Goal: Task Accomplishment & Management: Manage account settings

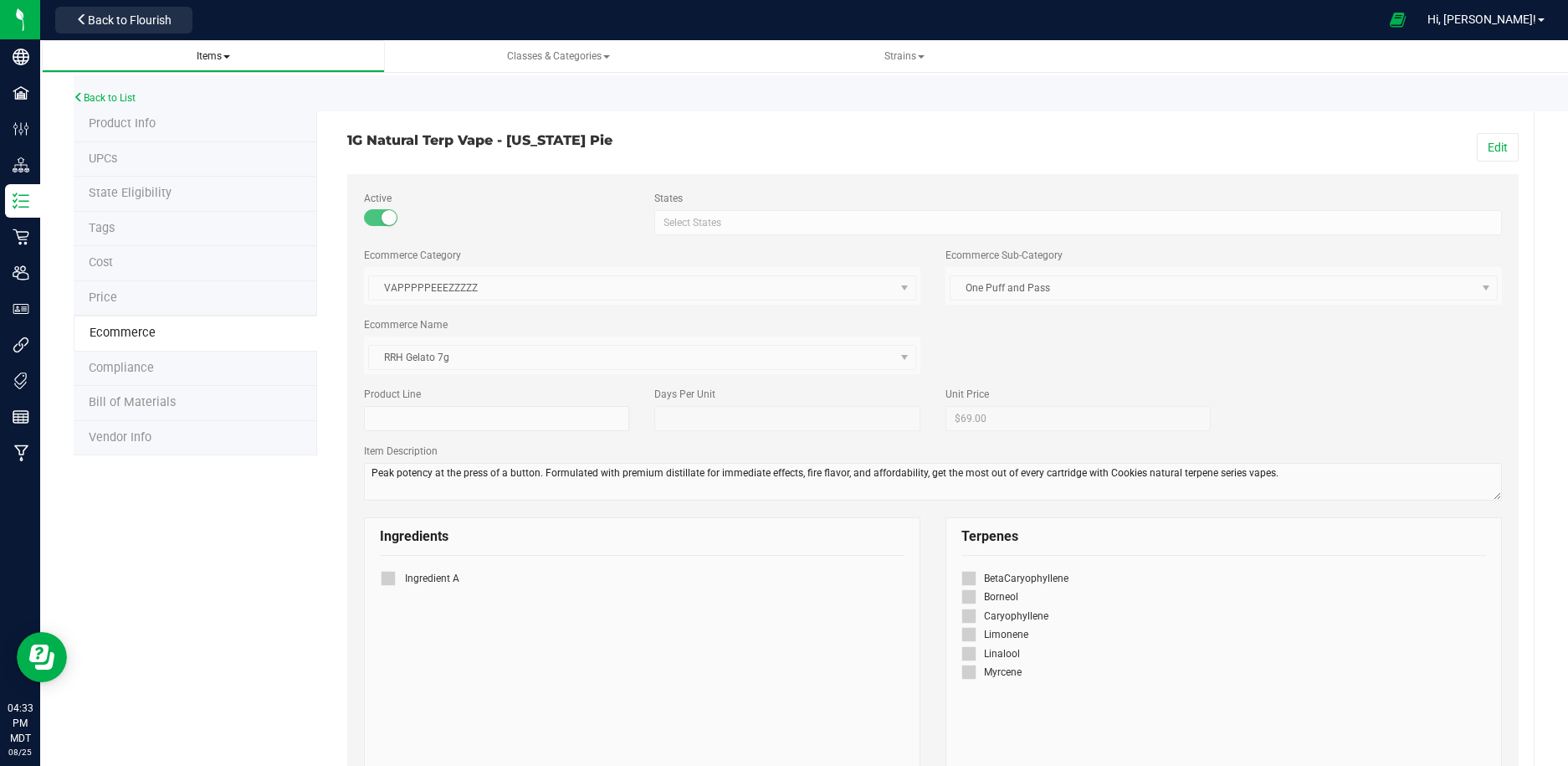
click at [227, 57] on span at bounding box center [226, 56] width 7 height 3
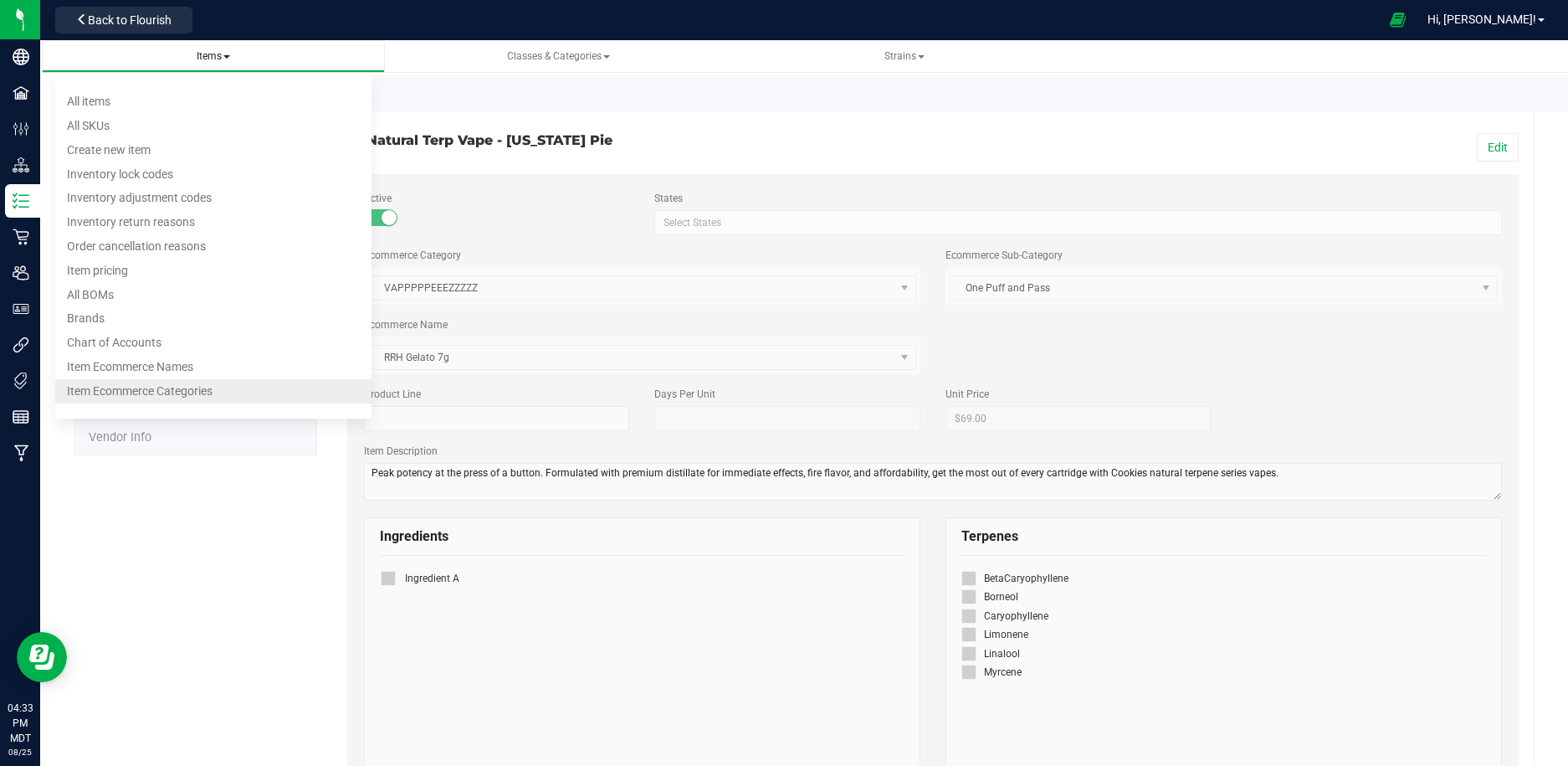
click at [215, 387] on li "Item Ecommerce Categories" at bounding box center [214, 390] width 317 height 24
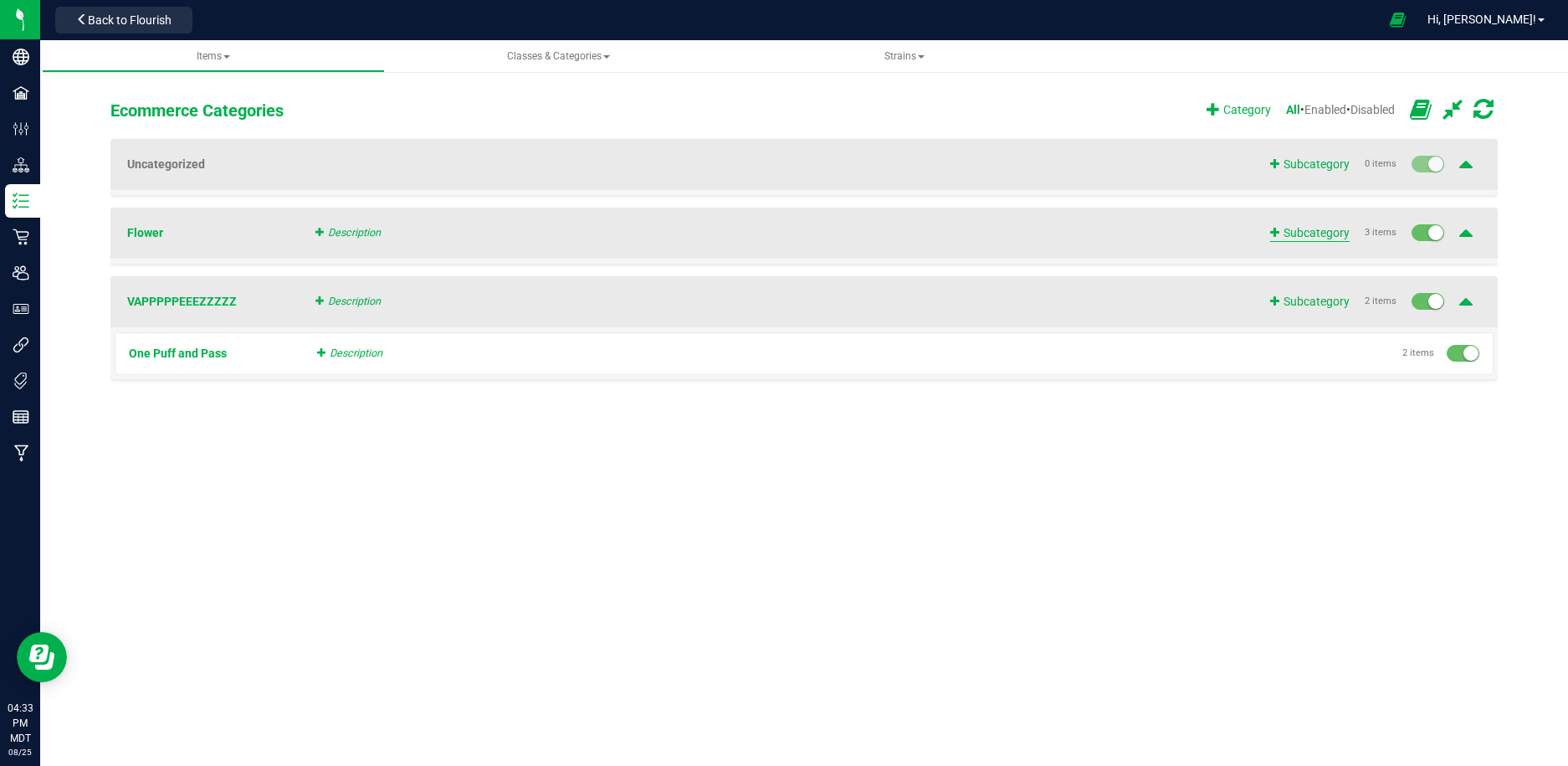
click at [1338, 234] on span "Subcategory" at bounding box center [1310, 233] width 80 height 17
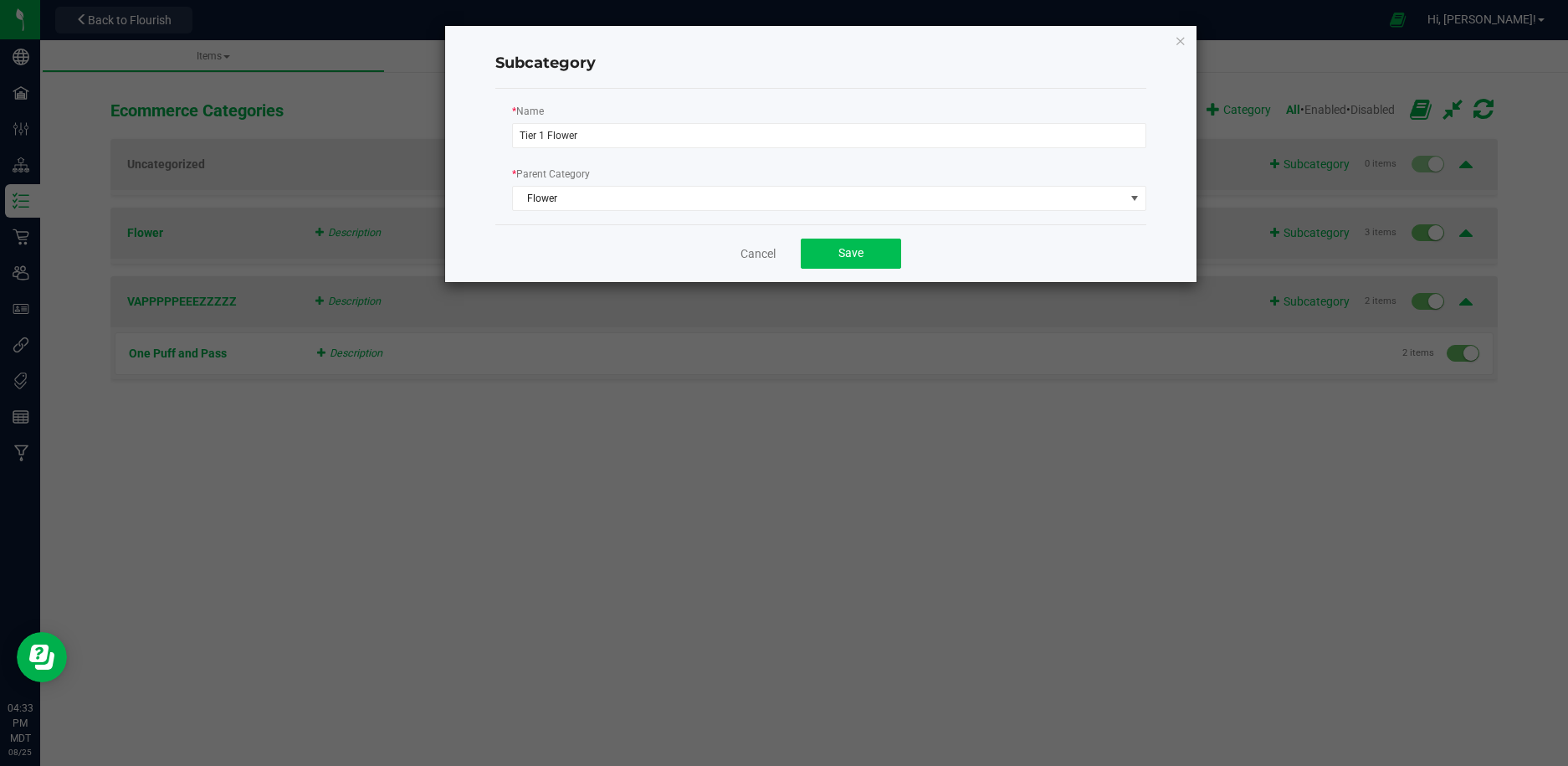
type input "Tier 1 Flower"
click at [837, 251] on button "Save" at bounding box center [851, 253] width 100 height 30
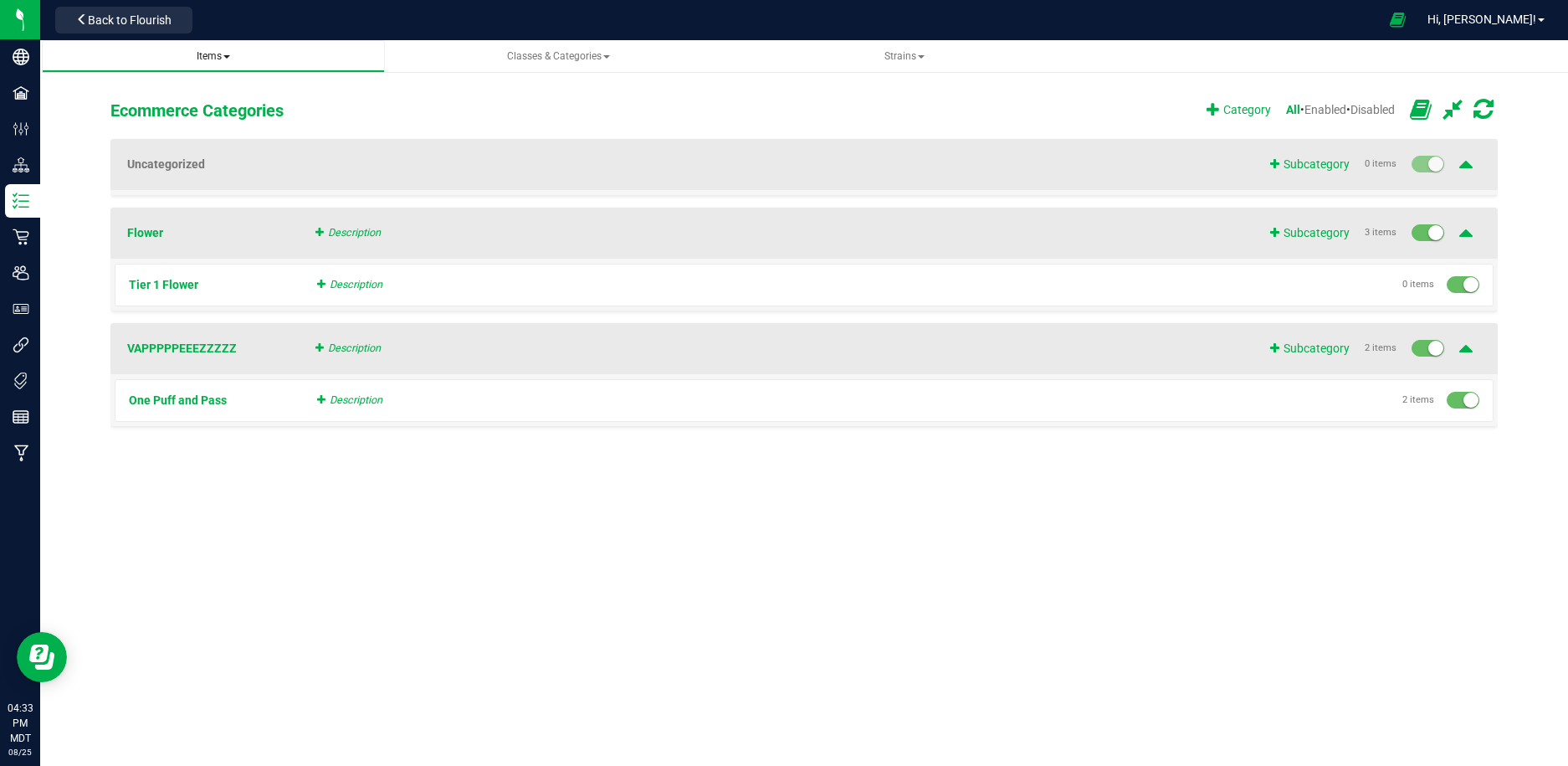
click at [225, 57] on span at bounding box center [226, 56] width 7 height 3
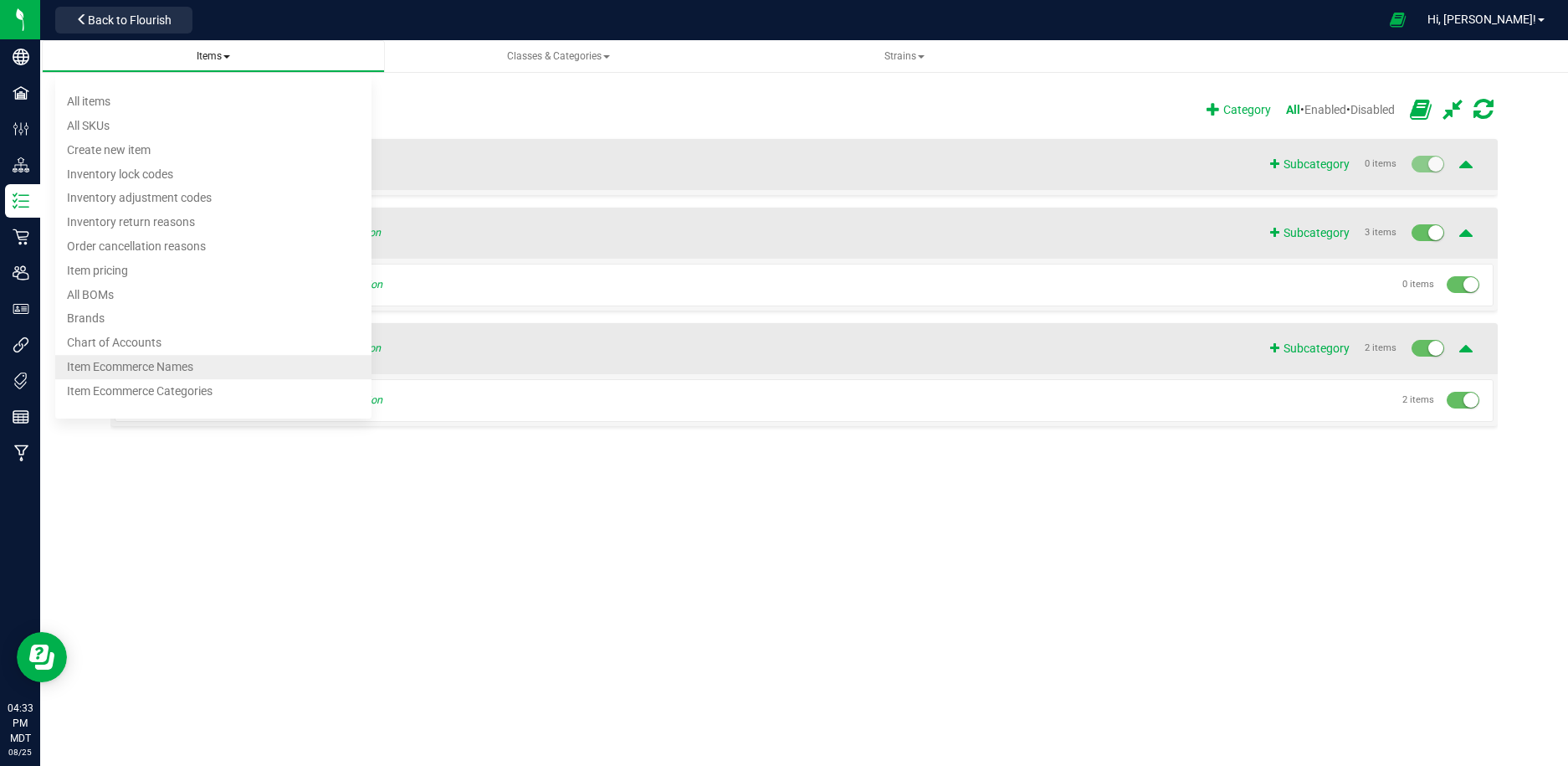
click at [184, 373] on span "Item Ecommerce Names" at bounding box center [130, 367] width 126 height 14
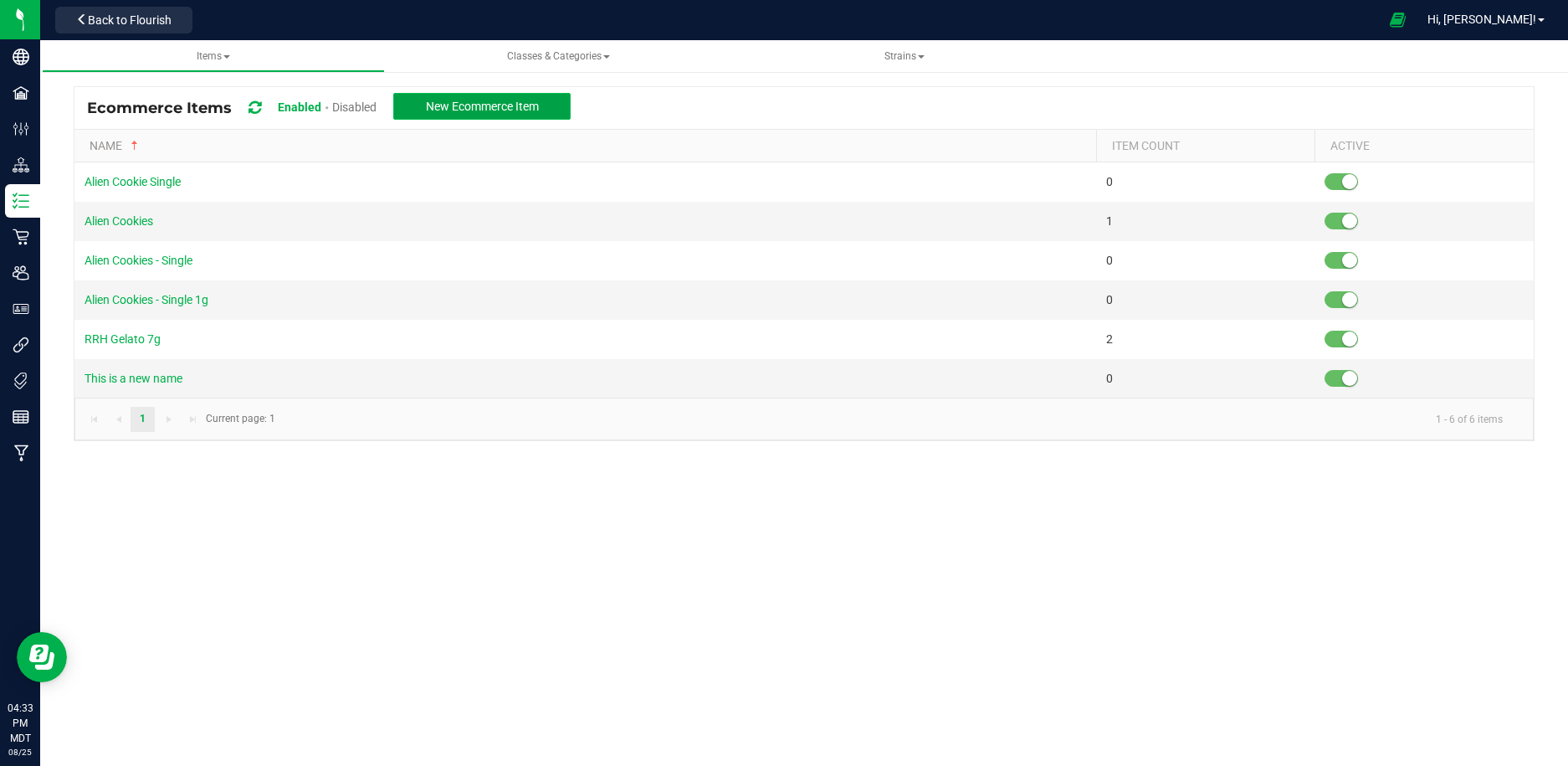
click at [494, 114] on button "New Ecommerce Item" at bounding box center [482, 107] width 178 height 27
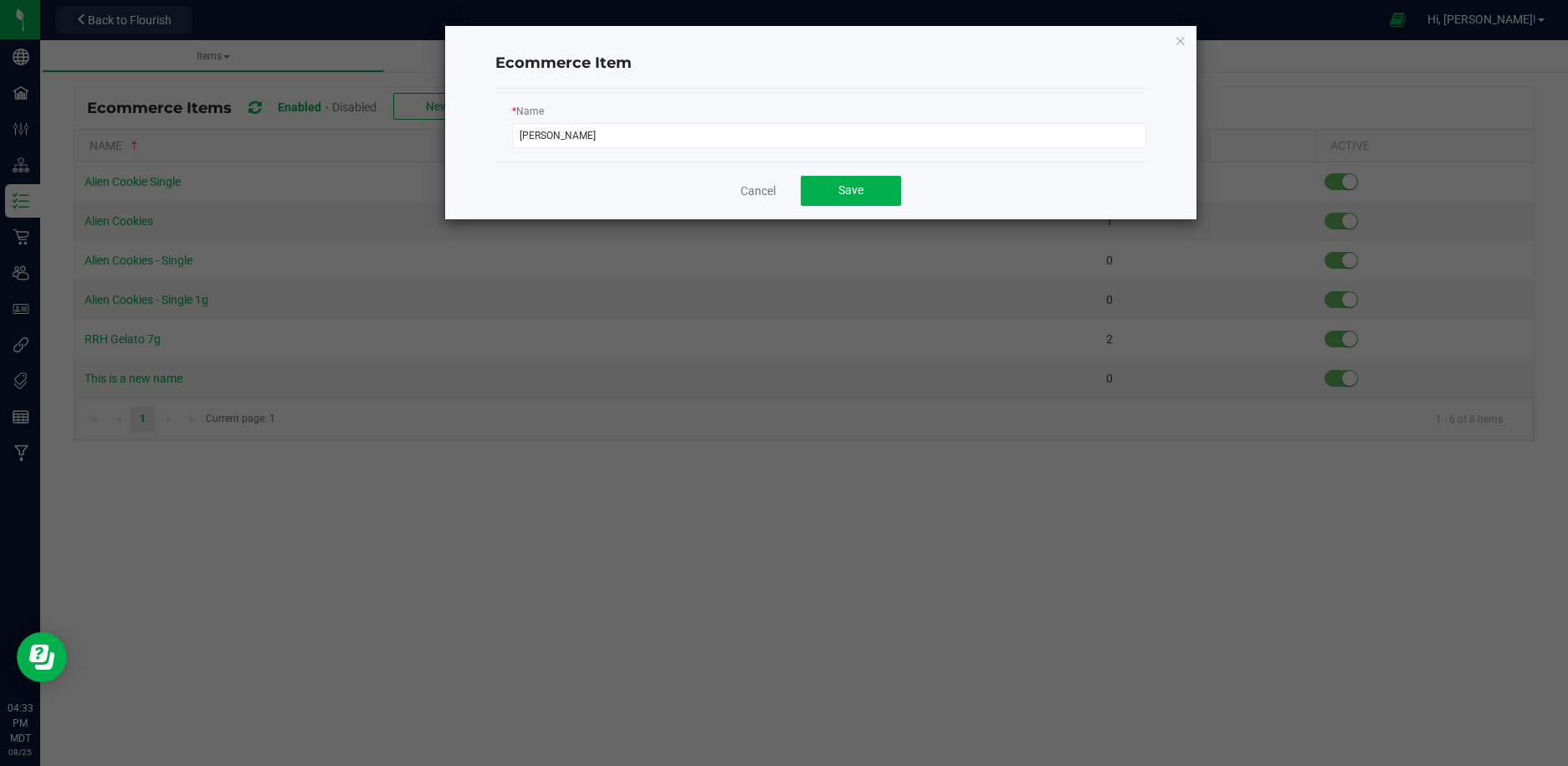
type input "[PERSON_NAME]"
click at [861, 191] on span "Save" at bounding box center [851, 190] width 25 height 14
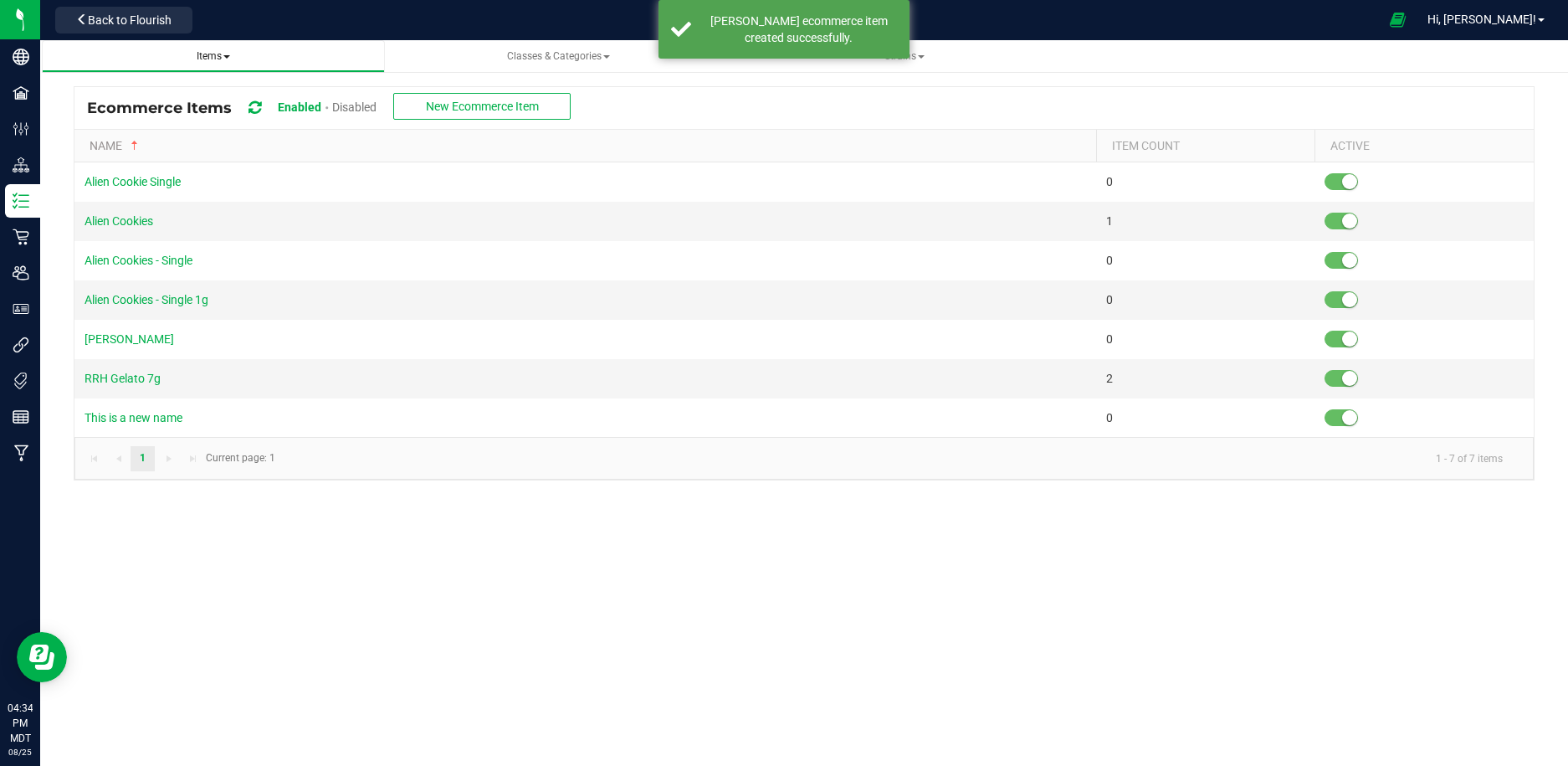
click at [223, 50] on span "Items" at bounding box center [214, 56] width 33 height 12
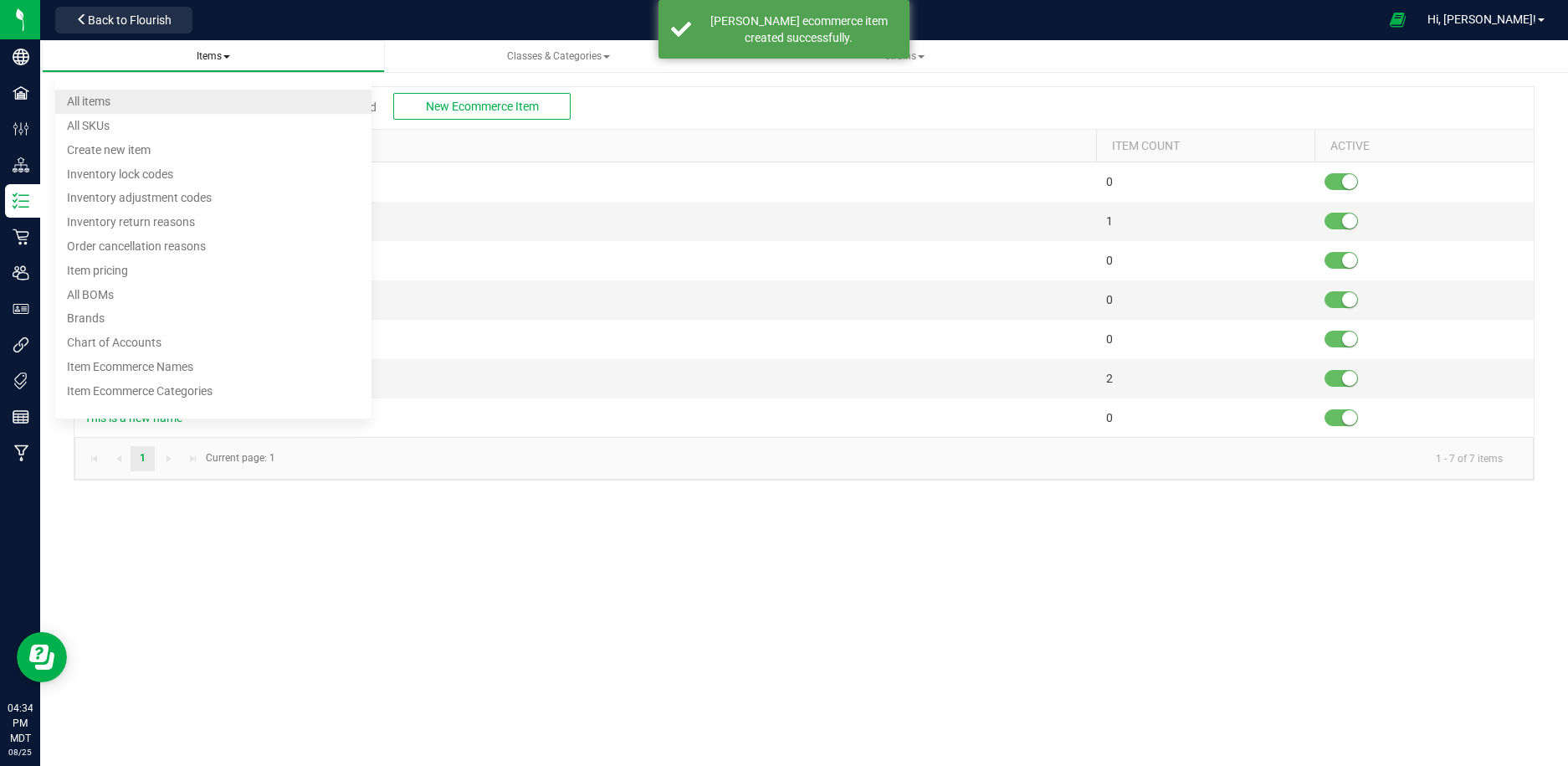
click at [162, 107] on li "All items" at bounding box center [214, 101] width 317 height 24
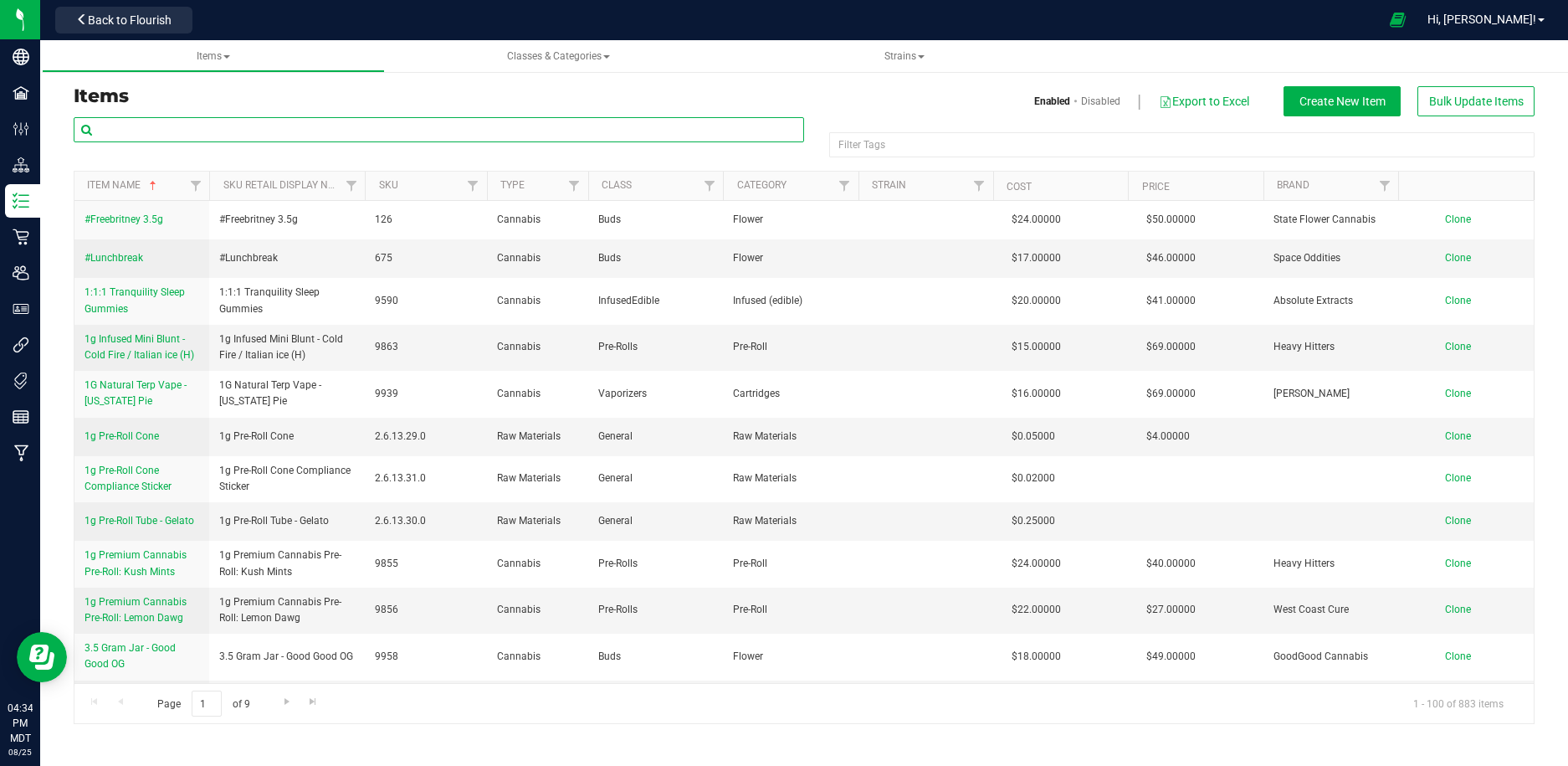
click at [237, 130] on input "text" at bounding box center [439, 130] width 730 height 25
paste input "FF-1/8-BKOG-3.5g"
type input "FF-1/8-BKOG-3.5g"
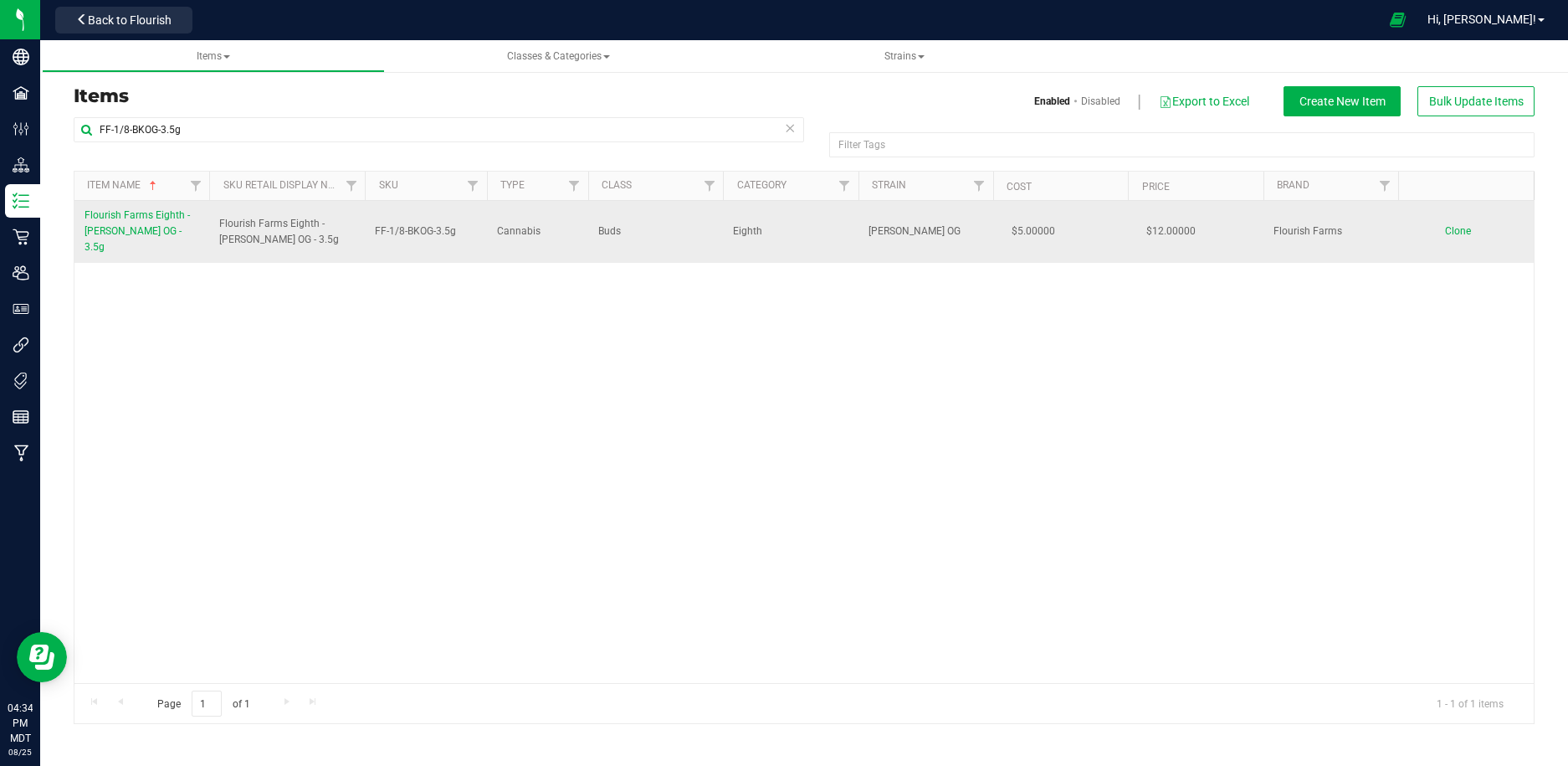
click at [141, 224] on link "Flourish Farms Eighth - [PERSON_NAME] OG - 3.5g" at bounding box center [142, 232] width 115 height 49
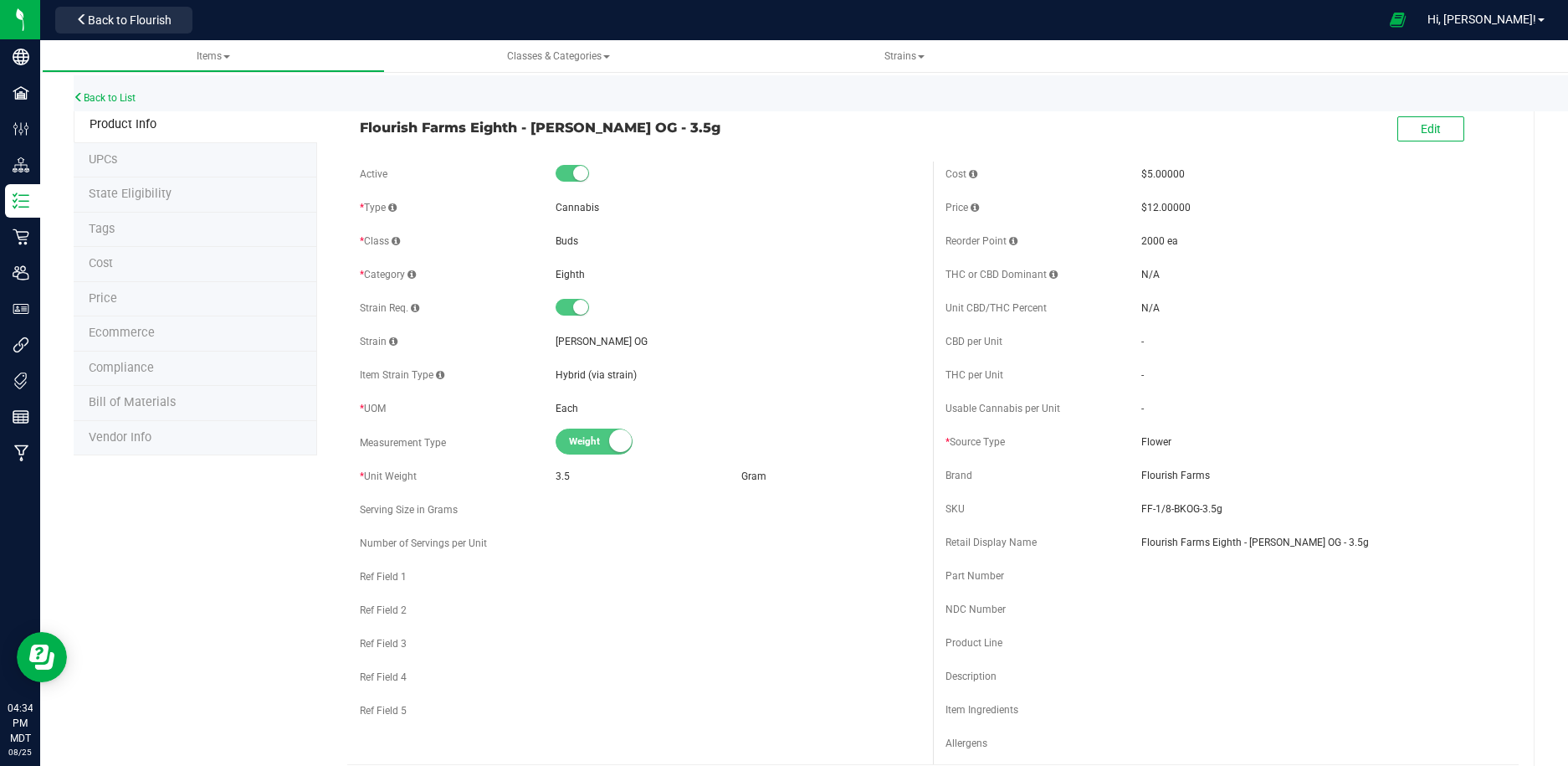
click at [153, 325] on li "Ecommerce" at bounding box center [195, 334] width 244 height 35
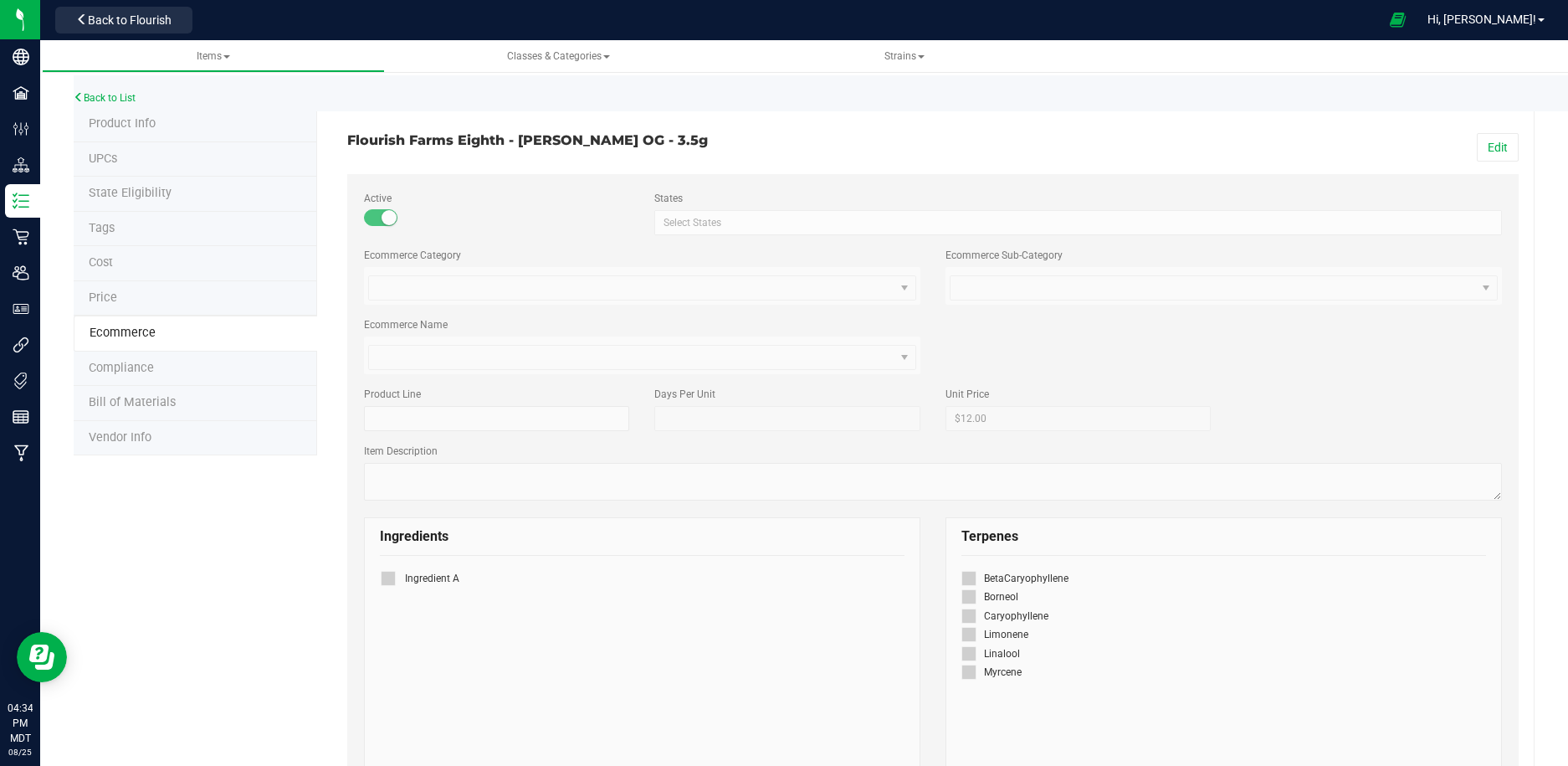
click at [751, 301] on span "Flower VAPPPPPEEEZZZZZ" at bounding box center [642, 285] width 556 height 38
click at [1502, 152] on button "Edit" at bounding box center [1497, 147] width 42 height 28
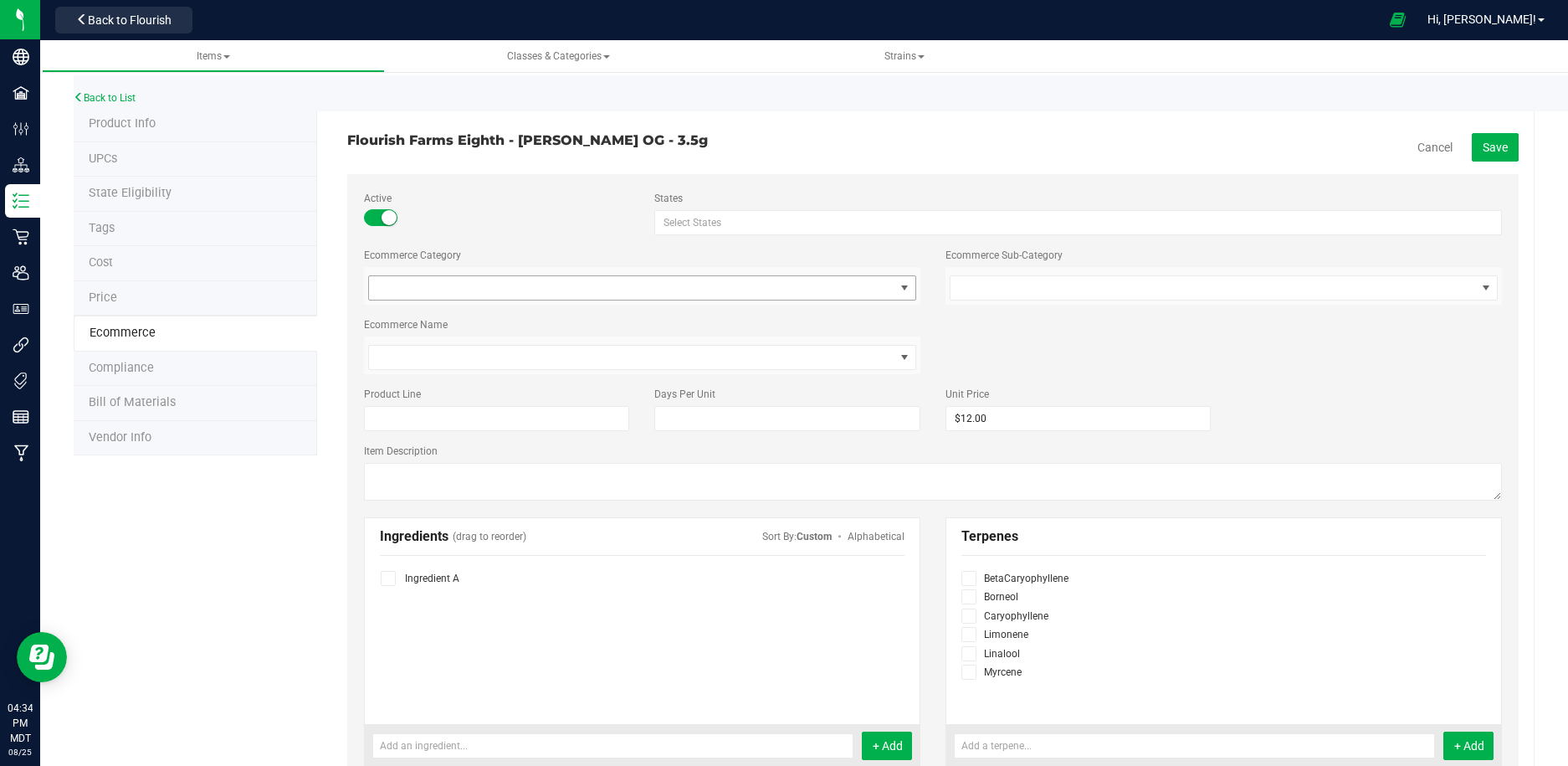
click at [792, 286] on span at bounding box center [631, 287] width 525 height 23
click at [735, 328] on li "Flower" at bounding box center [642, 320] width 554 height 25
click at [1048, 288] on span at bounding box center [1213, 287] width 525 height 23
click at [1046, 338] on li "Tier 1 Flower" at bounding box center [1223, 346] width 554 height 25
click at [727, 360] on span at bounding box center [631, 357] width 525 height 23
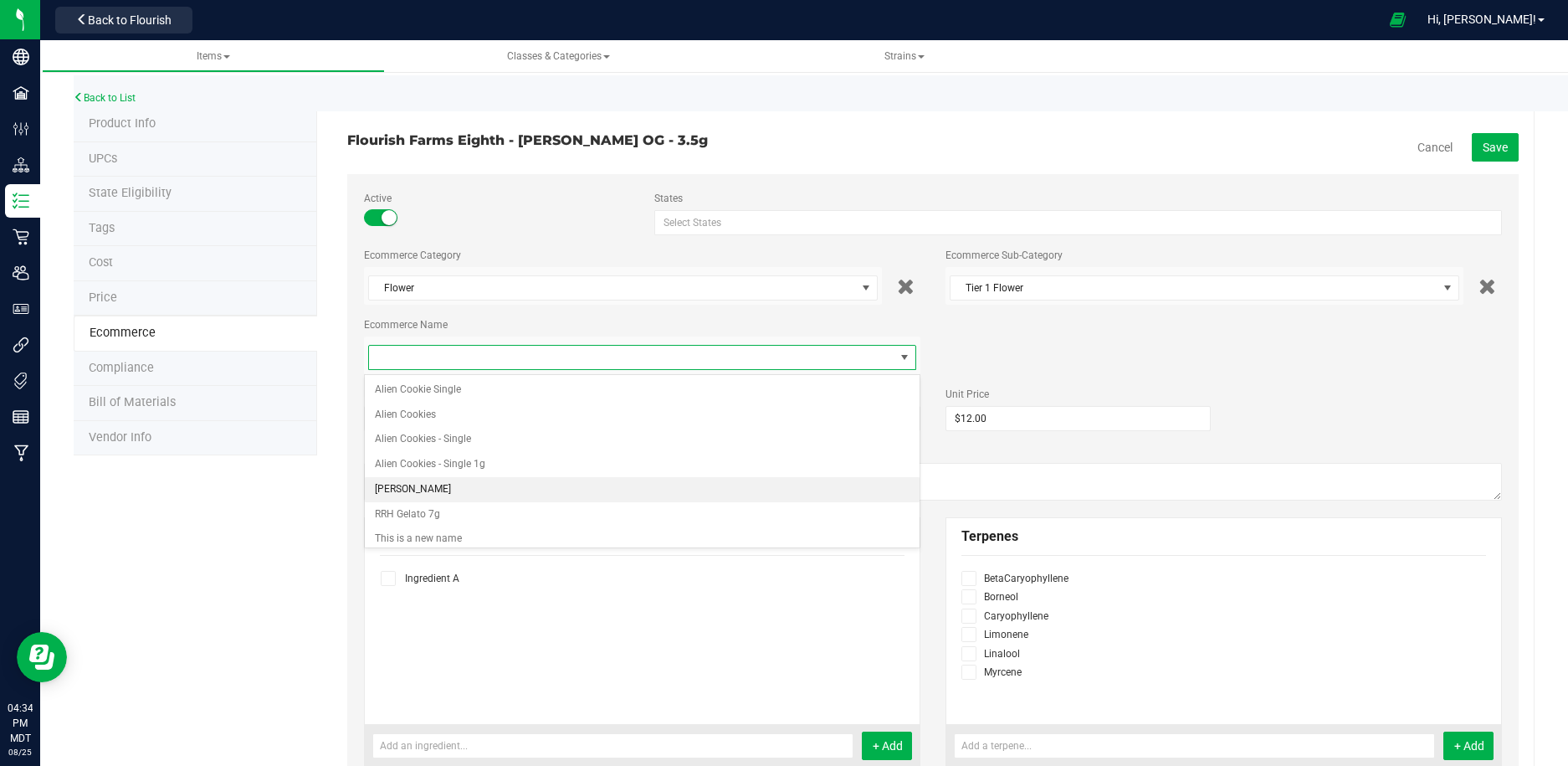
click at [621, 487] on li "[PERSON_NAME]" at bounding box center [642, 489] width 554 height 25
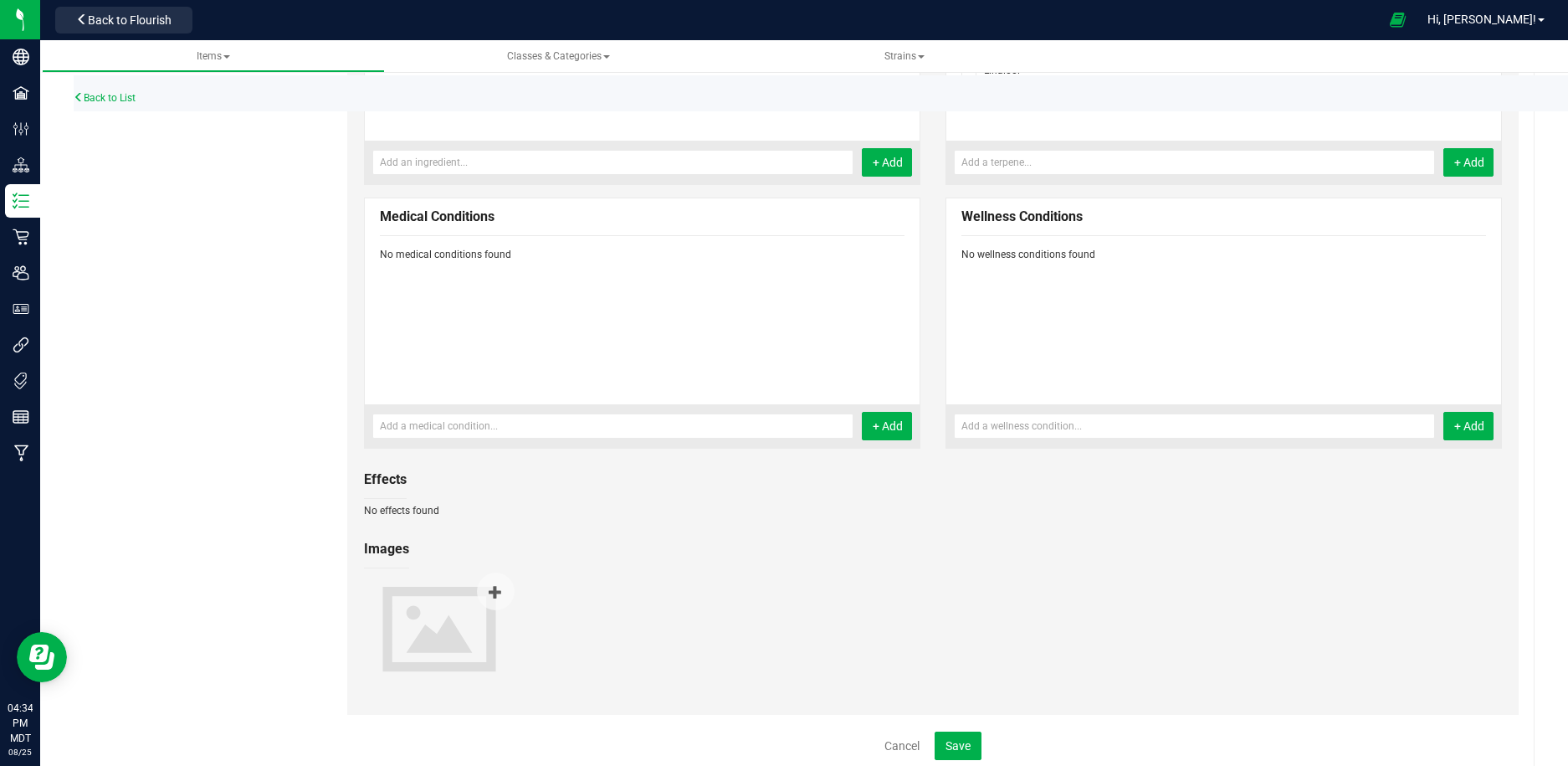
scroll to position [627, 0]
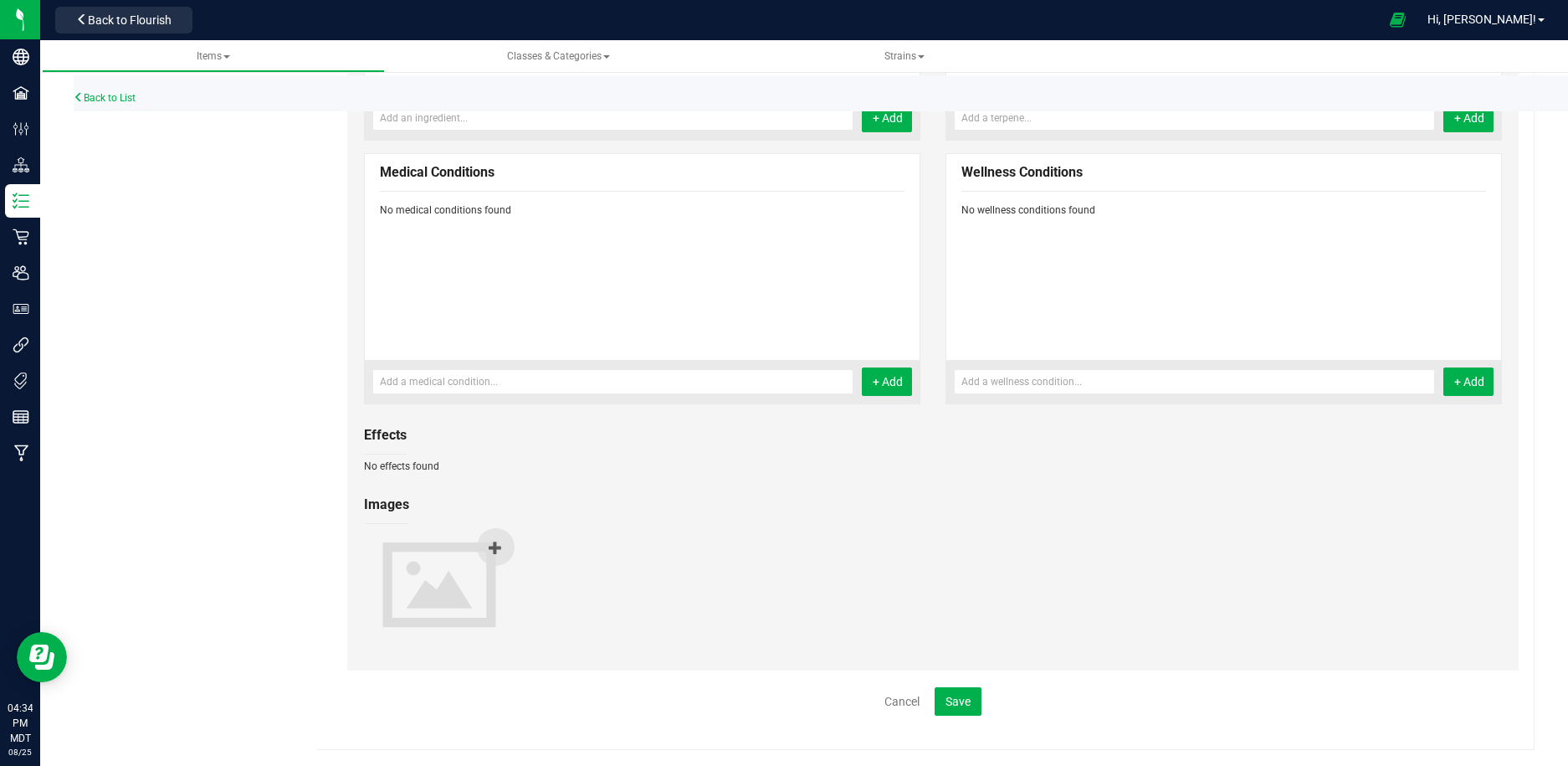
click at [495, 547] on icon at bounding box center [495, 548] width 14 height 14
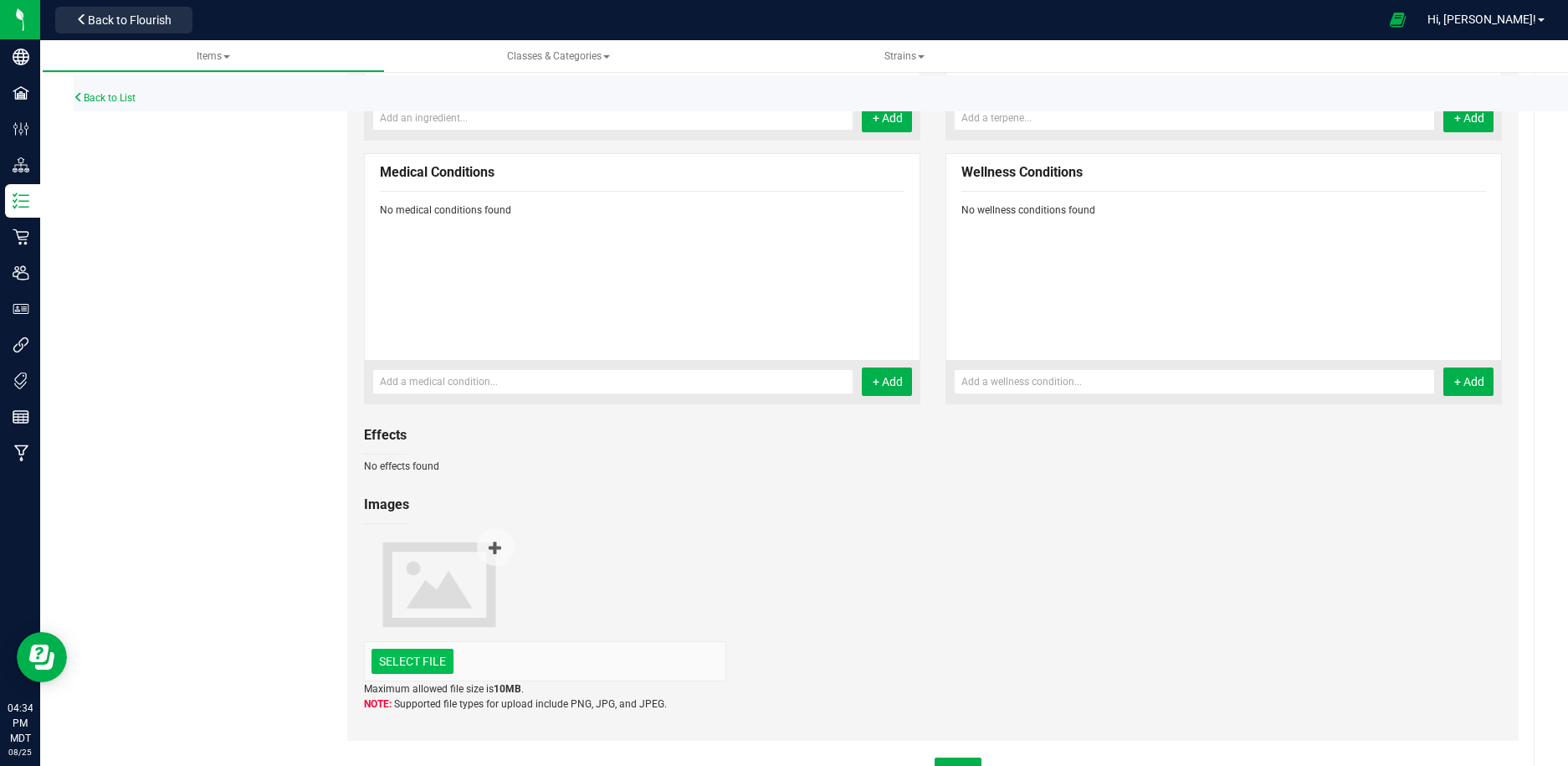
click at [432, 649] on div "Select file" at bounding box center [413, 661] width 82 height 25
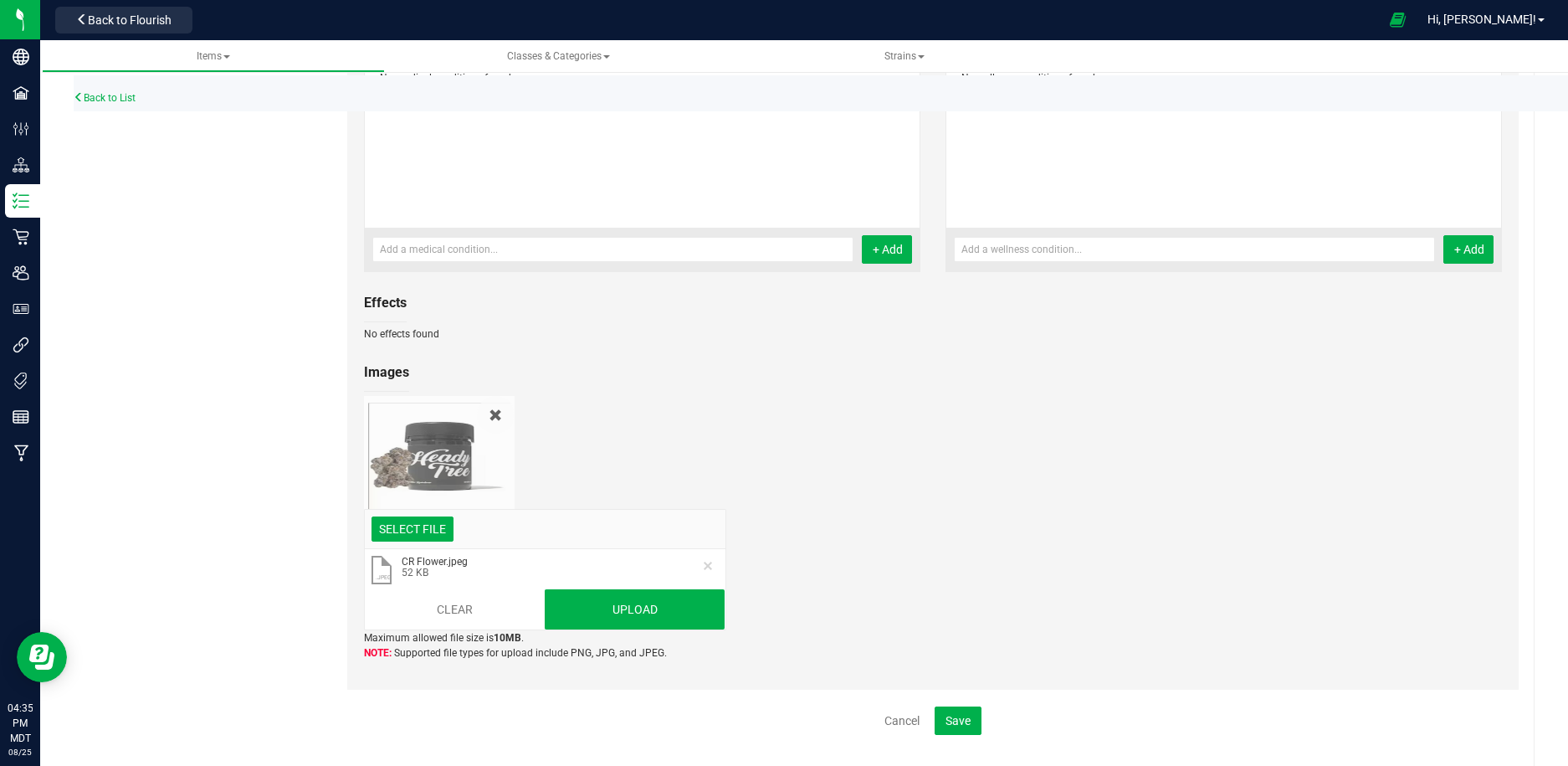
scroll to position [779, 0]
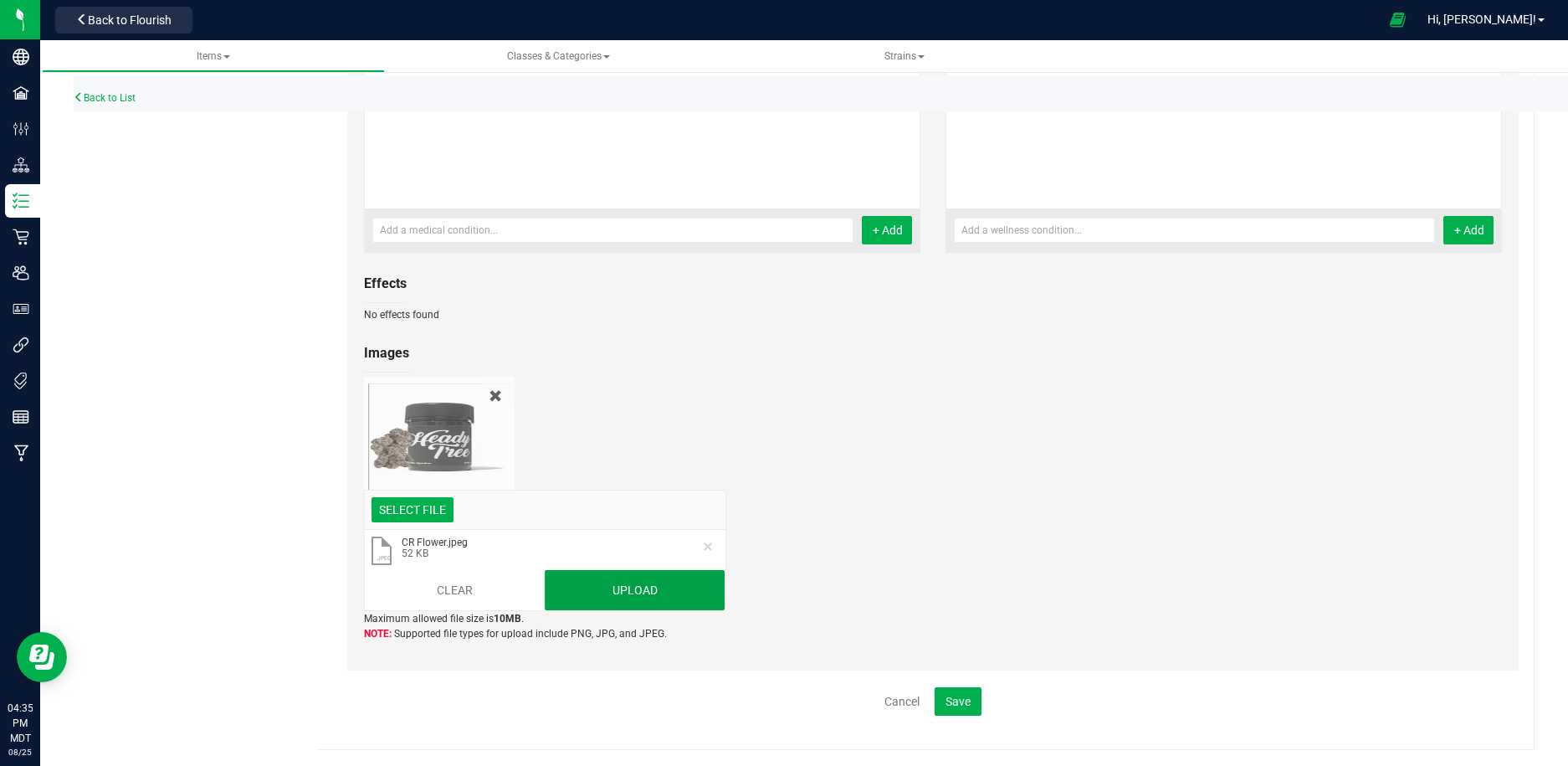
click at [647, 602] on button "Upload" at bounding box center [635, 589] width 181 height 40
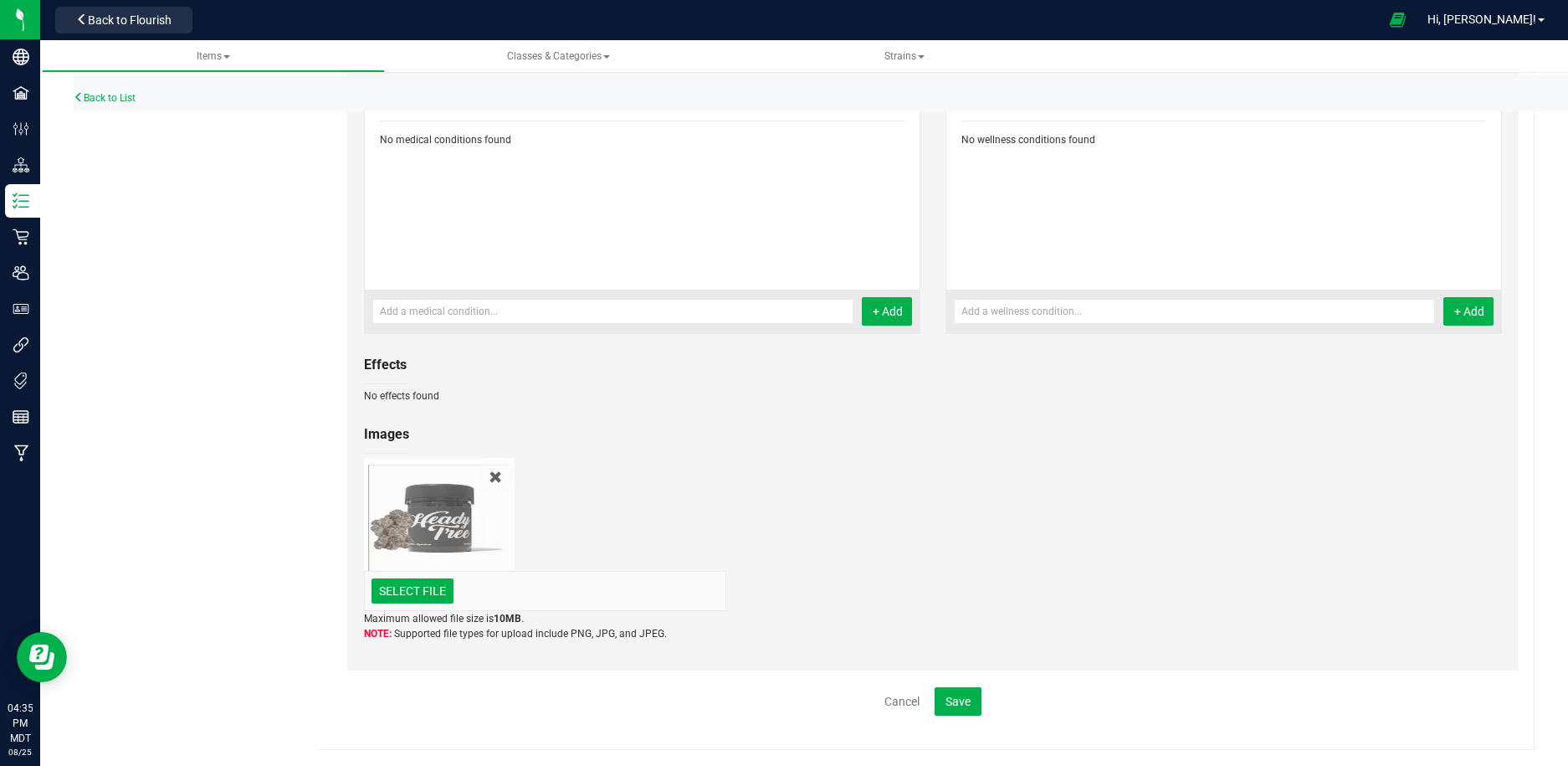
scroll to position [627, 0]
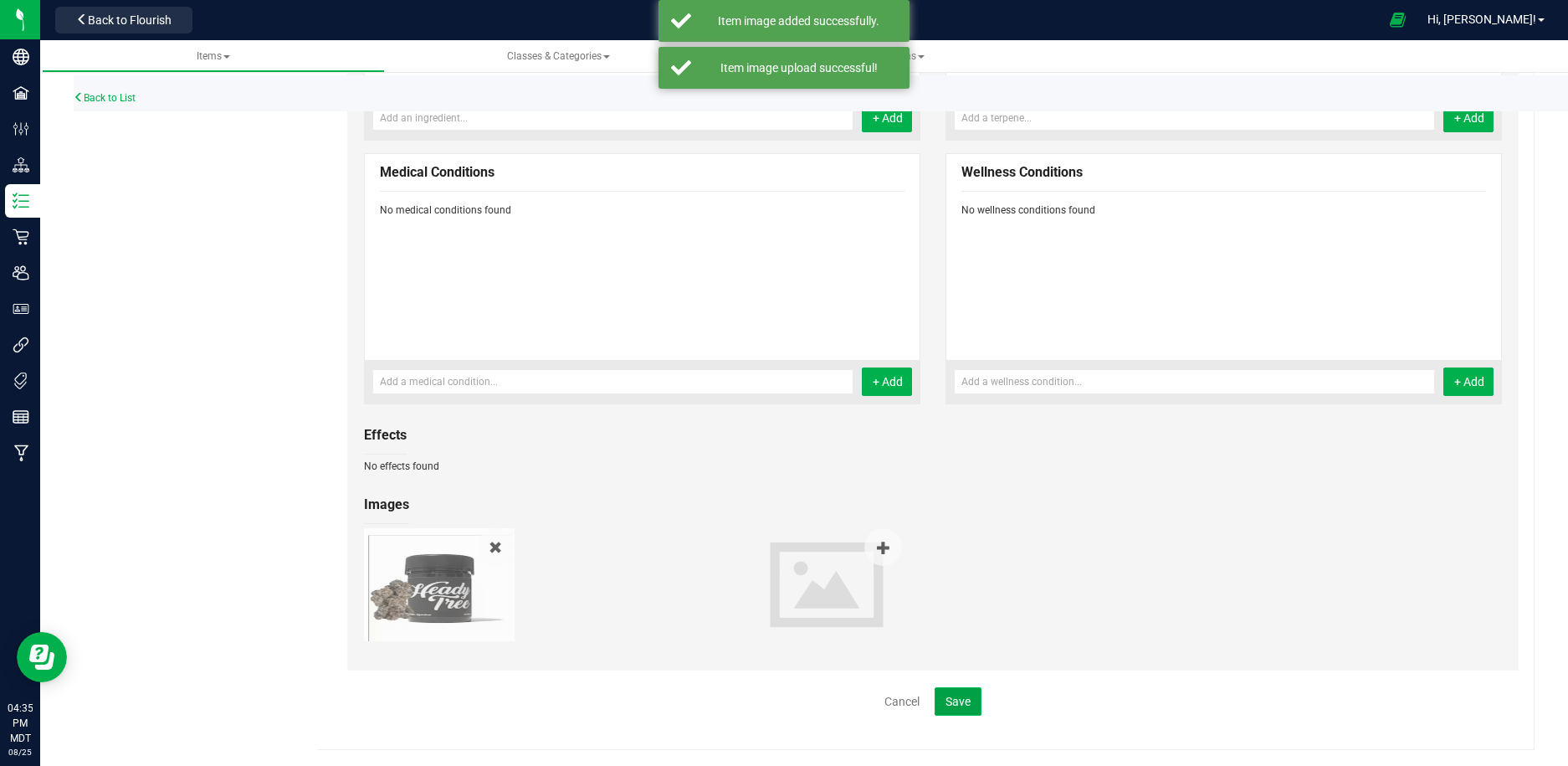
click at [965, 700] on span "Save" at bounding box center [958, 701] width 25 height 14
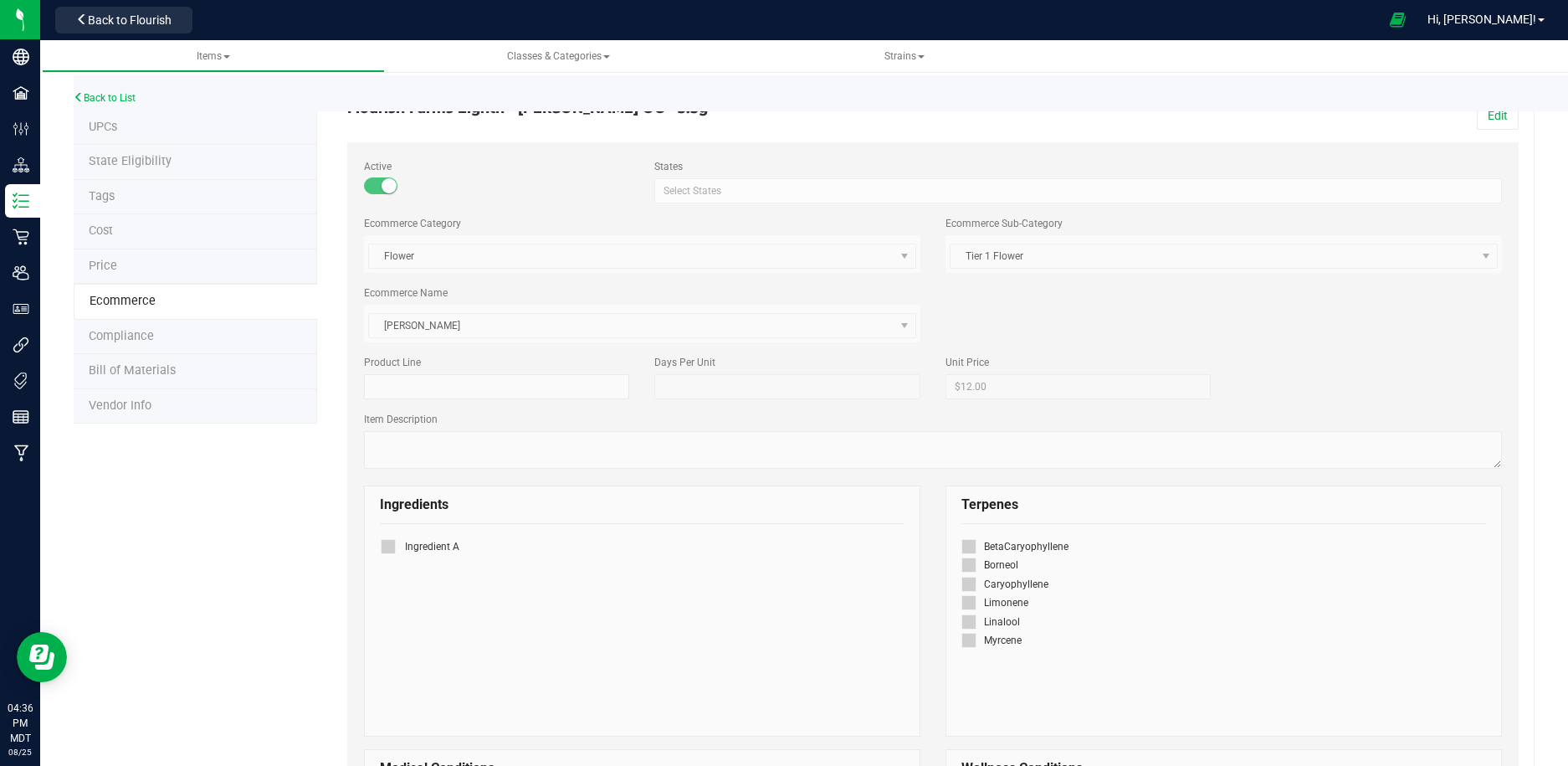
scroll to position [27, 0]
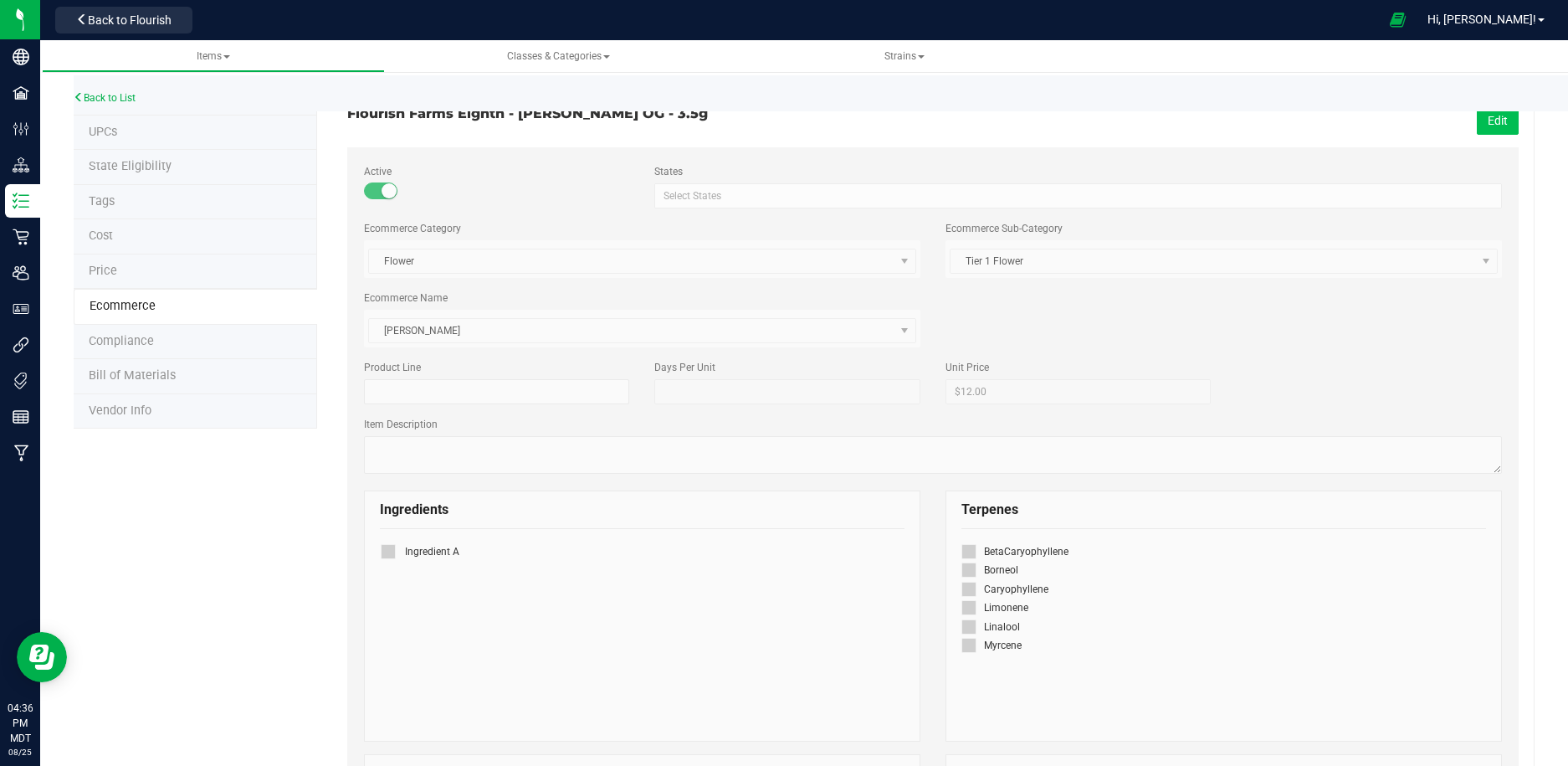
click at [1494, 121] on button "Edit" at bounding box center [1497, 119] width 42 height 28
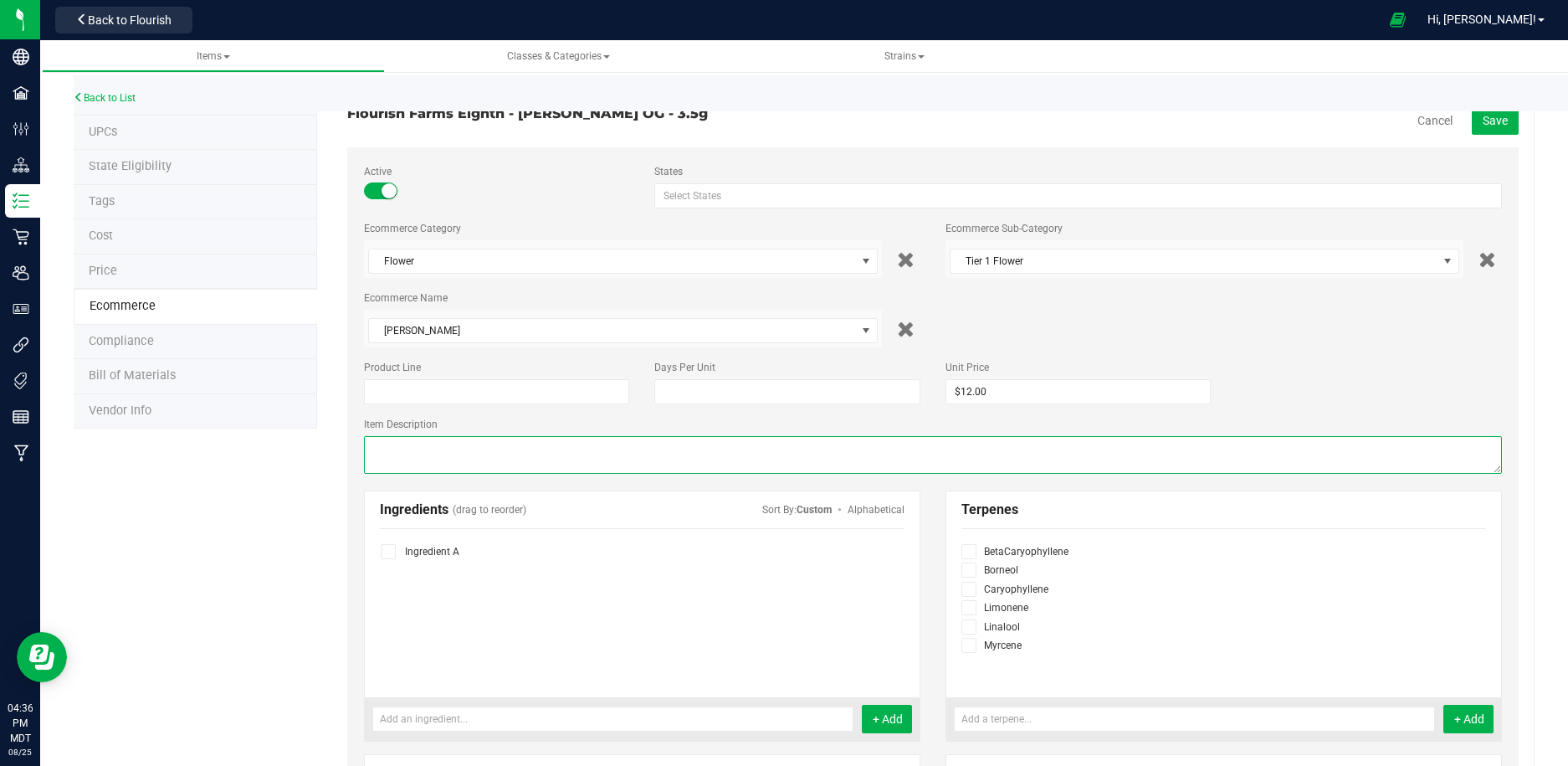
click at [629, 451] on textarea at bounding box center [933, 454] width 1138 height 38
type textarea "Description goes here, right???"
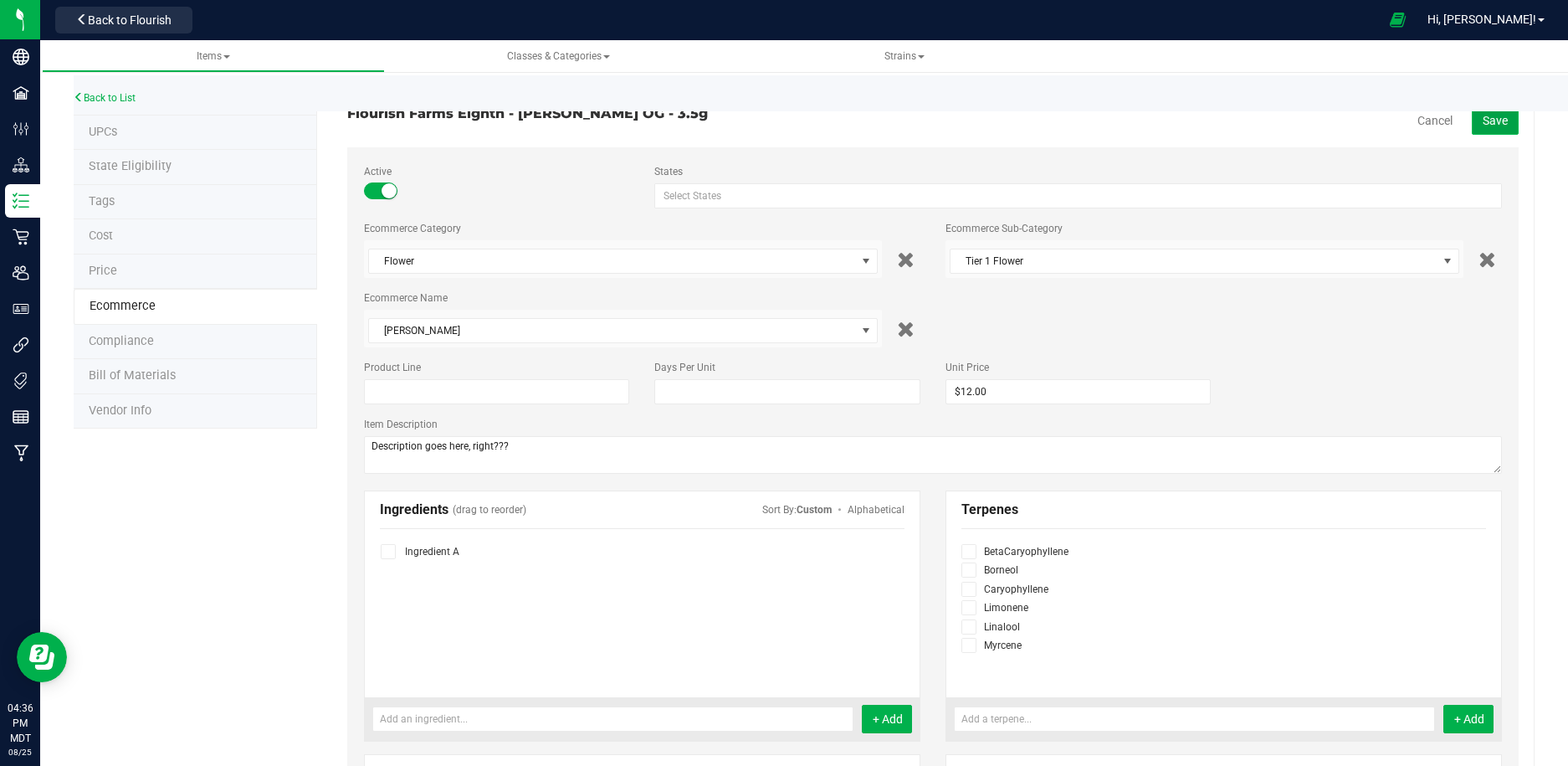
click at [1491, 123] on span "Save" at bounding box center [1495, 120] width 25 height 14
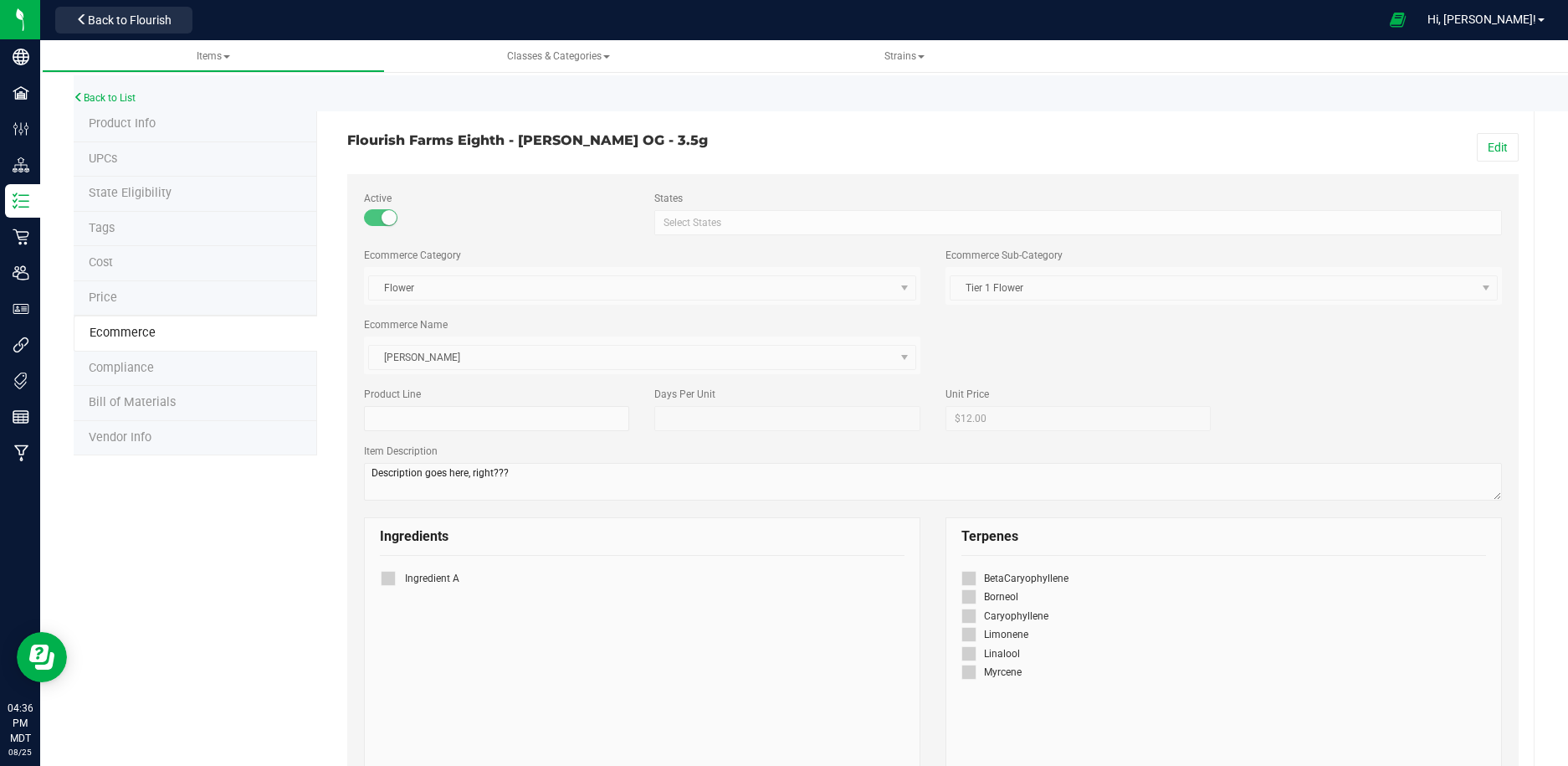
click at [149, 124] on span "Product Info" at bounding box center [121, 123] width 67 height 15
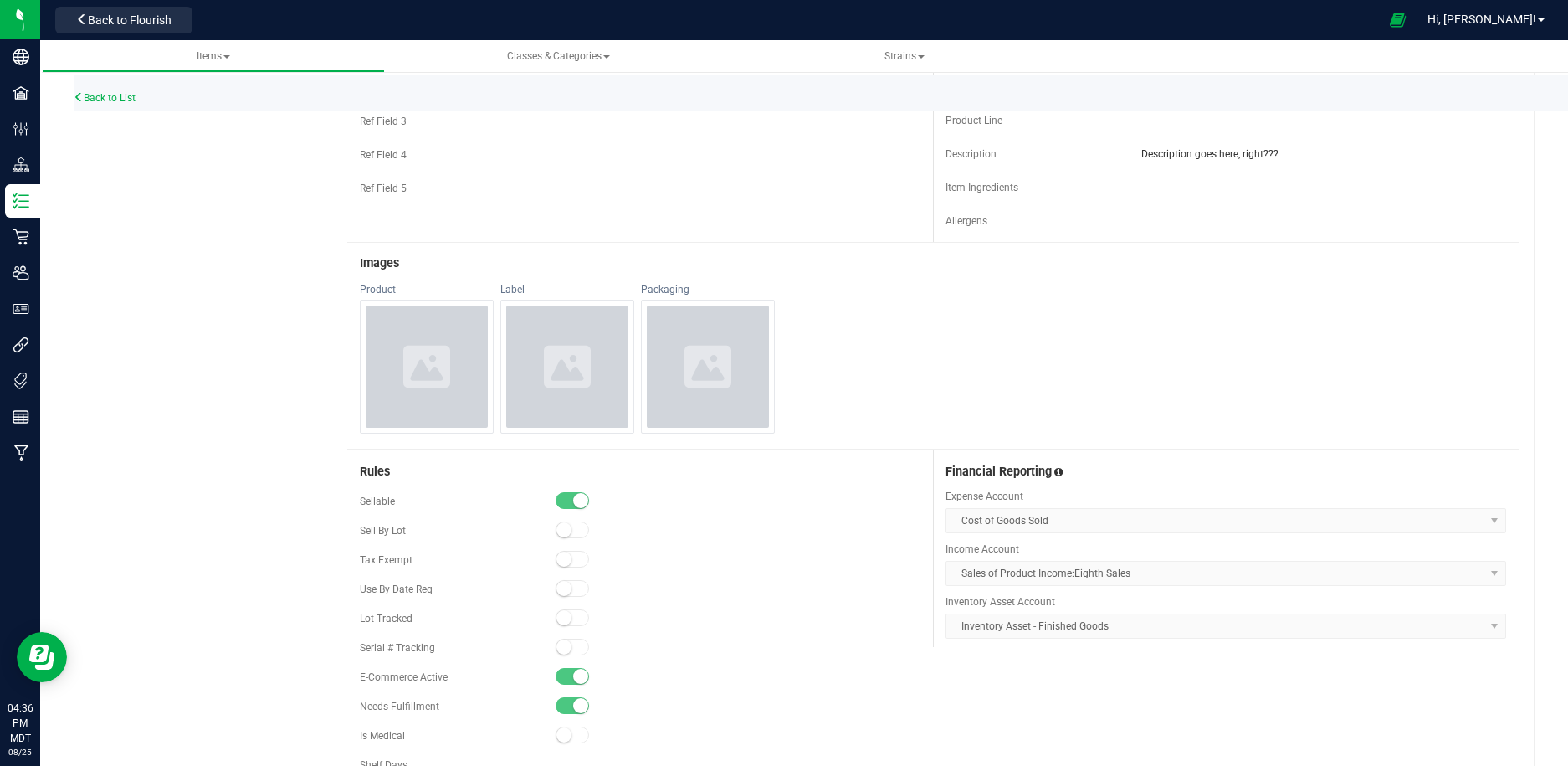
scroll to position [519, 0]
click at [421, 347] on icon at bounding box center [426, 369] width 47 height 47
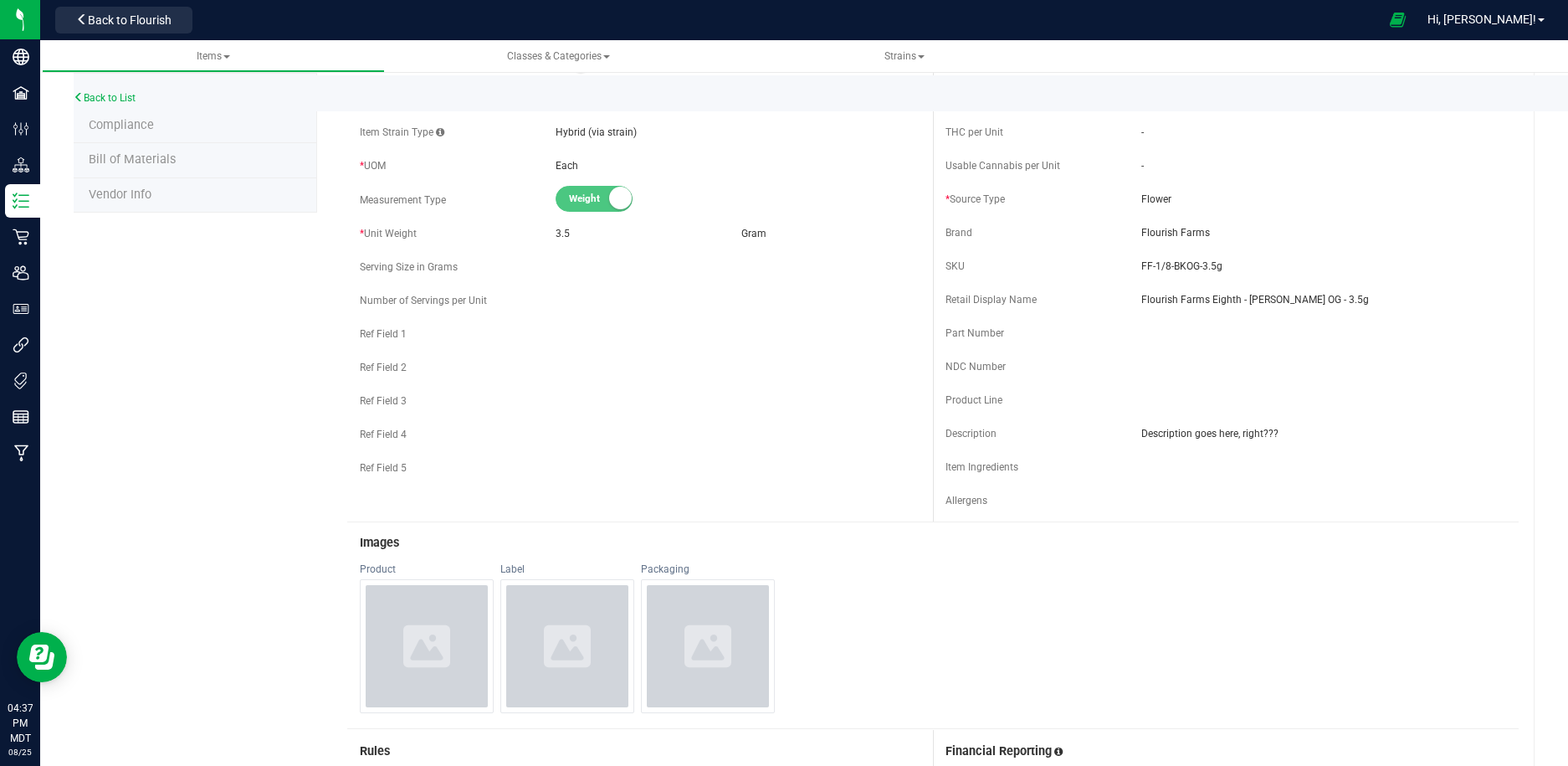
scroll to position [288, 0]
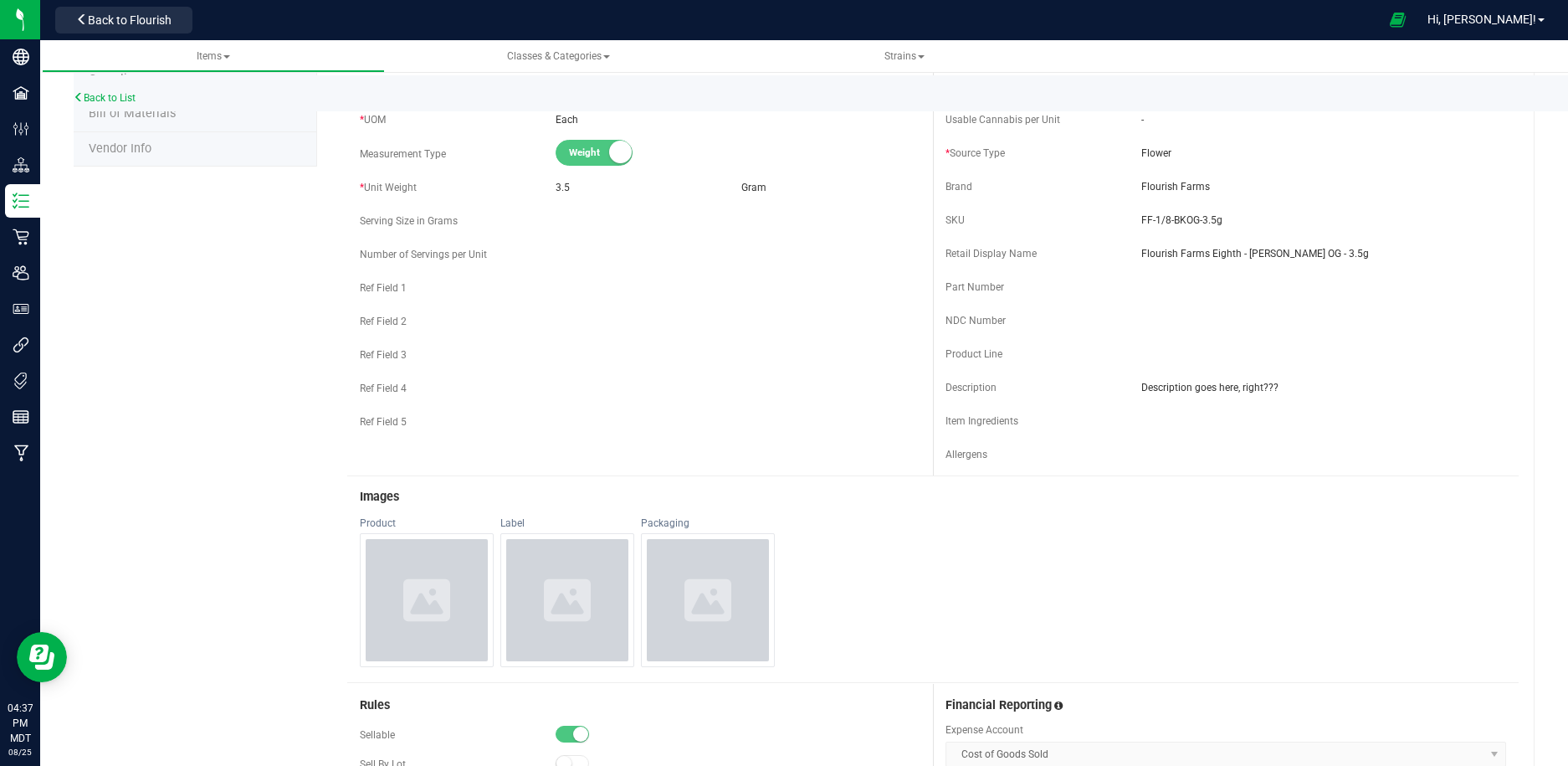
click at [454, 580] on div at bounding box center [427, 600] width 122 height 122
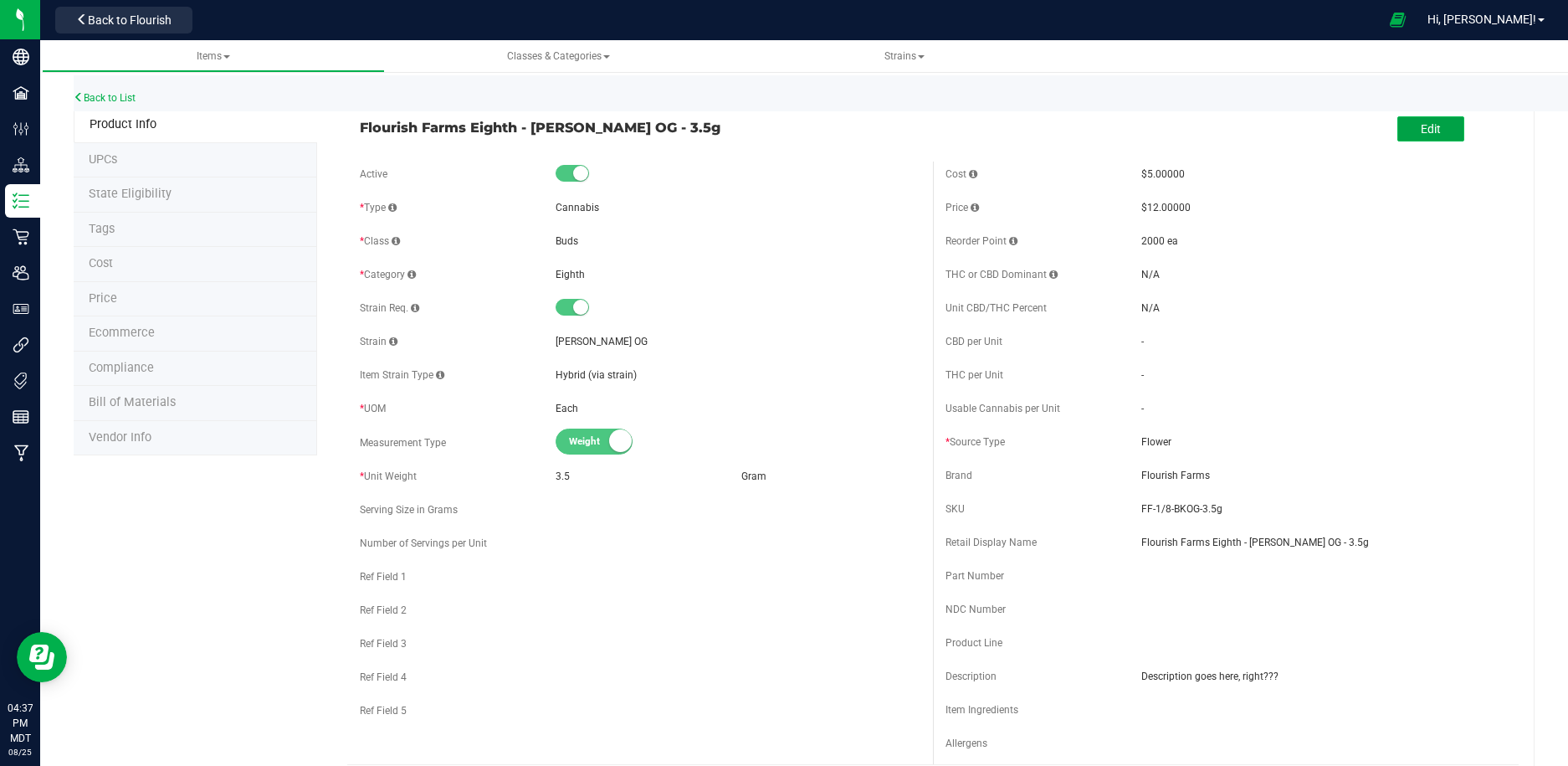
click at [1415, 137] on button "Edit" at bounding box center [1430, 129] width 67 height 25
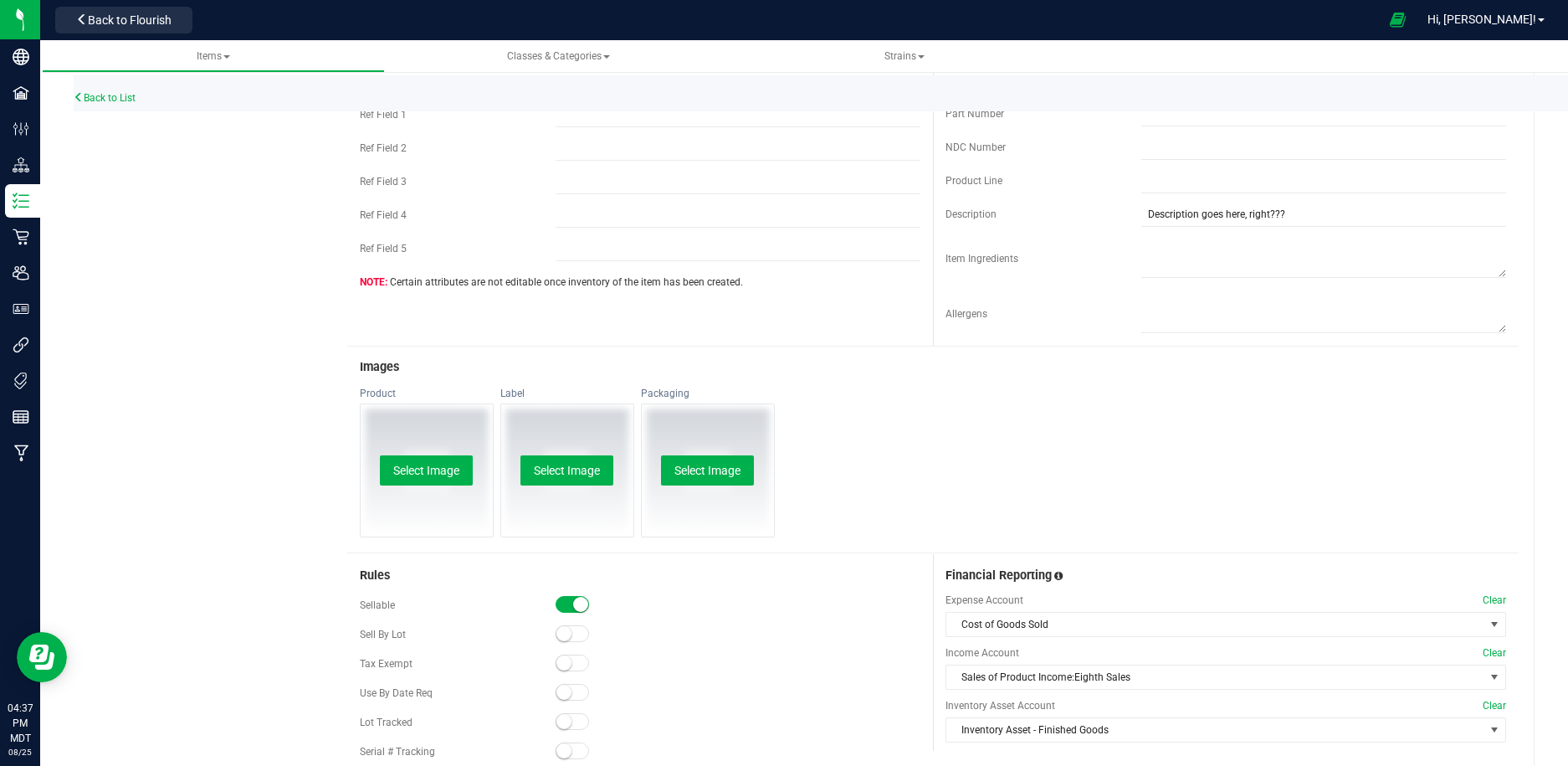
scroll to position [515, 0]
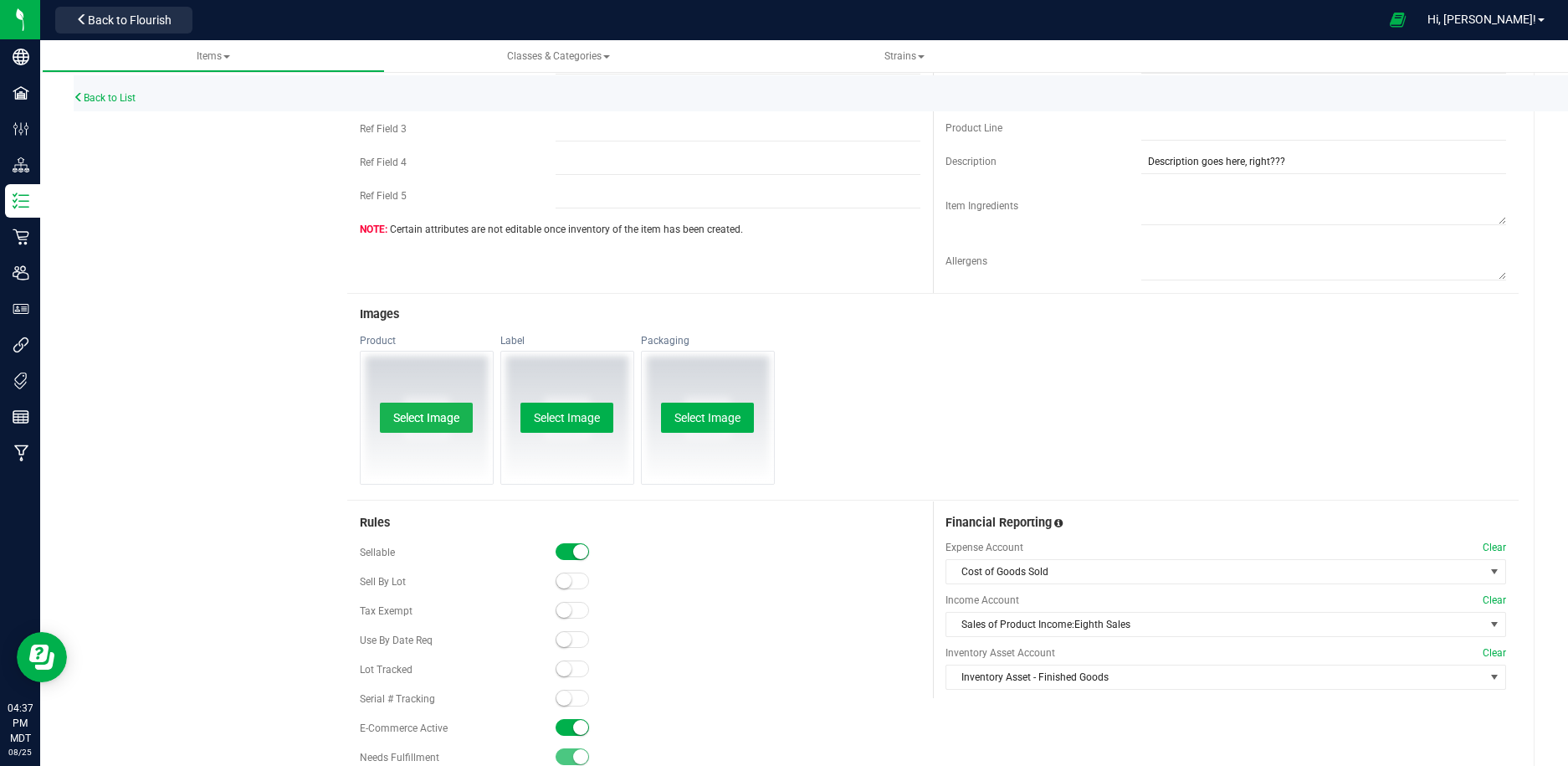
click at [450, 416] on button "Select Image" at bounding box center [426, 417] width 93 height 30
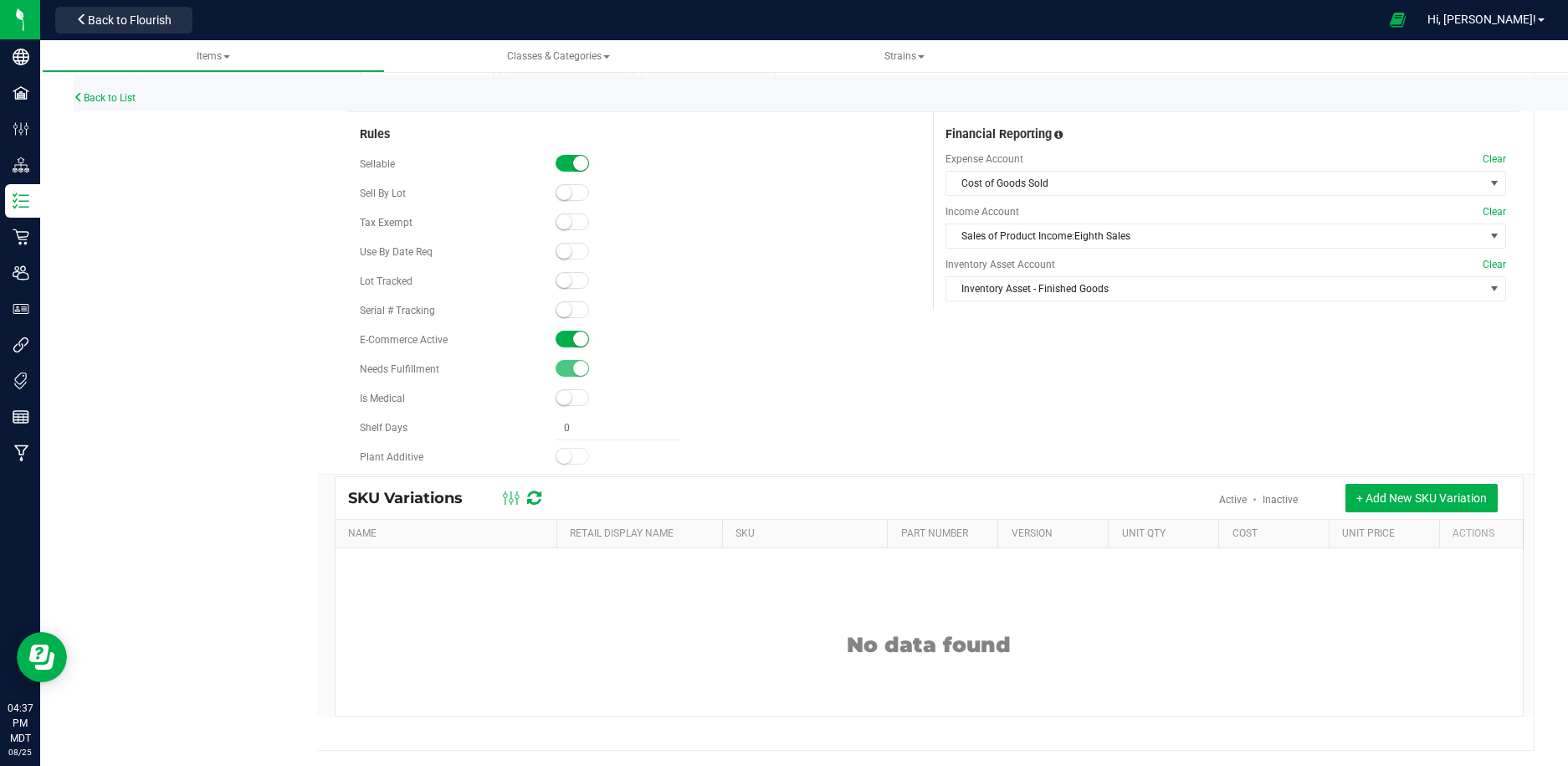
scroll to position [0, 0]
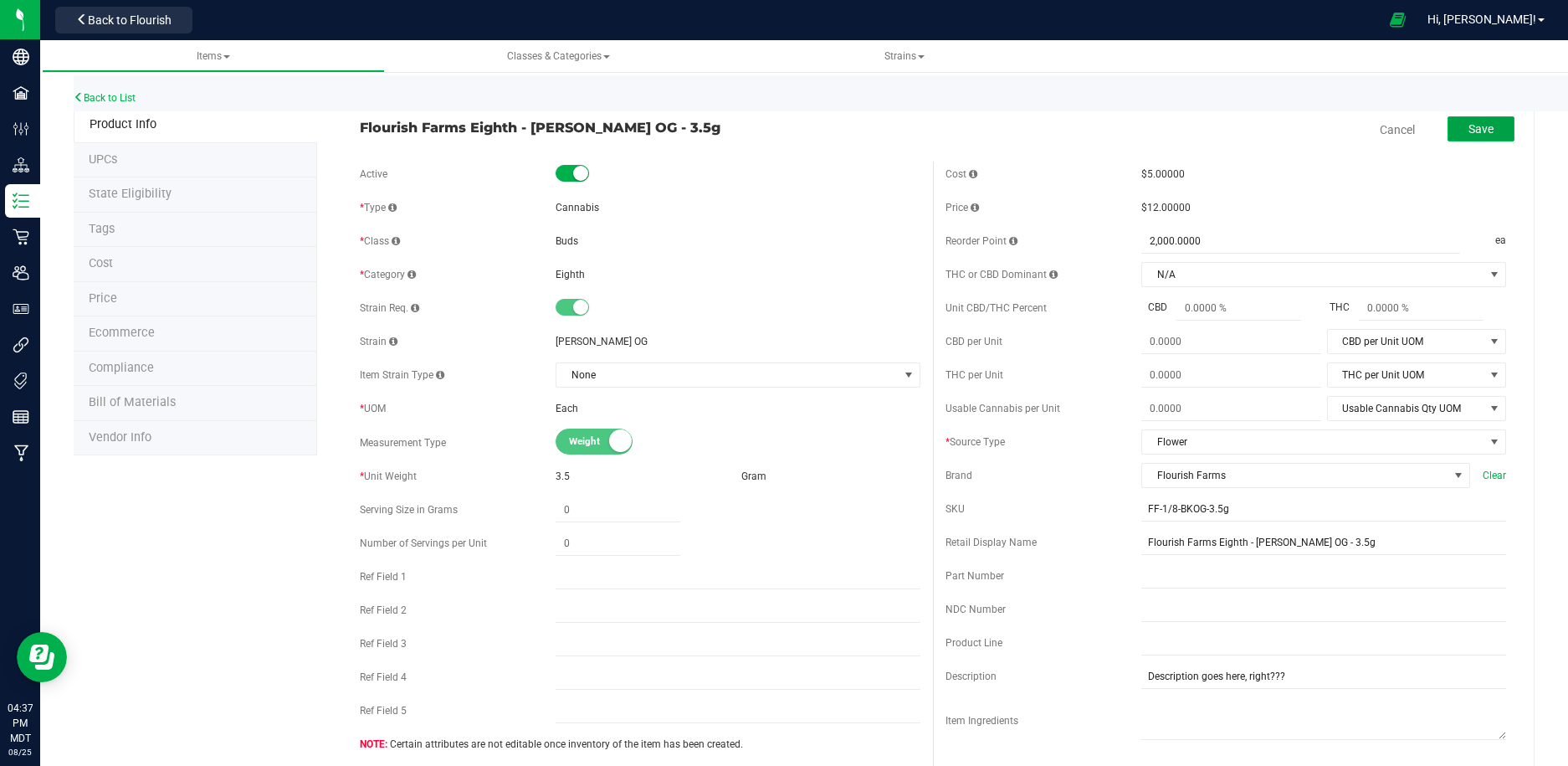
click at [1500, 128] on button "Save" at bounding box center [1481, 129] width 67 height 25
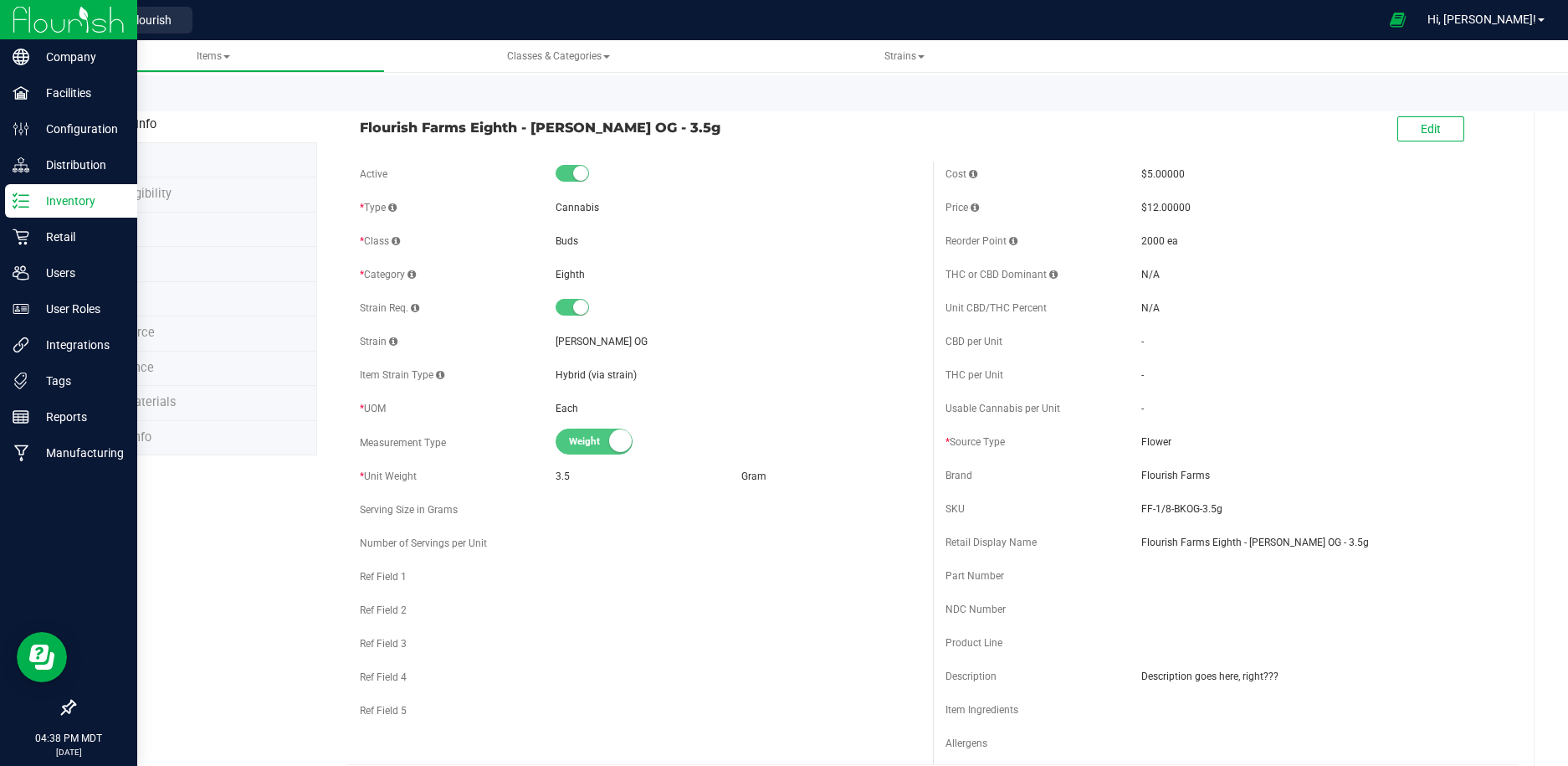
click at [104, 199] on p "Inventory" at bounding box center [79, 201] width 100 height 20
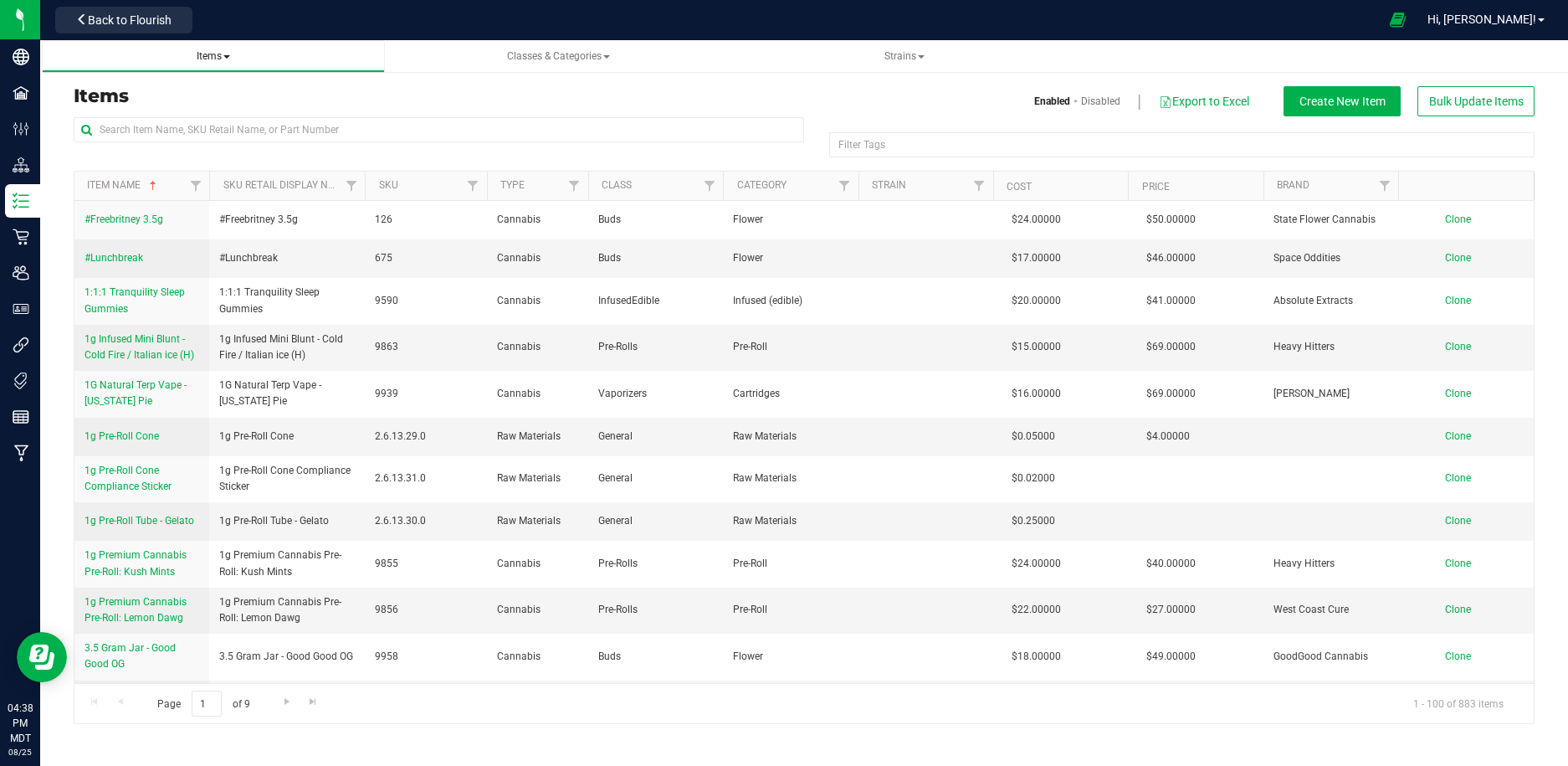
click at [221, 64] on link "Items All items All SKUs Create new item Inventory lock codes Inventory adjustm…" at bounding box center [214, 56] width 344 height 33
click at [1338, 100] on span "Create New Item" at bounding box center [1343, 101] width 86 height 14
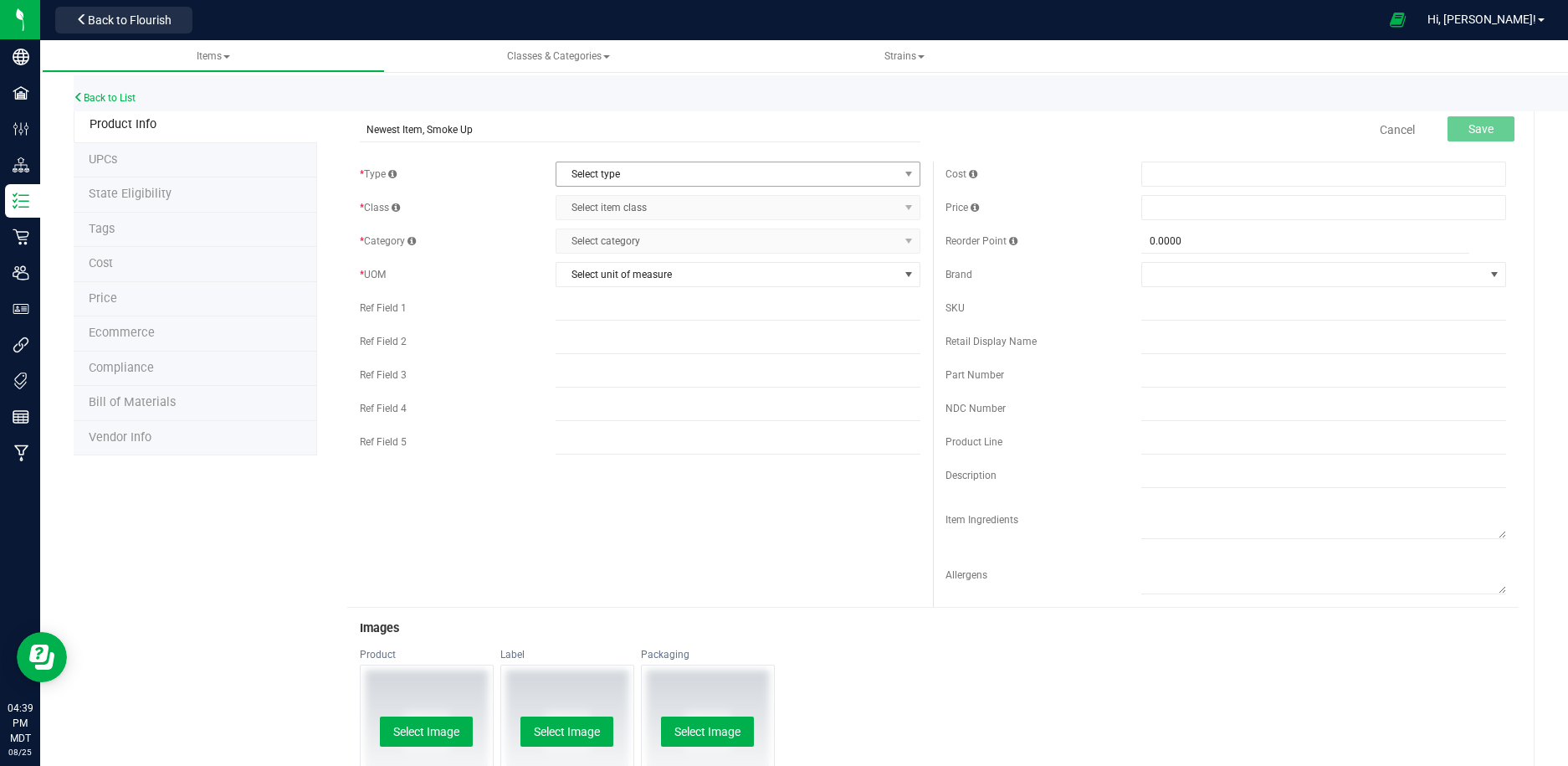
type input "Newest Item, Smoke Up"
click at [607, 173] on span "Select type" at bounding box center [727, 174] width 343 height 23
click at [629, 204] on li "Cannabis" at bounding box center [739, 203] width 363 height 25
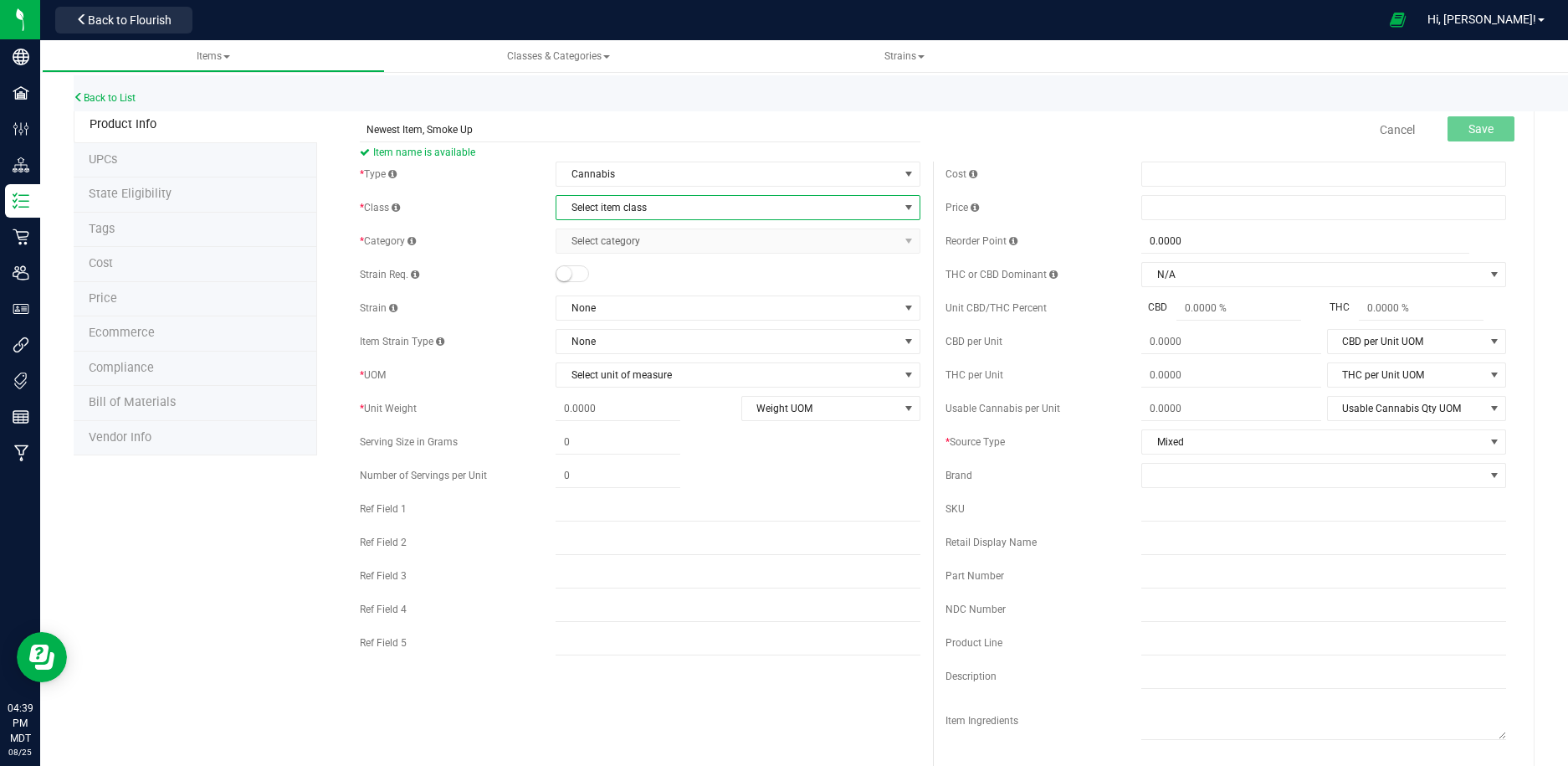
click at [630, 214] on span "Select item class" at bounding box center [727, 208] width 343 height 23
click at [660, 239] on li "Buds" at bounding box center [739, 236] width 363 height 25
click at [649, 246] on span "Select category" at bounding box center [727, 241] width 343 height 23
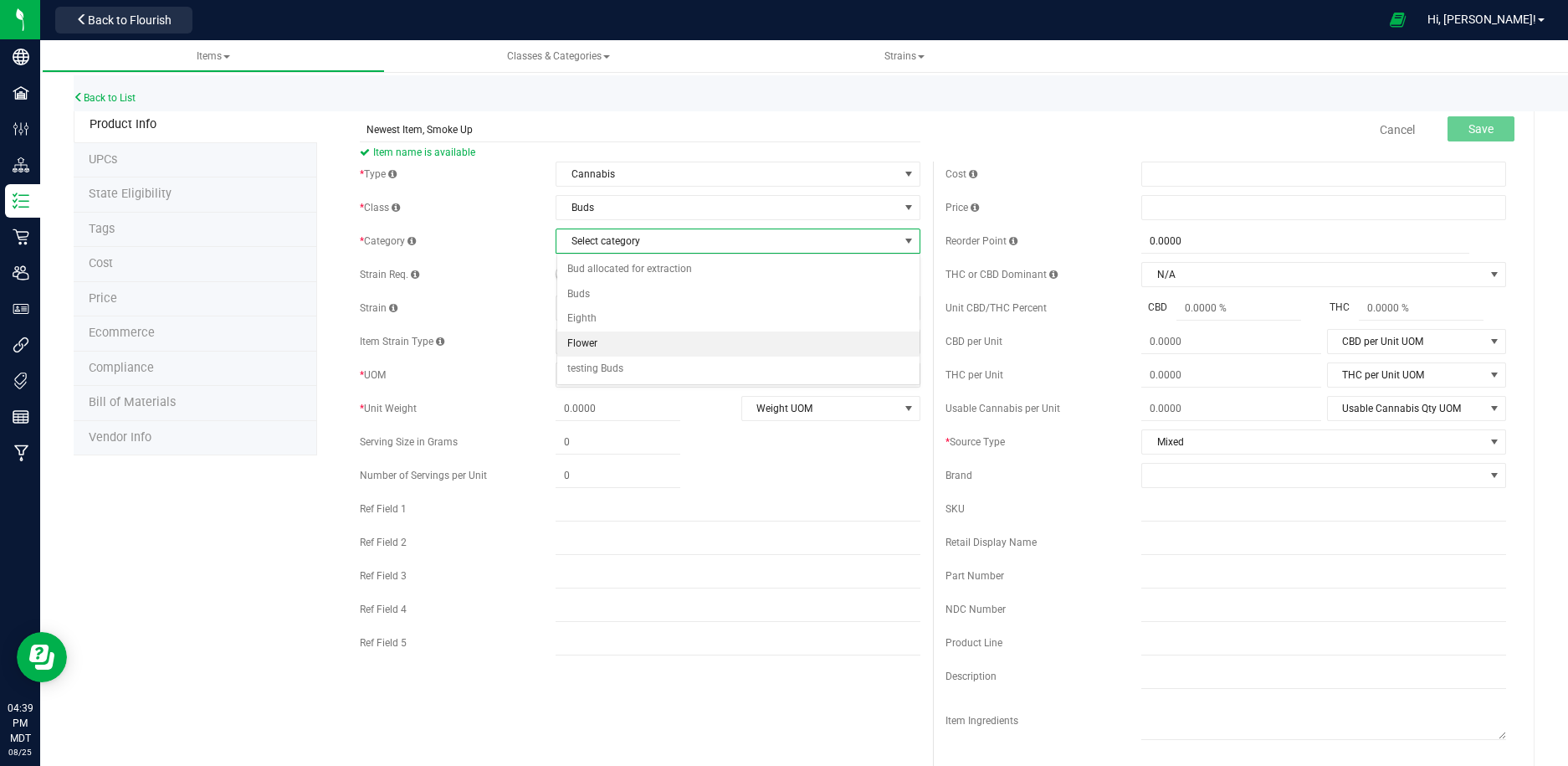
click at [634, 342] on li "Flower" at bounding box center [739, 344] width 363 height 25
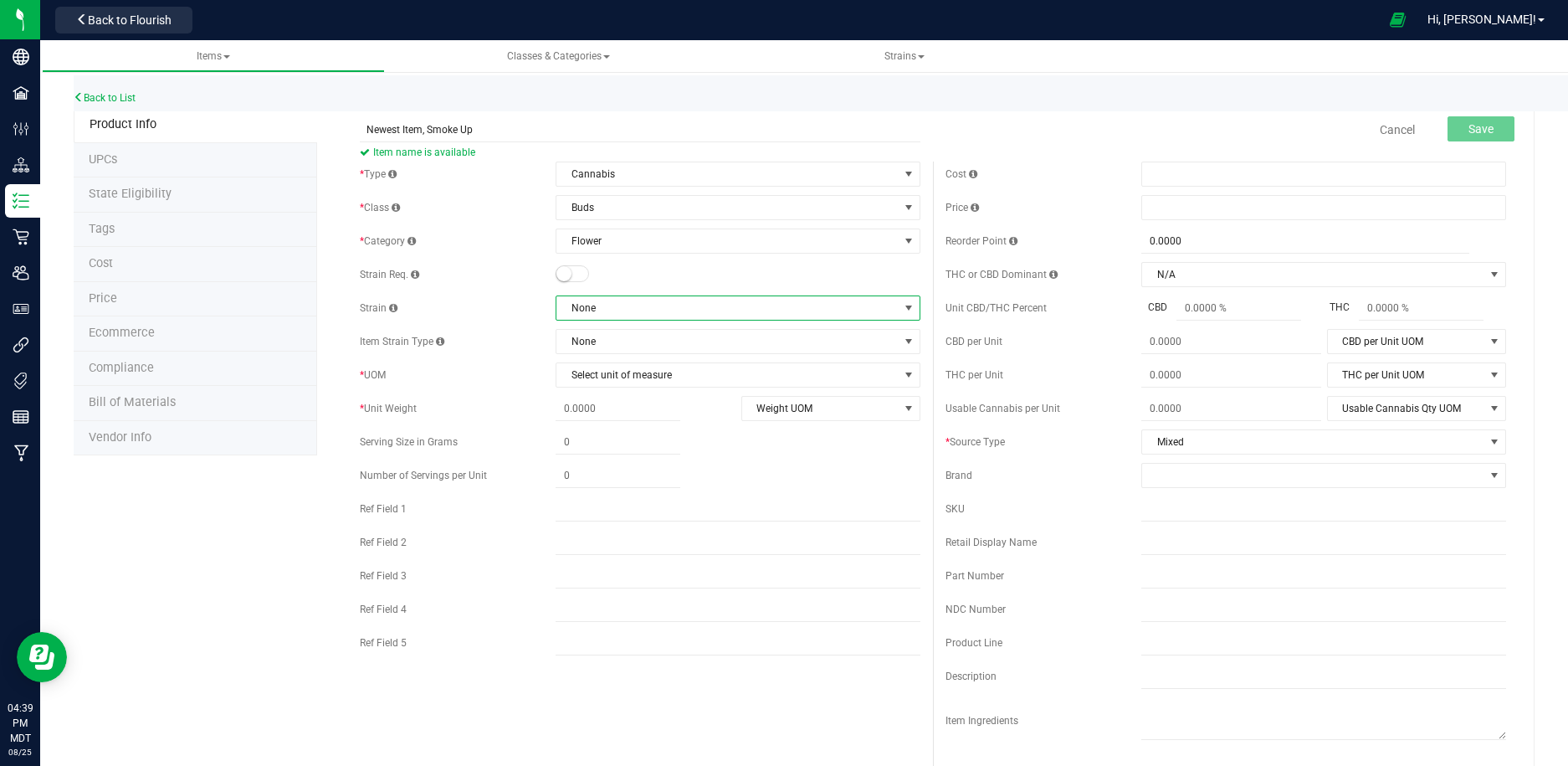
click at [597, 318] on span "None" at bounding box center [727, 308] width 343 height 23
click at [660, 287] on div "* Type Cannabis Select type Cannabis Non-Inventory Raw Materials Supplies * Cla…" at bounding box center [640, 412] width 585 height 502
click at [926, 58] on span "Strains" at bounding box center [904, 56] width 317 height 15
click at [912, 57] on span "Strains" at bounding box center [904, 56] width 40 height 12
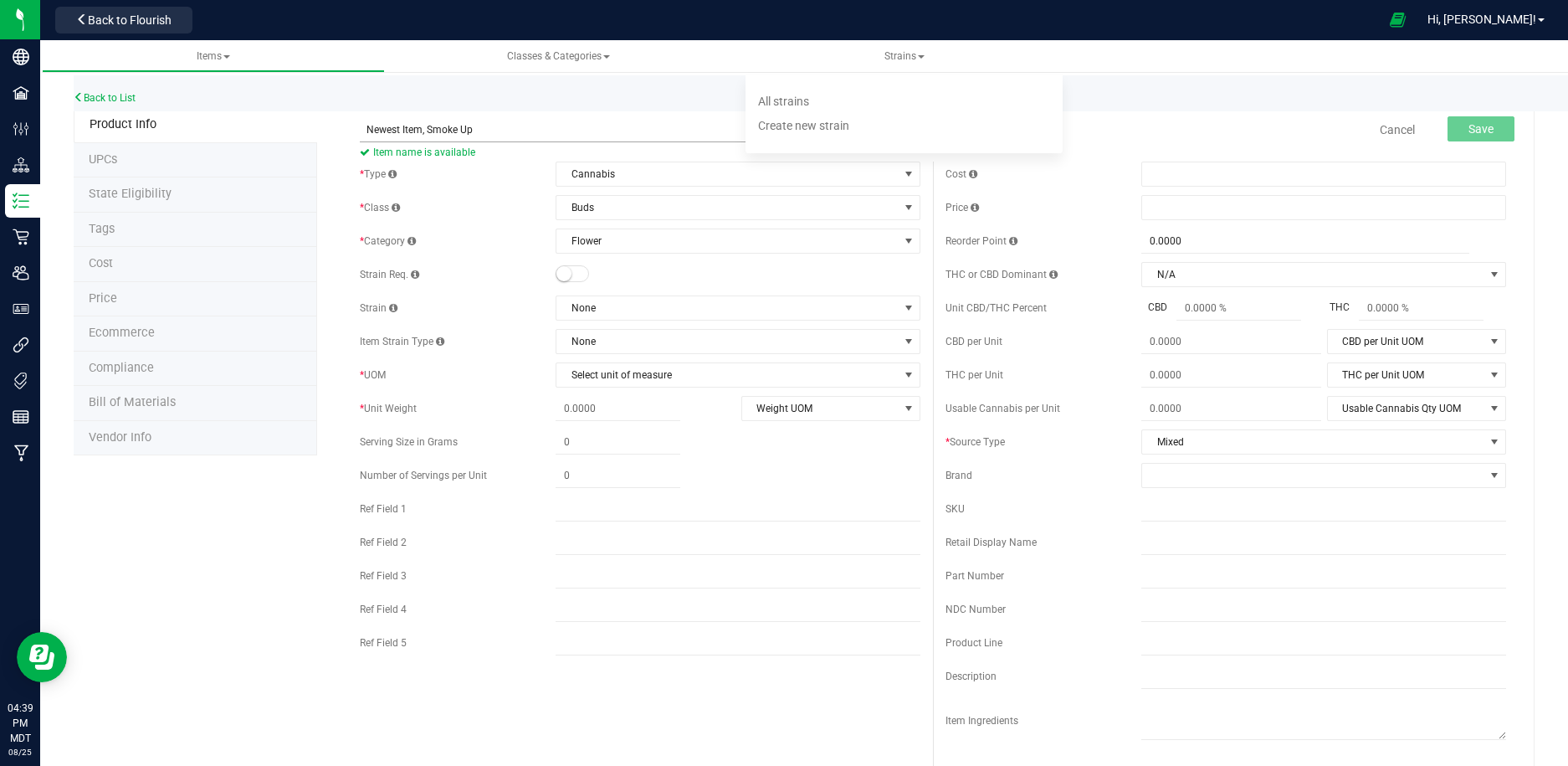
drag, startPoint x: 894, startPoint y: 104, endPoint x: 889, endPoint y: 124, distance: 20.6
click at [890, 125] on ul "All strains Create new strain" at bounding box center [904, 114] width 317 height 79
click at [919, 60] on span "Strains" at bounding box center [904, 56] width 40 height 12
click at [835, 126] on span "Create new strain" at bounding box center [804, 125] width 91 height 14
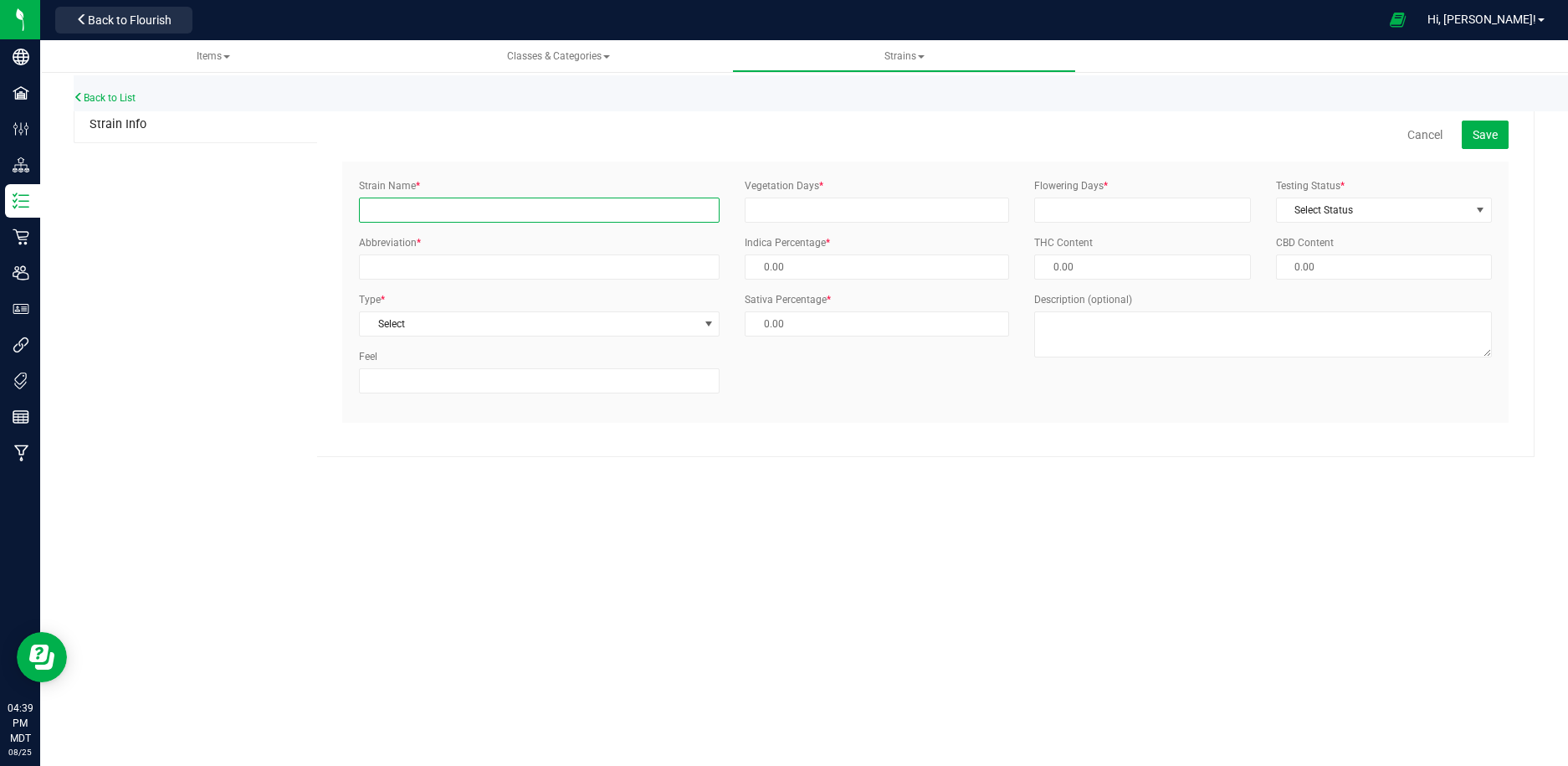
click at [534, 207] on input "Strain Name *" at bounding box center [539, 210] width 360 height 25
type input "Smoke Me"
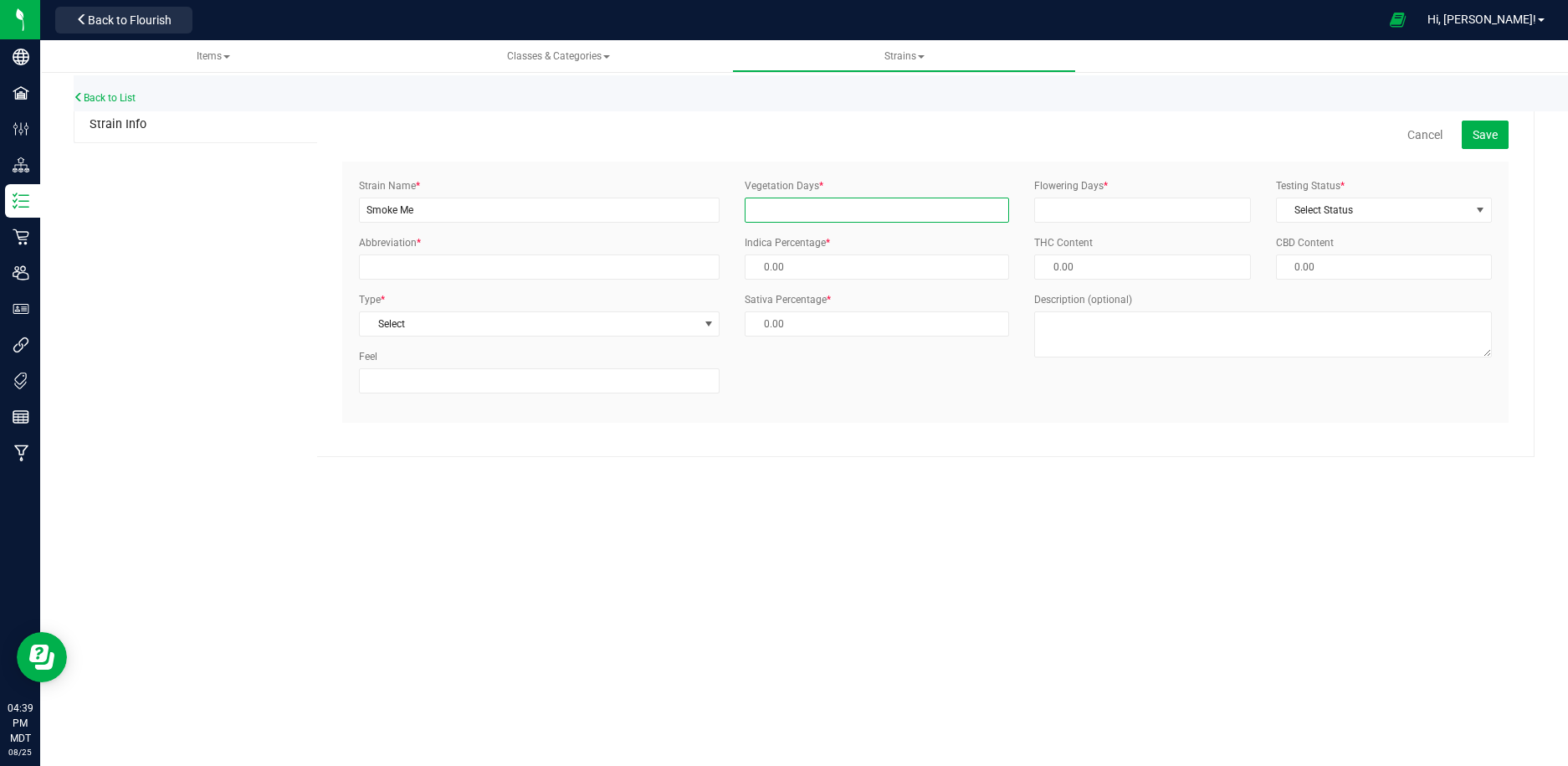
click at [922, 212] on input "Vegetation Days *" at bounding box center [877, 210] width 264 height 25
type input "180"
type input "5"
type input "95.00 %"
type input "50"
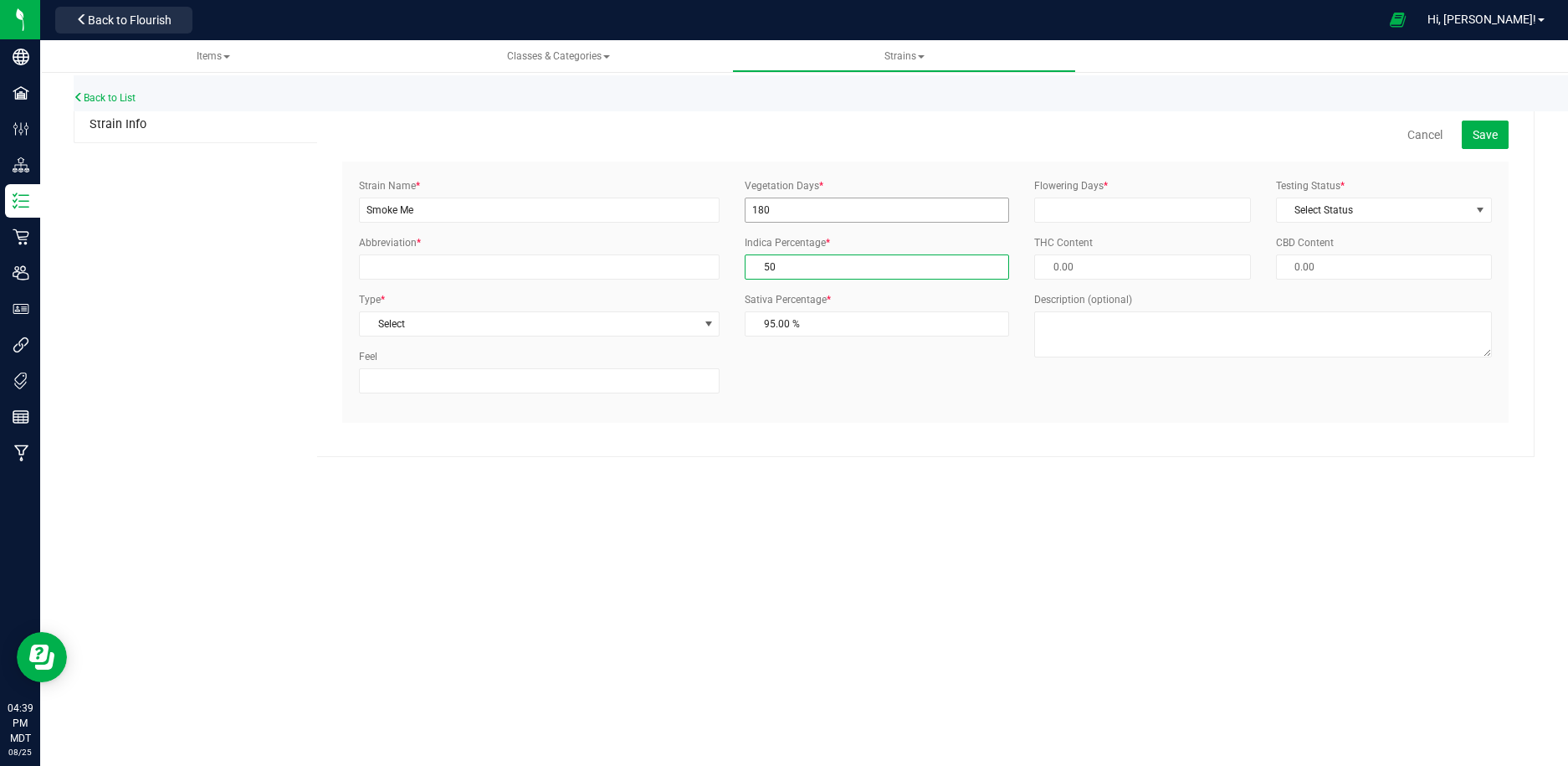
type input "50.00 %"
click at [549, 329] on span "Select" at bounding box center [529, 323] width 338 height 23
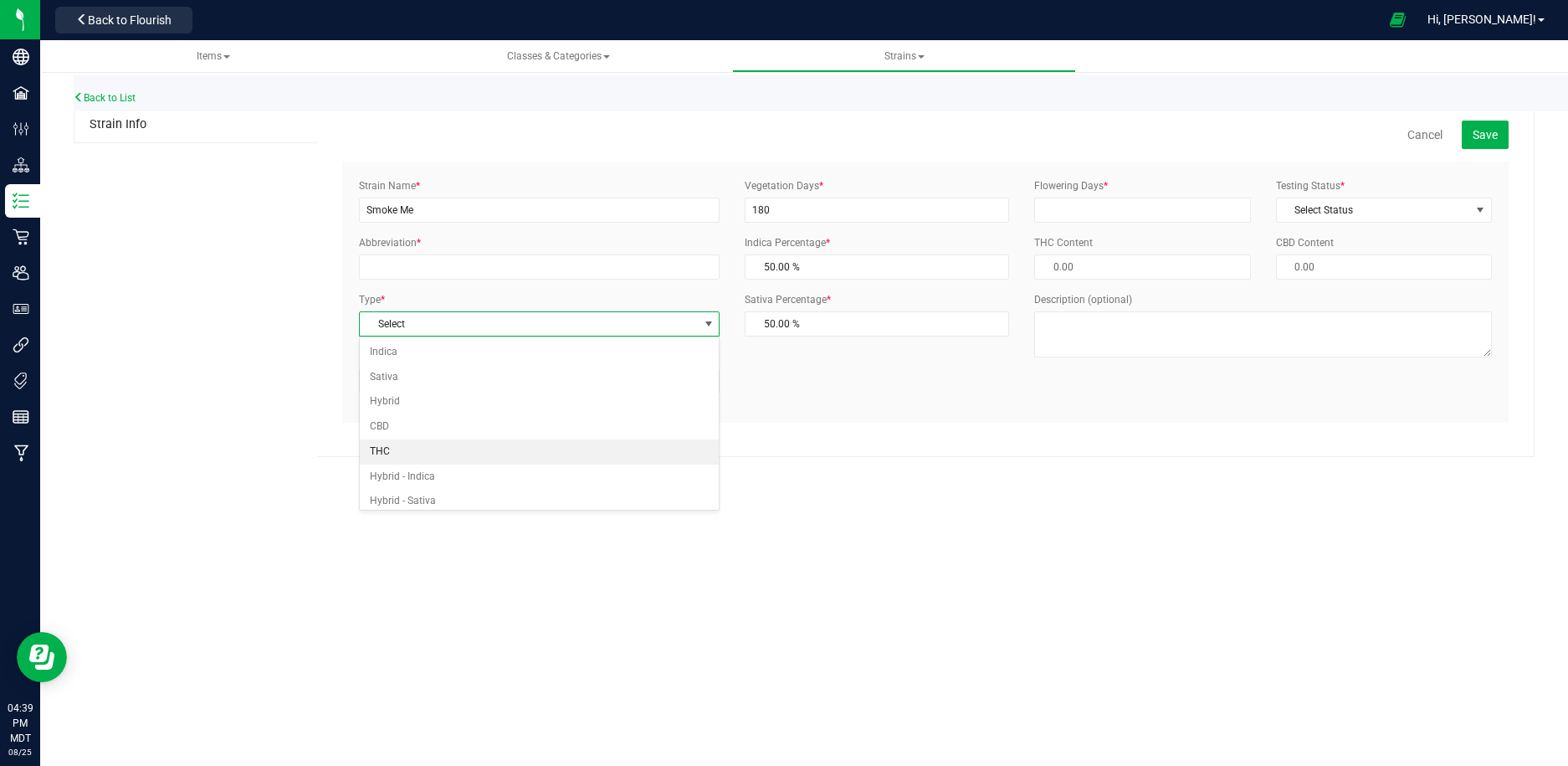
scroll to position [7, 0]
click at [502, 477] on li "Hybrid - Indica" at bounding box center [540, 470] width 360 height 25
click at [768, 265] on span "50.00 % 50" at bounding box center [877, 267] width 264 height 25
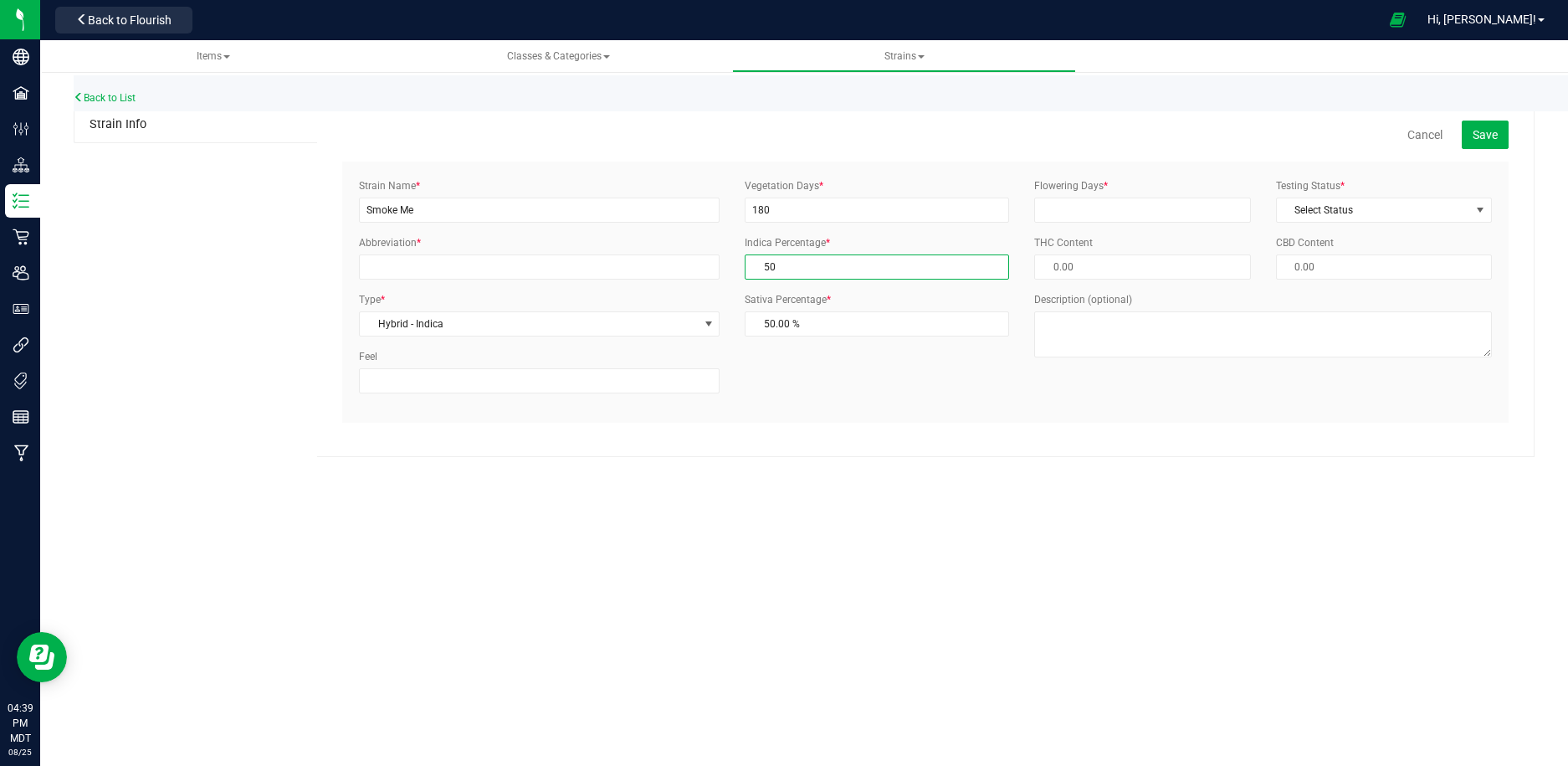
type input "0"
type input "100.00 %"
type input "60"
type input "40.00 %"
type input "60.00 %"
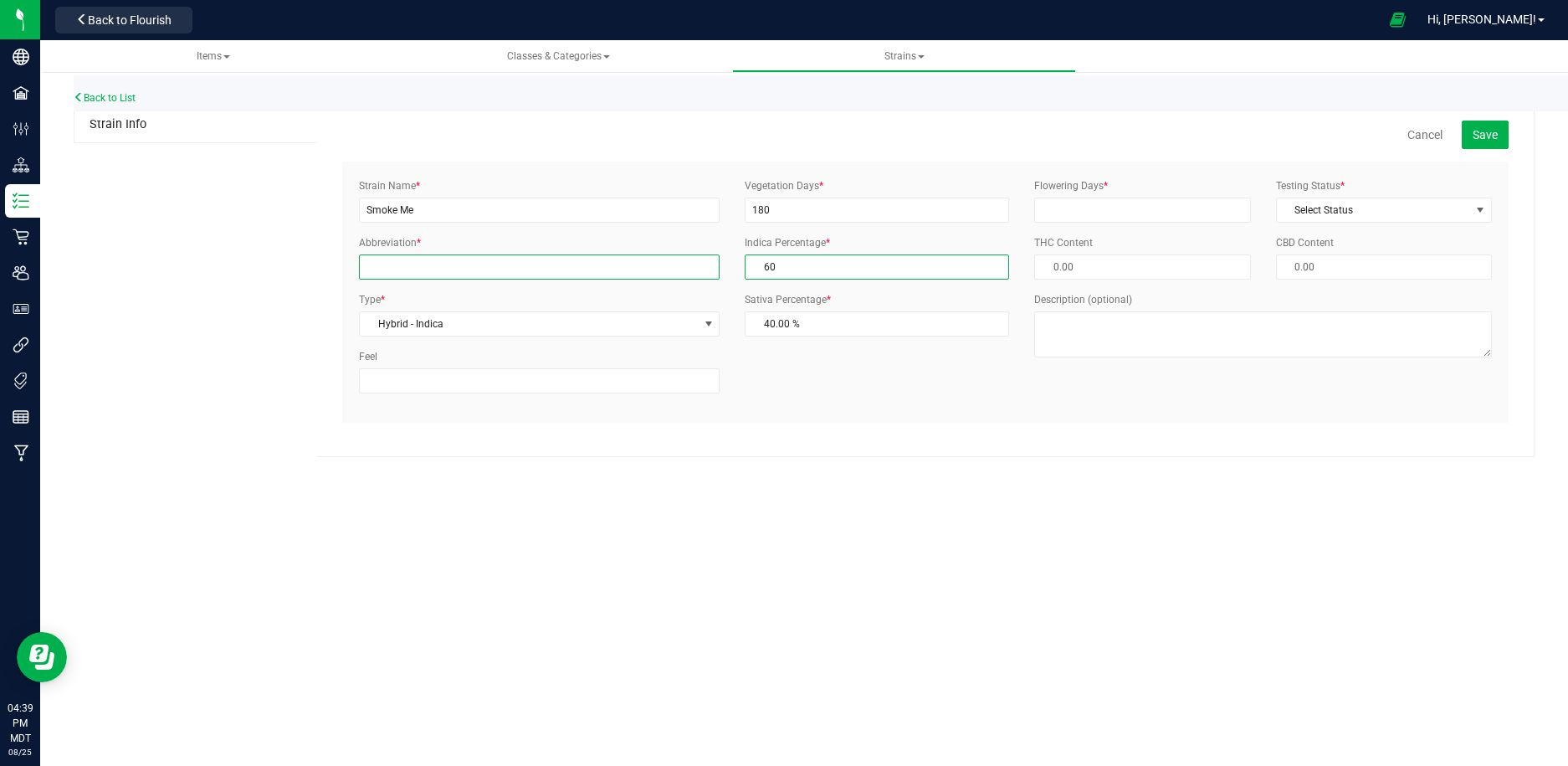
click at [552, 269] on input "Abbreviation *" at bounding box center [539, 267] width 360 height 25
type input "A"
type input "Smoke Me"
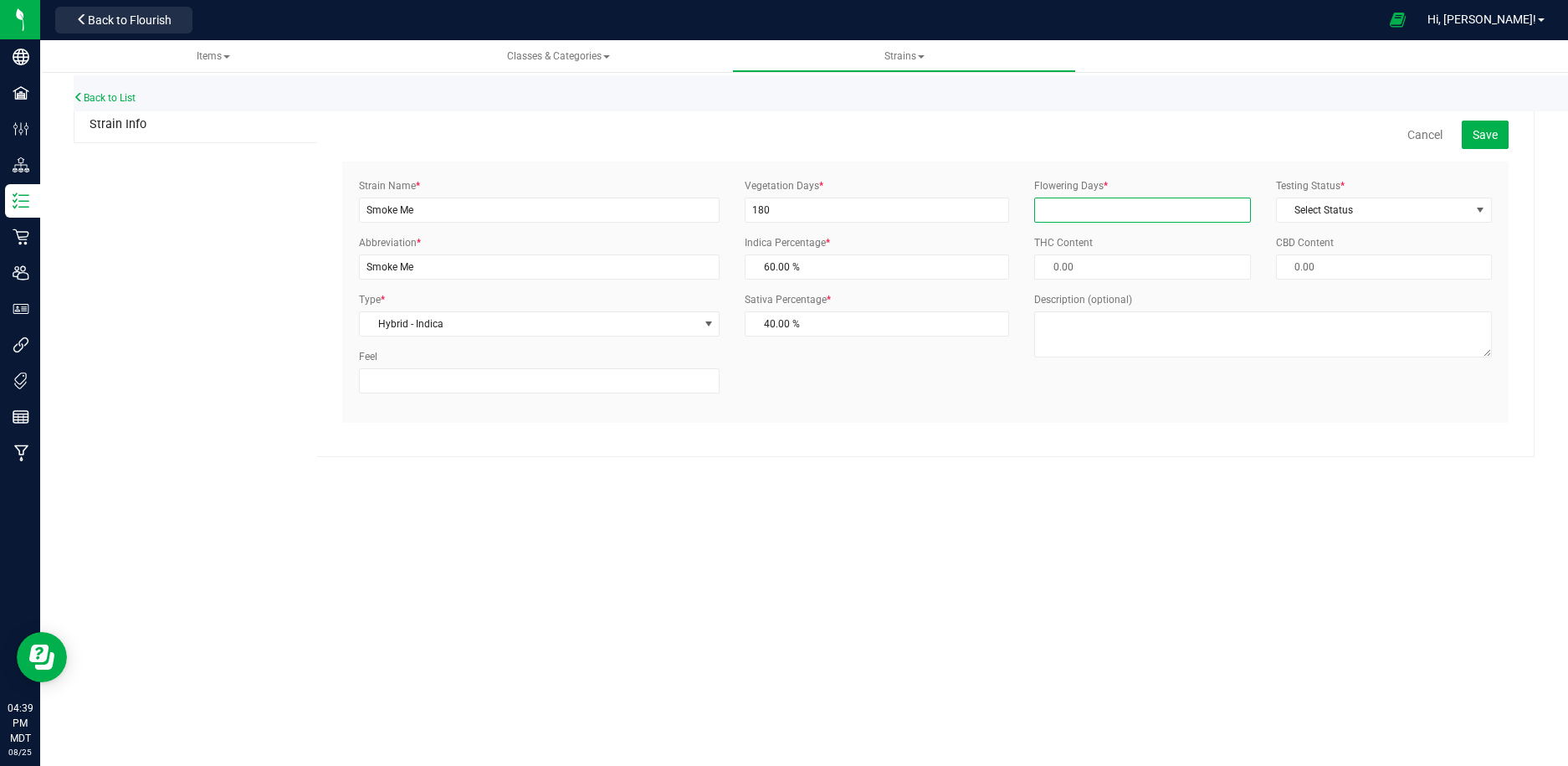
click at [1124, 199] on input "Flowering Days *" at bounding box center [1142, 210] width 216 height 25
type input "180"
click at [1452, 211] on span "Select Status" at bounding box center [1373, 210] width 193 height 23
click at [1379, 260] on li "ThirdParty" at bounding box center [1384, 264] width 215 height 25
drag, startPoint x: 1084, startPoint y: 269, endPoint x: 1018, endPoint y: 269, distance: 66.0
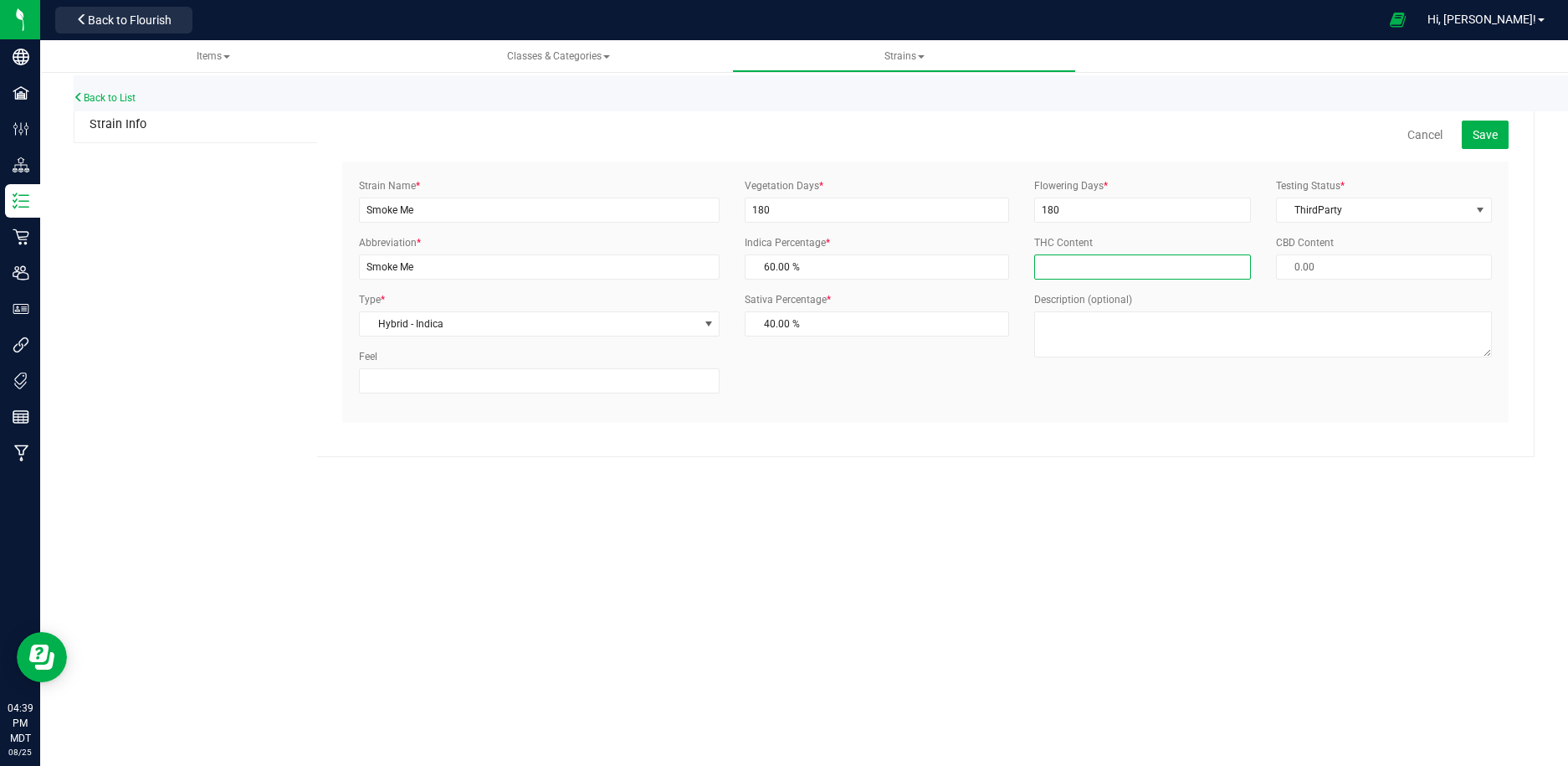
click at [1018, 269] on div "Strain Name * Smoke Me Abbreviation * Smoke Me Type * Hybrid - Indica Select In…" at bounding box center [925, 292] width 1158 height 227
type input "28"
type input "28.00 %"
type input "21"
type input "21.00 %"
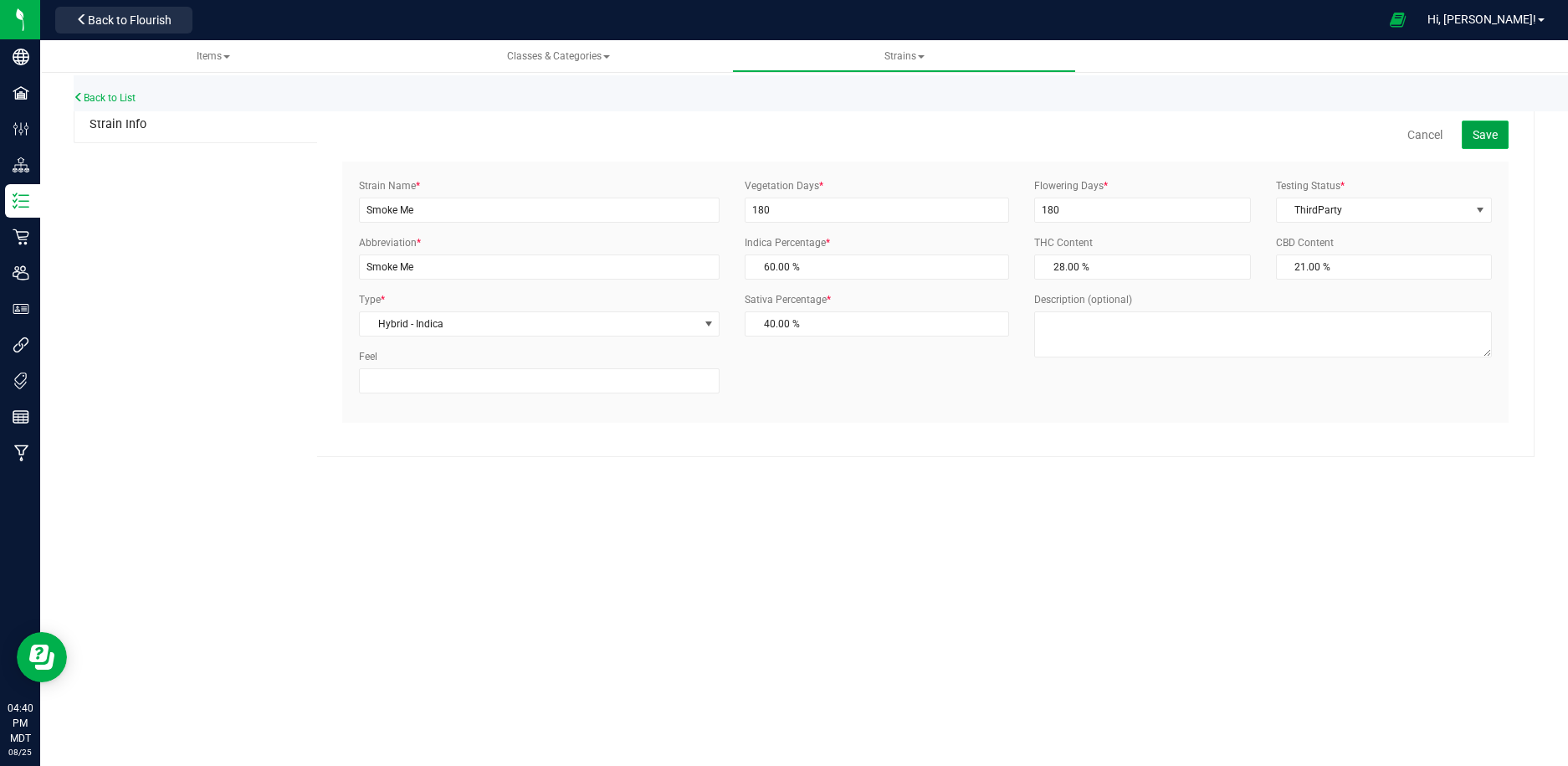
click at [1485, 130] on span "Save" at bounding box center [1485, 135] width 25 height 14
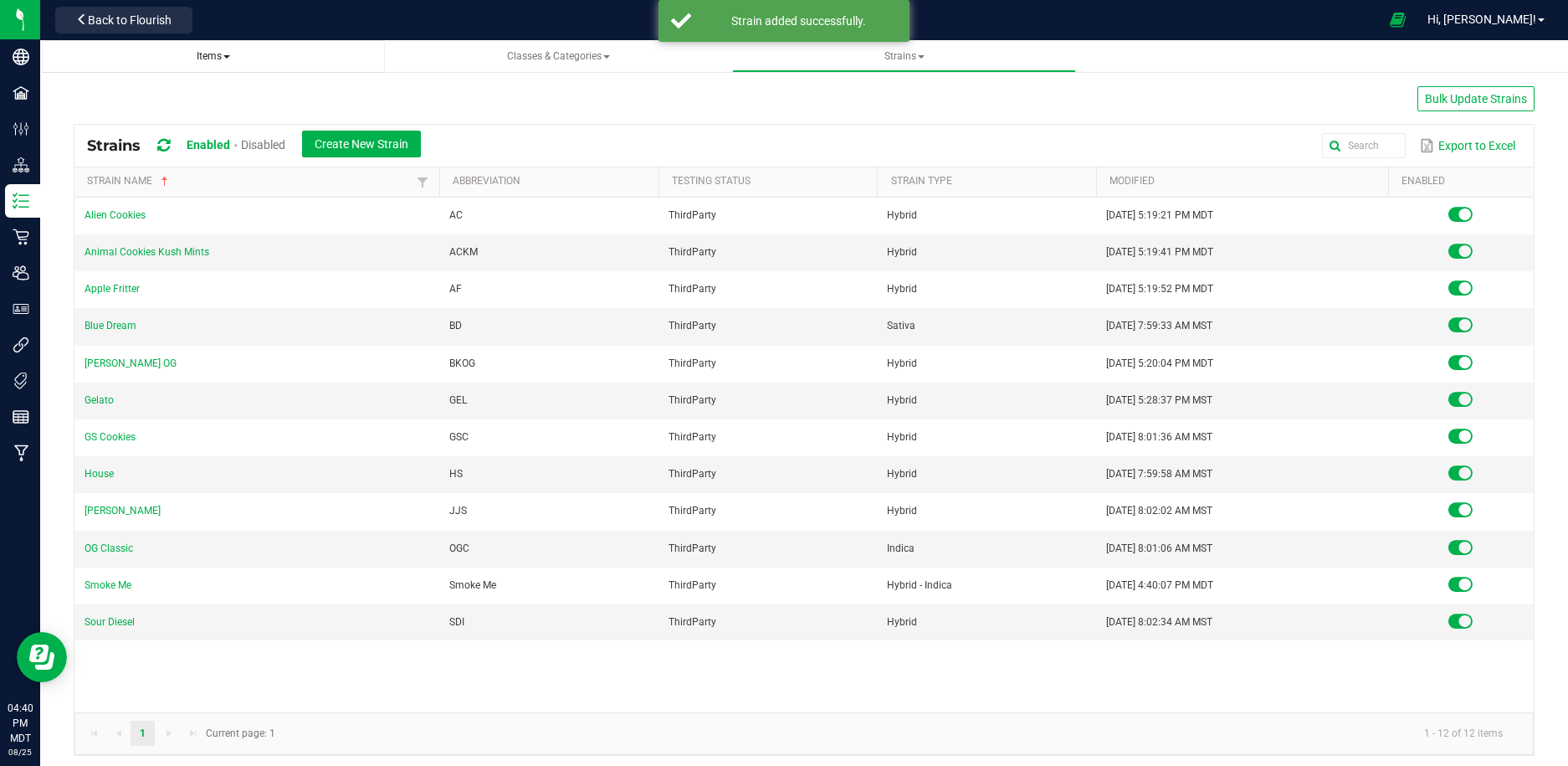
click at [207, 56] on span "Items" at bounding box center [214, 56] width 33 height 12
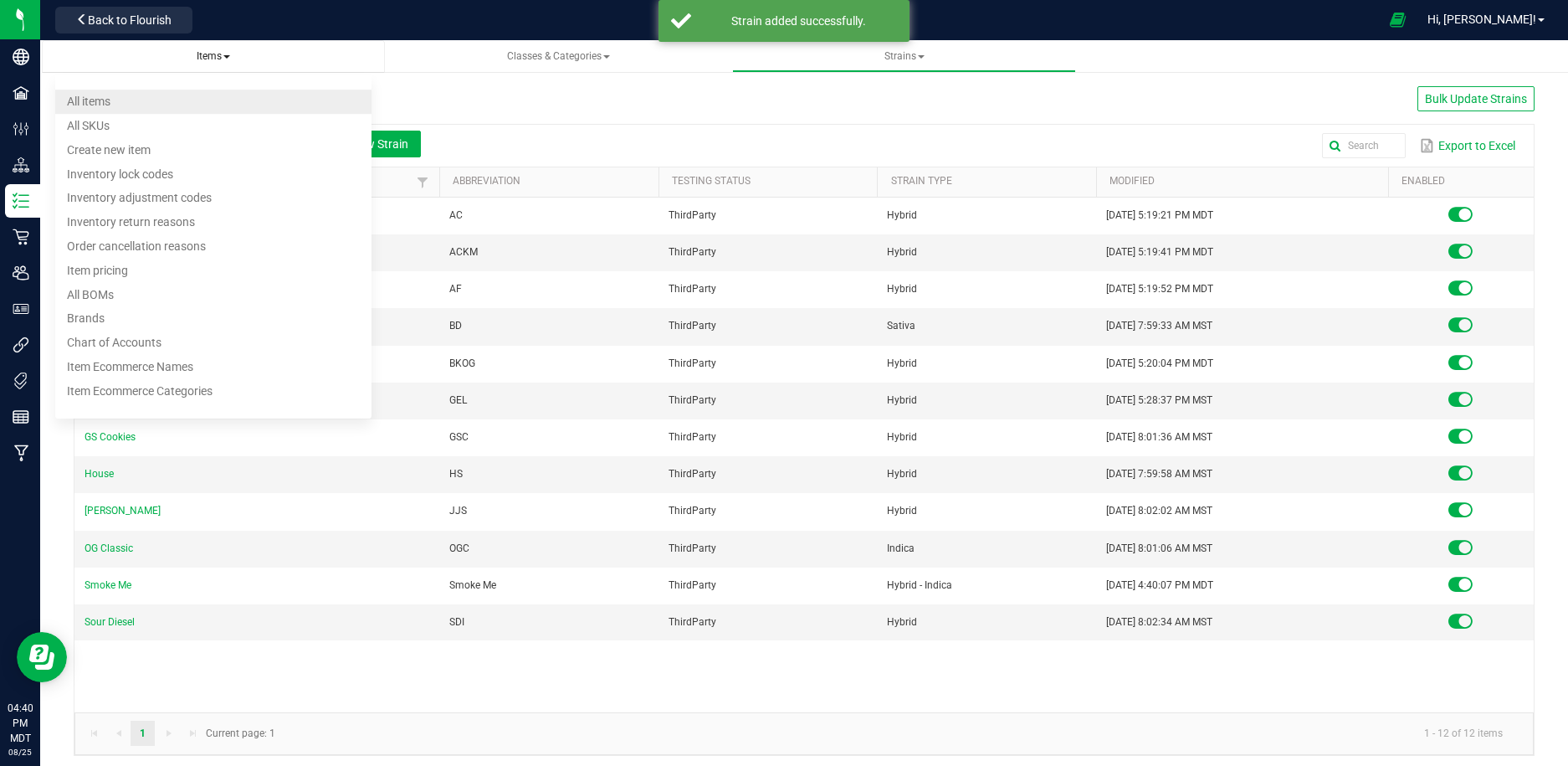
click at [178, 106] on li "All items" at bounding box center [214, 101] width 317 height 24
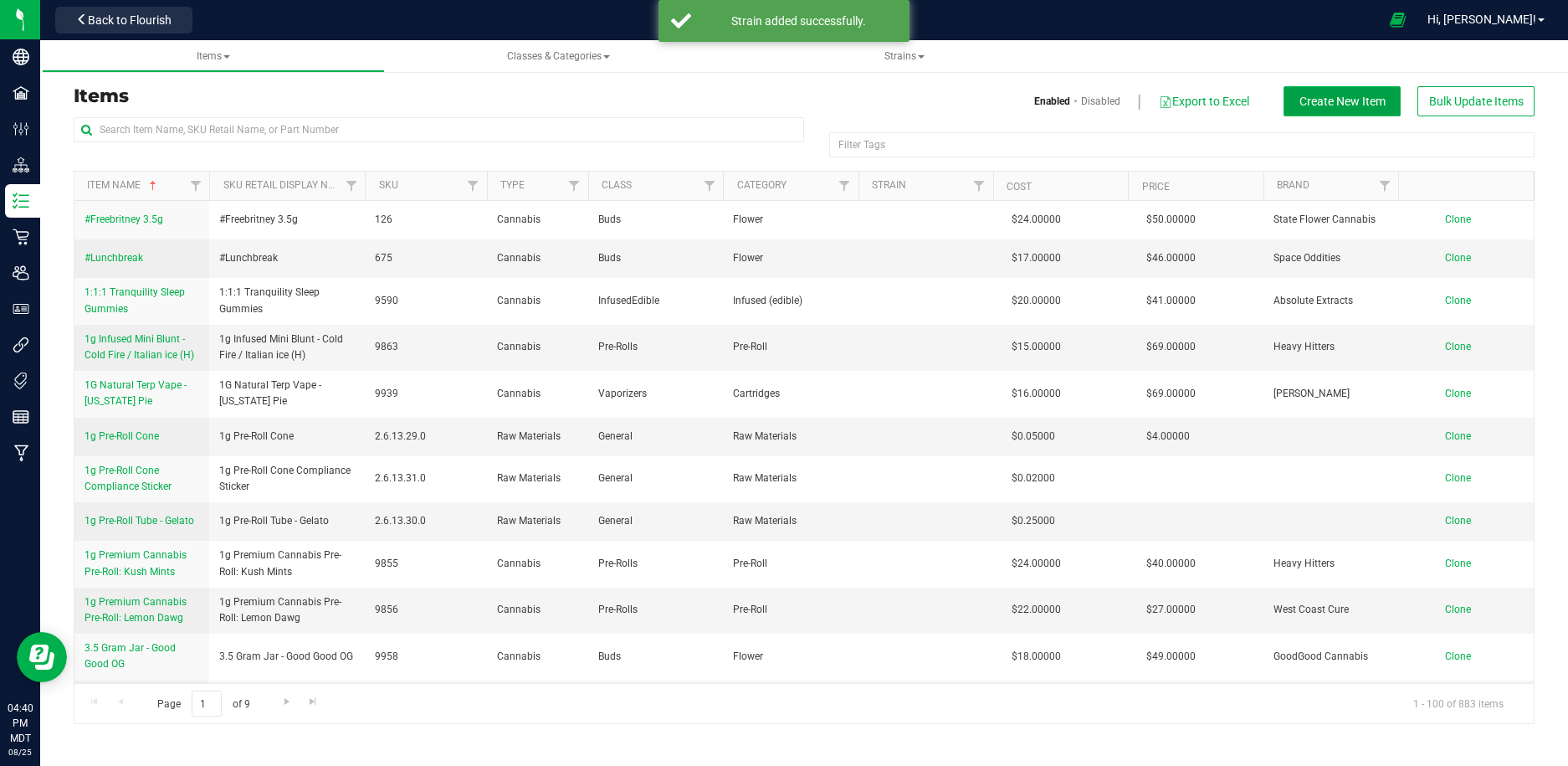
click at [1317, 104] on span "Create New Item" at bounding box center [1343, 101] width 86 height 14
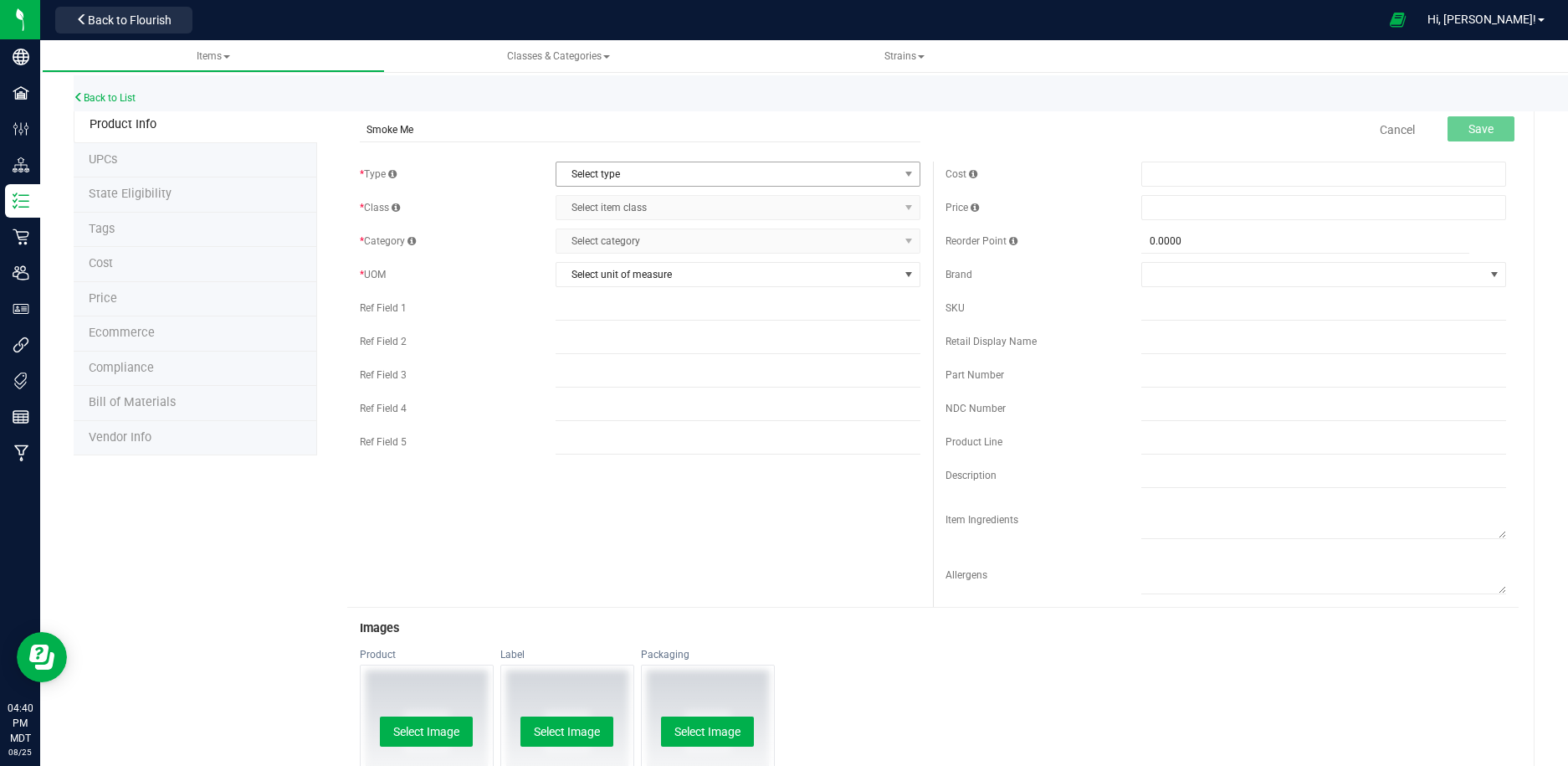
type input "Smoke Me"
click at [824, 173] on span "Select type" at bounding box center [727, 174] width 343 height 23
click at [791, 210] on li "Cannabis" at bounding box center [739, 203] width 363 height 25
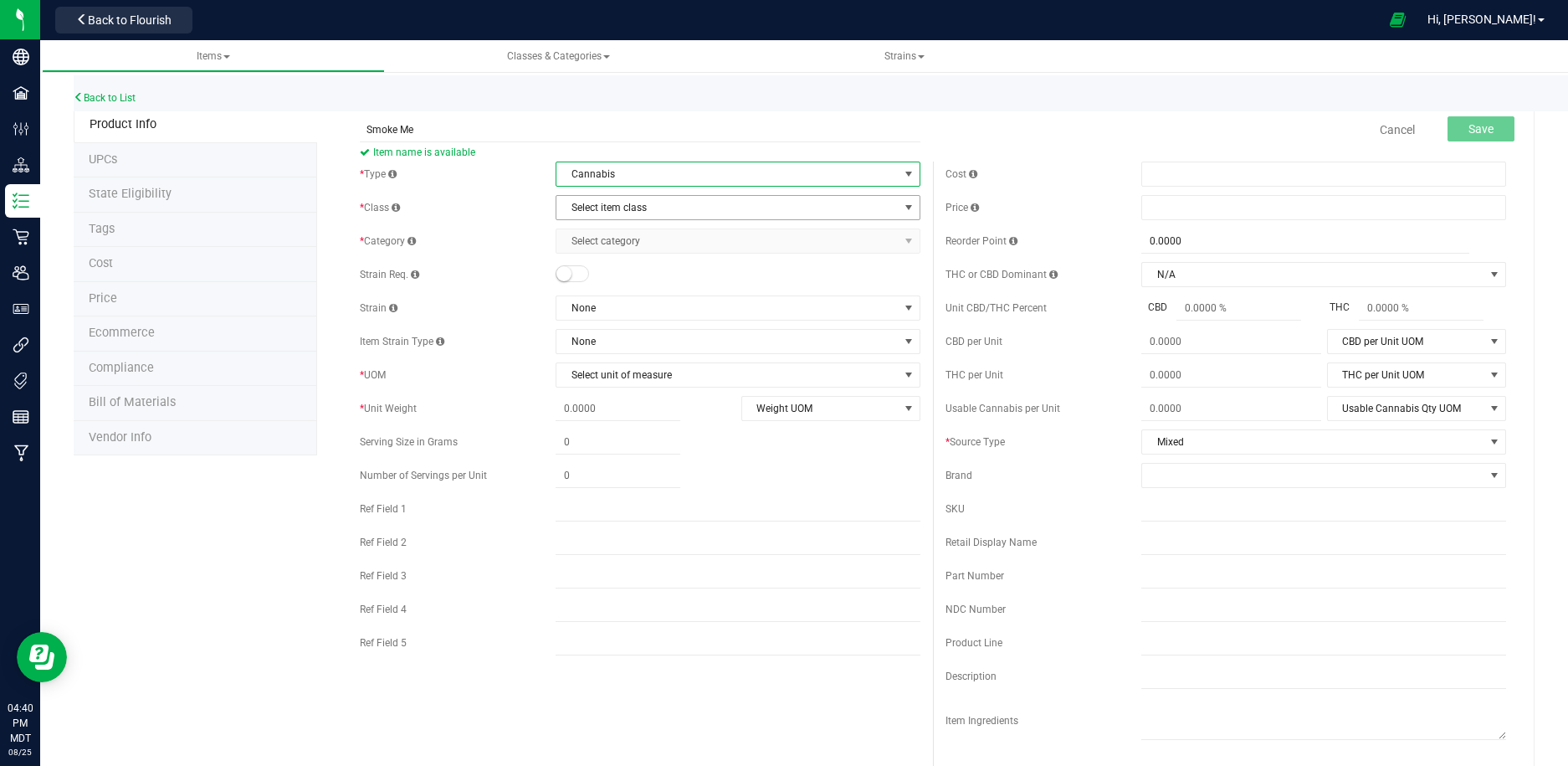
click at [767, 213] on span "Select item class" at bounding box center [727, 208] width 343 height 23
click at [752, 248] on li "Buds" at bounding box center [739, 236] width 363 height 25
click at [718, 246] on span "Select category" at bounding box center [727, 241] width 343 height 23
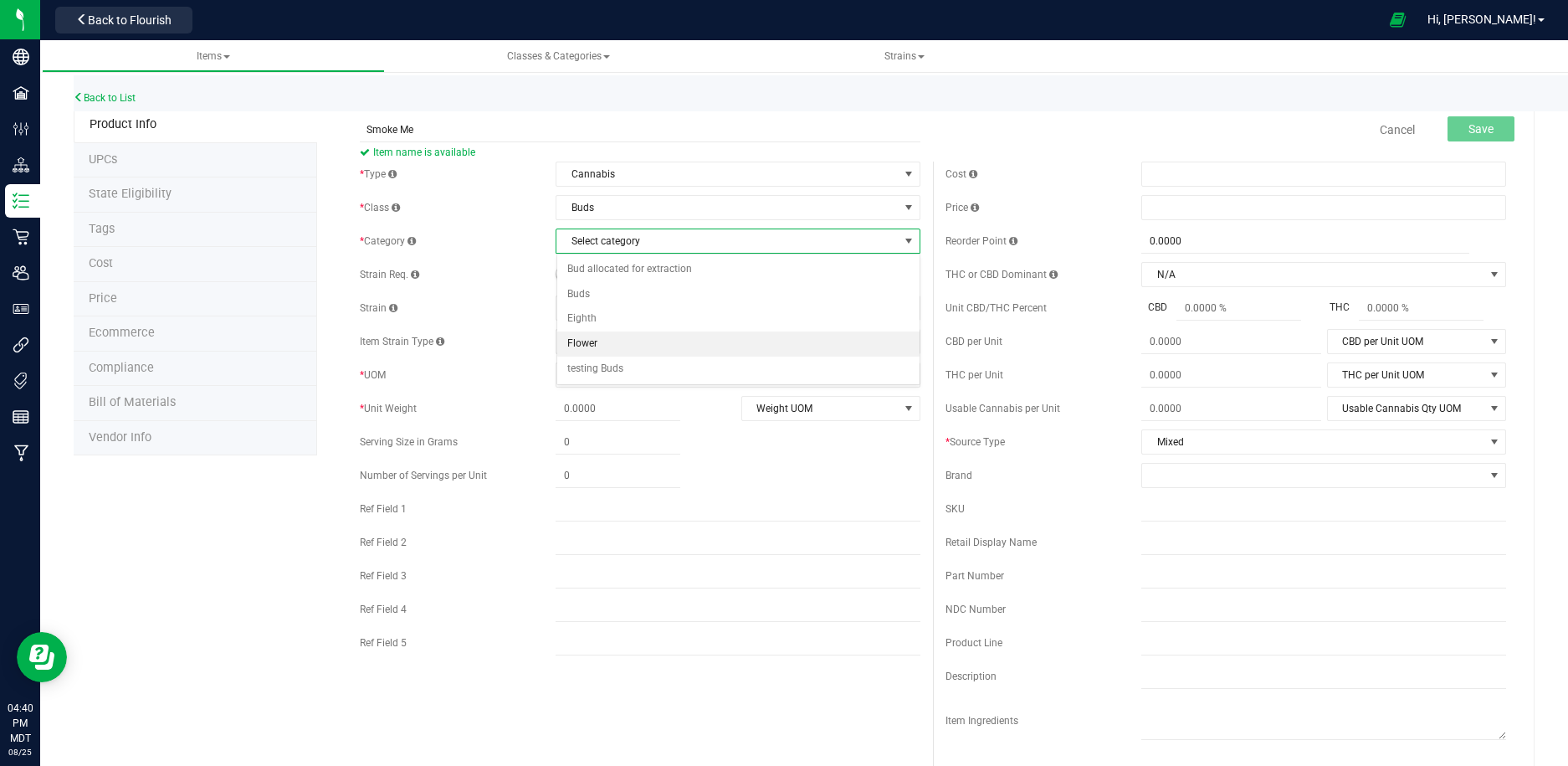
click at [700, 342] on li "Flower" at bounding box center [739, 344] width 363 height 25
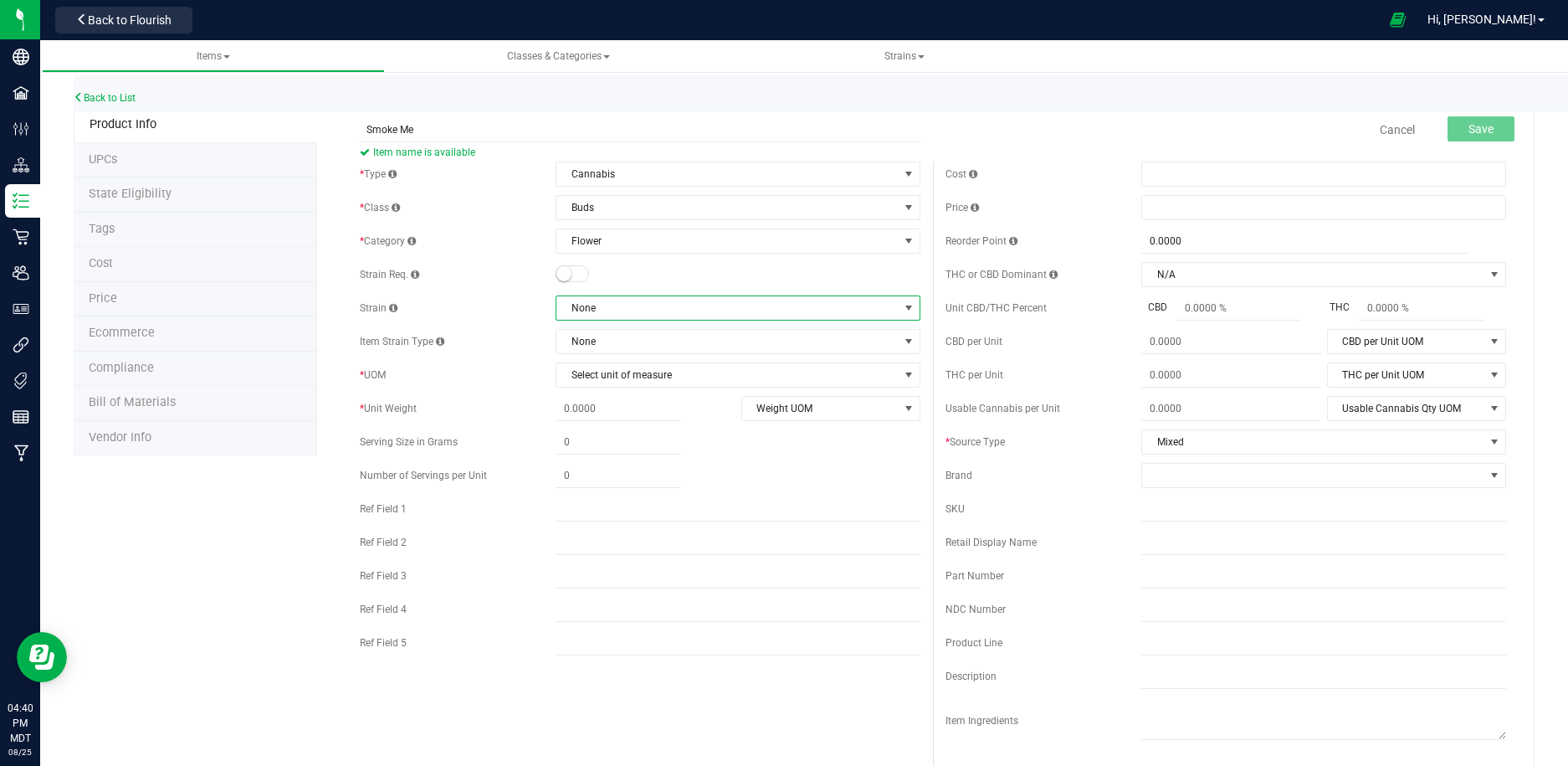
click at [656, 313] on span "None" at bounding box center [727, 308] width 343 height 23
type input "smoke"
click at [623, 371] on li "Smoke Me" at bounding box center [739, 377] width 363 height 23
click at [631, 407] on span at bounding box center [617, 409] width 124 height 24
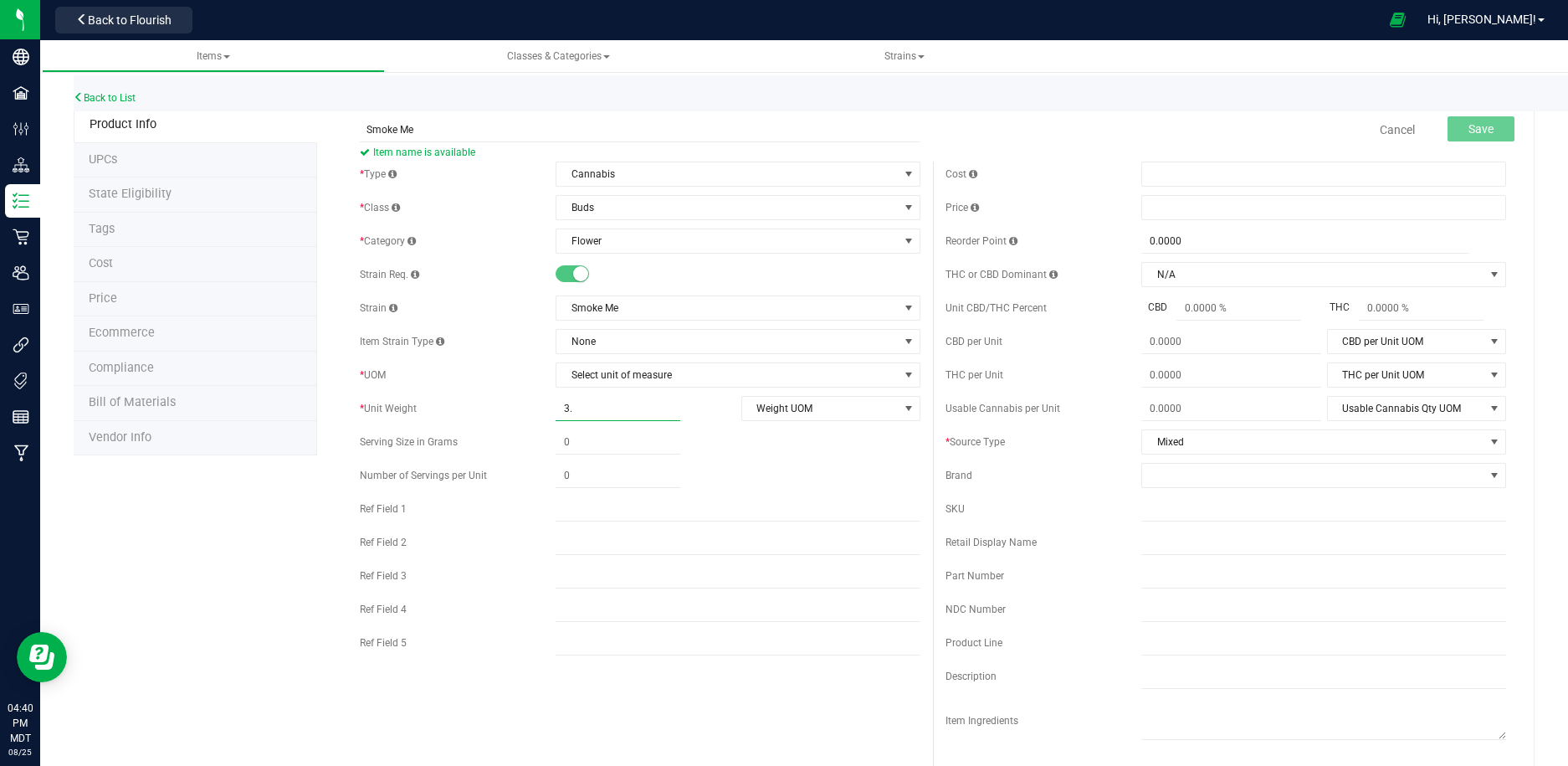
type input "3.5"
type input "3.5000"
click at [776, 408] on span "Weight UOM" at bounding box center [820, 409] width 156 height 23
click at [777, 438] on li "Gram" at bounding box center [831, 437] width 178 height 25
click at [1219, 173] on span at bounding box center [1324, 174] width 365 height 25
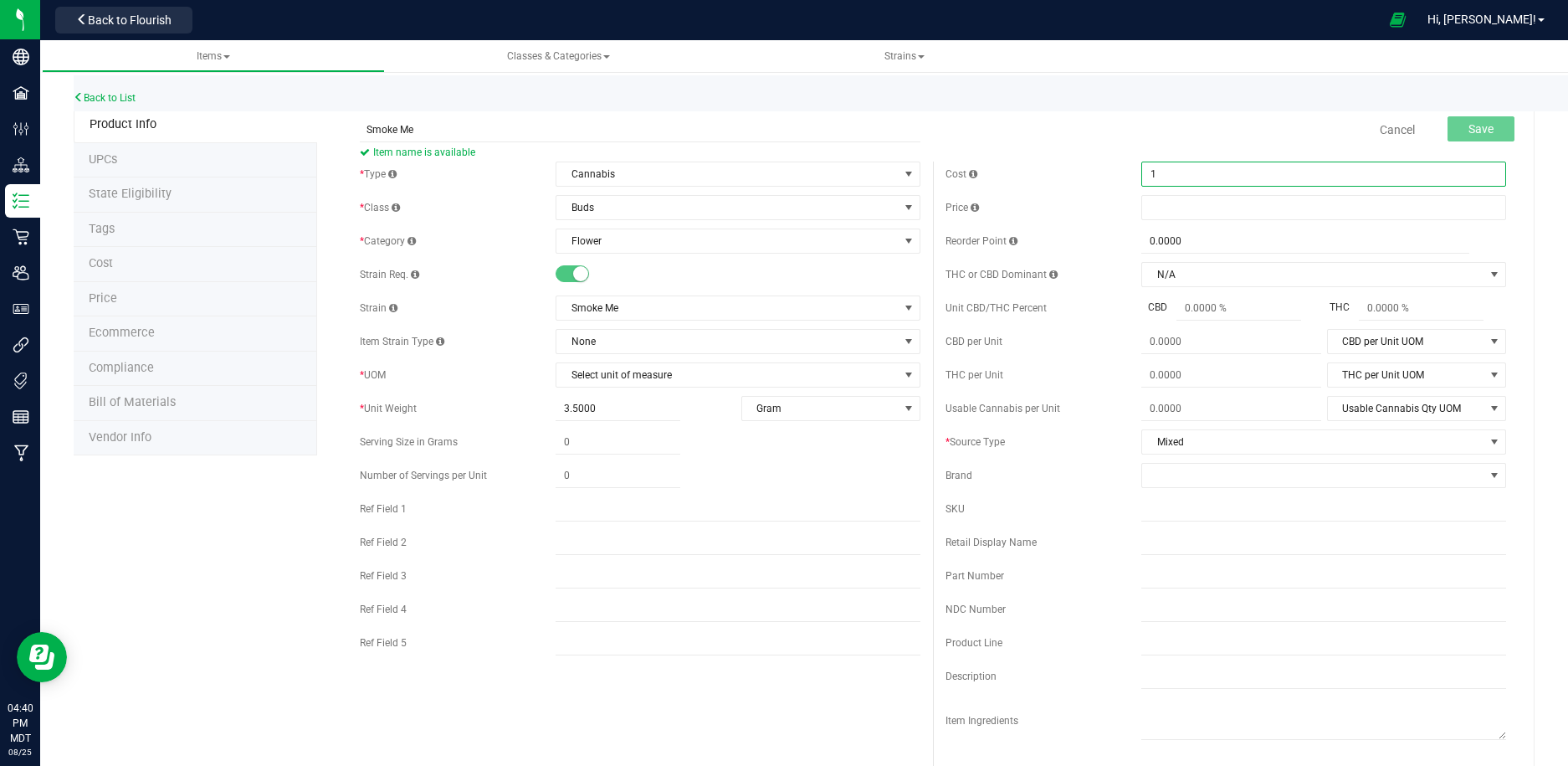
type input "10"
type input "$10.00000"
type input "25"
type input "$25.00000"
type input "0.0000"
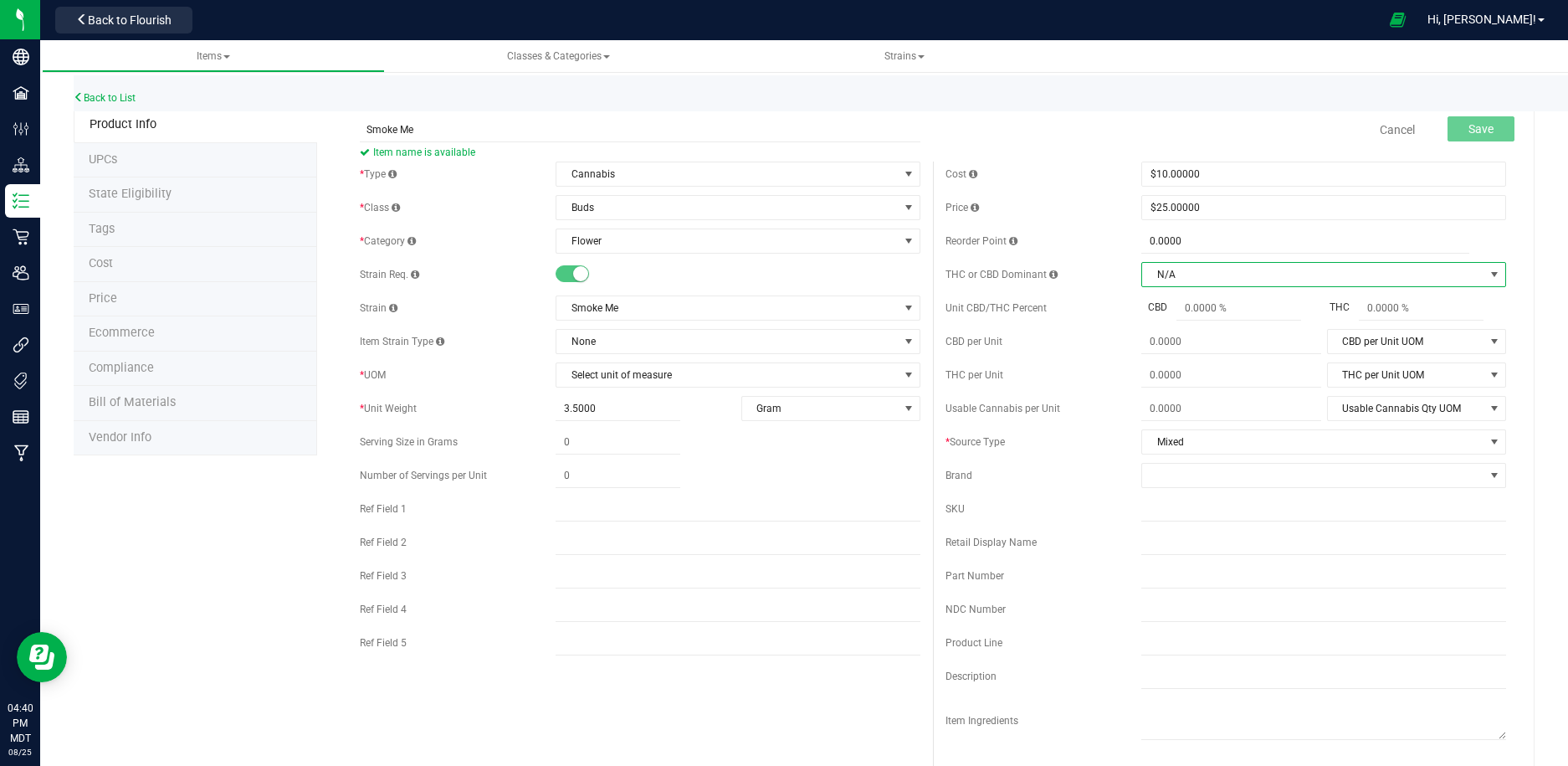
click at [1228, 277] on span "N/A" at bounding box center [1313, 275] width 343 height 23
click at [1209, 374] on li "1:1 Ratio" at bounding box center [1324, 378] width 363 height 25
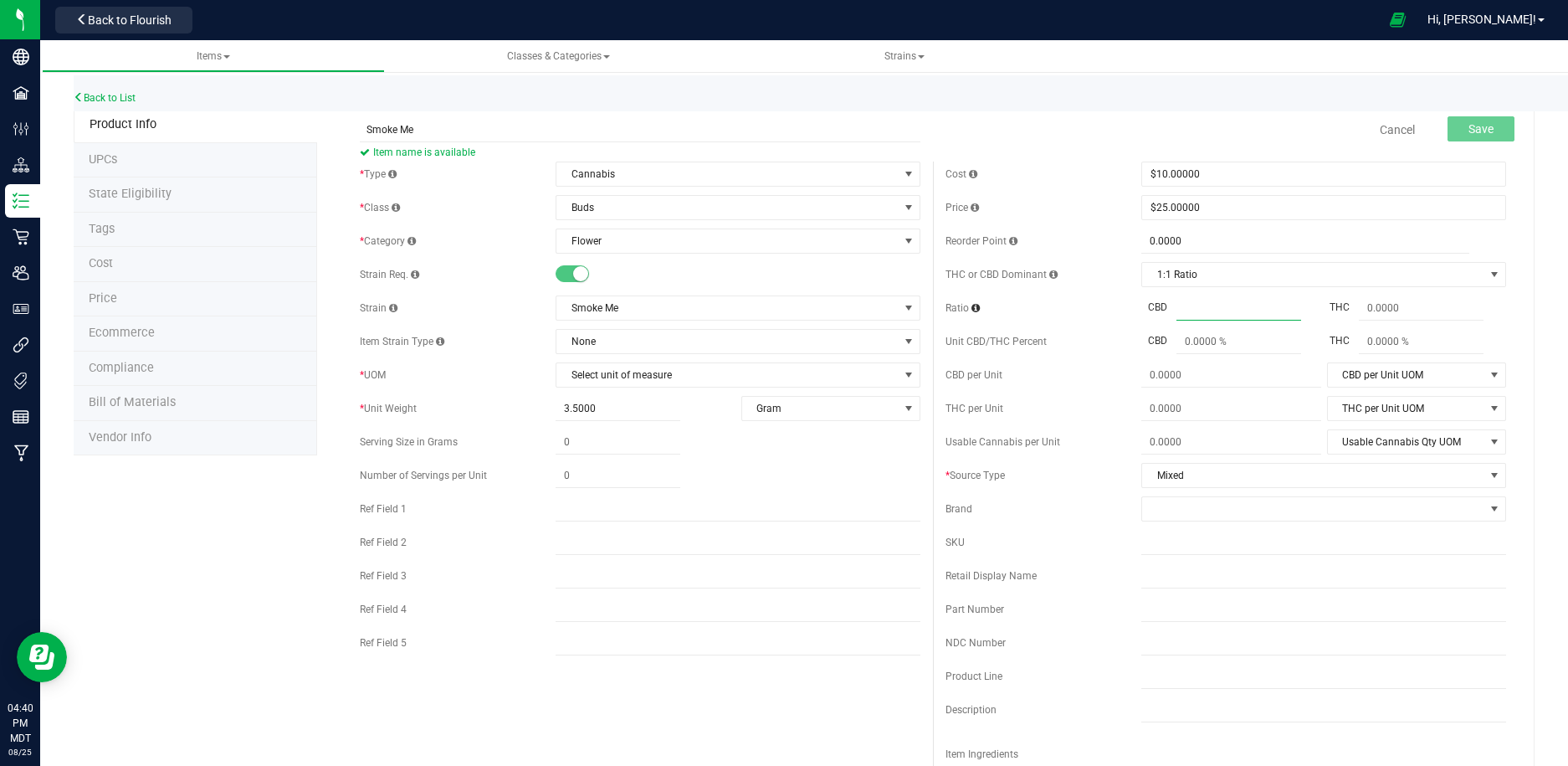
click at [1221, 307] on span at bounding box center [1239, 308] width 124 height 24
type input "21"
type input "21.0000"
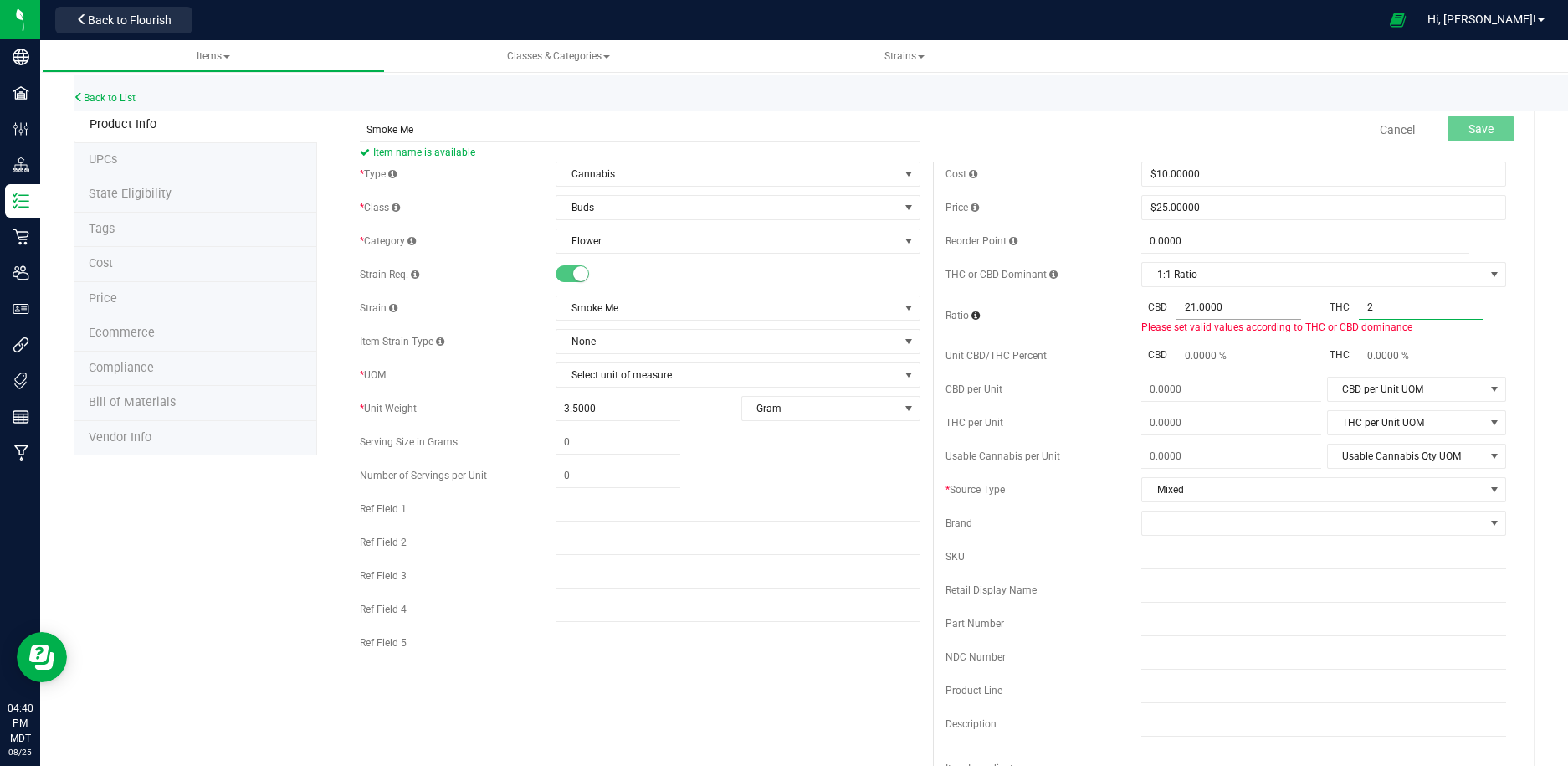
type input "21"
type input "21.0000"
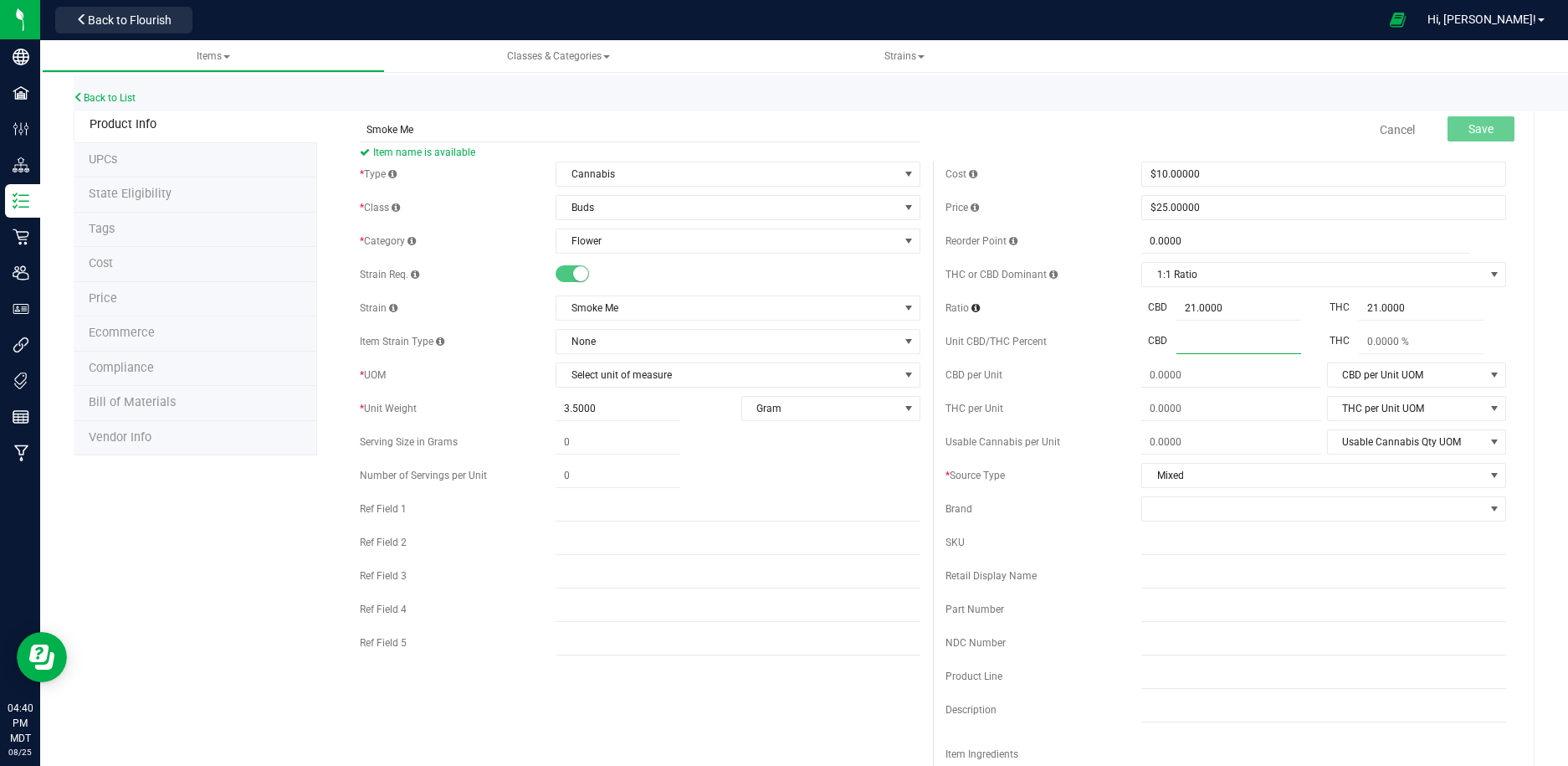
click at [1103, 368] on div "CBD per Unit" at bounding box center [1044, 375] width 197 height 16
click at [1202, 339] on span at bounding box center [1239, 342] width 124 height 24
click at [1123, 362] on div "CBD per Unit CBD per Unit UOM CBD per Unit UOM Gram Kilogram Metric Ton Milligr…" at bounding box center [1225, 375] width 560 height 25
click at [977, 308] on span at bounding box center [976, 308] width 9 height 10
click at [1177, 327] on link "Close" at bounding box center [1177, 327] width 20 height 20
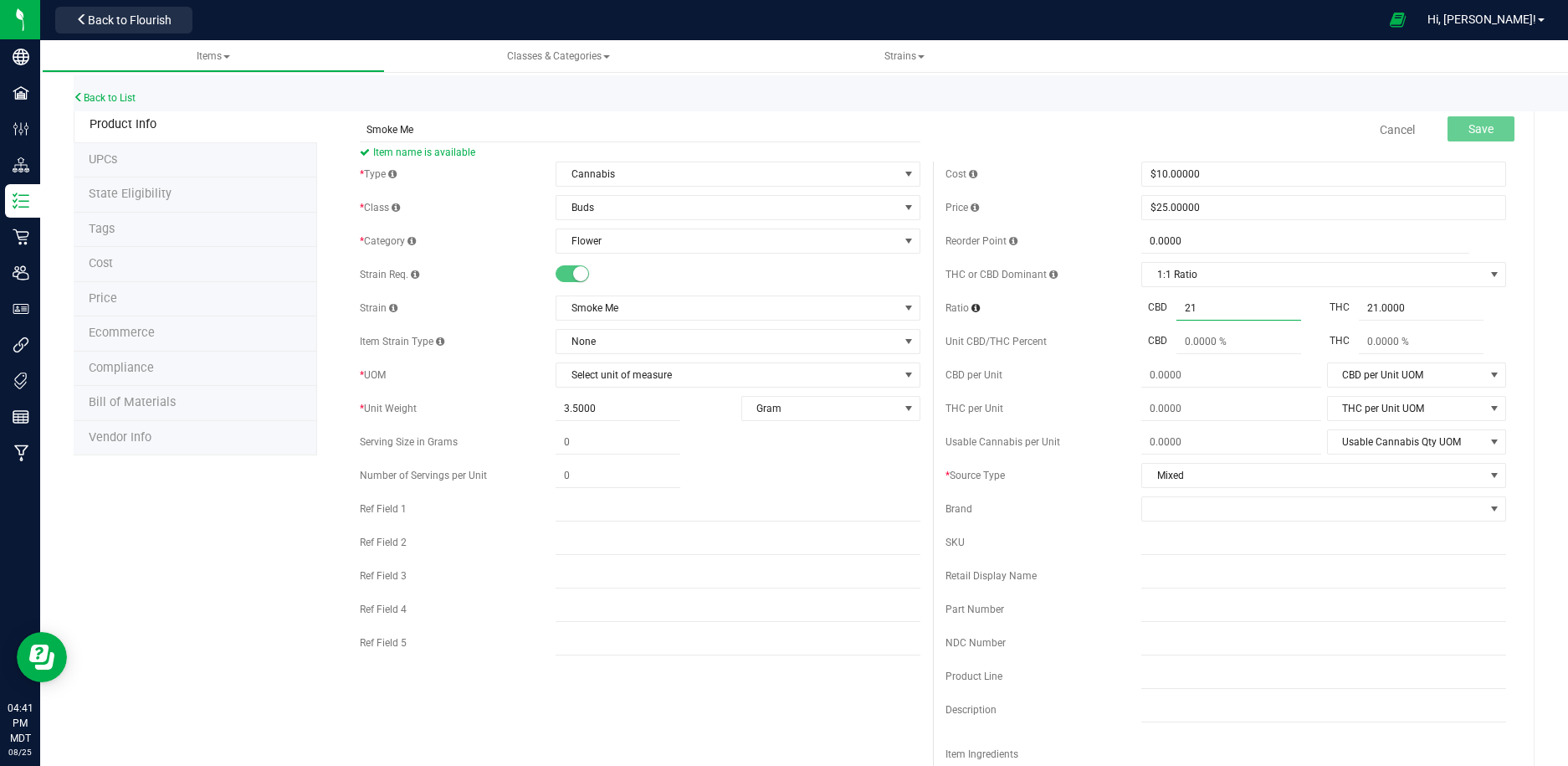
drag, startPoint x: 1236, startPoint y: 314, endPoint x: 1161, endPoint y: 310, distance: 75.1
click at [1161, 310] on div "CBD 21.0000 21" at bounding box center [1233, 308] width 183 height 24
type input "1"
type input "1.0000"
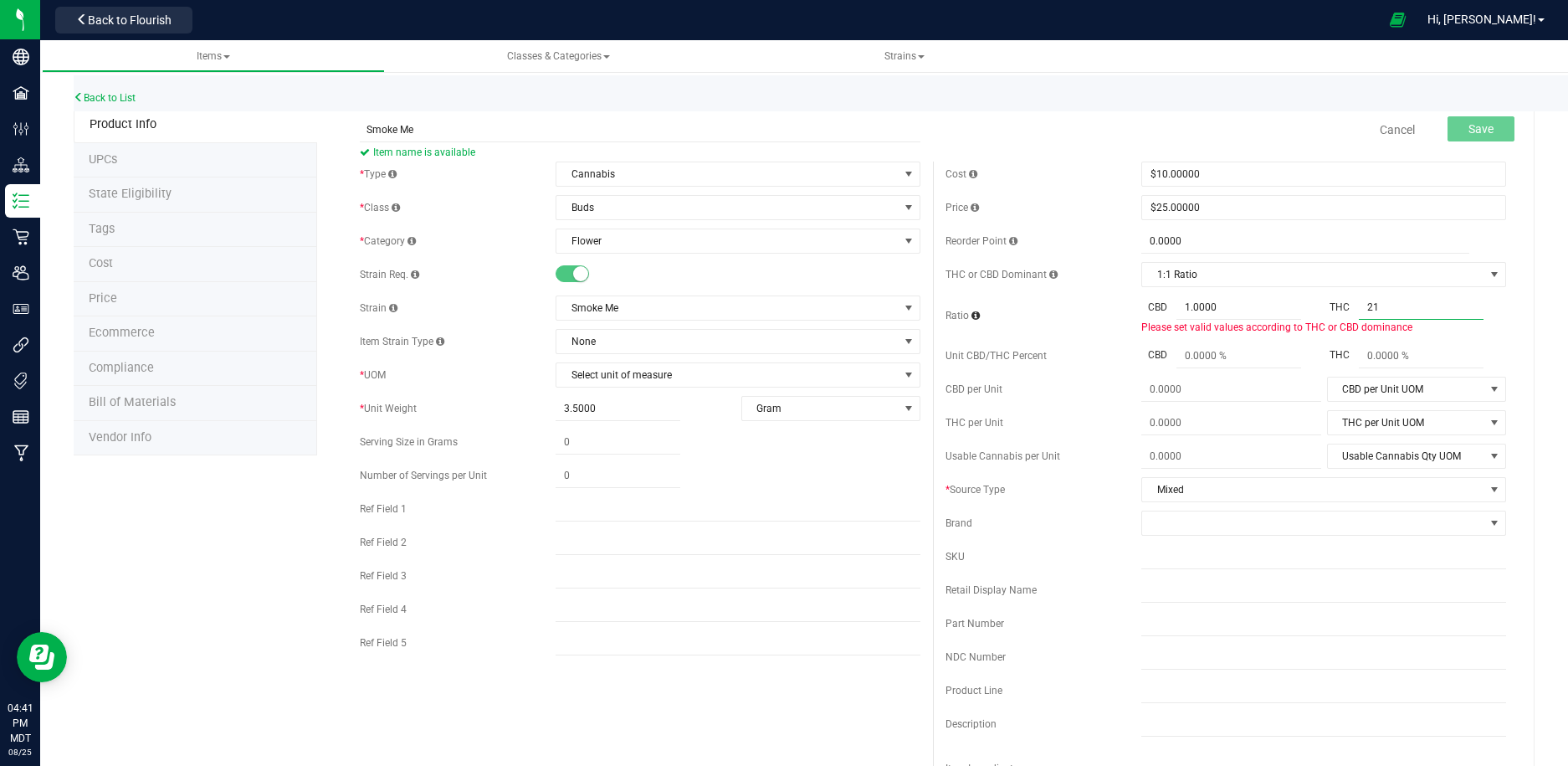
type input "1"
type input "1.0000"
click at [1214, 355] on div "Cost $10.00000 10 Price $25.00000 25 Reorder Point 0.0000 0 THC or CBD Dominant…" at bounding box center [1225, 508] width 585 height 694
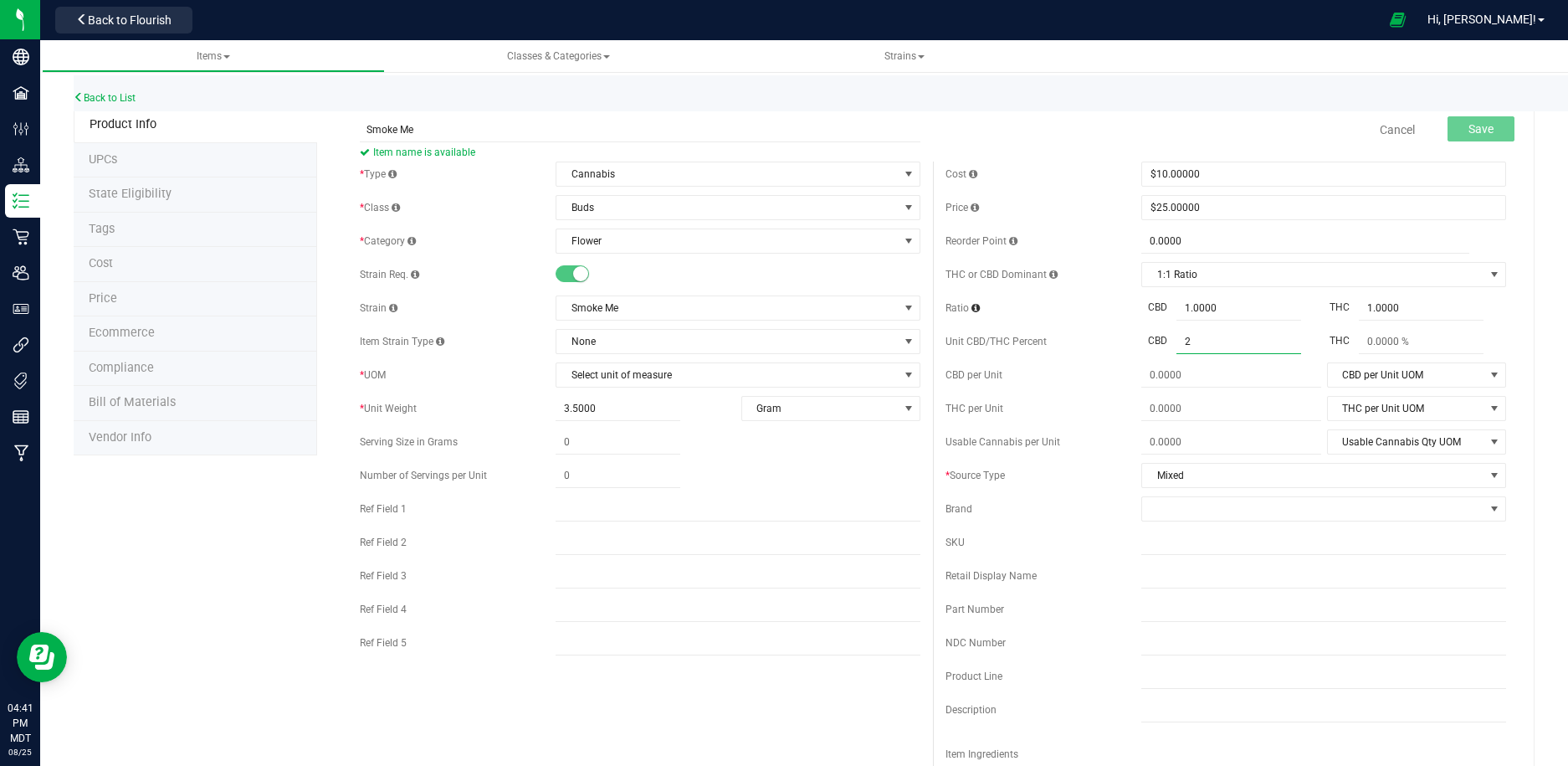
type input "21"
type input "21 %"
type input "21"
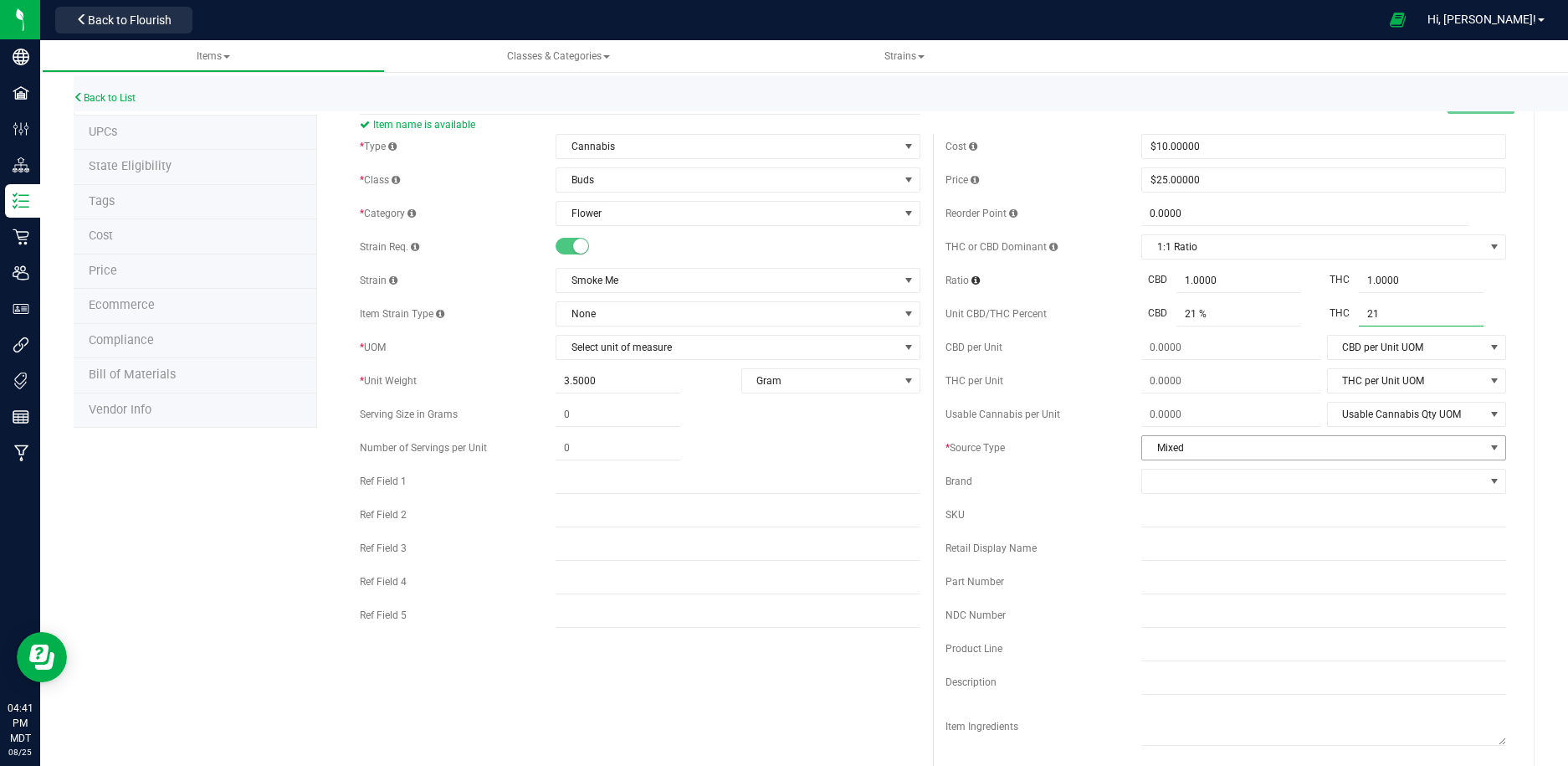
type input "21 %"
click at [1191, 444] on span "Mixed" at bounding box center [1313, 448] width 343 height 23
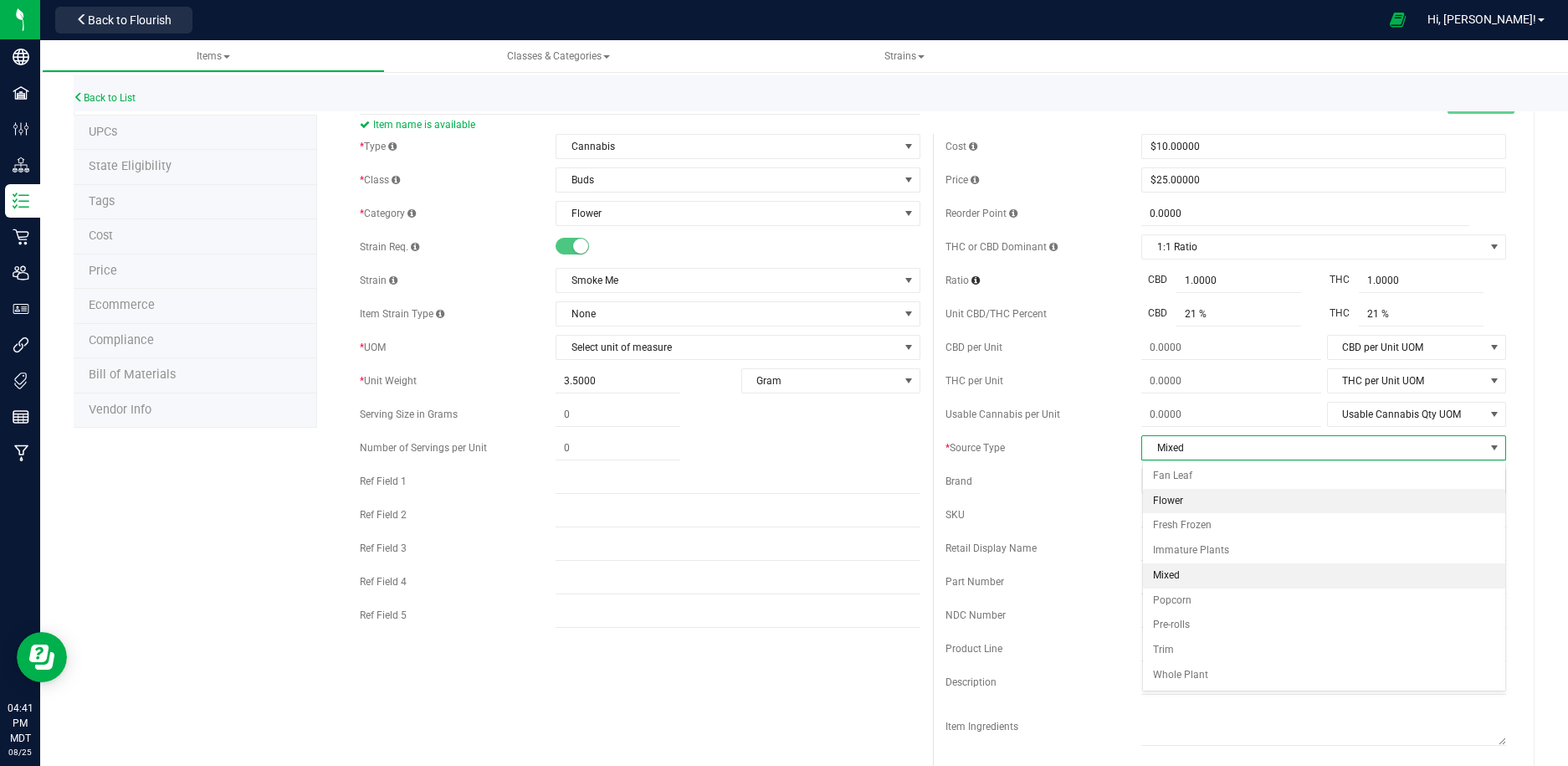
click at [1248, 504] on li "Flower" at bounding box center [1324, 501] width 363 height 25
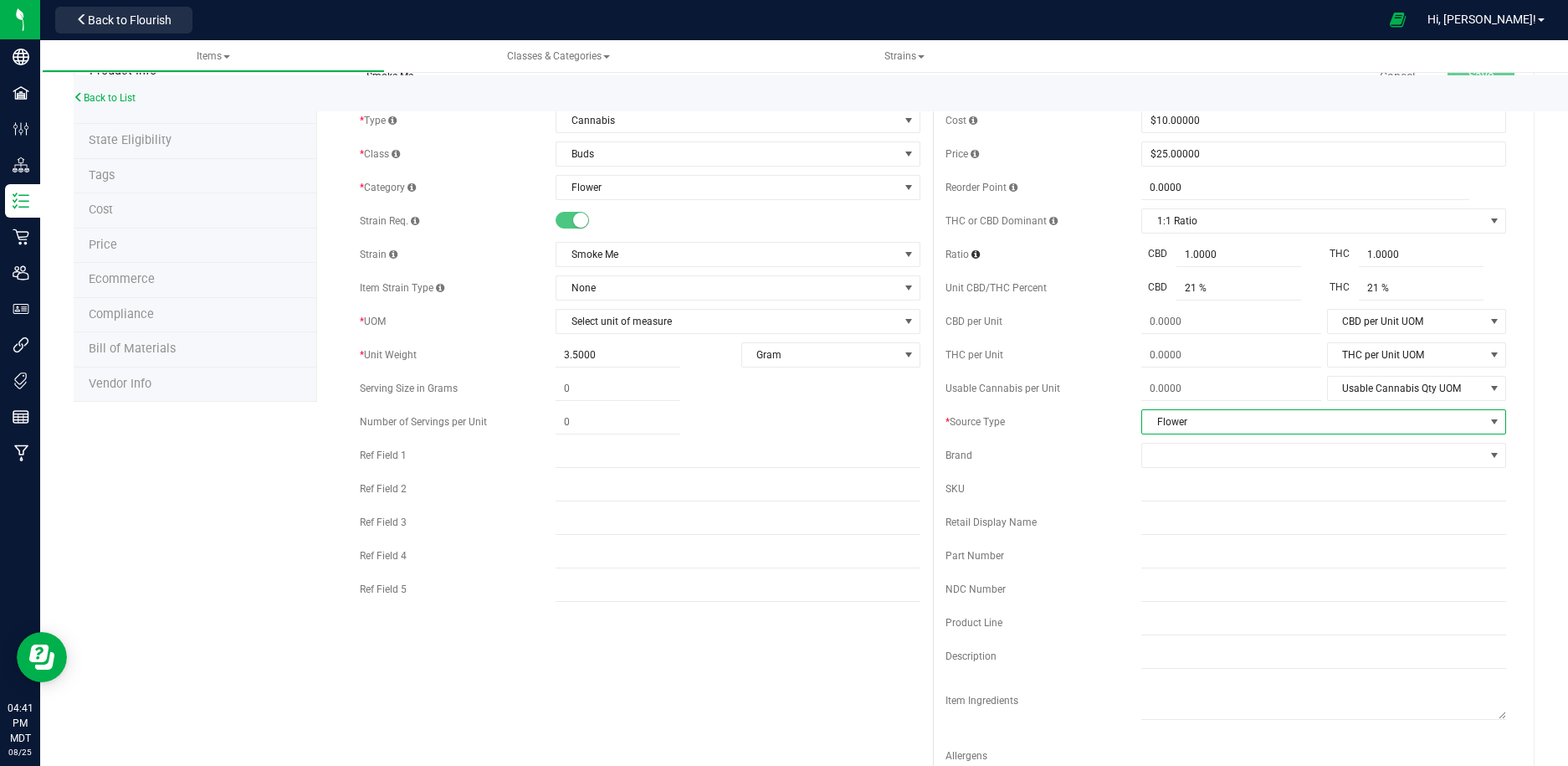
scroll to position [77, 0]
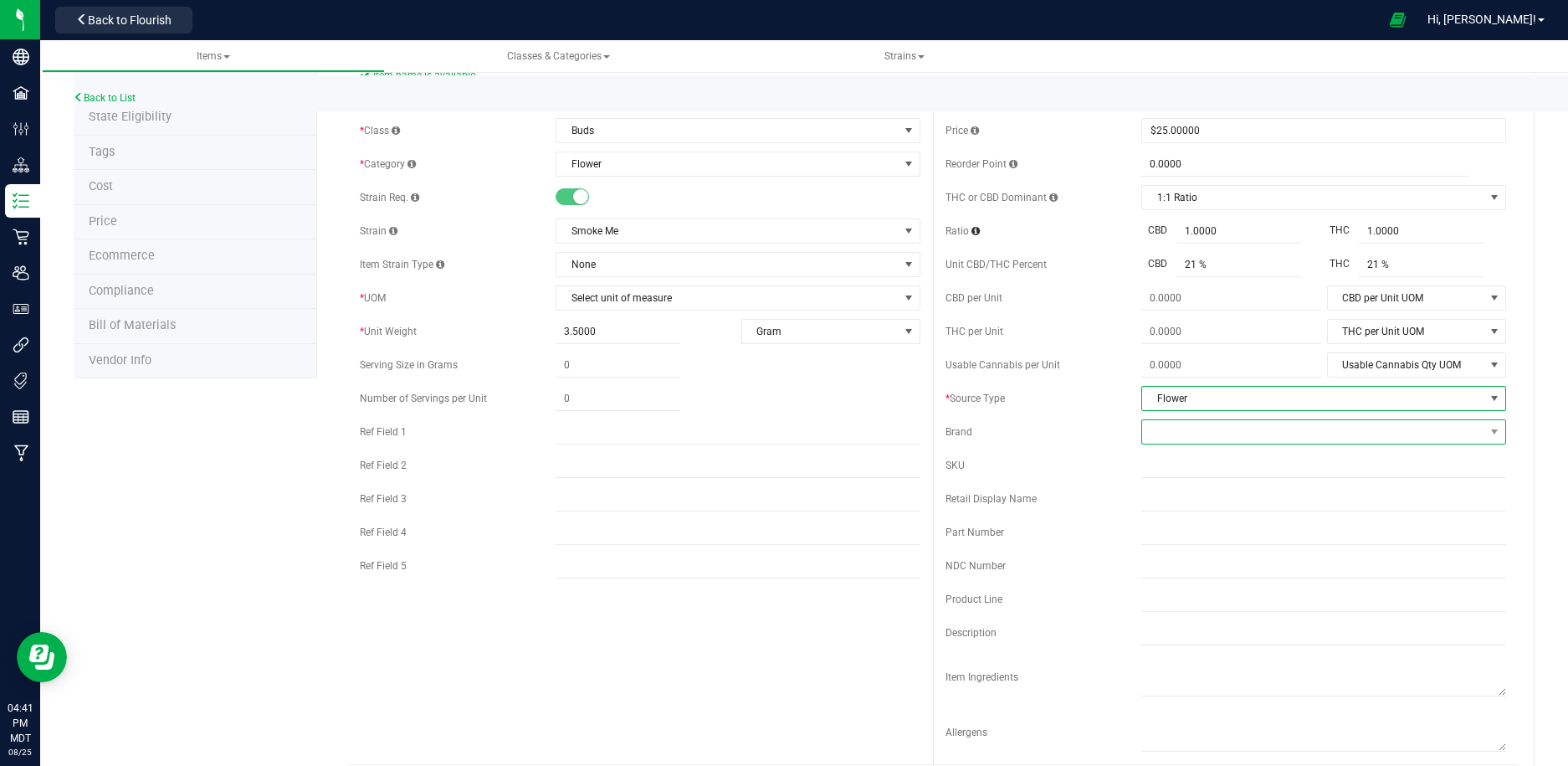
click at [1180, 423] on span at bounding box center [1313, 432] width 343 height 23
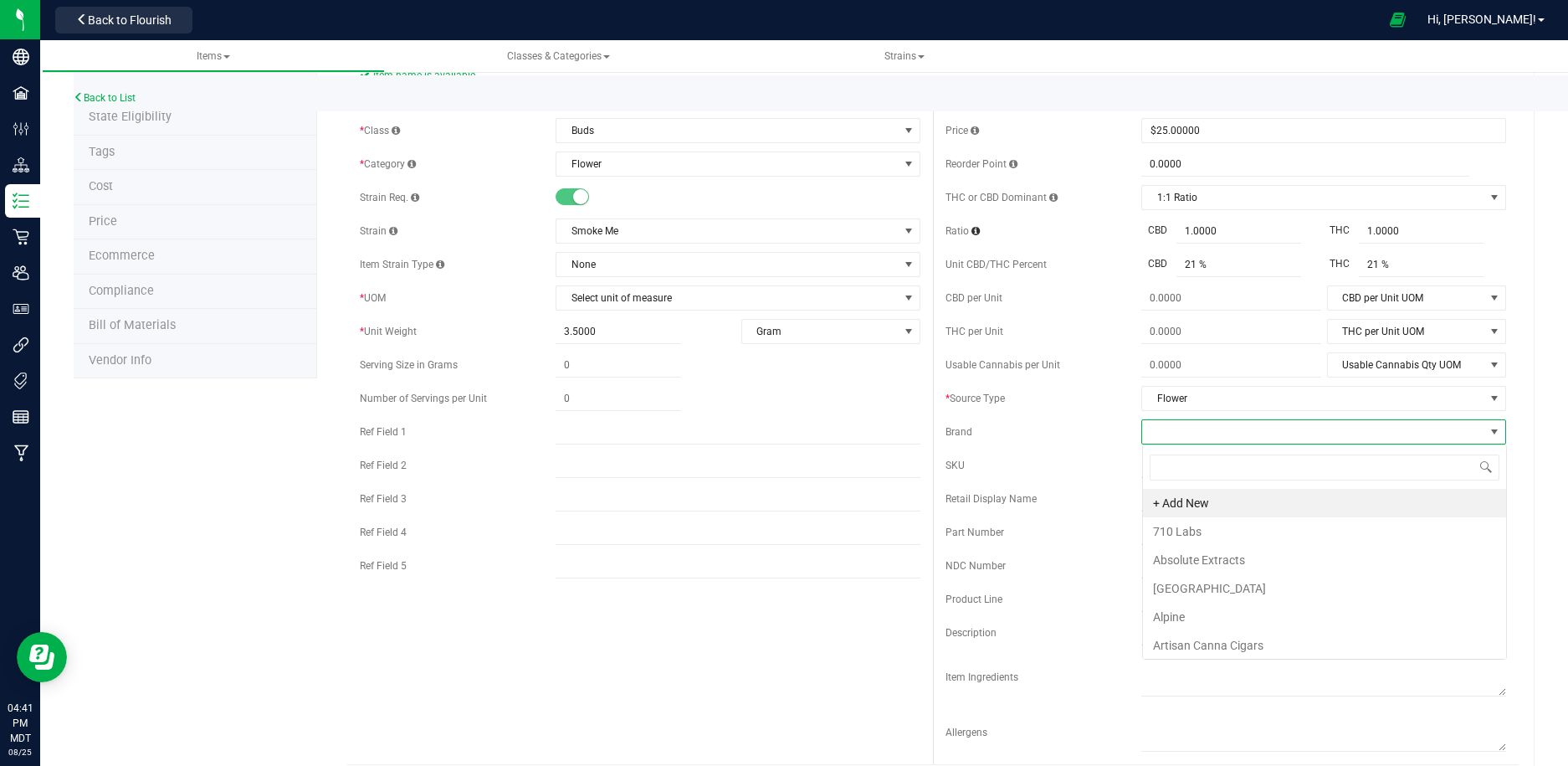
scroll to position [25, 365]
click at [1222, 615] on li "Alpine" at bounding box center [1324, 616] width 363 height 28
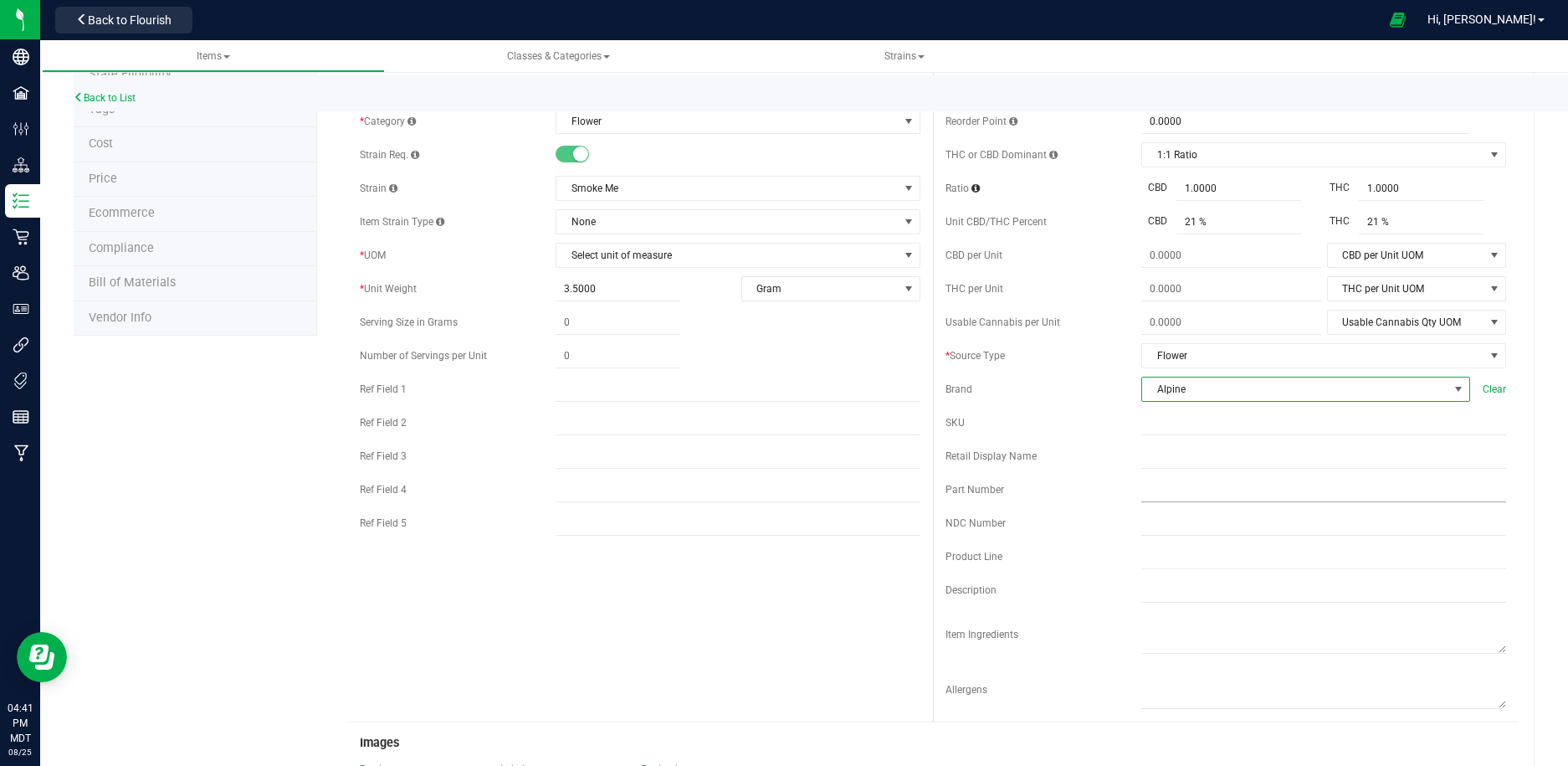
scroll to position [120, 0]
click at [1169, 457] on input "text" at bounding box center [1324, 455] width 365 height 25
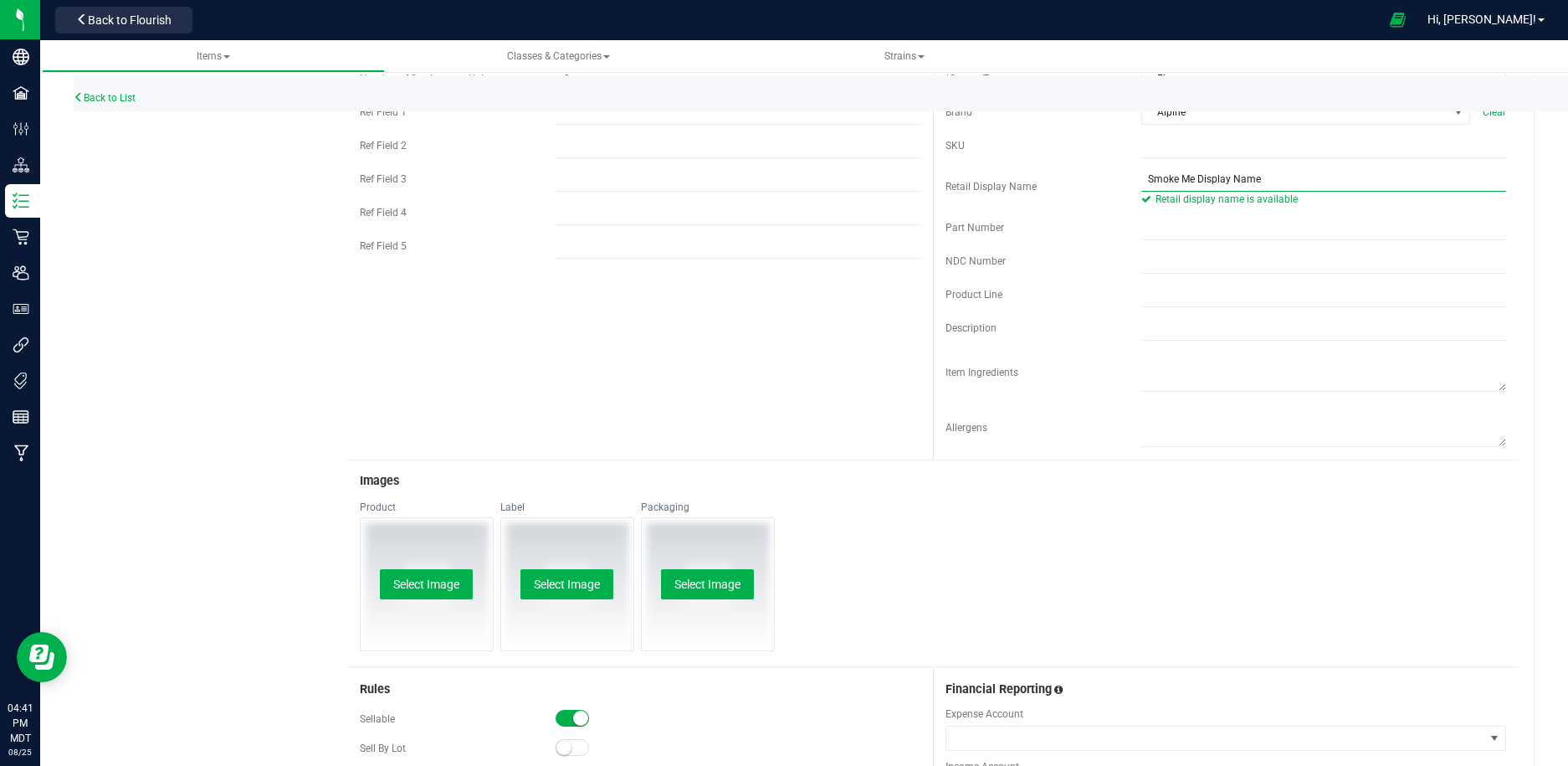
scroll to position [429, 0]
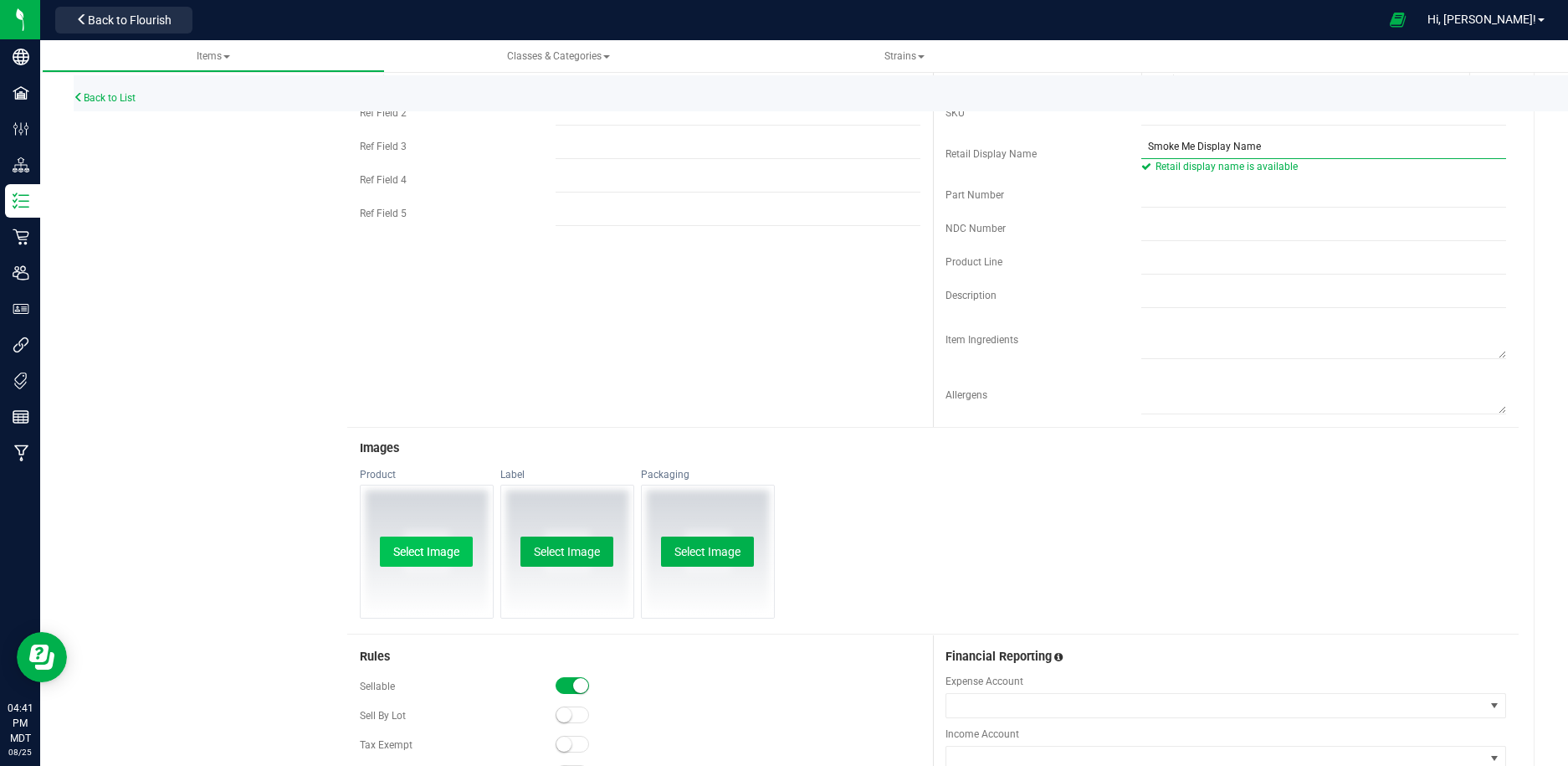
type input "Smoke Me Display Name"
click at [391, 560] on button "Select Image" at bounding box center [426, 550] width 93 height 30
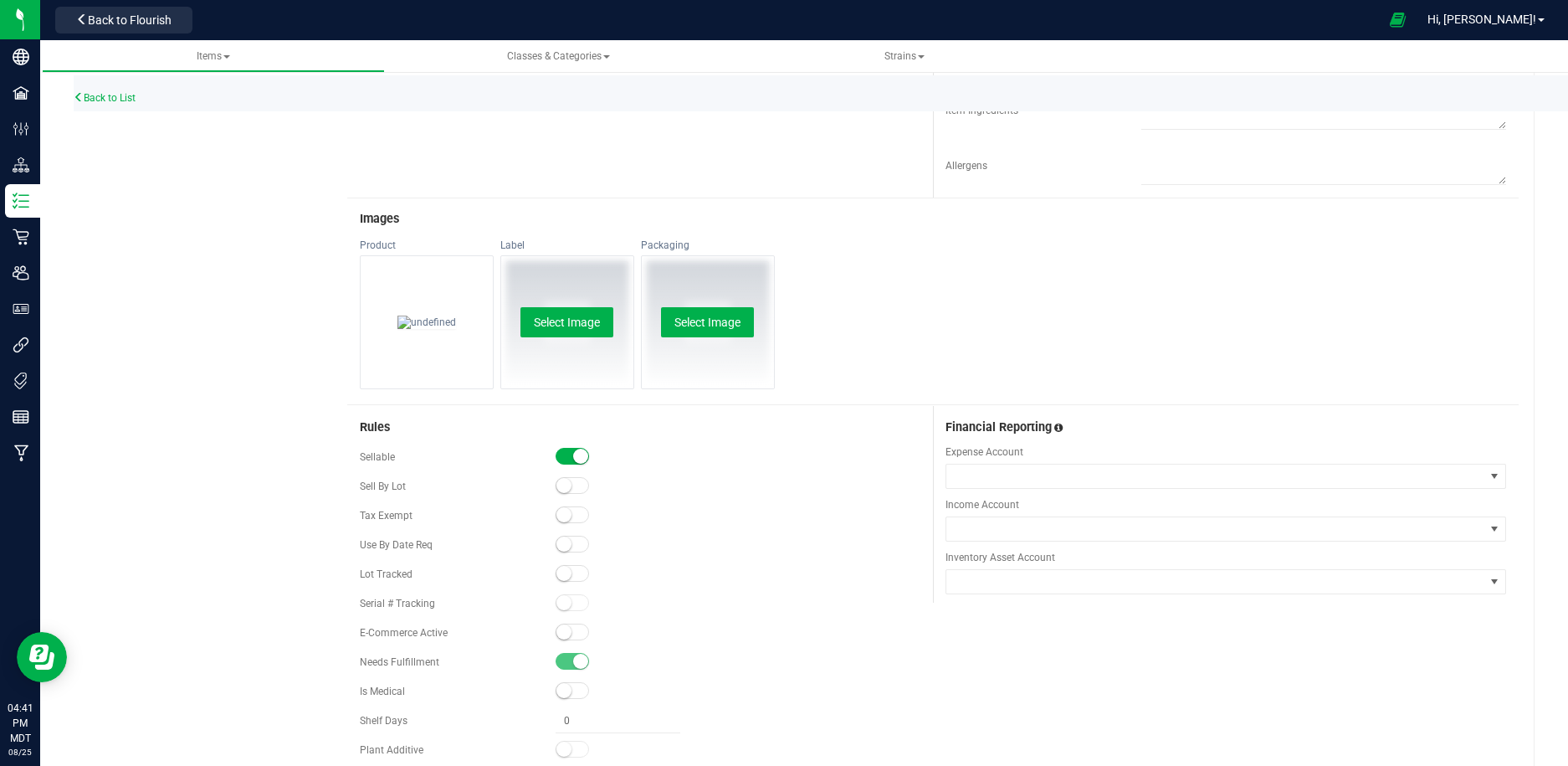
scroll to position [712, 0]
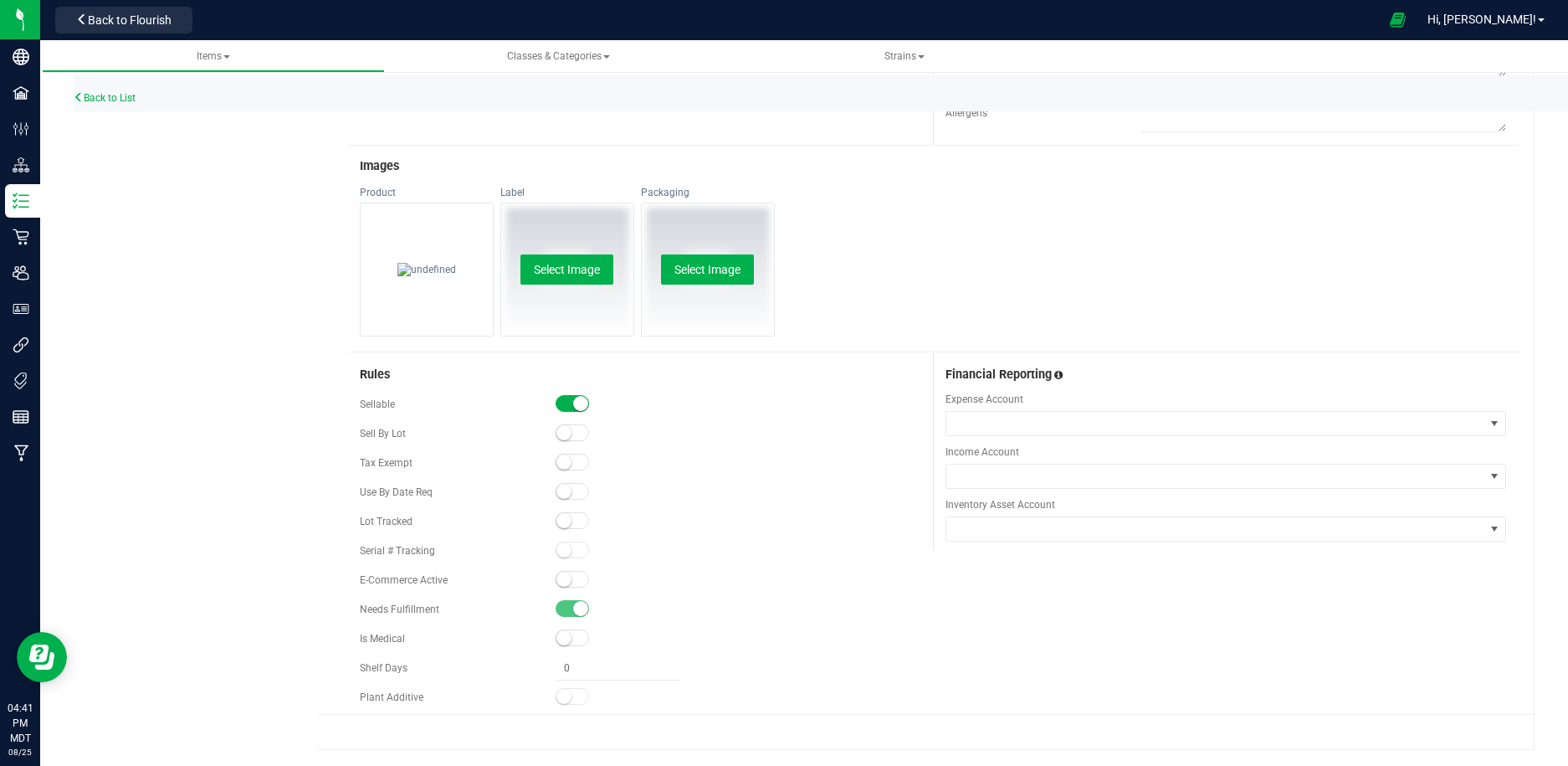
click at [565, 578] on small at bounding box center [564, 580] width 16 height 16
click at [581, 578] on small at bounding box center [581, 580] width 16 height 16
click at [1009, 419] on span at bounding box center [1216, 423] width 538 height 23
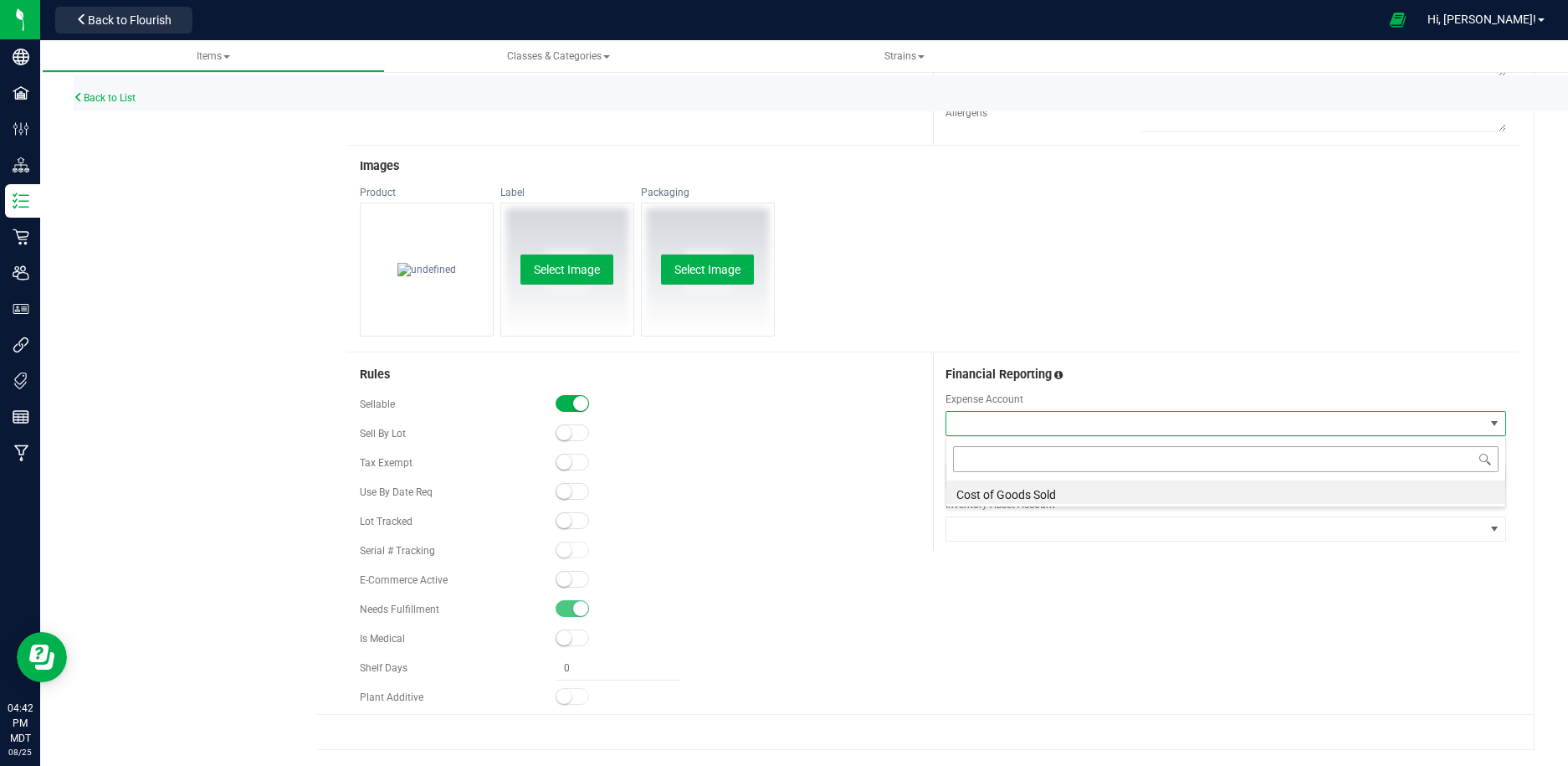
scroll to position [25, 560]
click at [1001, 500] on li "Cost of Goods Sold" at bounding box center [1226, 492] width 559 height 23
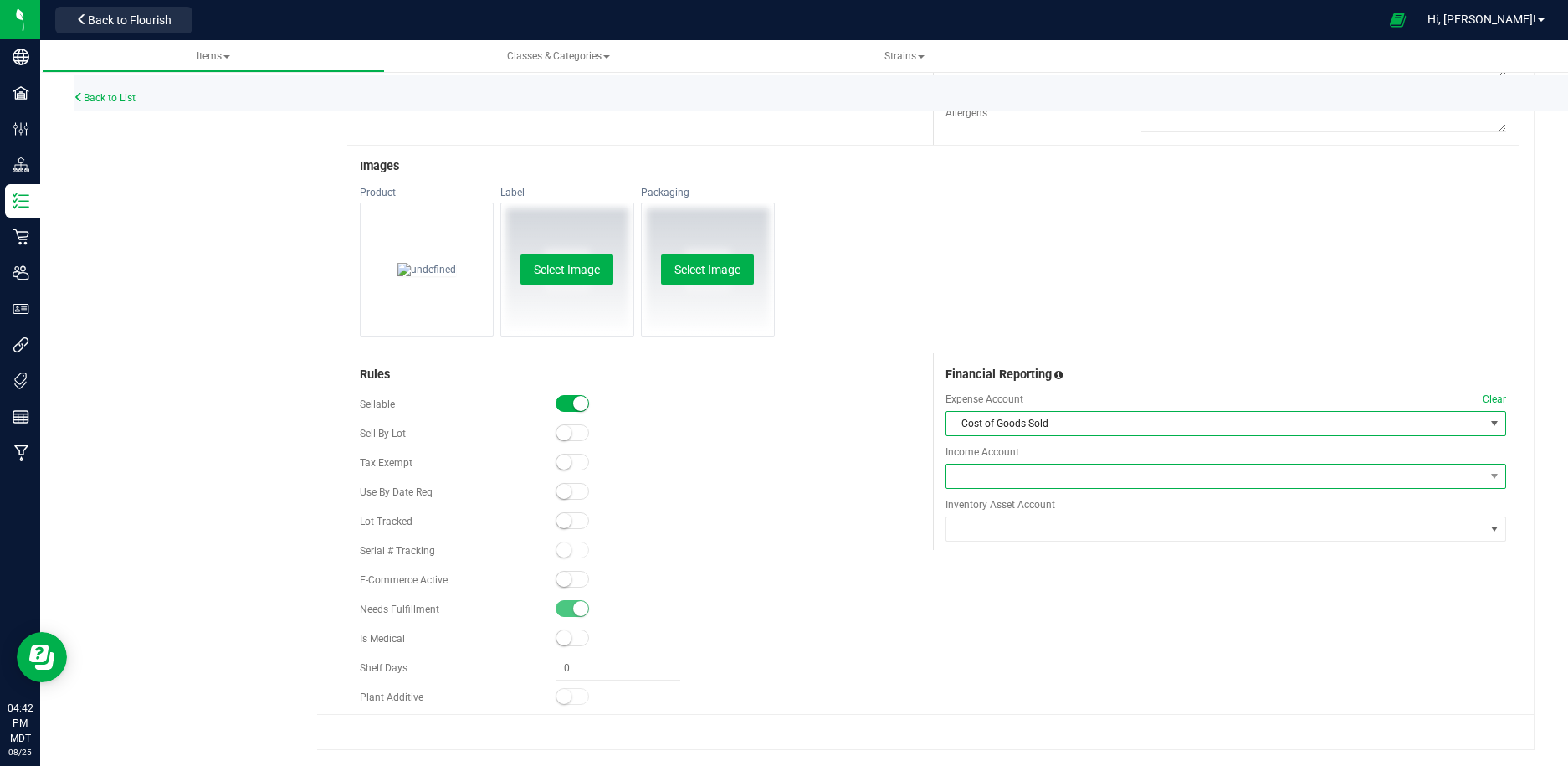
click at [1008, 476] on span at bounding box center [1216, 476] width 538 height 23
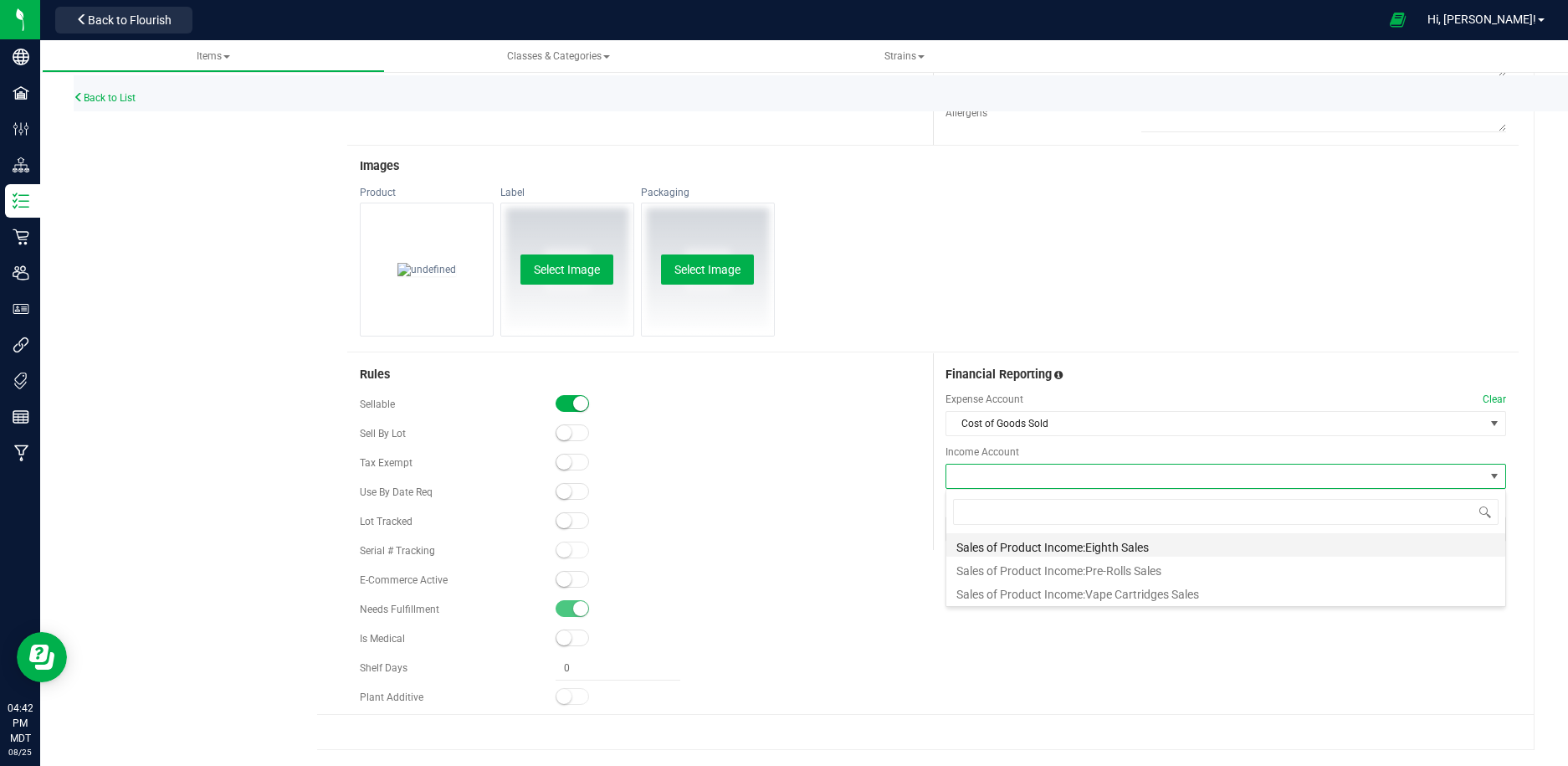
click at [1008, 554] on li "Sales of Product Income:Eighth Sales" at bounding box center [1226, 545] width 559 height 23
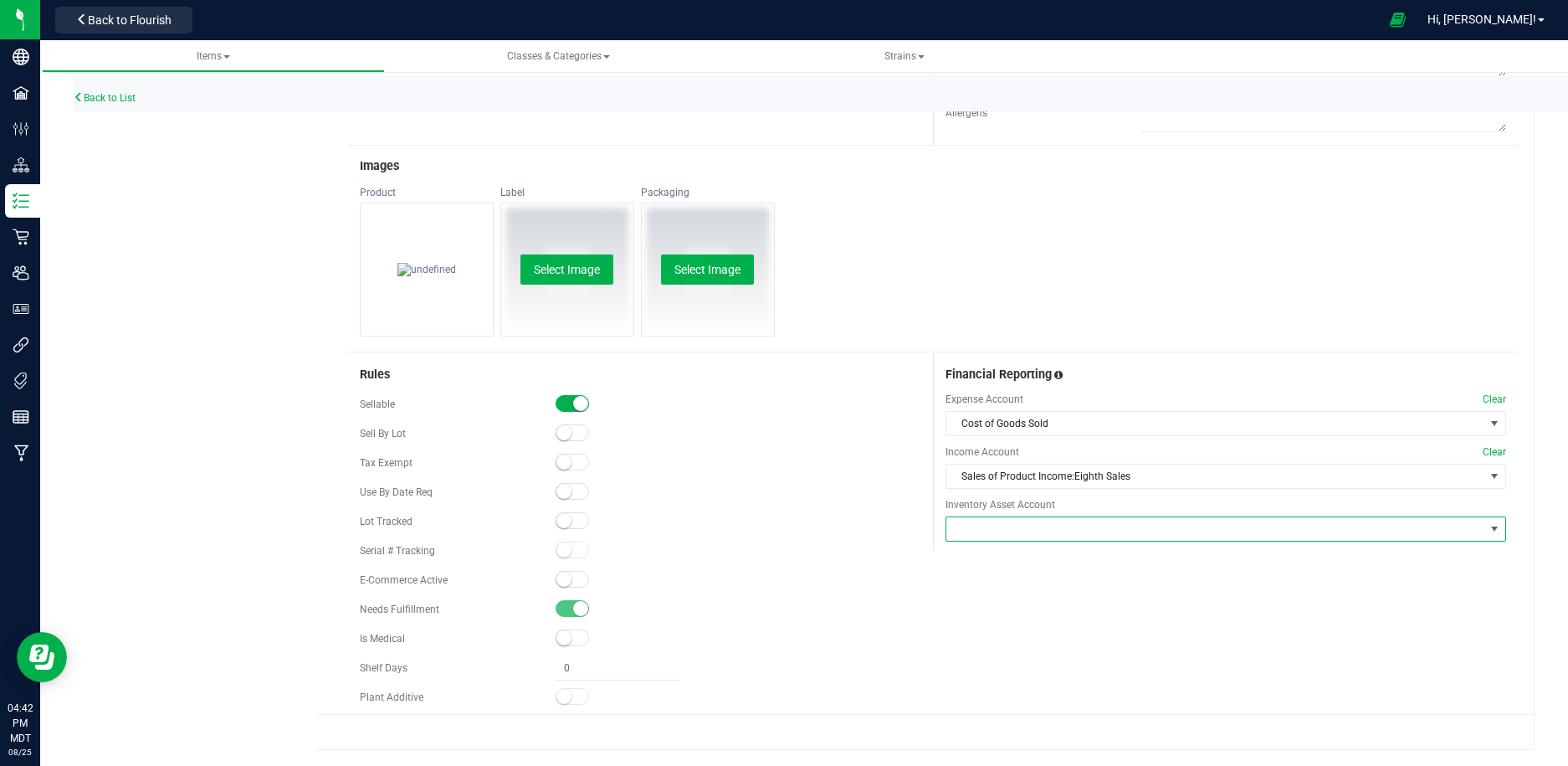
click at [1008, 516] on span at bounding box center [1225, 529] width 560 height 25
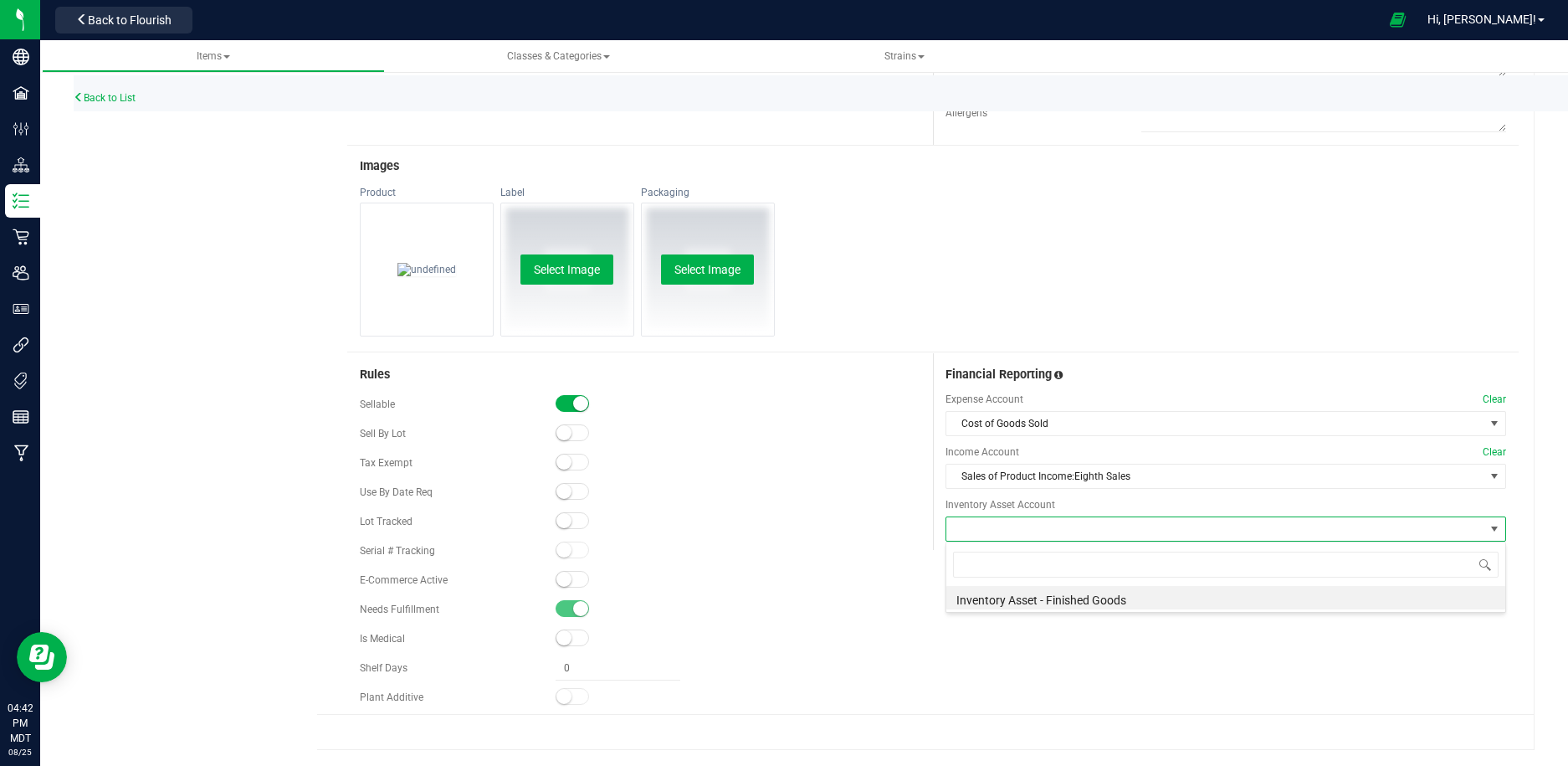
click at [1008, 534] on span at bounding box center [1216, 529] width 538 height 23
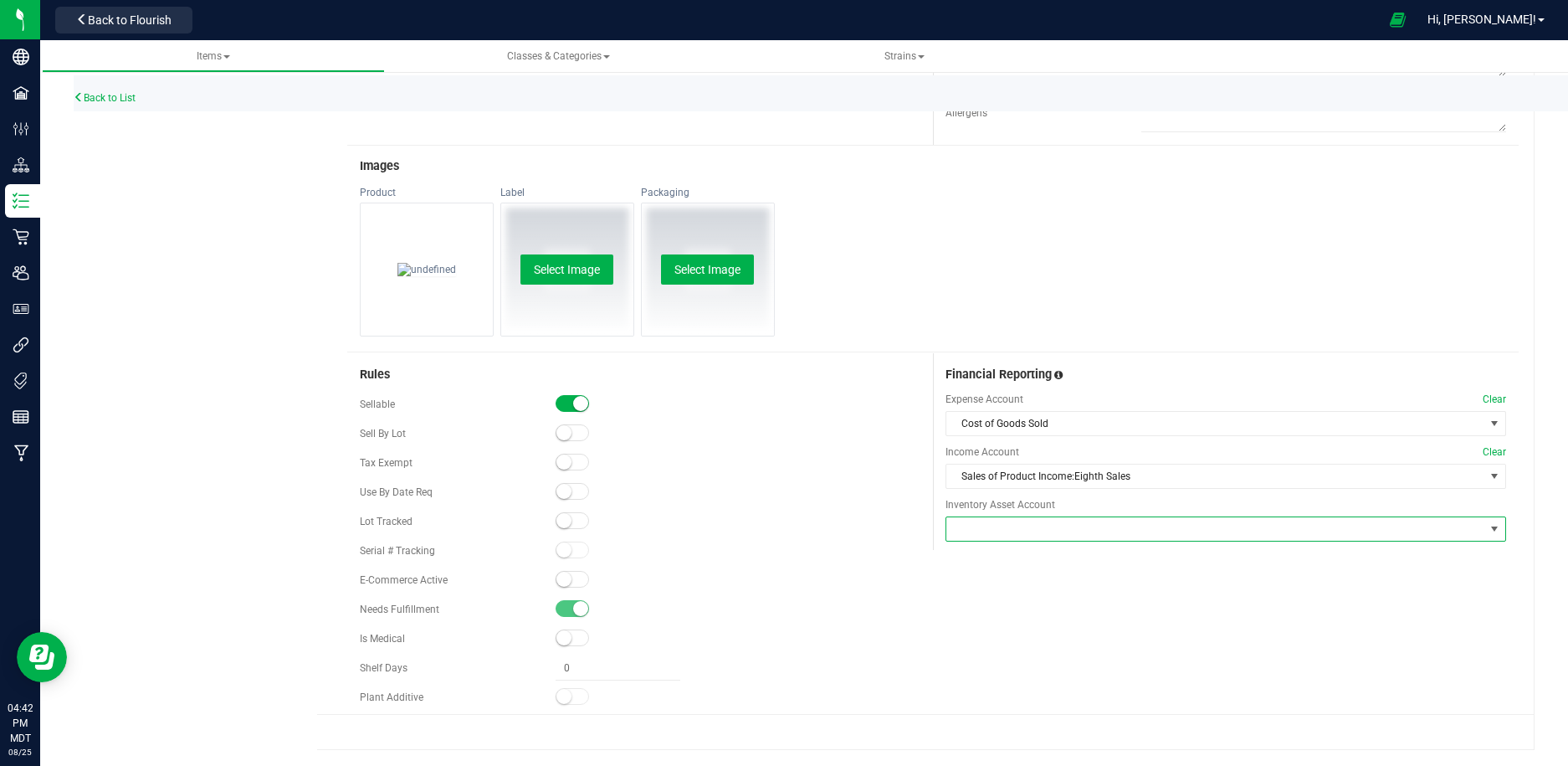
click at [1005, 526] on span at bounding box center [1216, 529] width 538 height 23
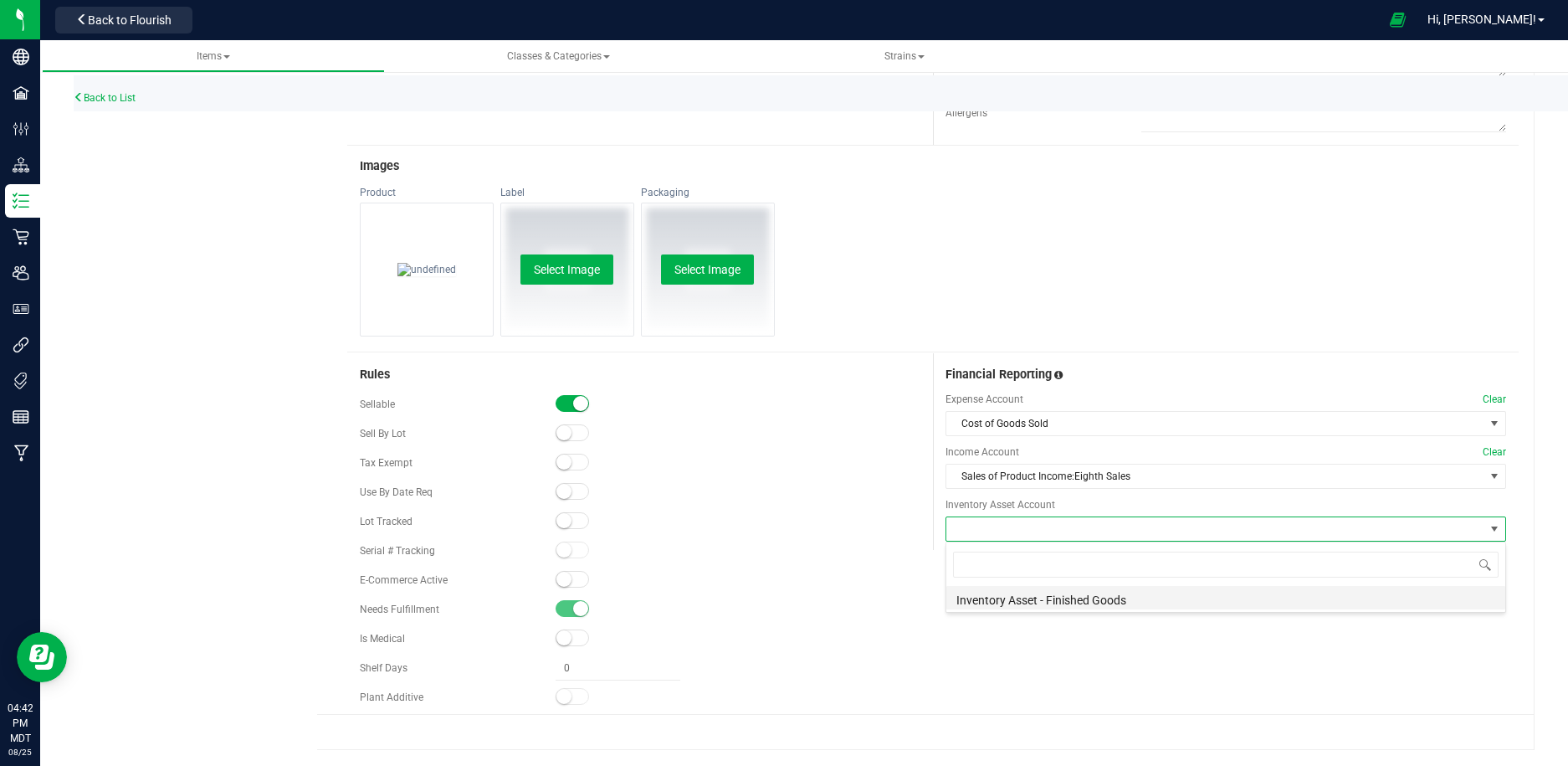
click at [1008, 594] on li "Inventory Asset - Finished Goods" at bounding box center [1226, 597] width 559 height 23
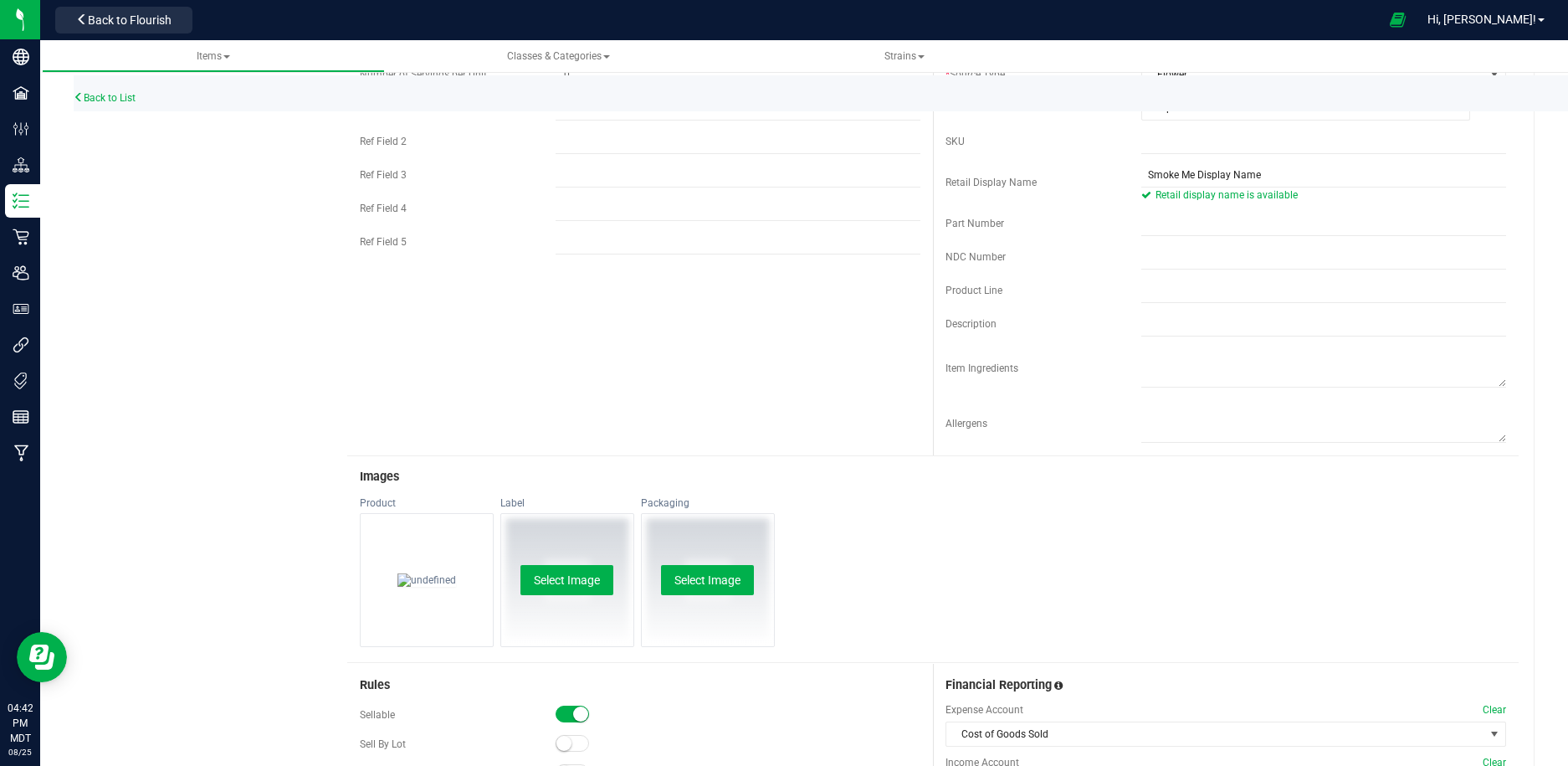
scroll to position [0, 0]
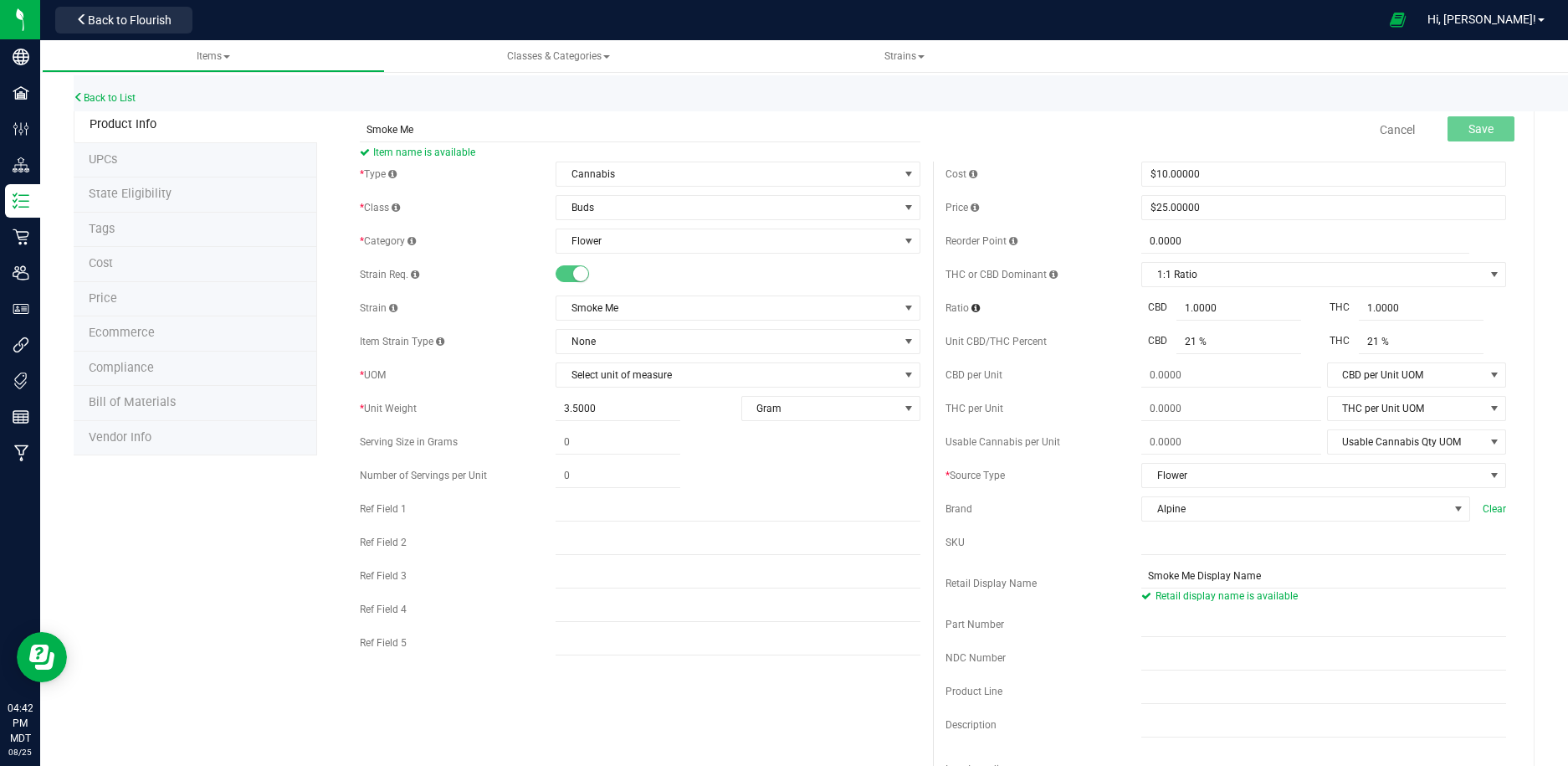
click at [224, 153] on li "UPCs" at bounding box center [195, 160] width 244 height 35
click at [588, 118] on input "Smoke Me" at bounding box center [640, 130] width 560 height 25
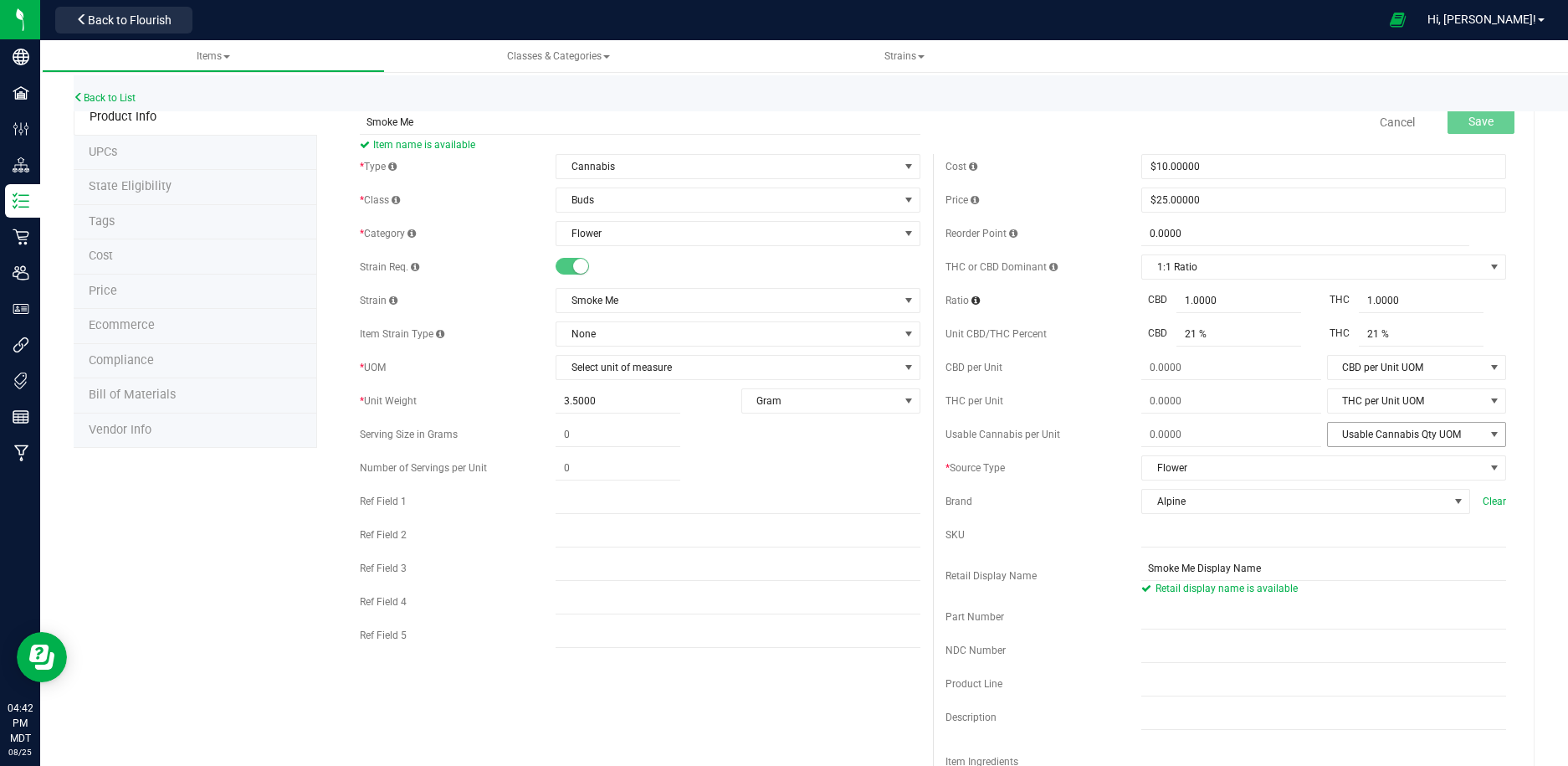
scroll to position [9, 0]
click at [1234, 539] on input "text" at bounding box center [1324, 534] width 365 height 25
type input "j"
type input "01737181"
click at [1114, 534] on div "SKU" at bounding box center [1044, 534] width 197 height 16
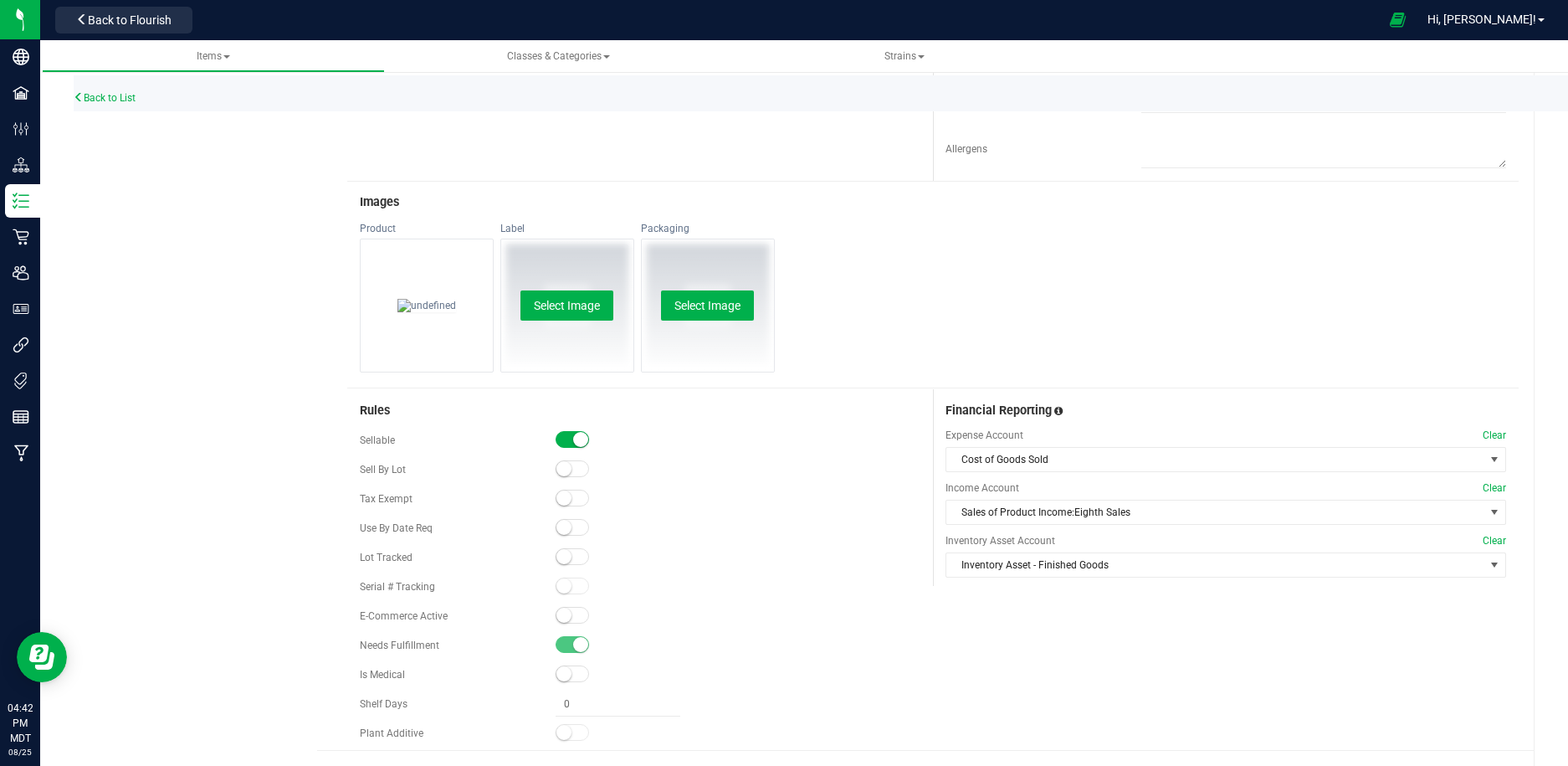
scroll to position [726, 0]
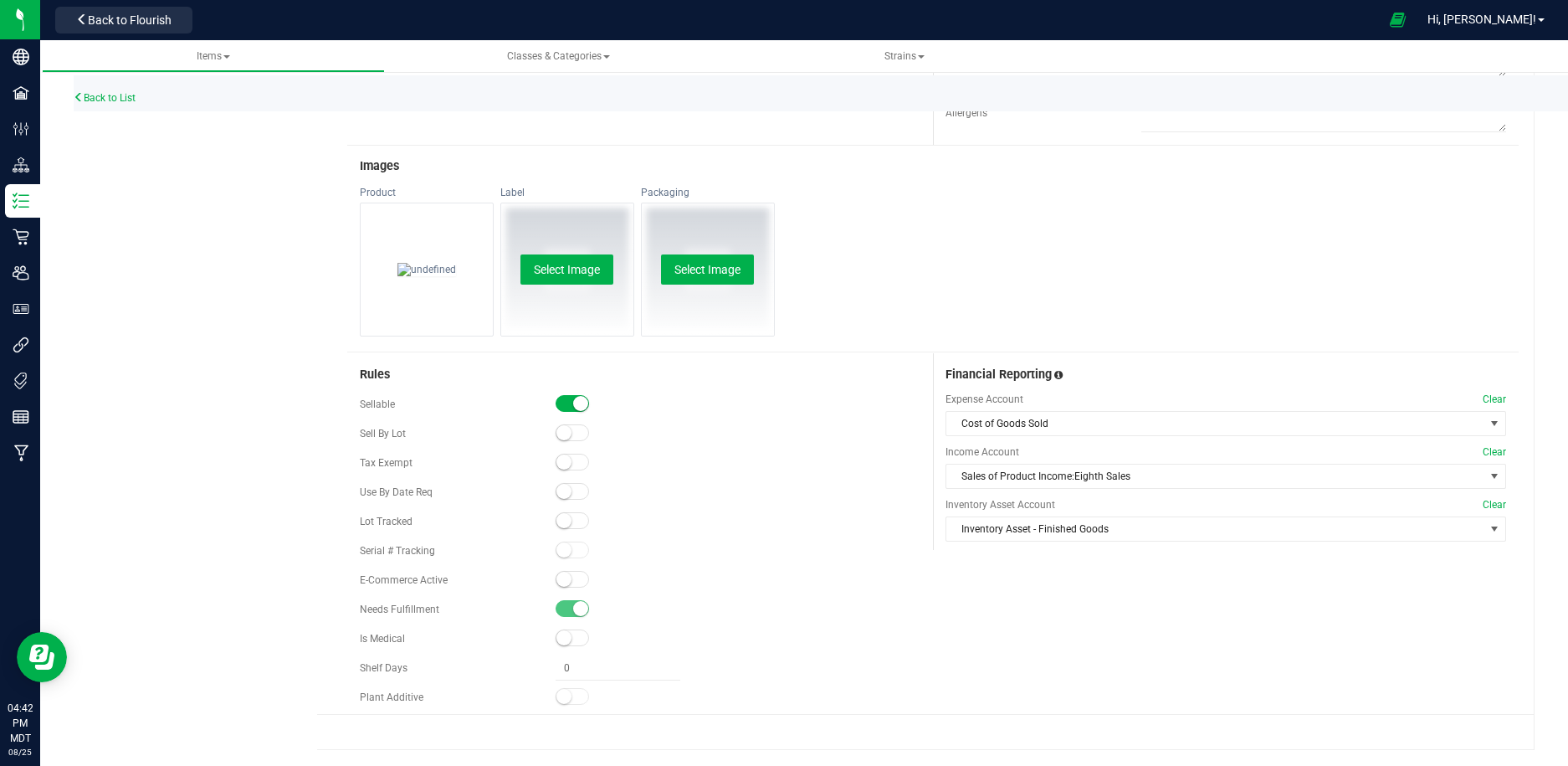
click at [577, 573] on span at bounding box center [572, 579] width 33 height 17
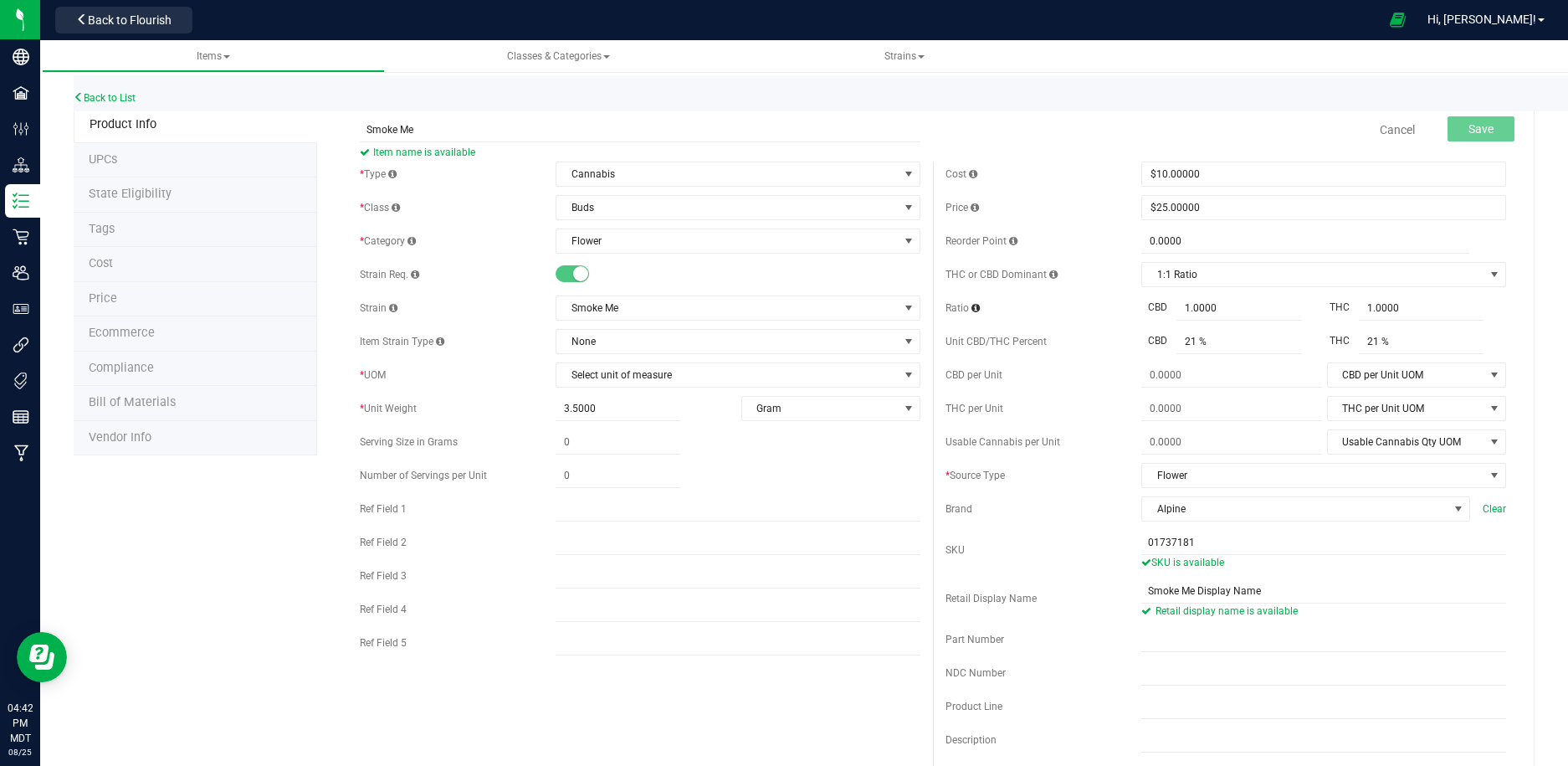
click at [138, 163] on li "UPCs" at bounding box center [195, 160] width 244 height 35
click at [571, 271] on span at bounding box center [572, 273] width 33 height 17
click at [581, 275] on small at bounding box center [581, 274] width 16 height 16
click at [1170, 208] on span "$25.00000 25" at bounding box center [1324, 208] width 365 height 25
click at [1231, 208] on input "25" at bounding box center [1323, 208] width 363 height 23
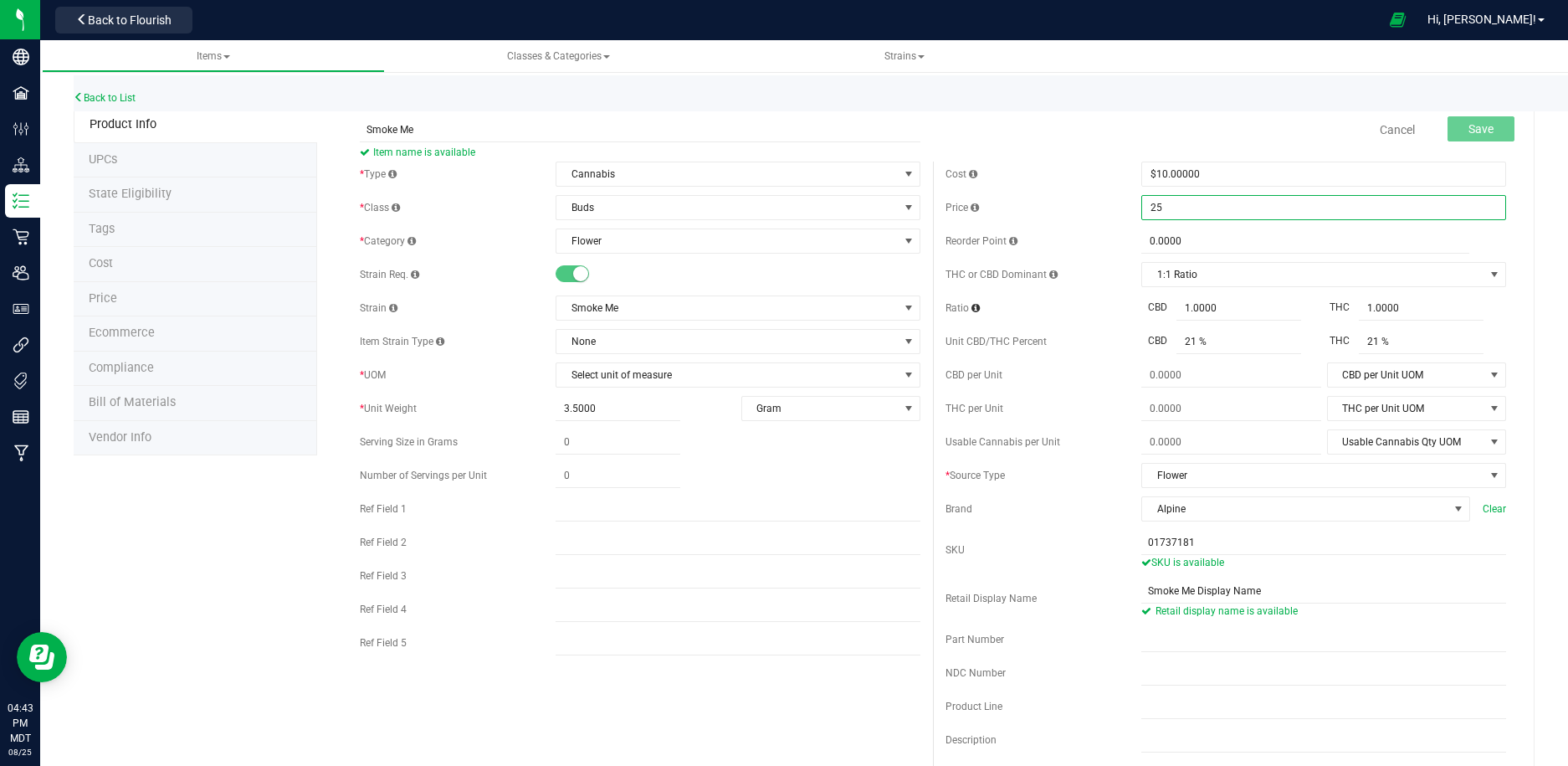
click at [1098, 291] on div "Cost $10.00000 10 Price $25.00000 25 Reorder Point 0.0000 0 THC or CBD Dominant…" at bounding box center [1225, 516] width 585 height 710
click at [1010, 241] on span at bounding box center [1013, 241] width 9 height 10
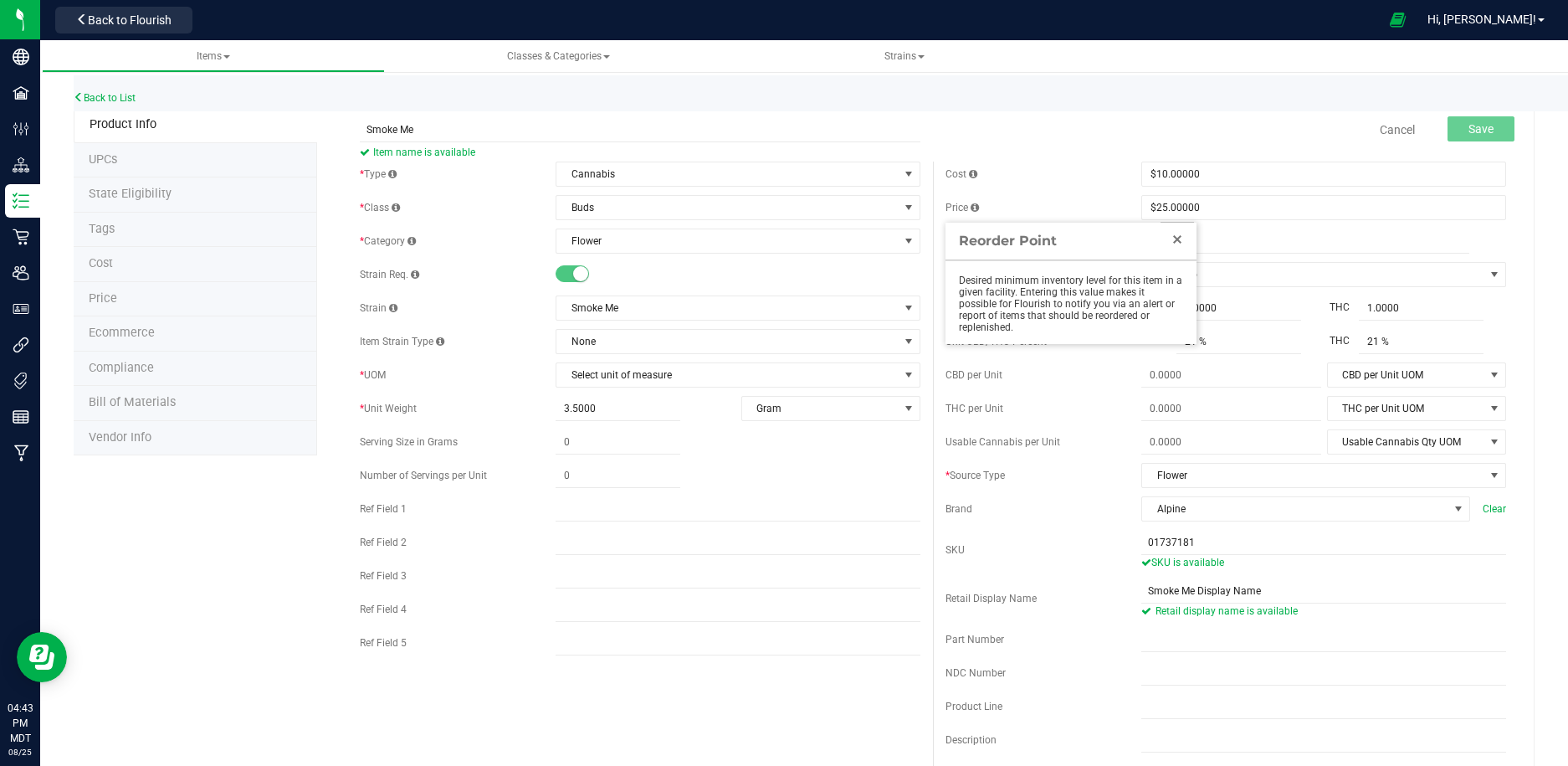
click at [1168, 242] on link "Close" at bounding box center [1177, 239] width 20 height 20
click at [751, 377] on span "Select unit of measure" at bounding box center [727, 375] width 343 height 23
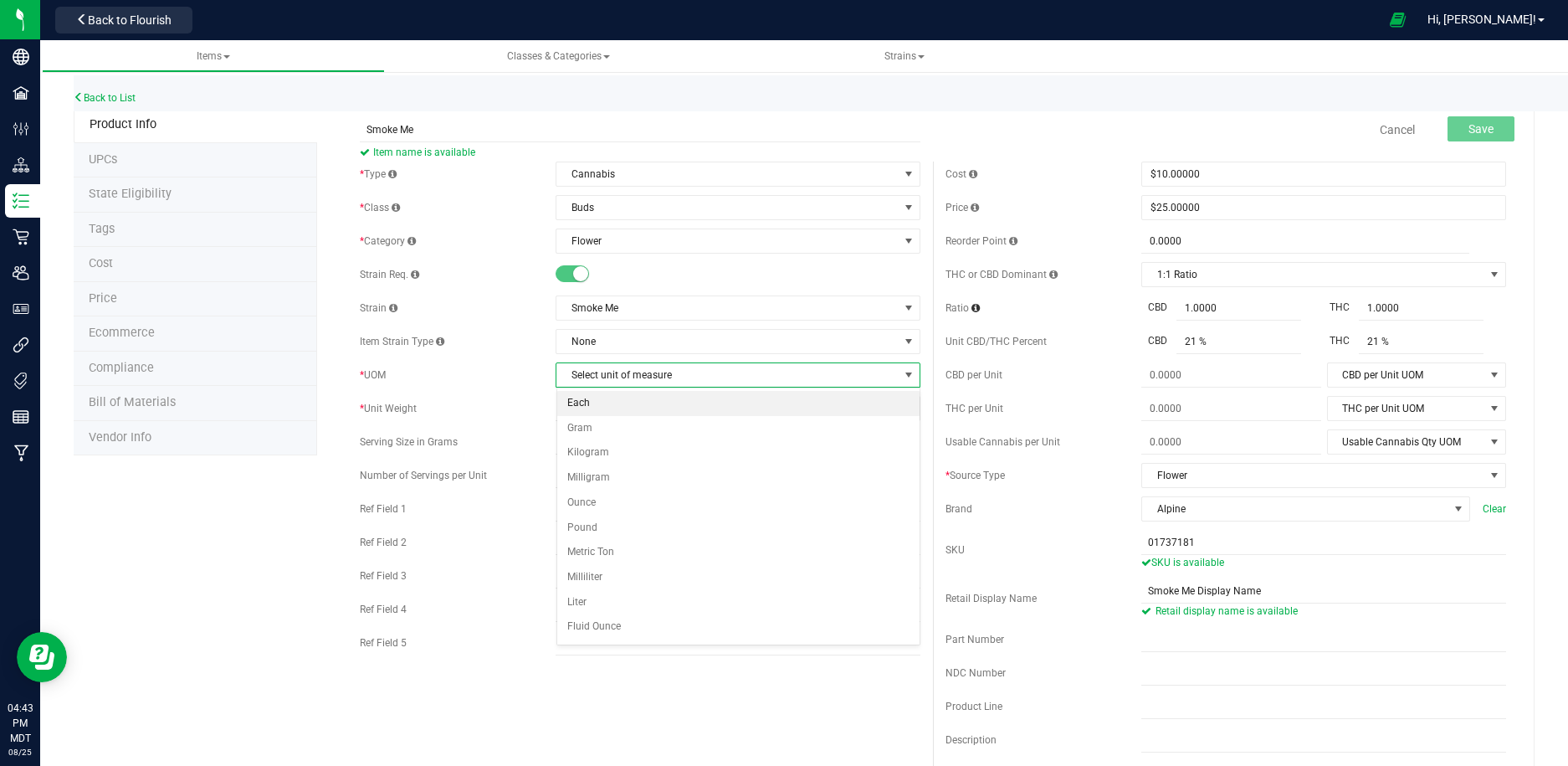
click at [734, 397] on li "Each" at bounding box center [739, 404] width 363 height 25
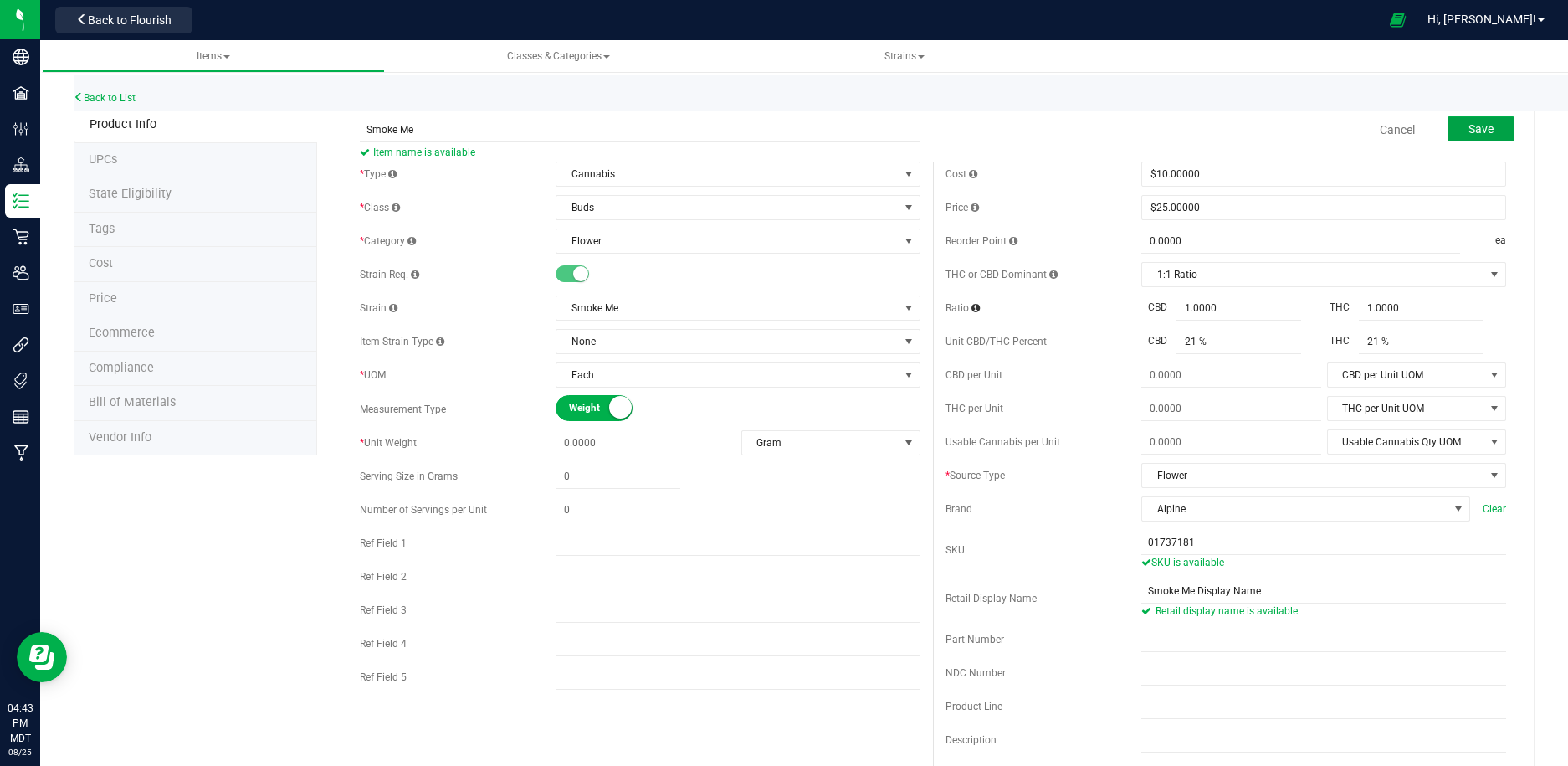
drag, startPoint x: 1495, startPoint y: 133, endPoint x: 724, endPoint y: 254, distance: 780.4
click at [724, 254] on form "Smoke Me Item name is available Cancel Save * Type Cannabis Select type Cannabi…" at bounding box center [933, 775] width 1172 height 1333
click at [1492, 128] on span "Save" at bounding box center [1482, 129] width 25 height 14
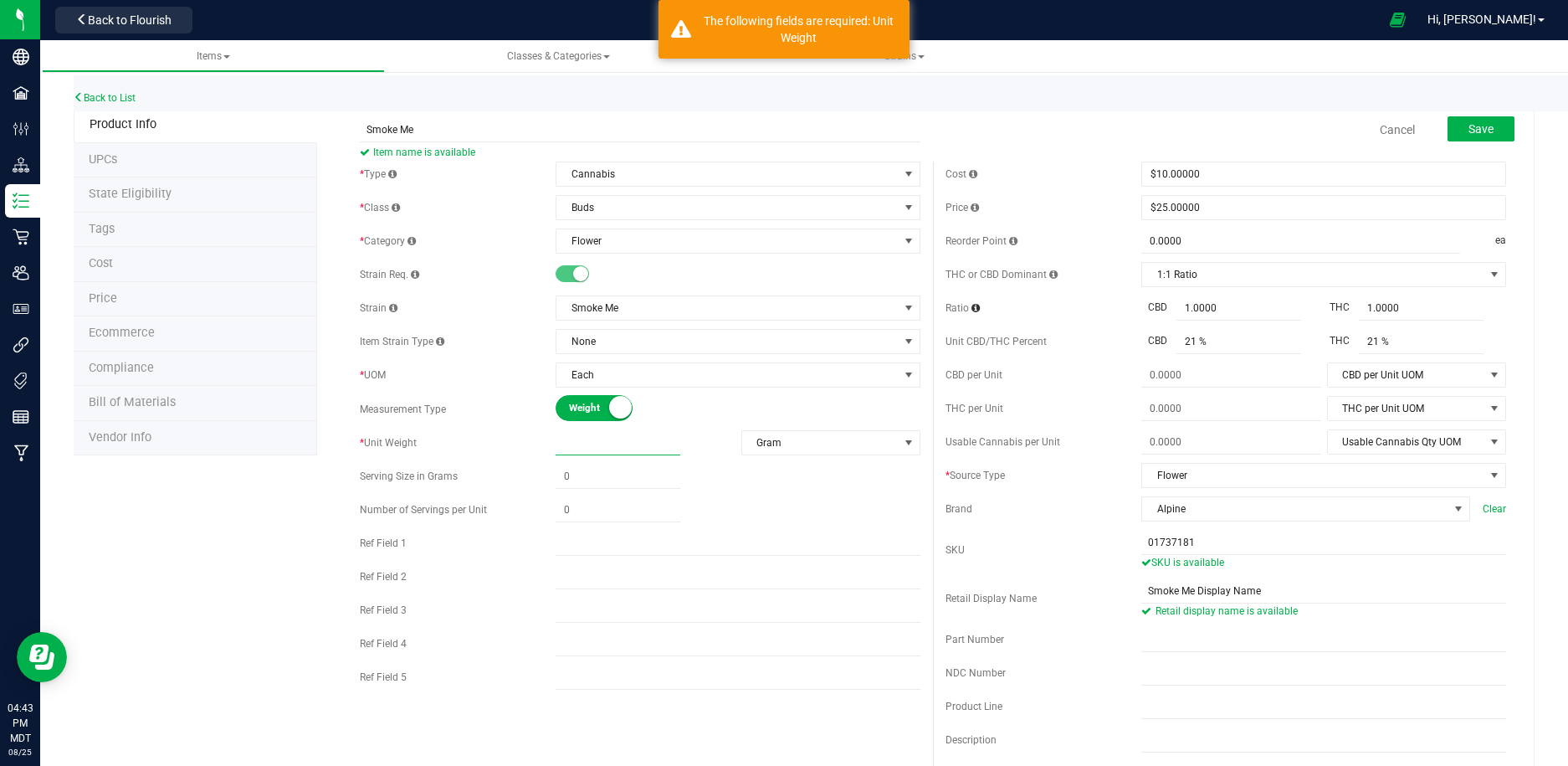
click at [624, 440] on span at bounding box center [617, 443] width 124 height 24
type input "0.0000"
type input "0"
click at [771, 435] on span "Gram" at bounding box center [820, 443] width 156 height 23
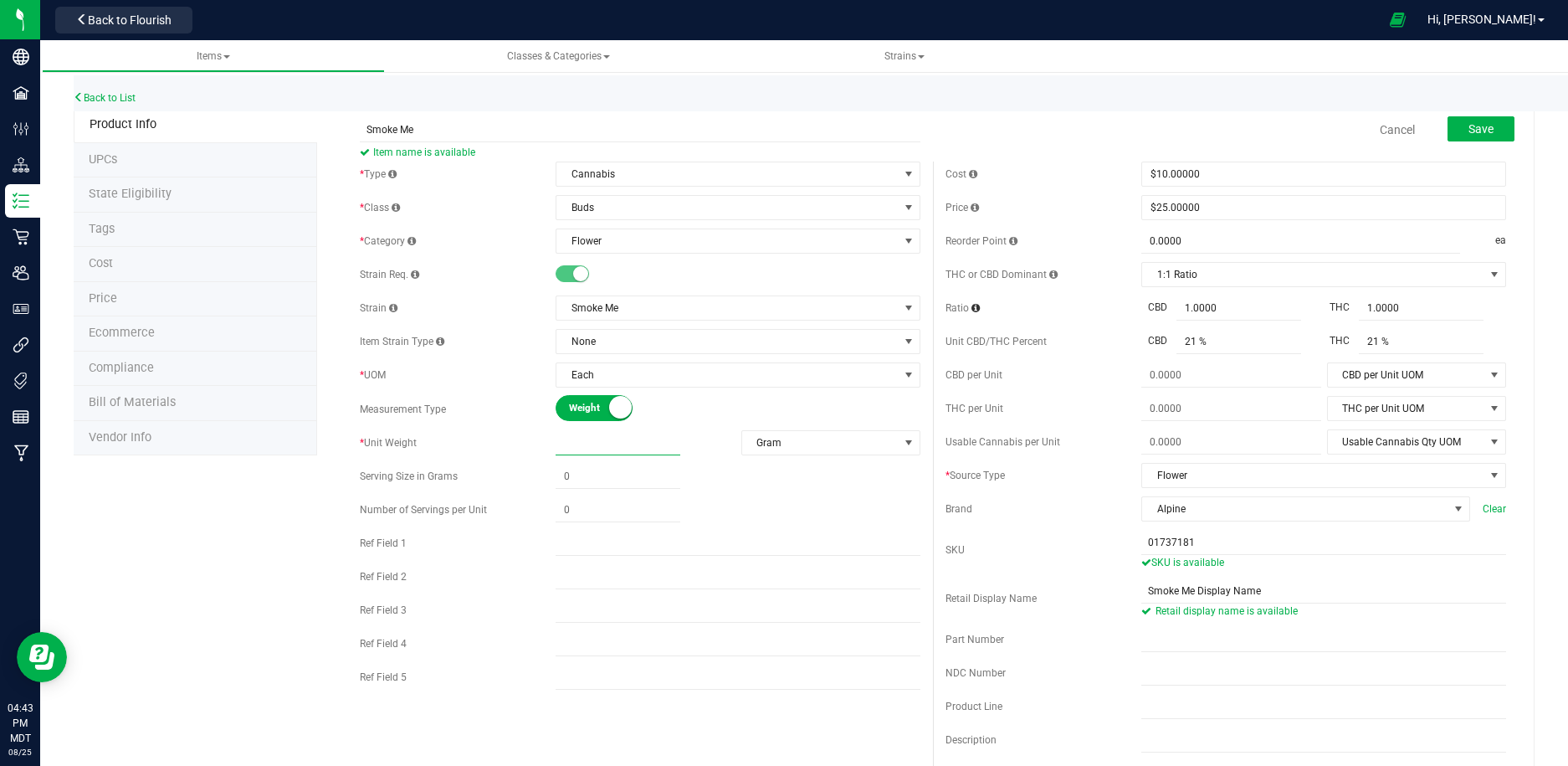
click at [631, 446] on span at bounding box center [617, 443] width 124 height 24
type input "3.5"
type input "3.5000"
click at [1471, 126] on span "Save" at bounding box center [1482, 129] width 25 height 14
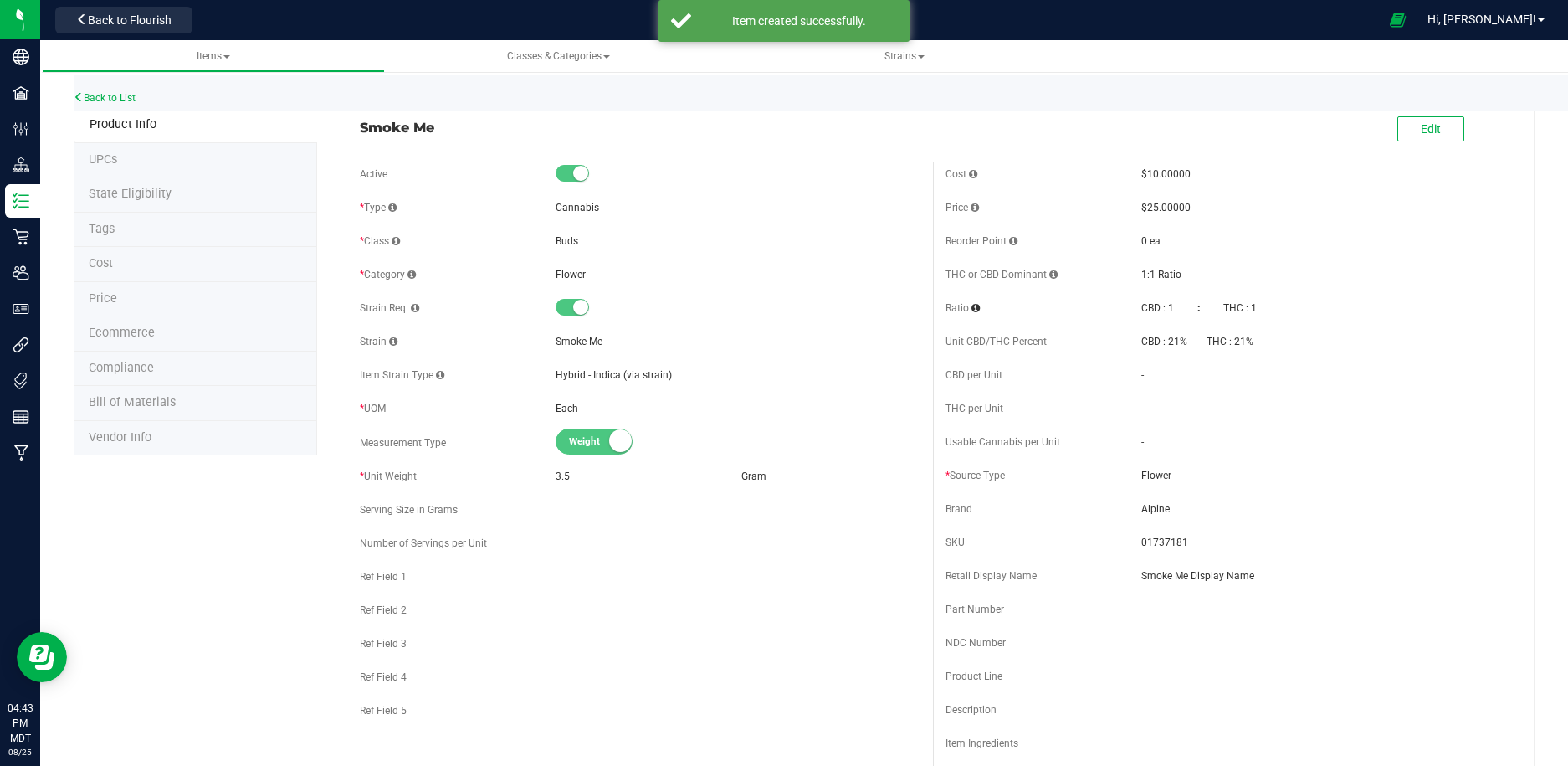
click at [155, 337] on li "Ecommerce" at bounding box center [195, 334] width 244 height 35
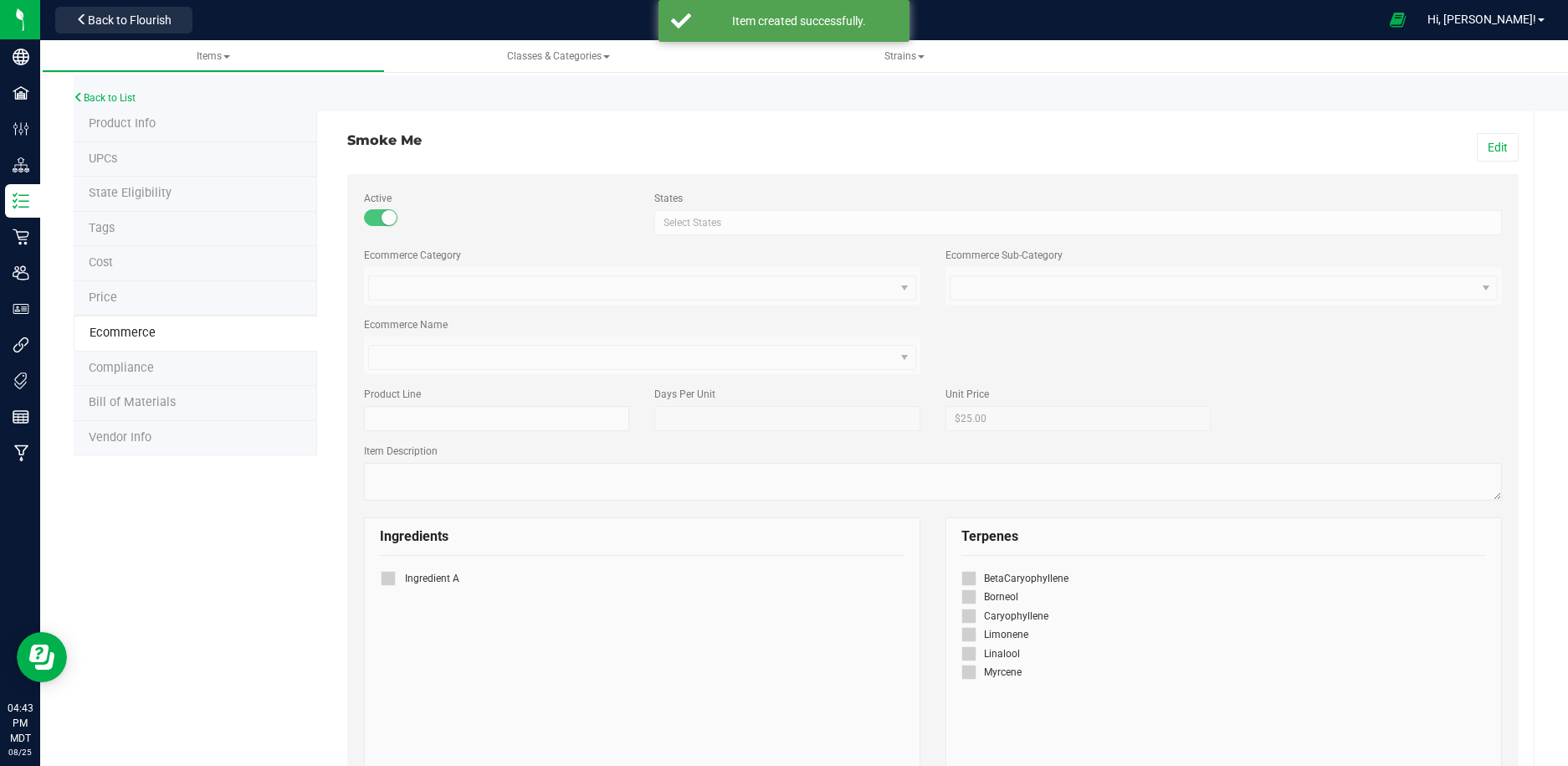
click at [490, 287] on span "Flower VAPPPPPEEEZZZZZ" at bounding box center [642, 285] width 556 height 38
click at [1512, 150] on button "Edit" at bounding box center [1497, 147] width 42 height 28
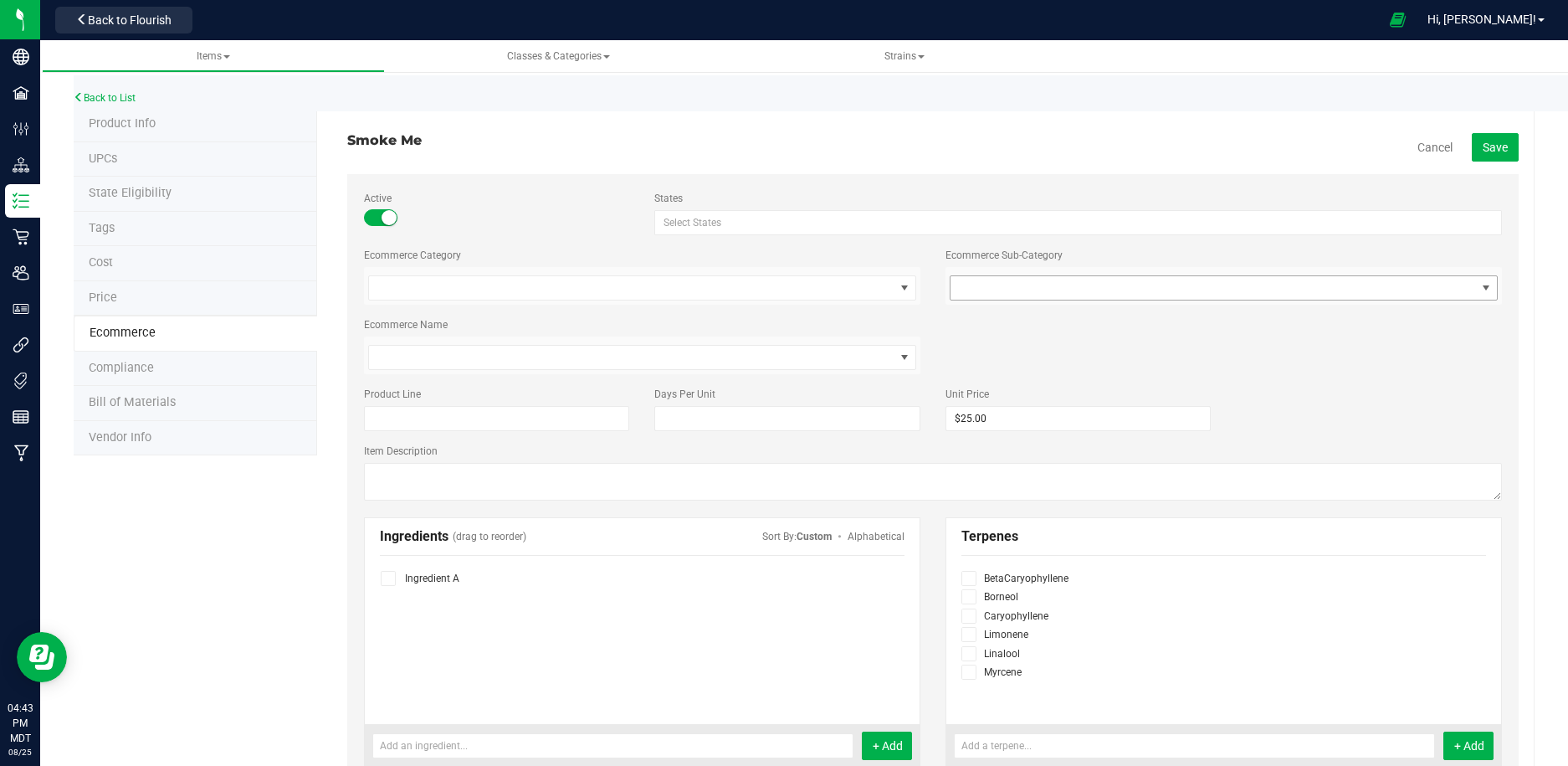
click at [1164, 290] on span at bounding box center [1213, 287] width 525 height 23
click at [1145, 345] on li "Tier 1 Flower" at bounding box center [1223, 346] width 554 height 25
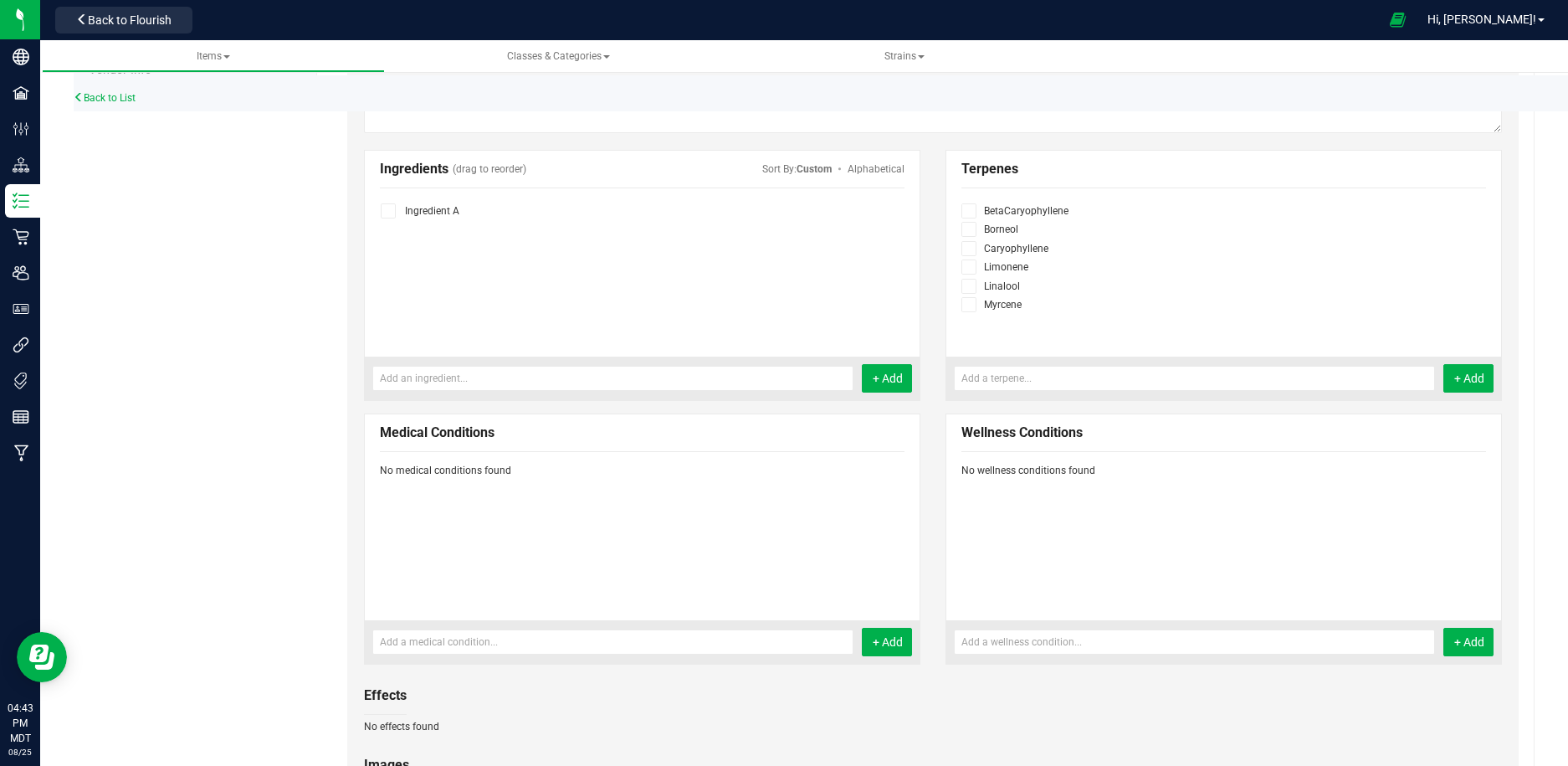
scroll to position [627, 0]
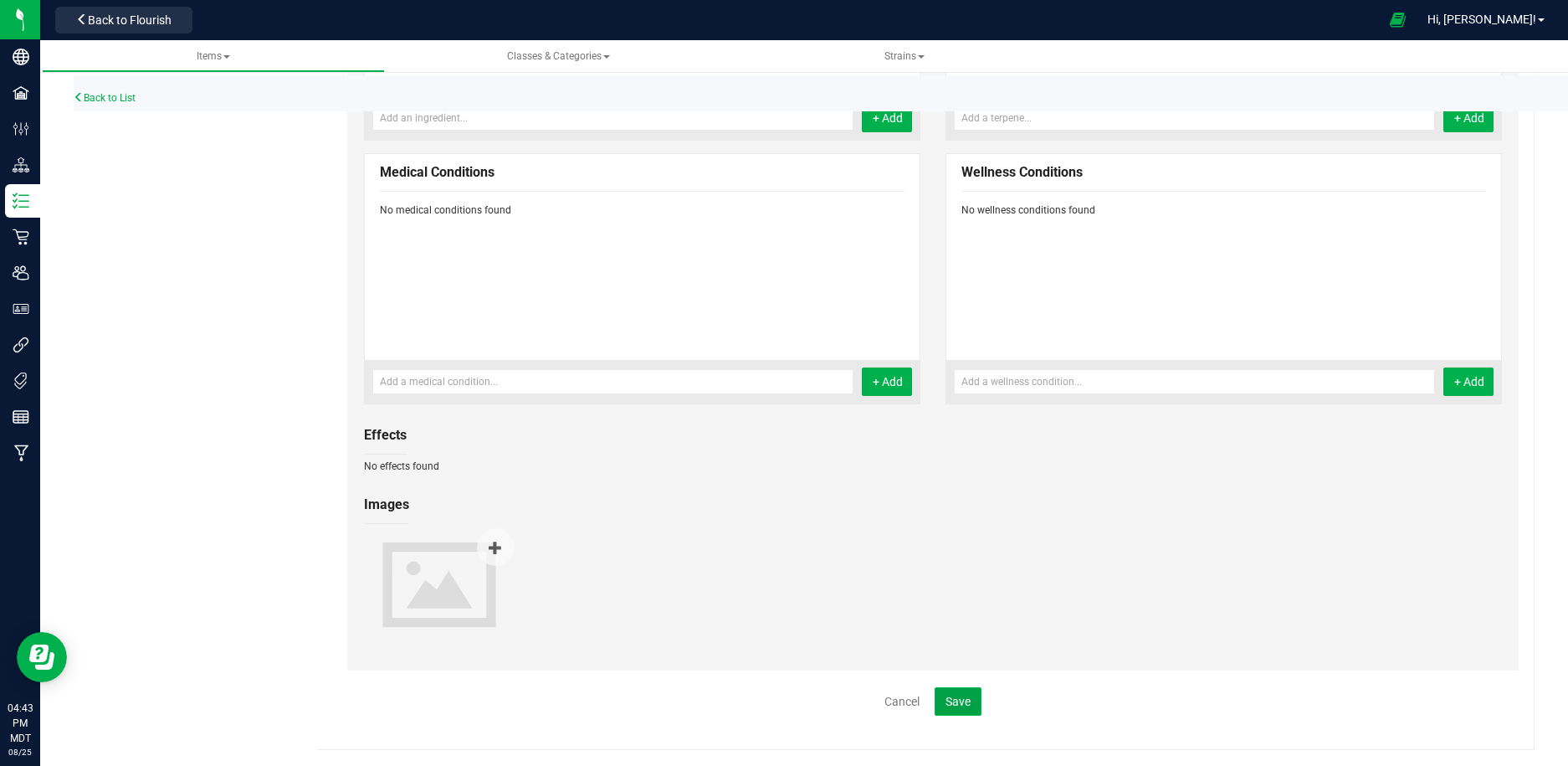
click at [960, 707] on span "Save" at bounding box center [958, 701] width 25 height 14
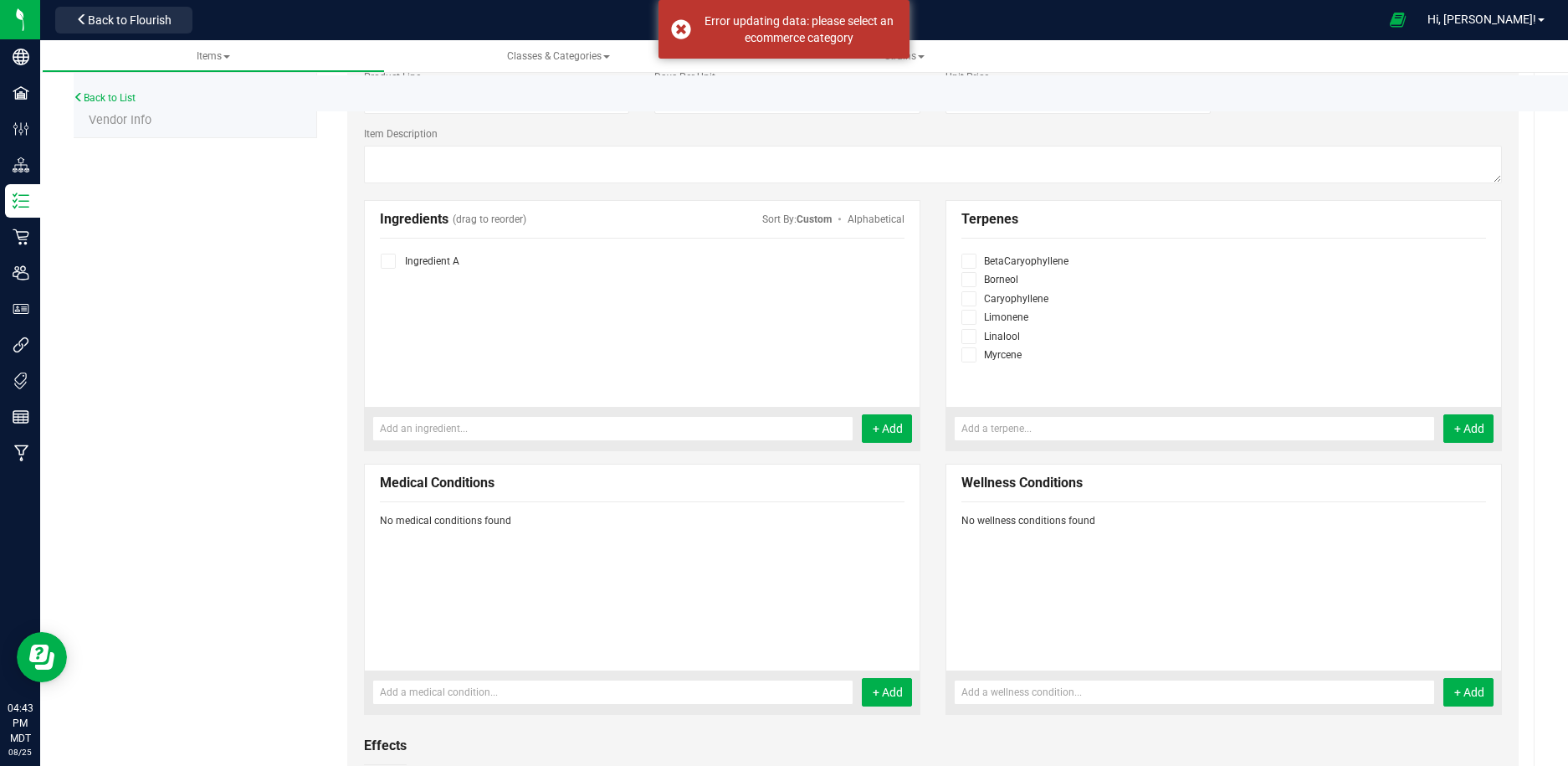
scroll to position [0, 0]
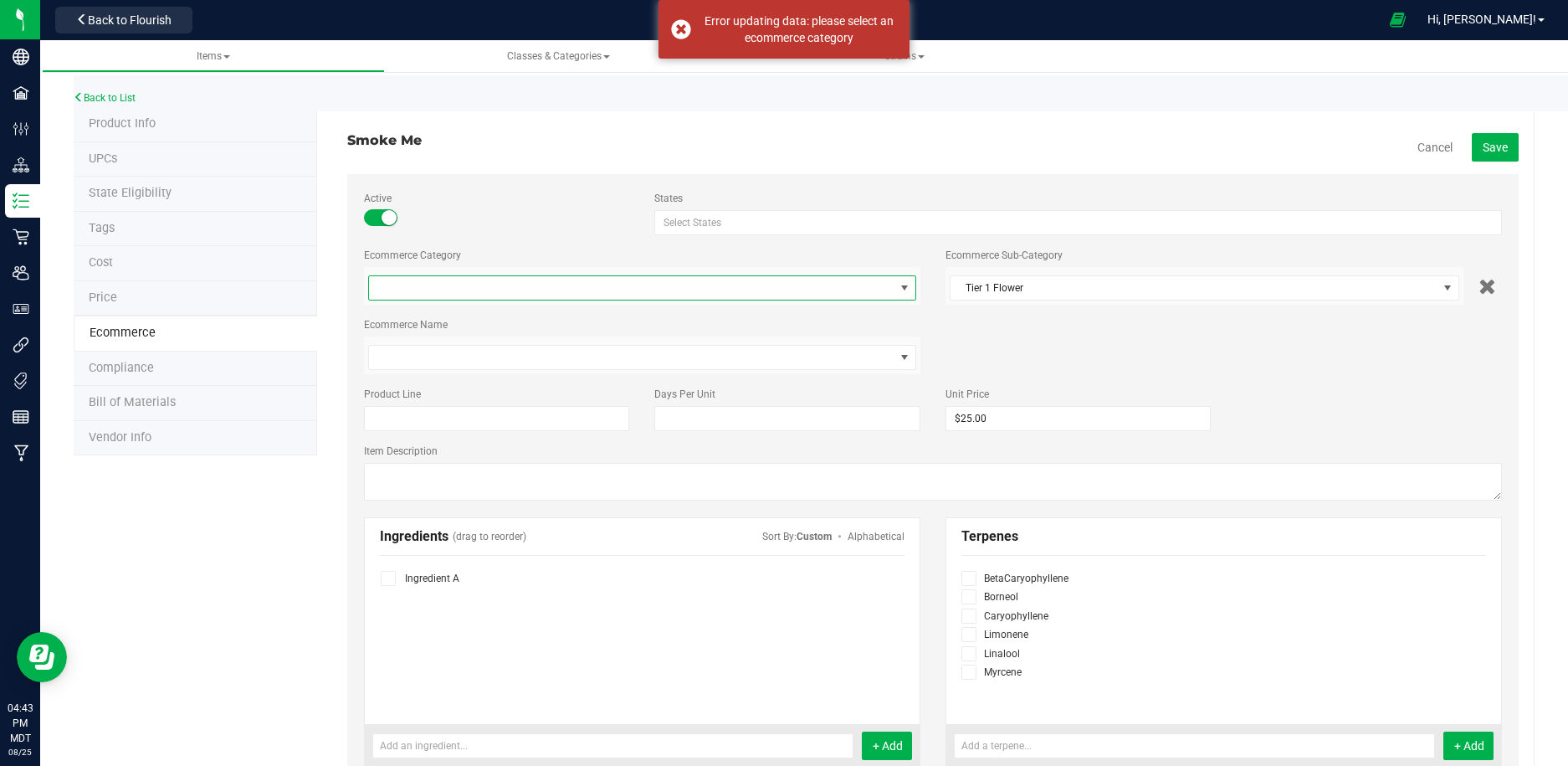
click at [652, 287] on span at bounding box center [631, 287] width 525 height 23
click at [622, 326] on li "Flower" at bounding box center [642, 320] width 554 height 25
click at [1493, 148] on span "Save" at bounding box center [1495, 148] width 25 height 14
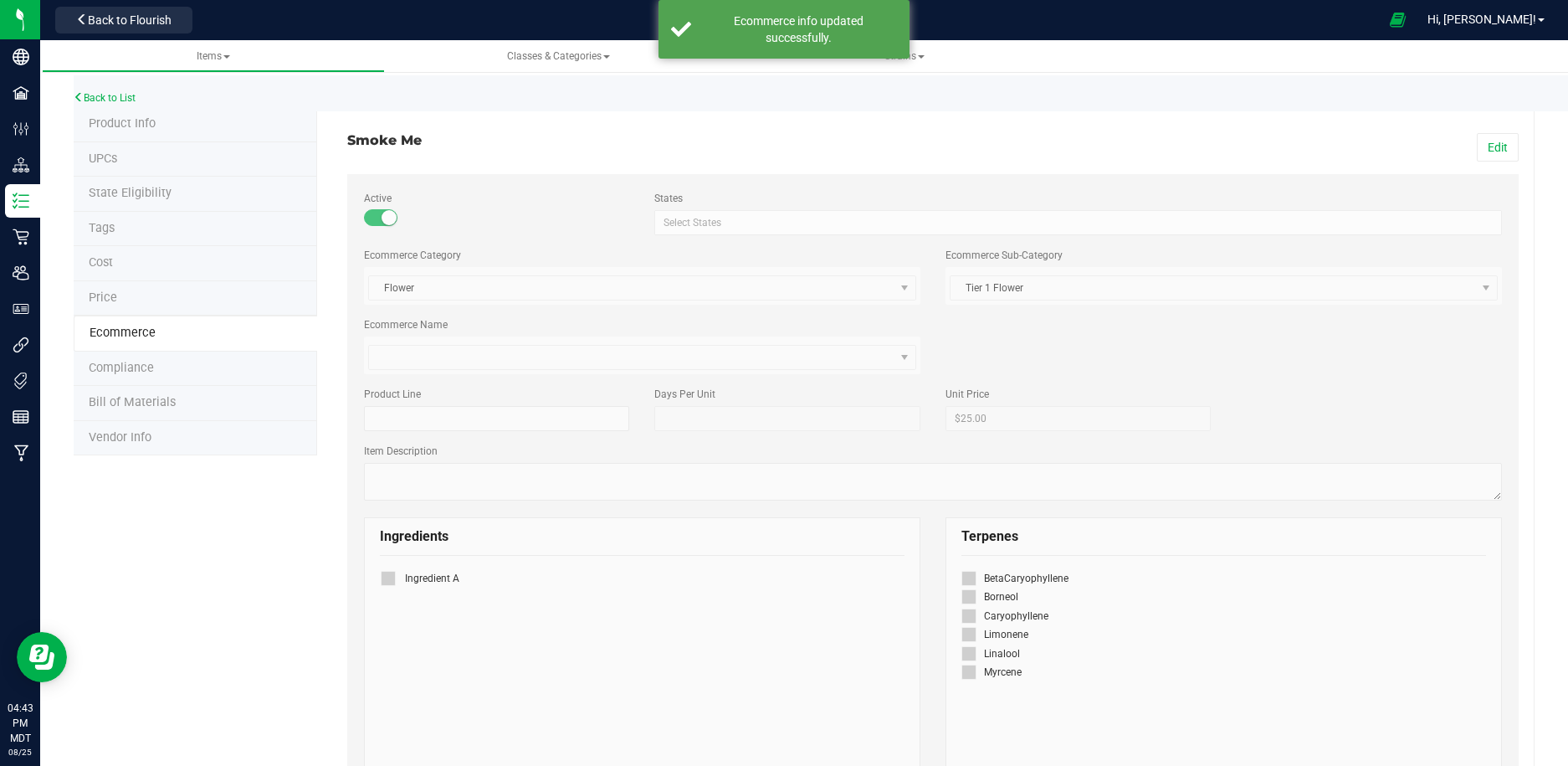
click at [145, 124] on span "Product Info" at bounding box center [121, 123] width 67 height 15
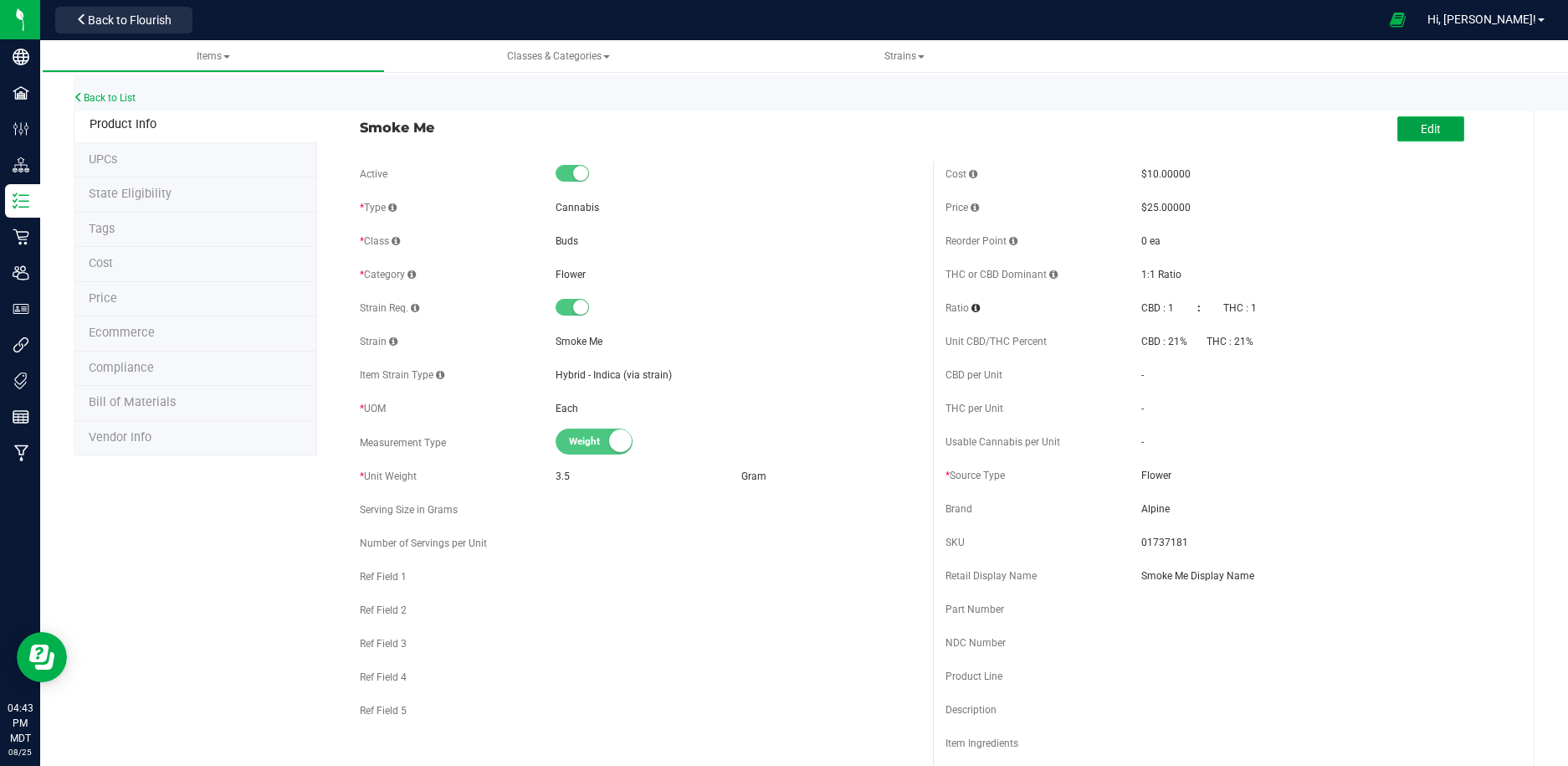
click at [1441, 133] on span "Edit" at bounding box center [1431, 129] width 20 height 14
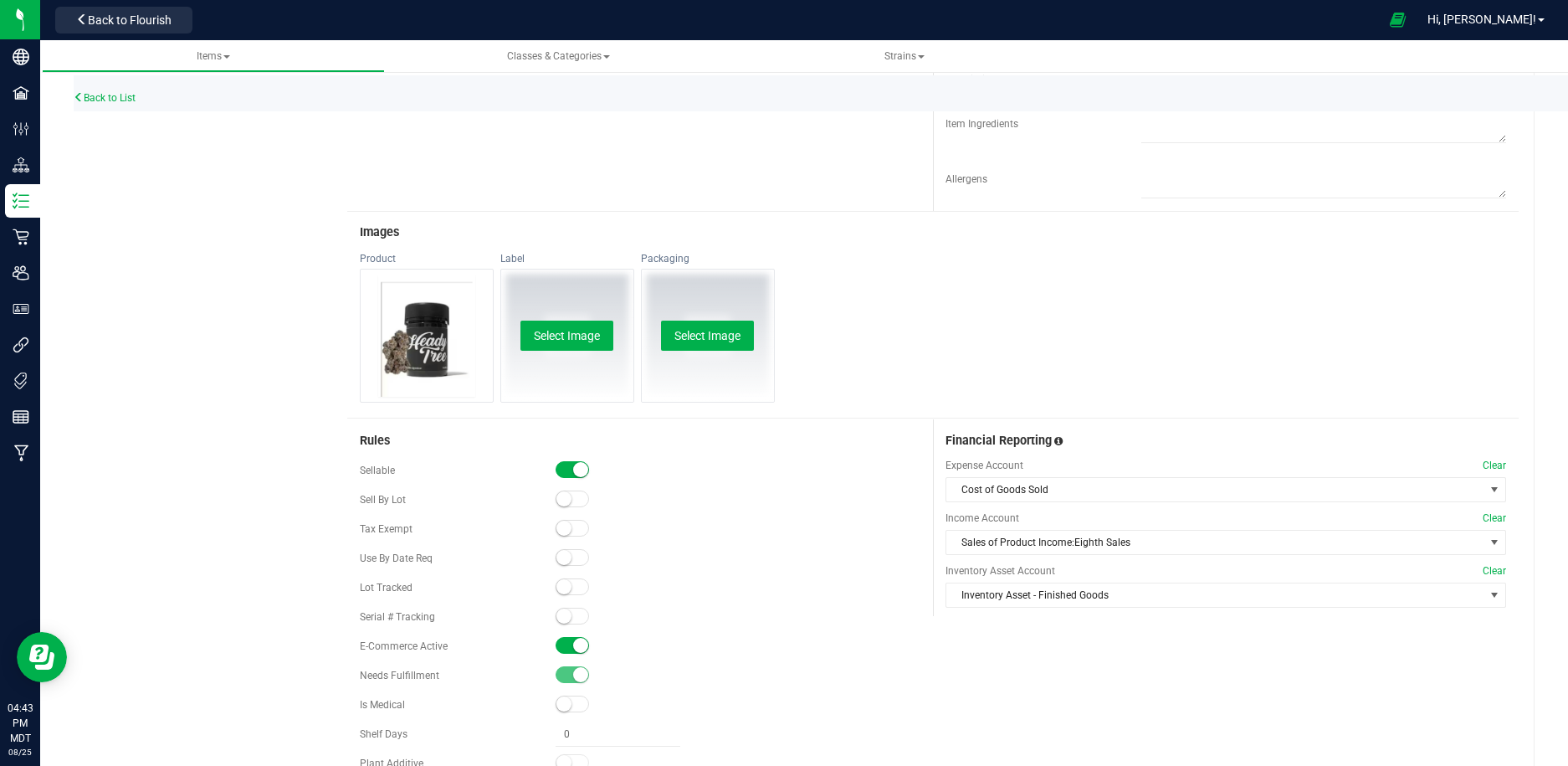
scroll to position [936, 0]
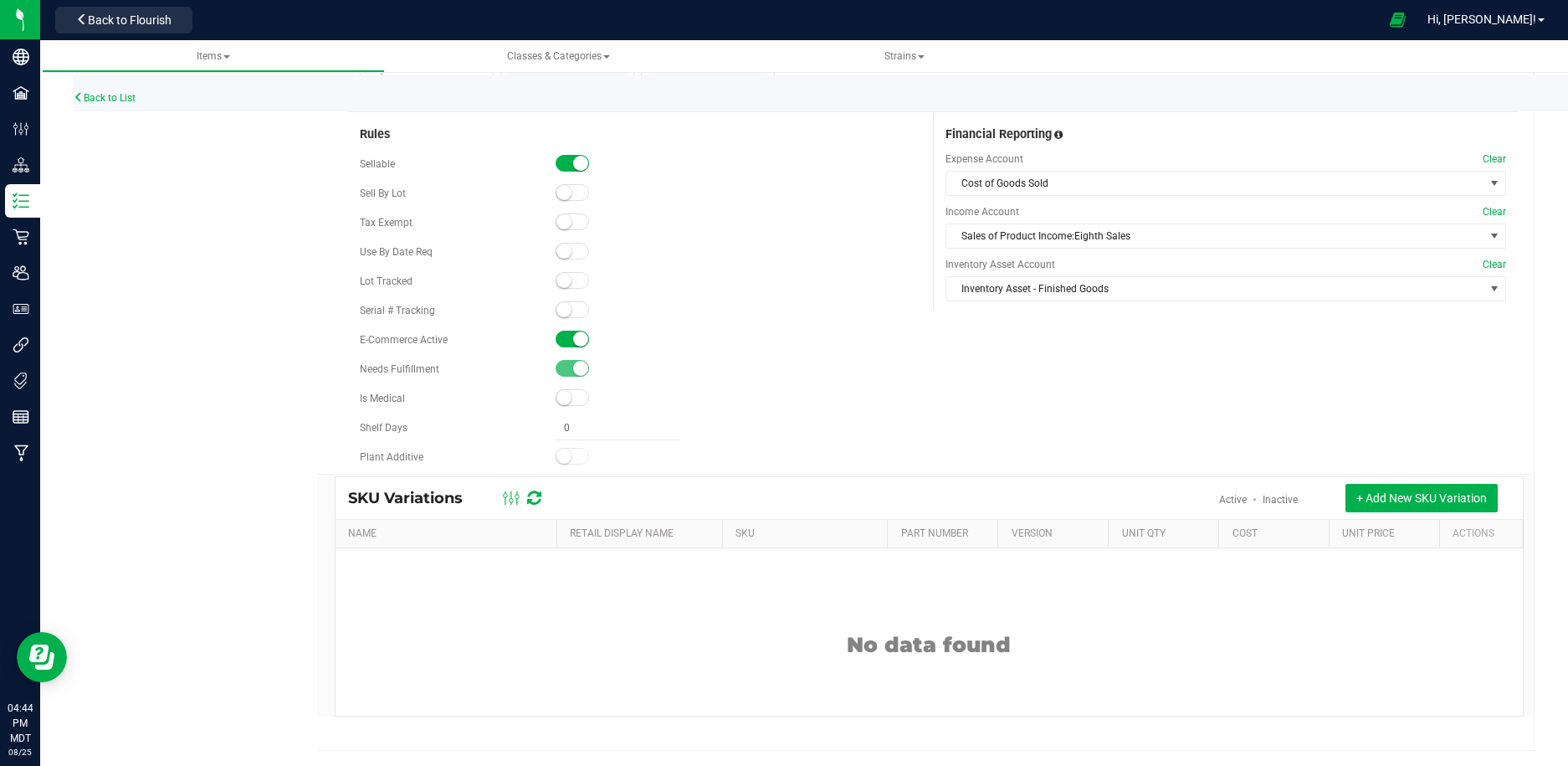
click at [564, 335] on span at bounding box center [572, 338] width 33 height 17
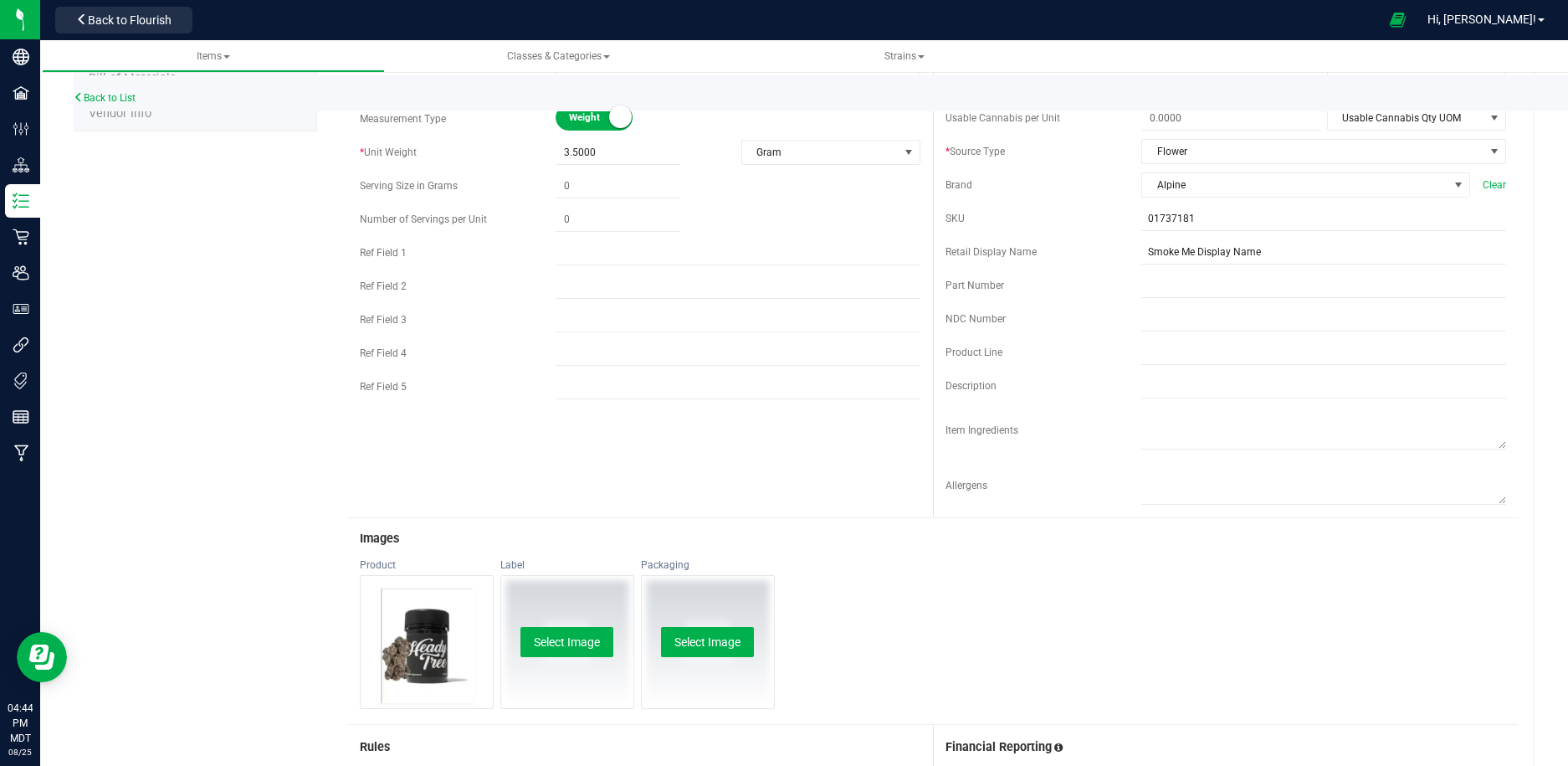
scroll to position [0, 0]
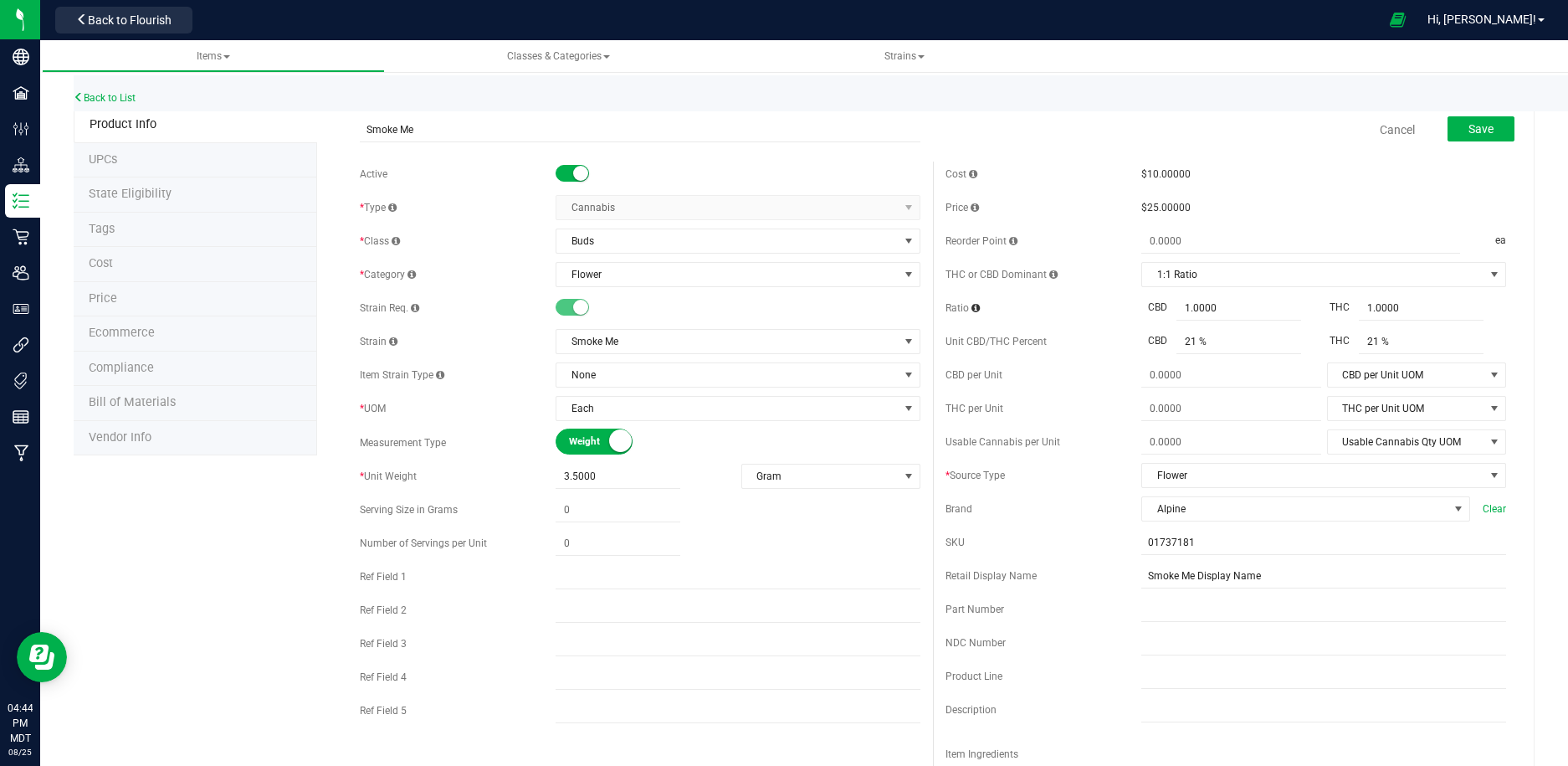
click at [1493, 115] on div "Save" at bounding box center [1468, 129] width 92 height 34
click at [1493, 124] on span "Save" at bounding box center [1482, 129] width 25 height 14
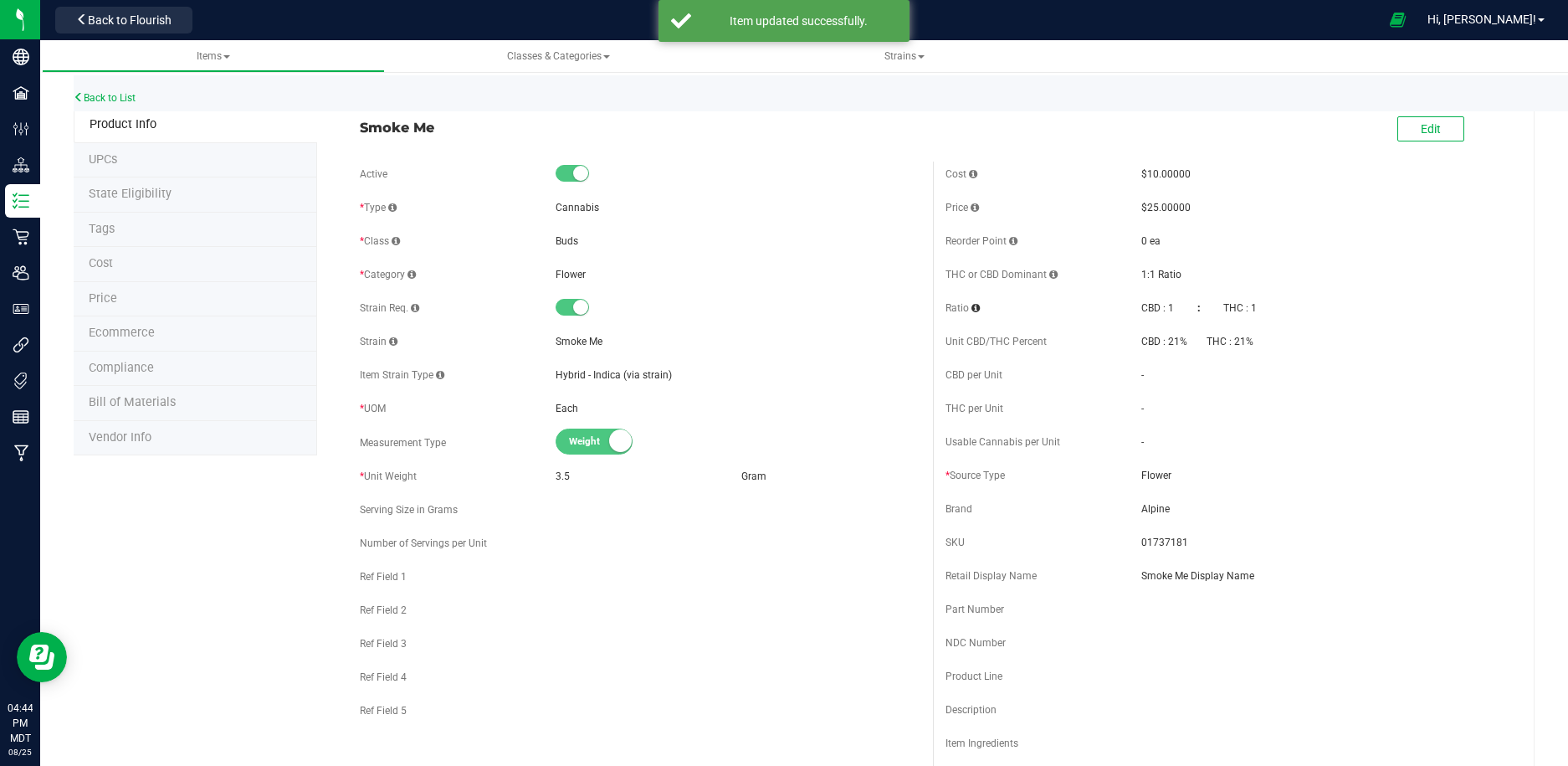
click at [120, 294] on li "Price" at bounding box center [195, 299] width 244 height 35
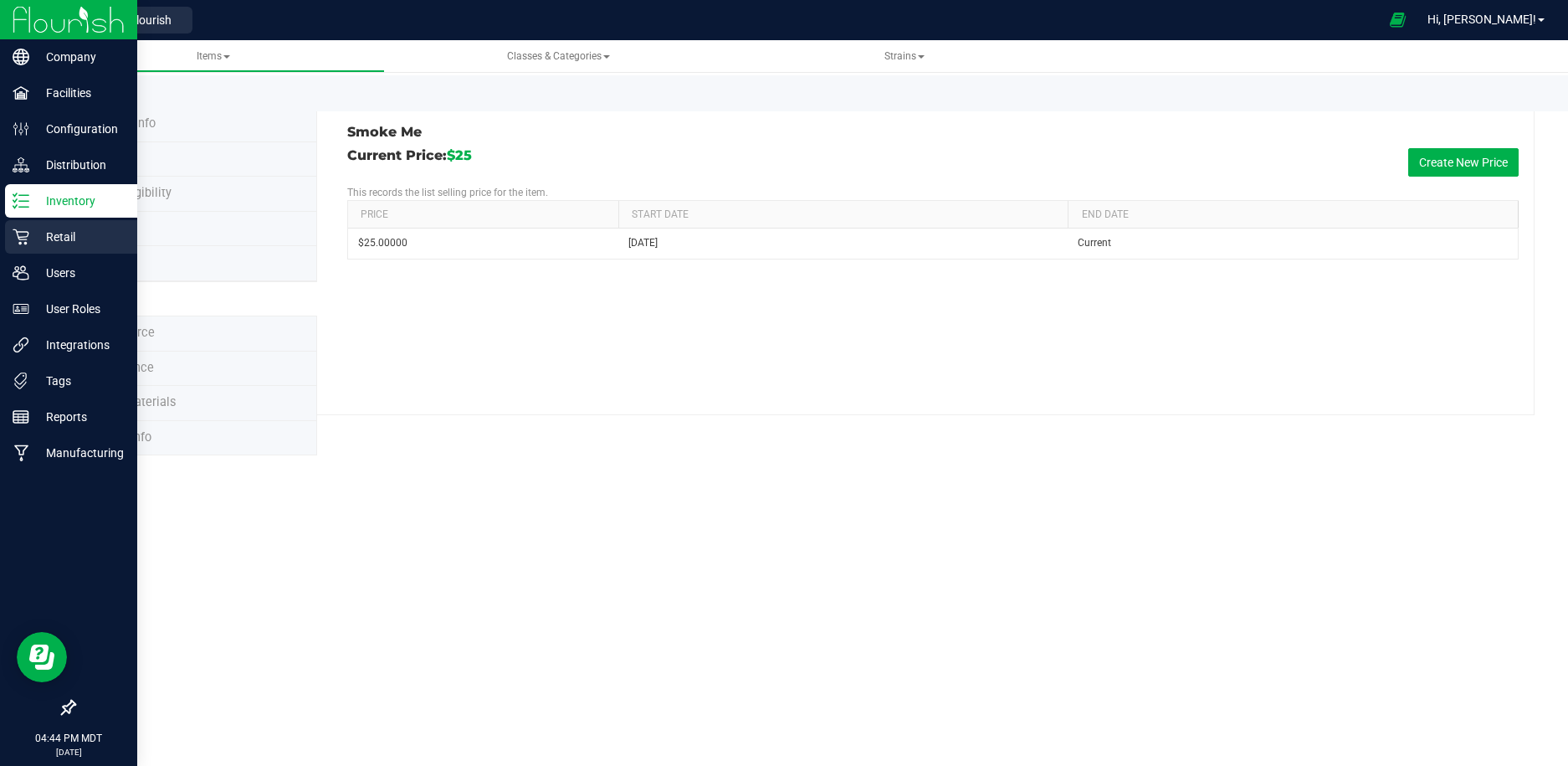
click at [84, 231] on p "Retail" at bounding box center [79, 237] width 100 height 20
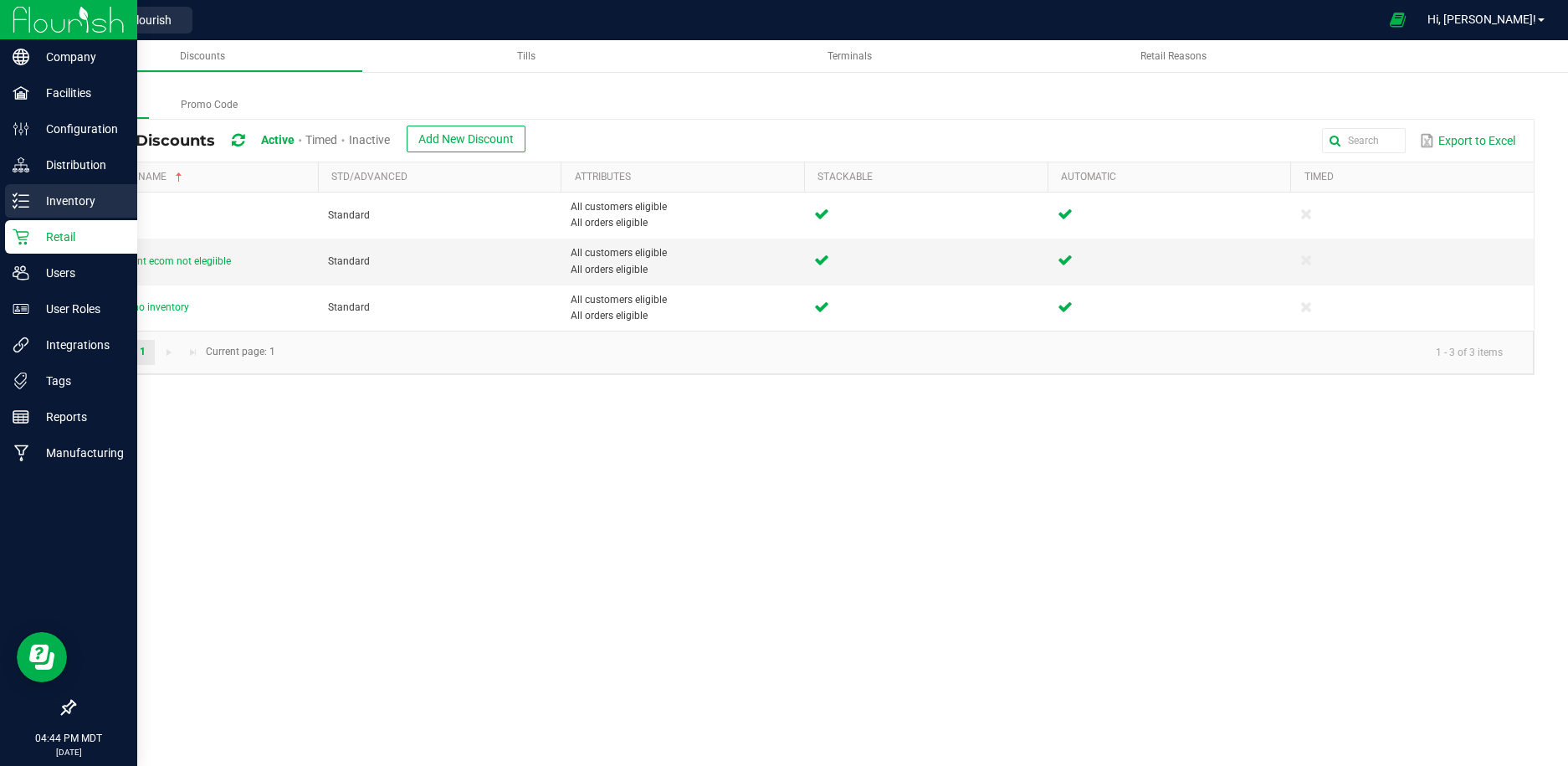
click at [67, 197] on p "Inventory" at bounding box center [79, 201] width 100 height 20
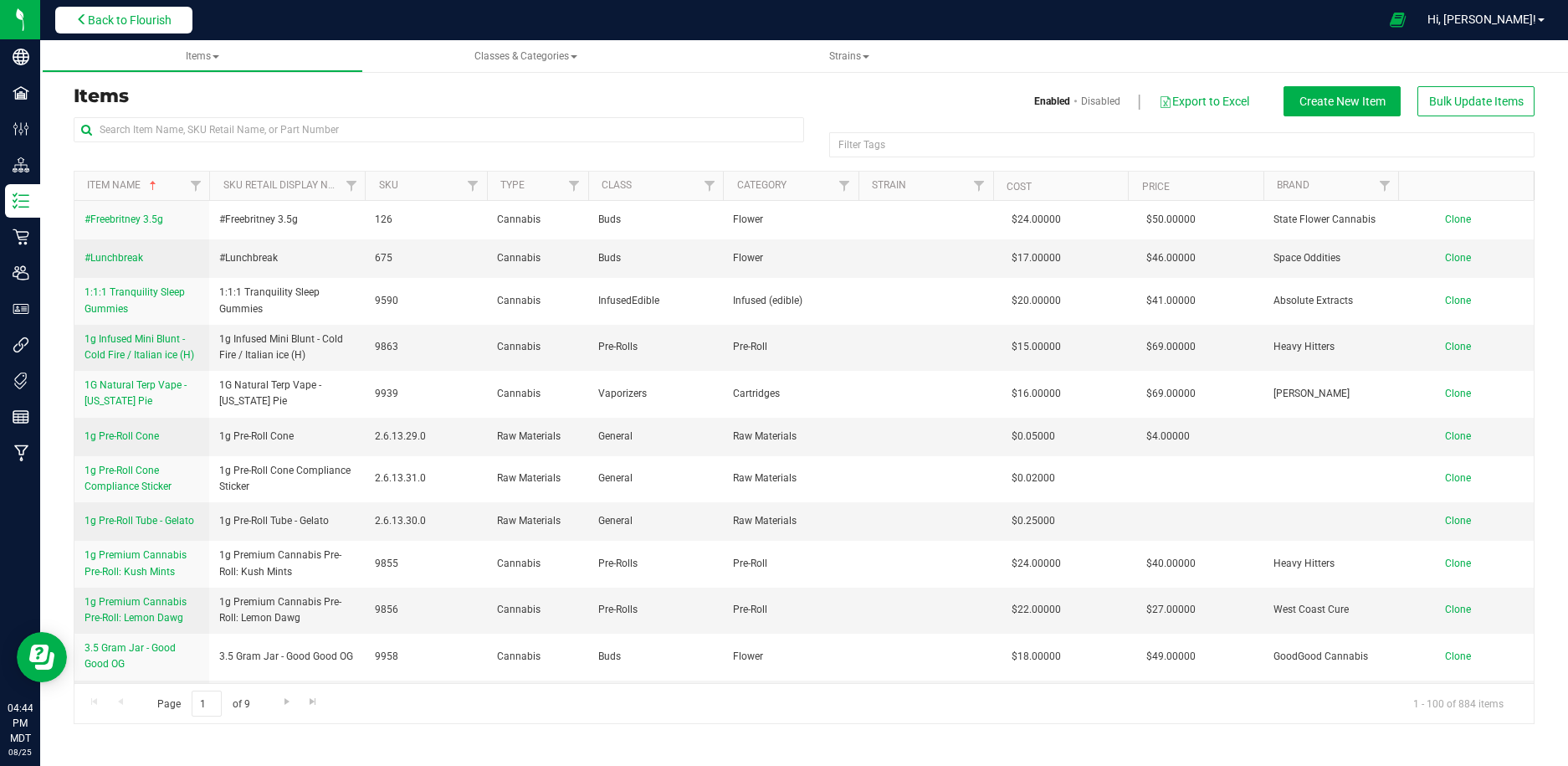
click at [169, 22] on span "Back to Flourish" at bounding box center [129, 20] width 83 height 14
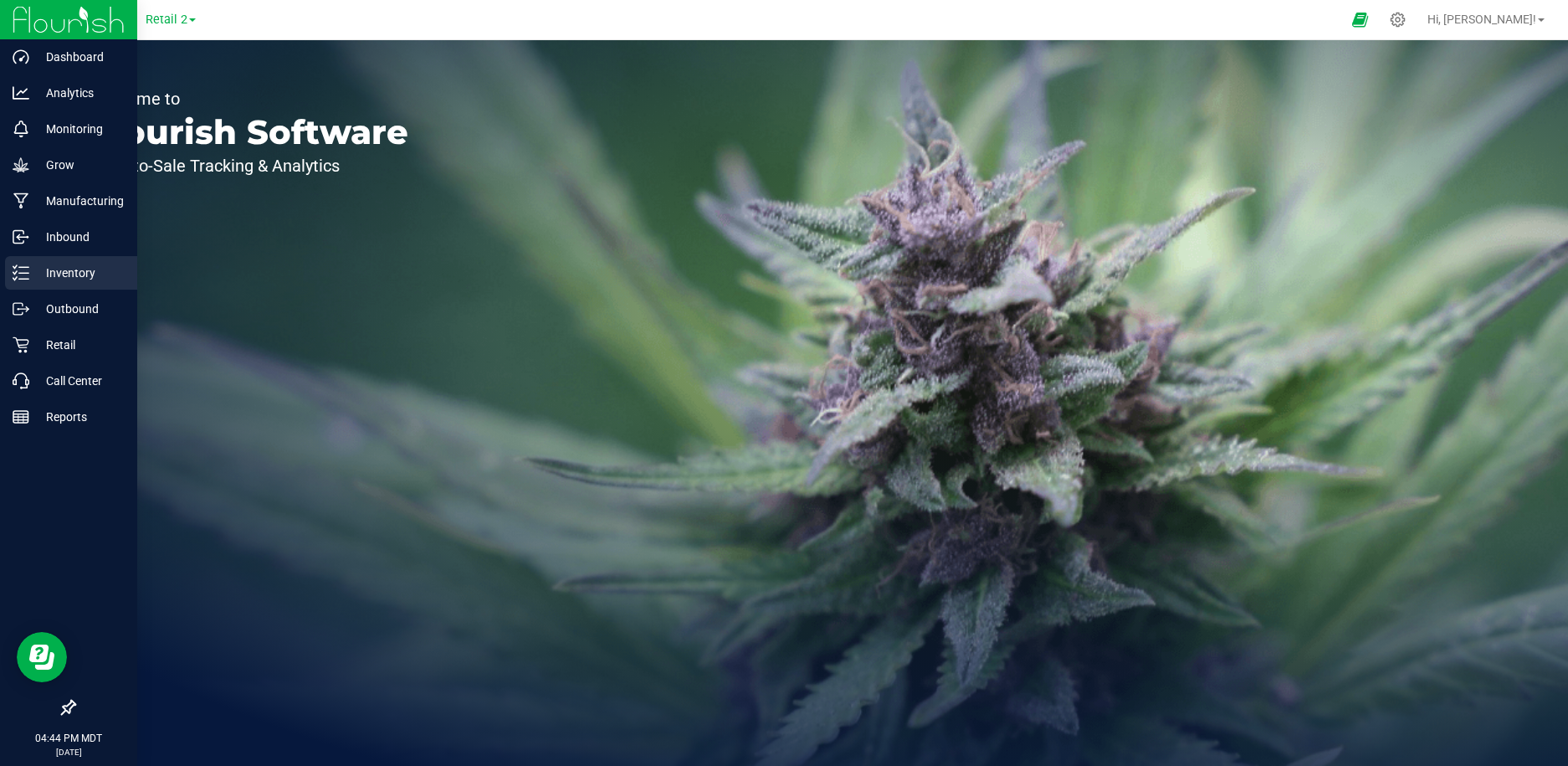
click at [76, 270] on p "Inventory" at bounding box center [79, 273] width 100 height 20
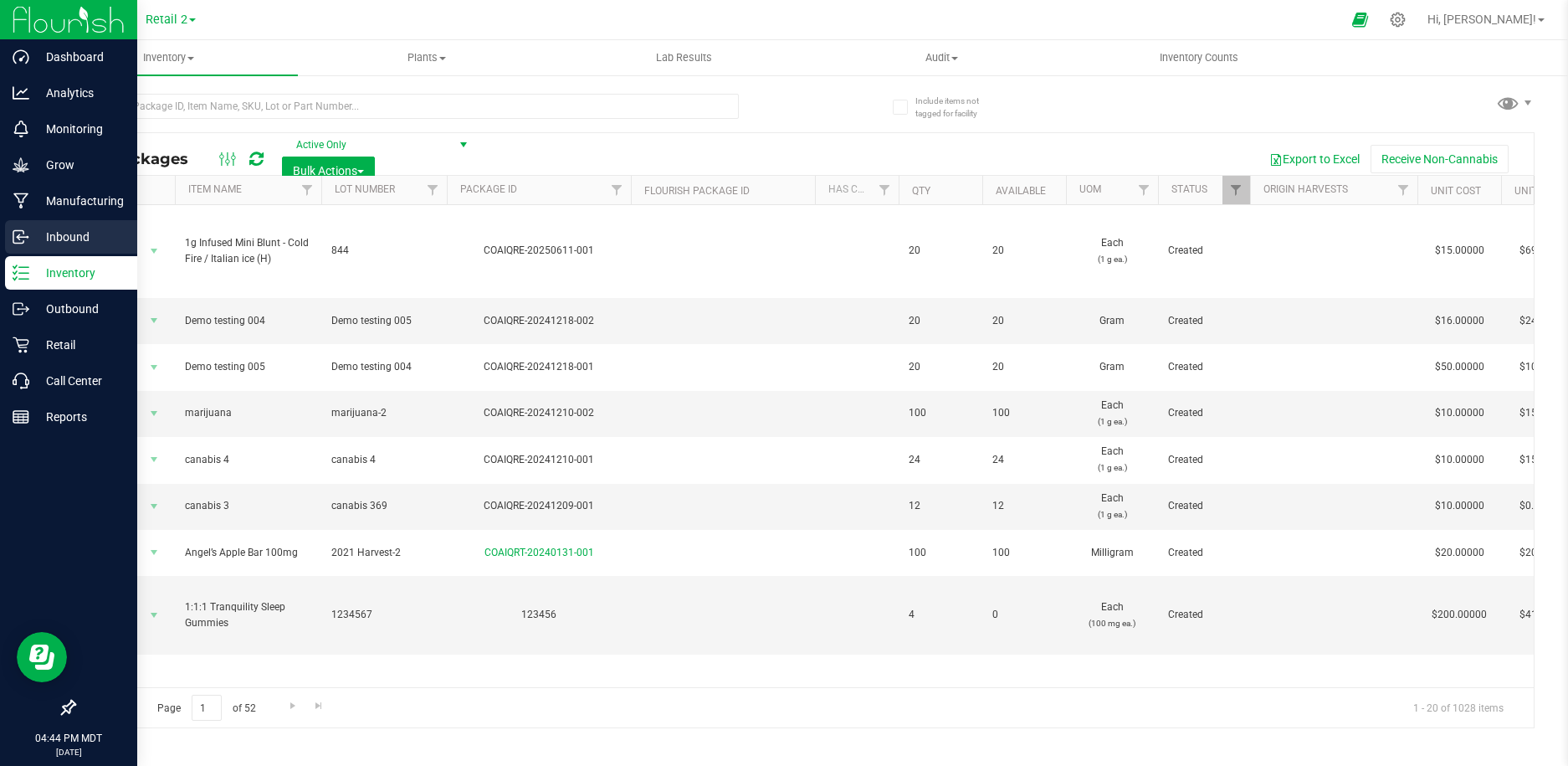
click at [65, 228] on p "Inbound" at bounding box center [79, 237] width 100 height 20
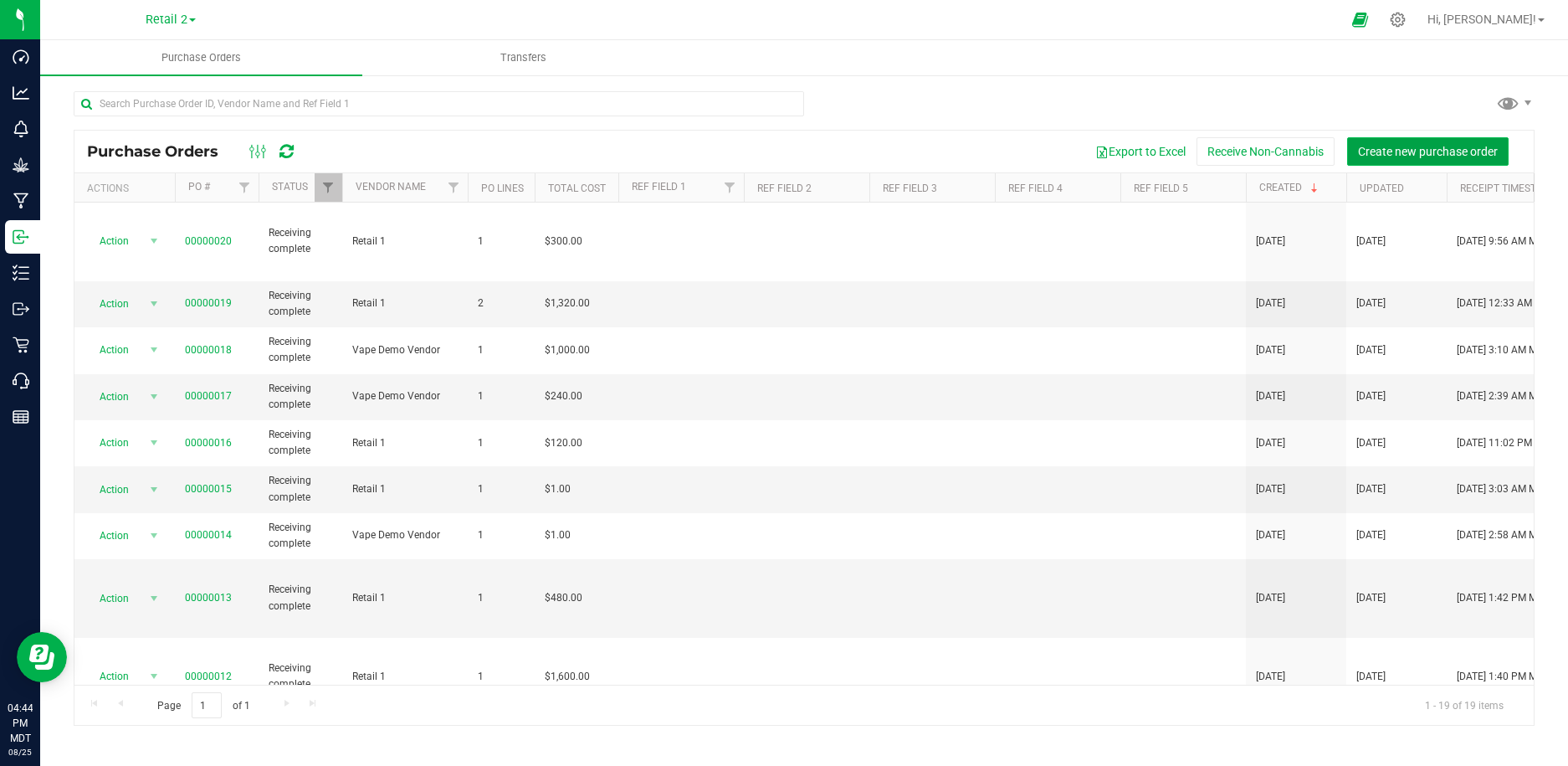
click at [1449, 145] on span "Create new purchase order" at bounding box center [1428, 151] width 140 height 14
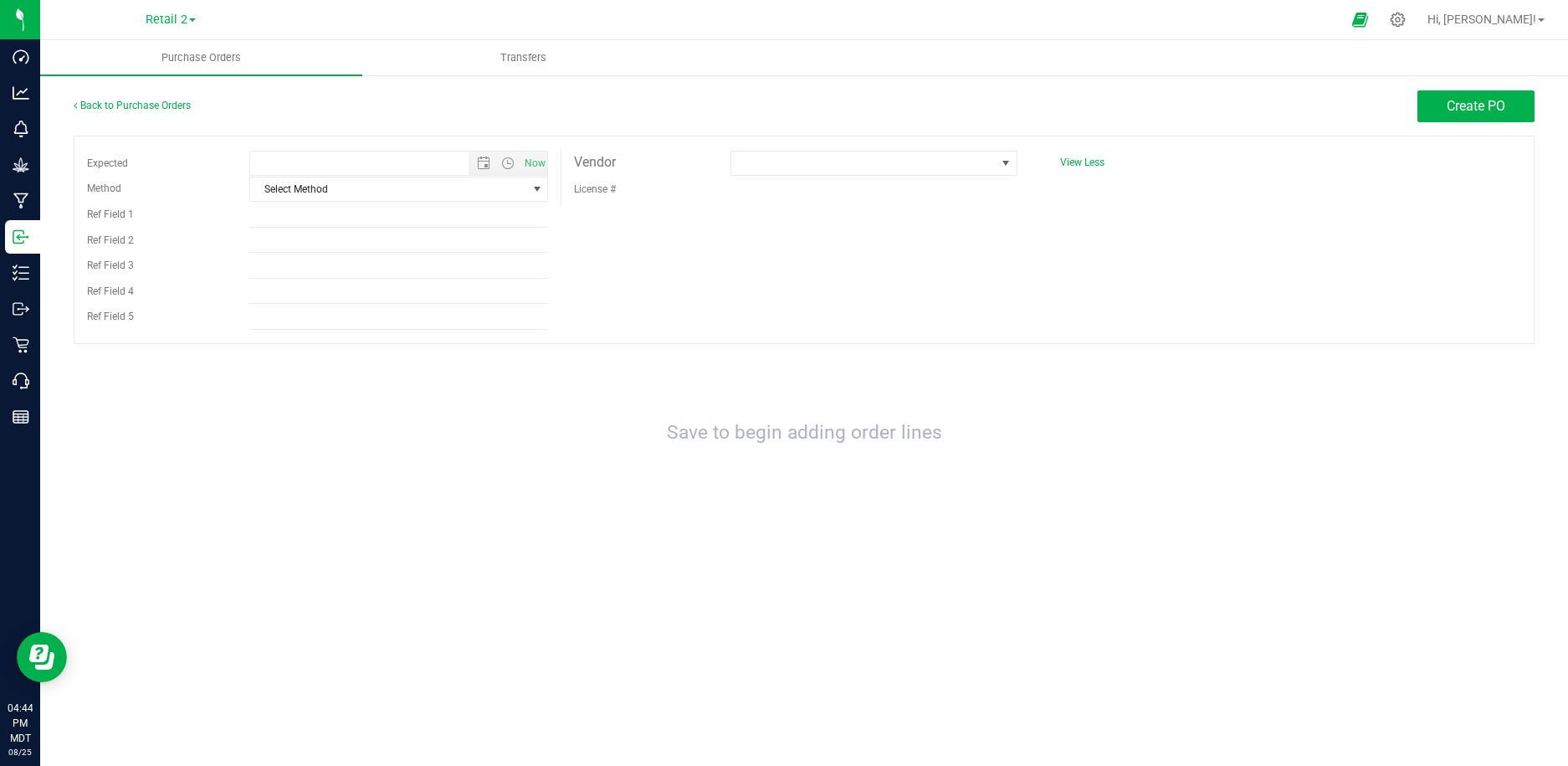
type input "[DATE] 4:44 PM"
click at [376, 193] on span "Select Method" at bounding box center [388, 189] width 277 height 23
click at [377, 324] on li "Local Delivery" at bounding box center [398, 317] width 298 height 25
click at [766, 166] on span at bounding box center [863, 163] width 264 height 23
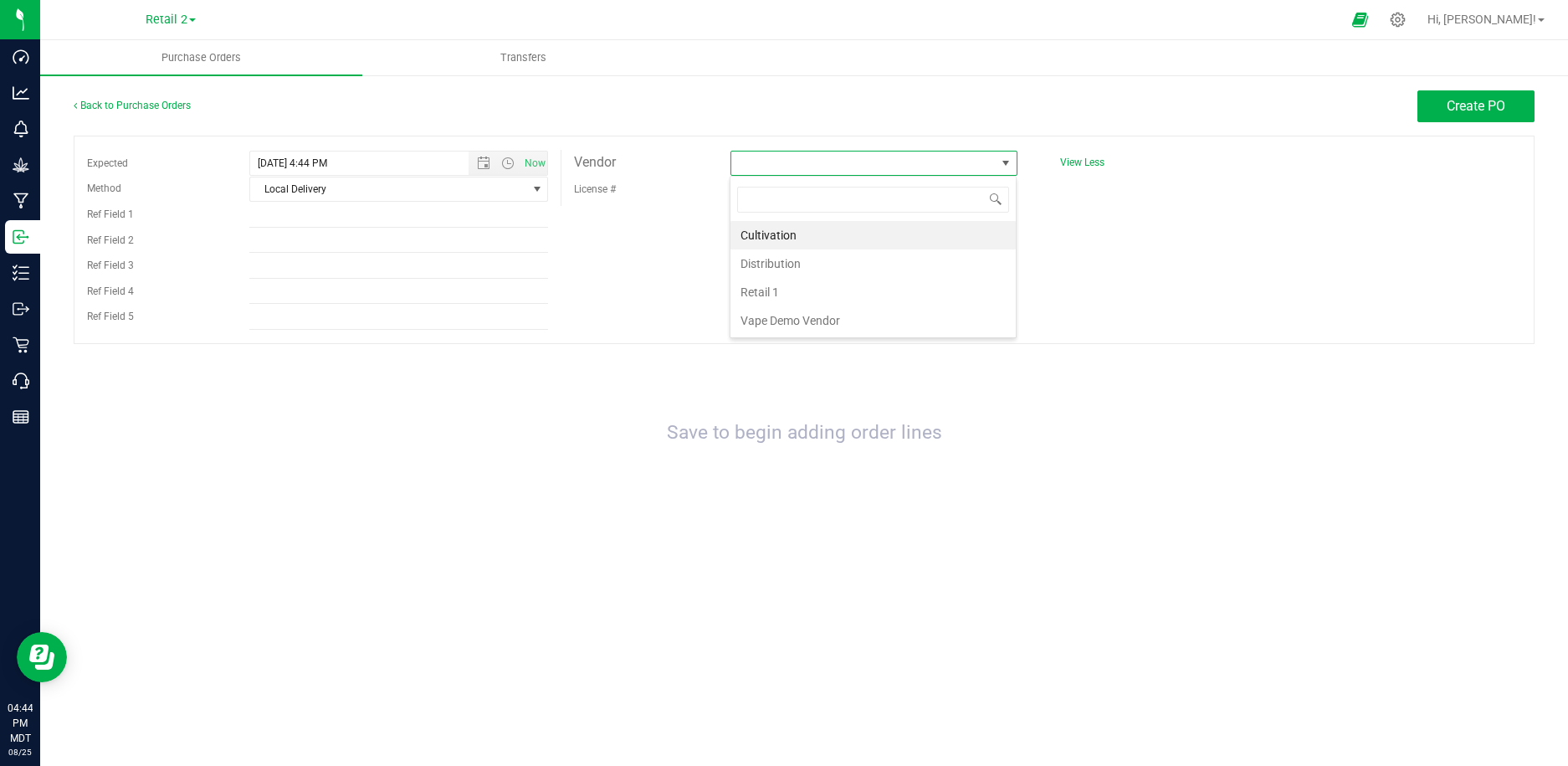
scroll to position [25, 287]
click at [788, 290] on li "Retail 1" at bounding box center [873, 291] width 285 height 28
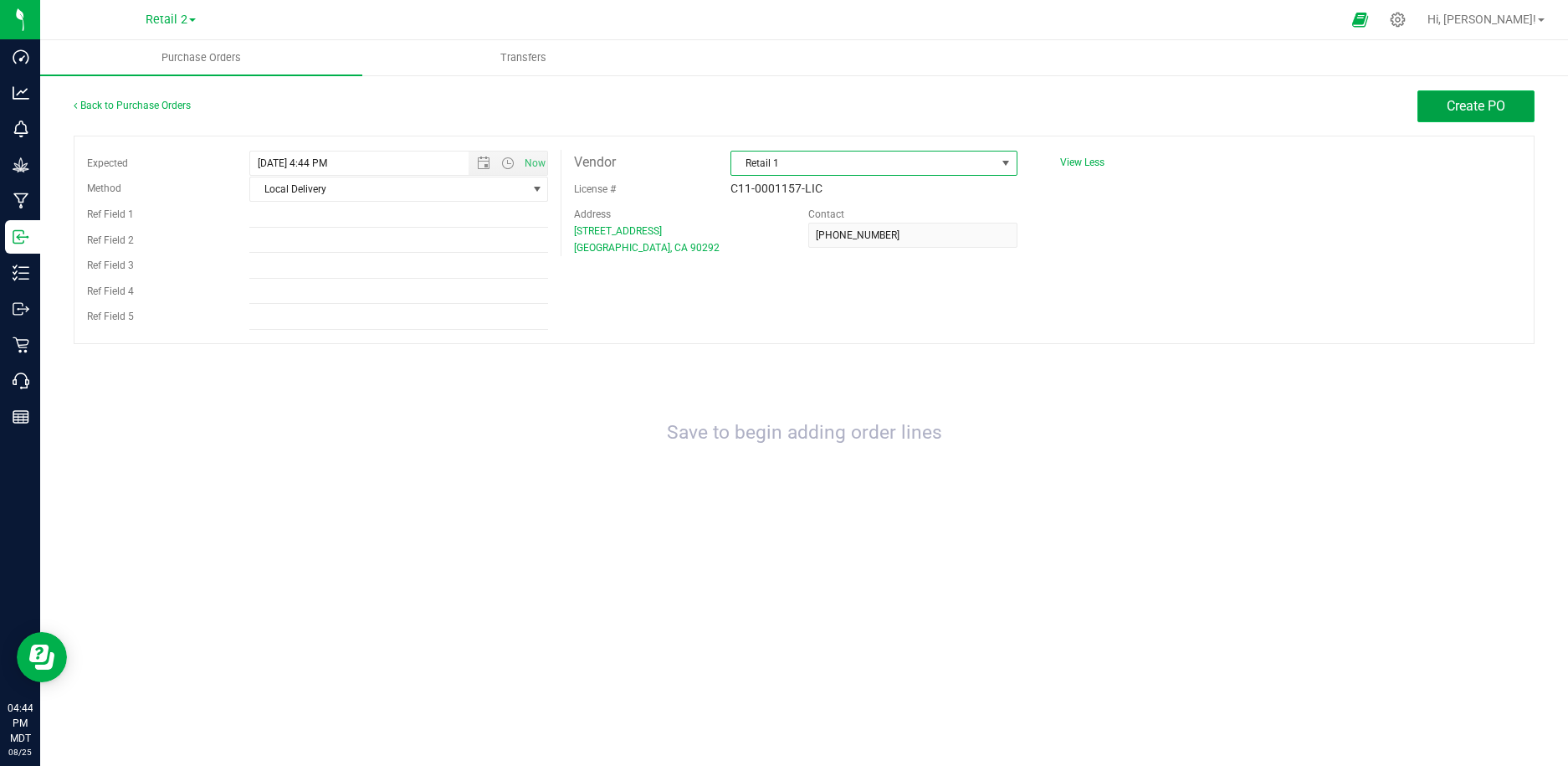
click at [1495, 106] on span "Create PO" at bounding box center [1476, 106] width 58 height 16
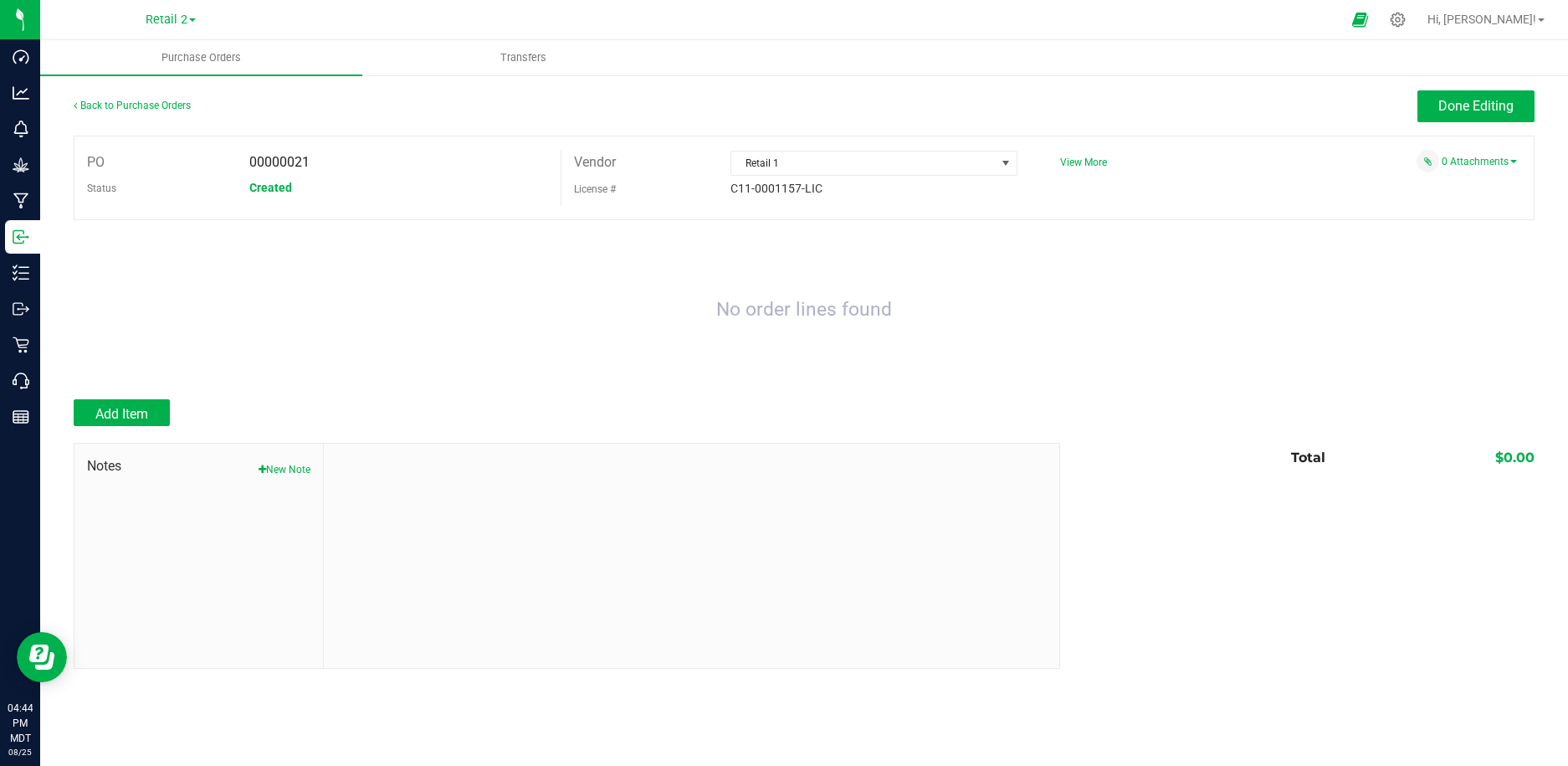
click at [144, 426] on div at bounding box center [804, 434] width 1461 height 17
click at [144, 413] on span "Add Item" at bounding box center [121, 414] width 52 height 16
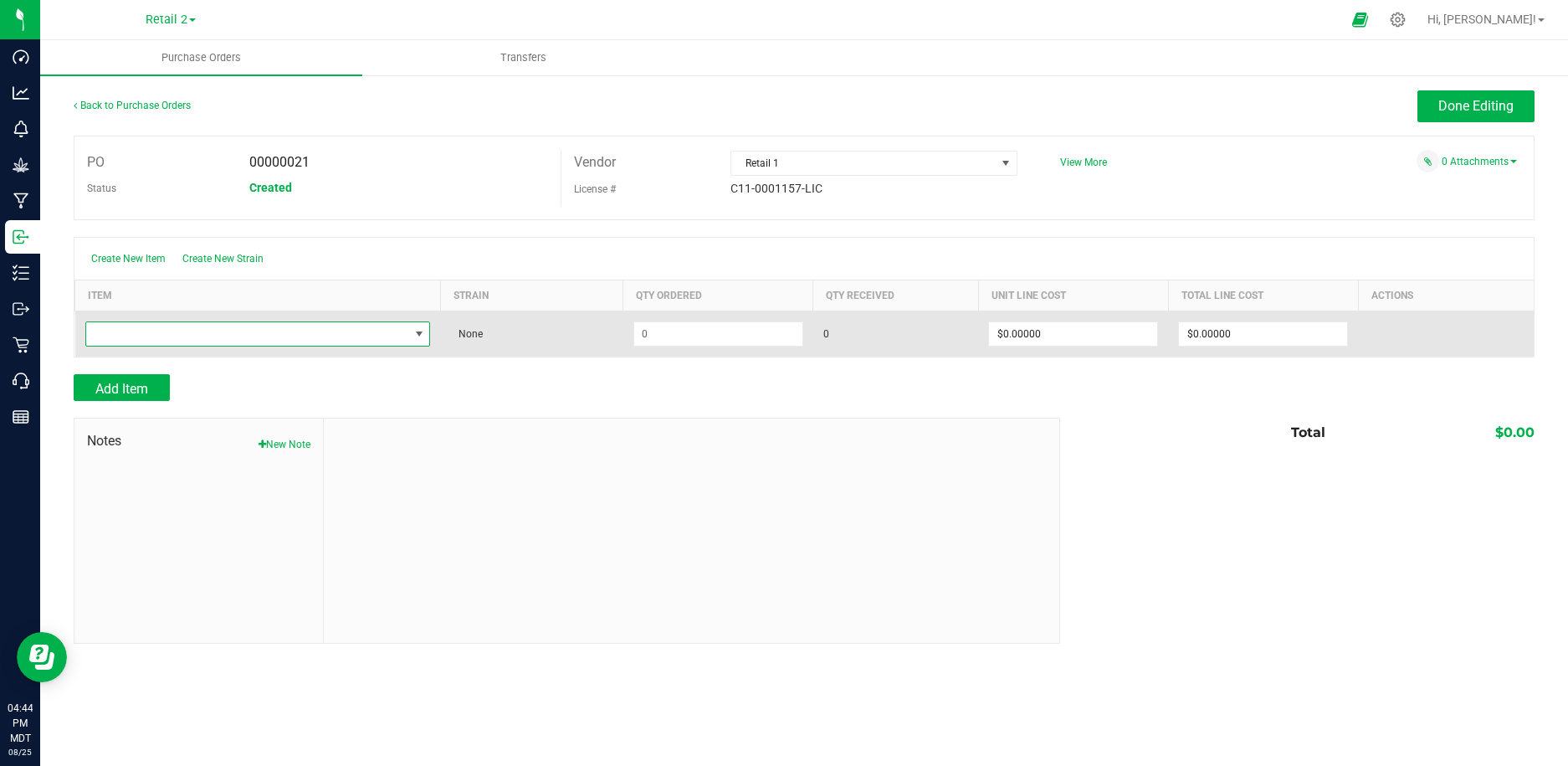
click at [251, 330] on span "NO DATA FOUND" at bounding box center [248, 334] width 323 height 23
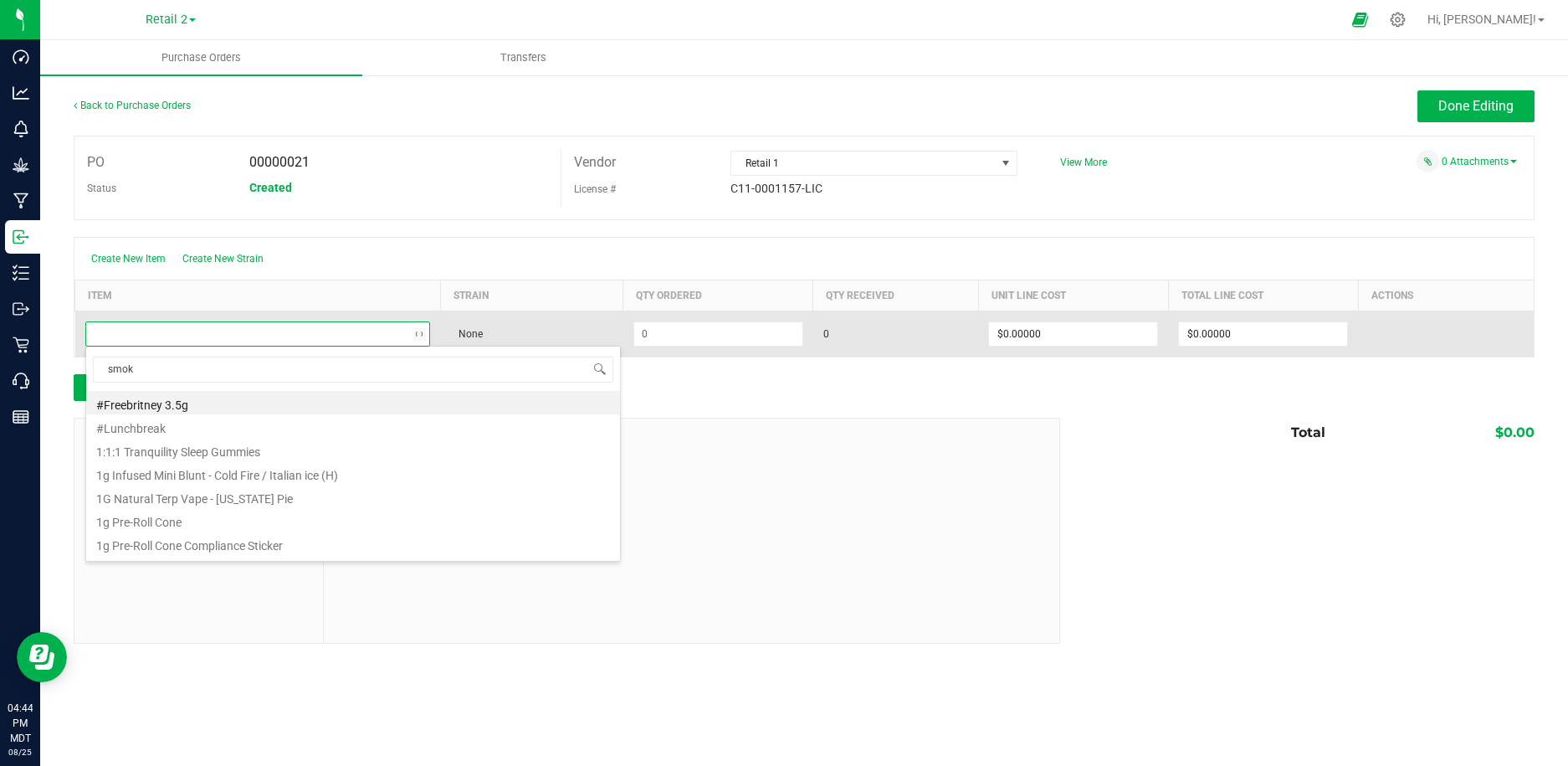
type input "smoke"
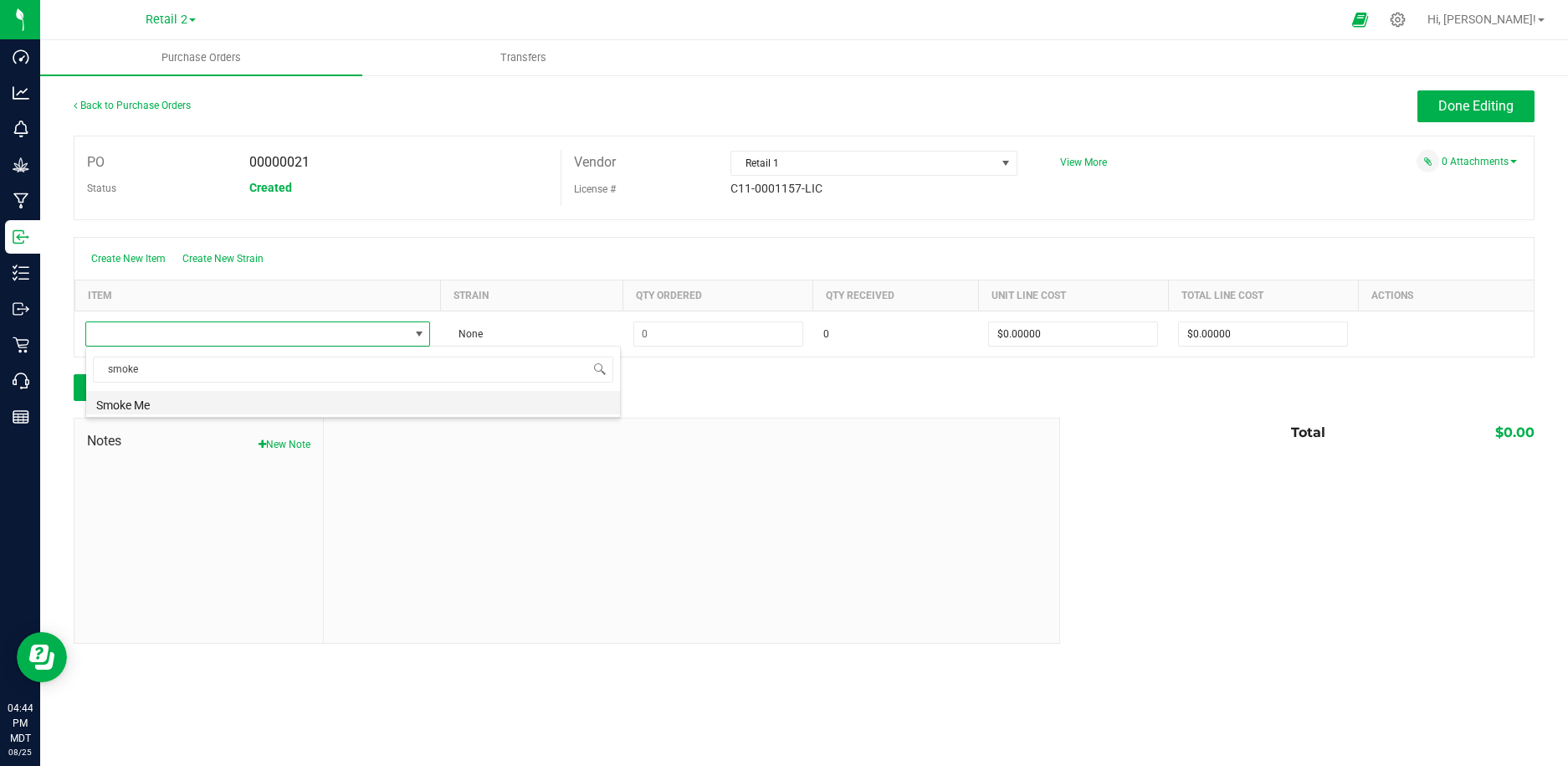
click at [226, 403] on li "Smoke Me" at bounding box center [353, 403] width 534 height 23
type input "$10.00000"
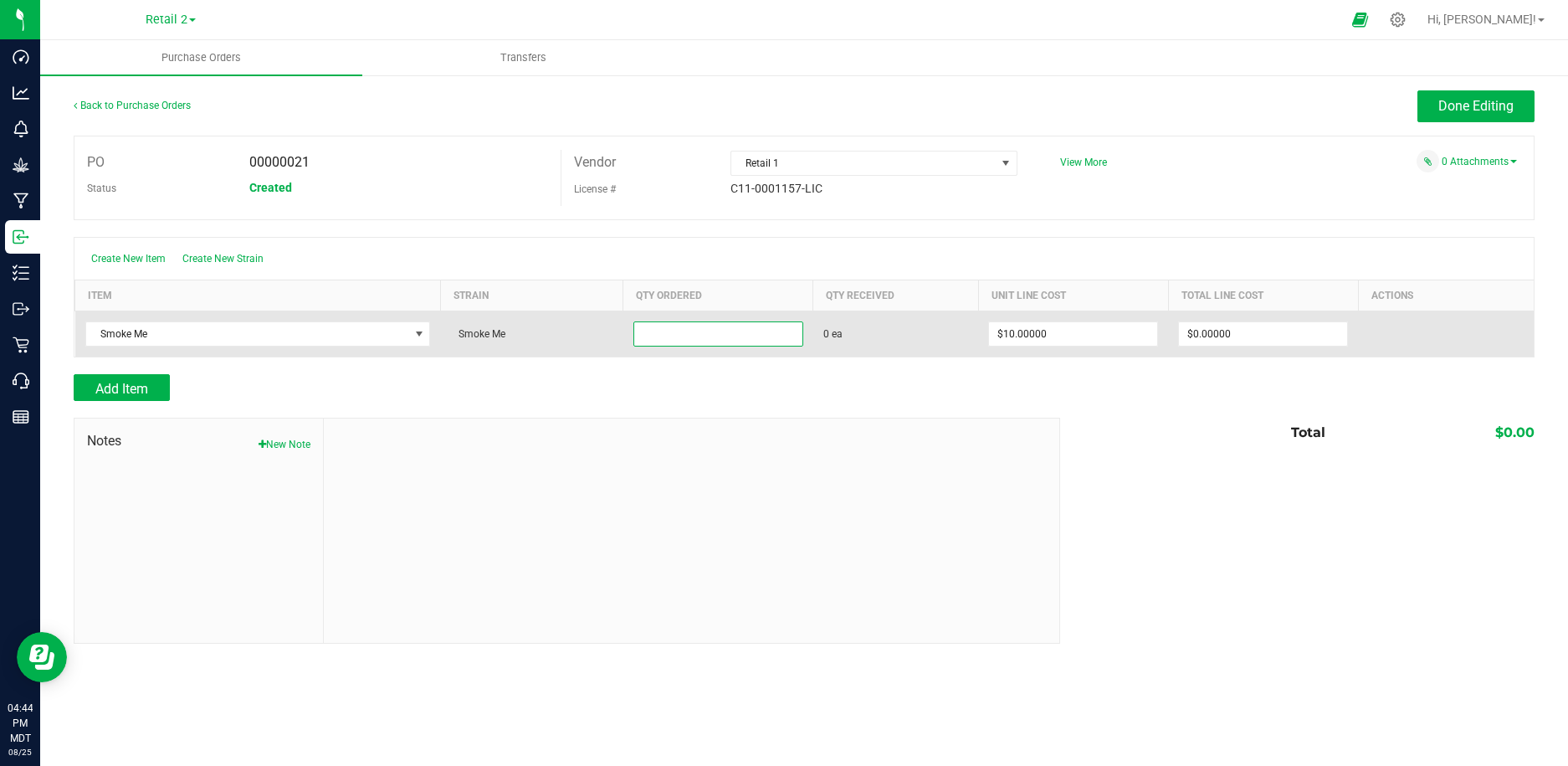
click at [651, 335] on input at bounding box center [717, 334] width 168 height 23
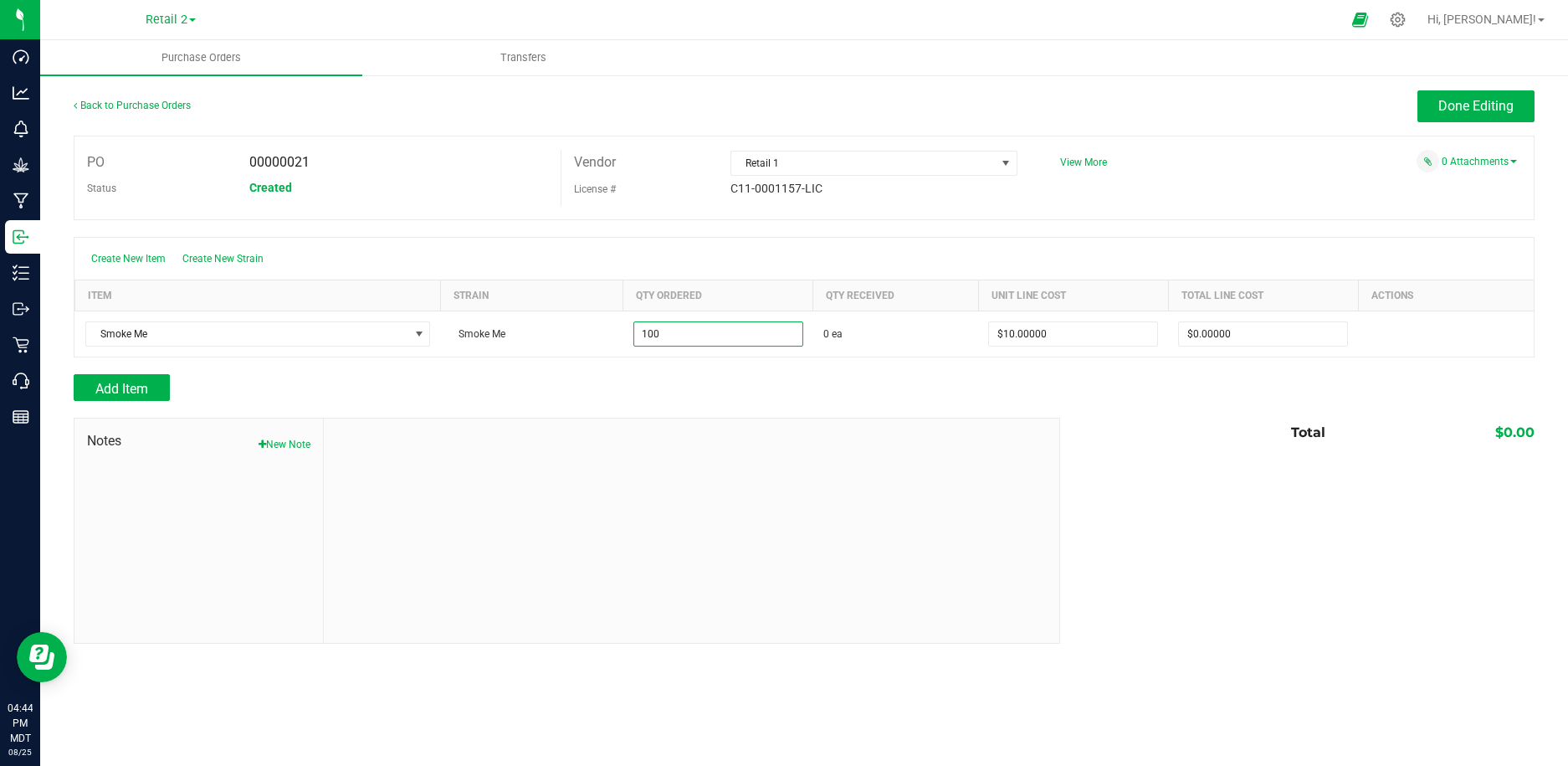
type input "100 ea"
type input "10"
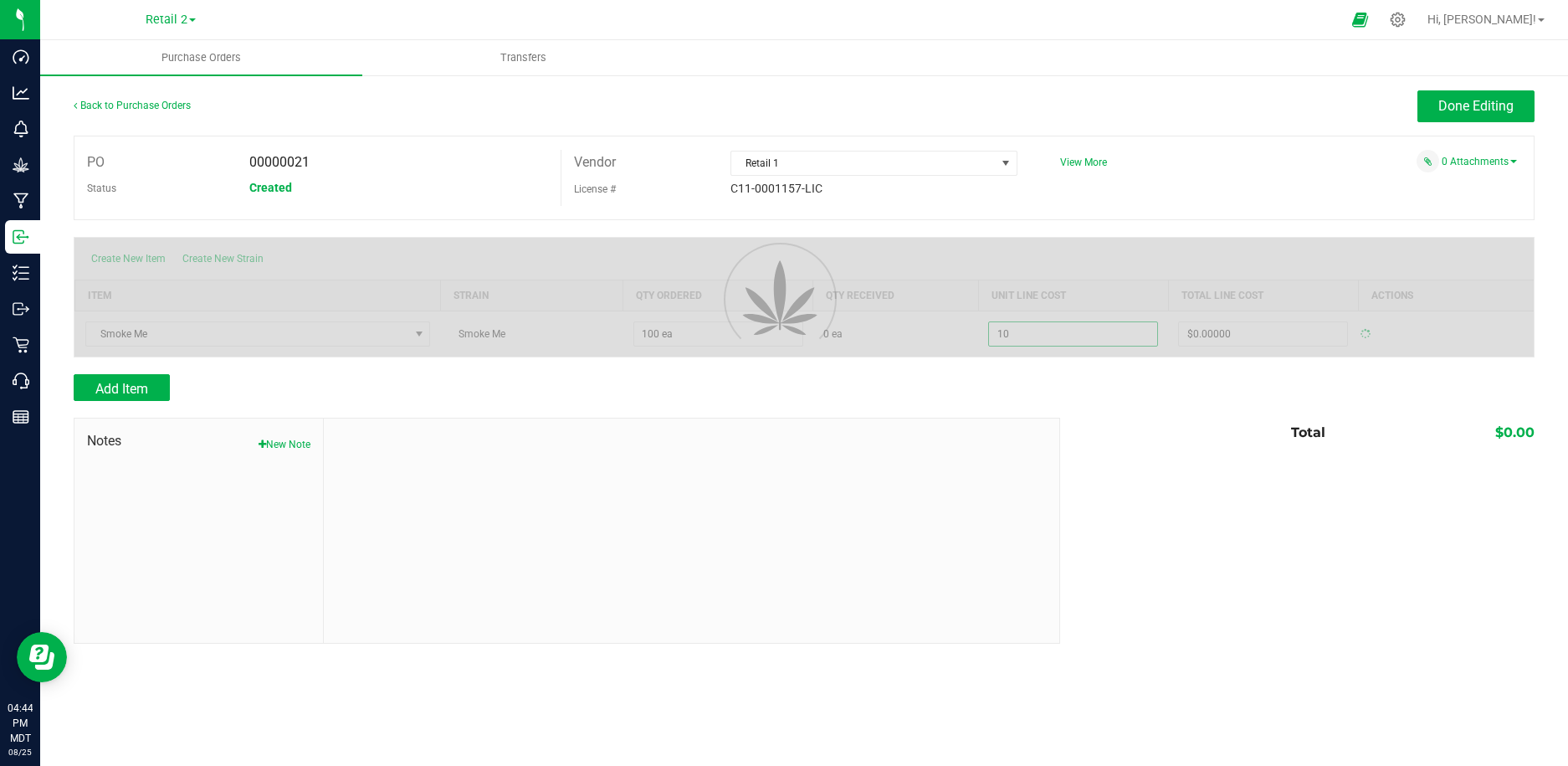
type input "$1,000.00000"
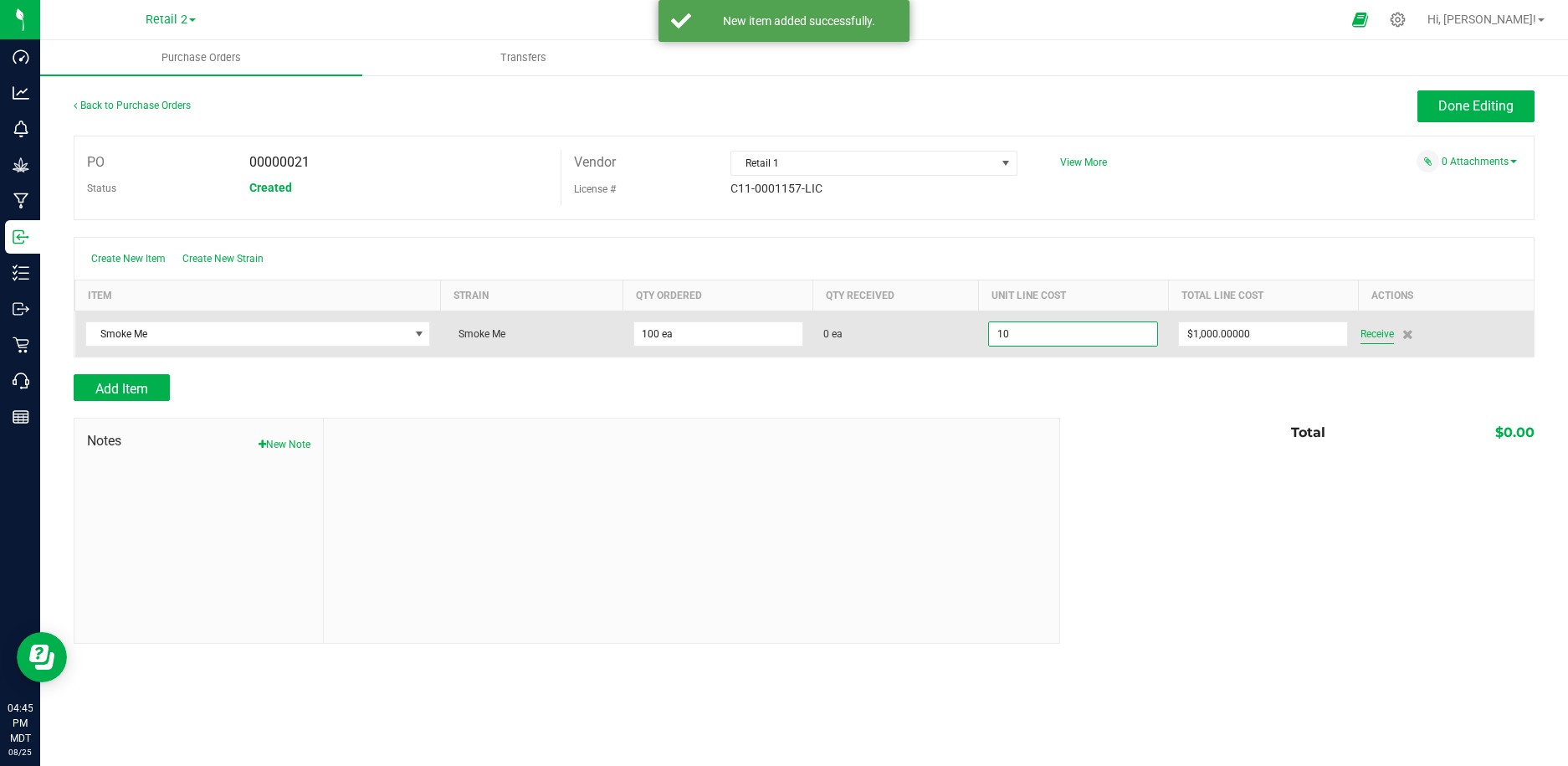
type input "$10.00000"
click at [1379, 331] on div "Receive" at bounding box center [1442, 334] width 163 height 20
type input "100"
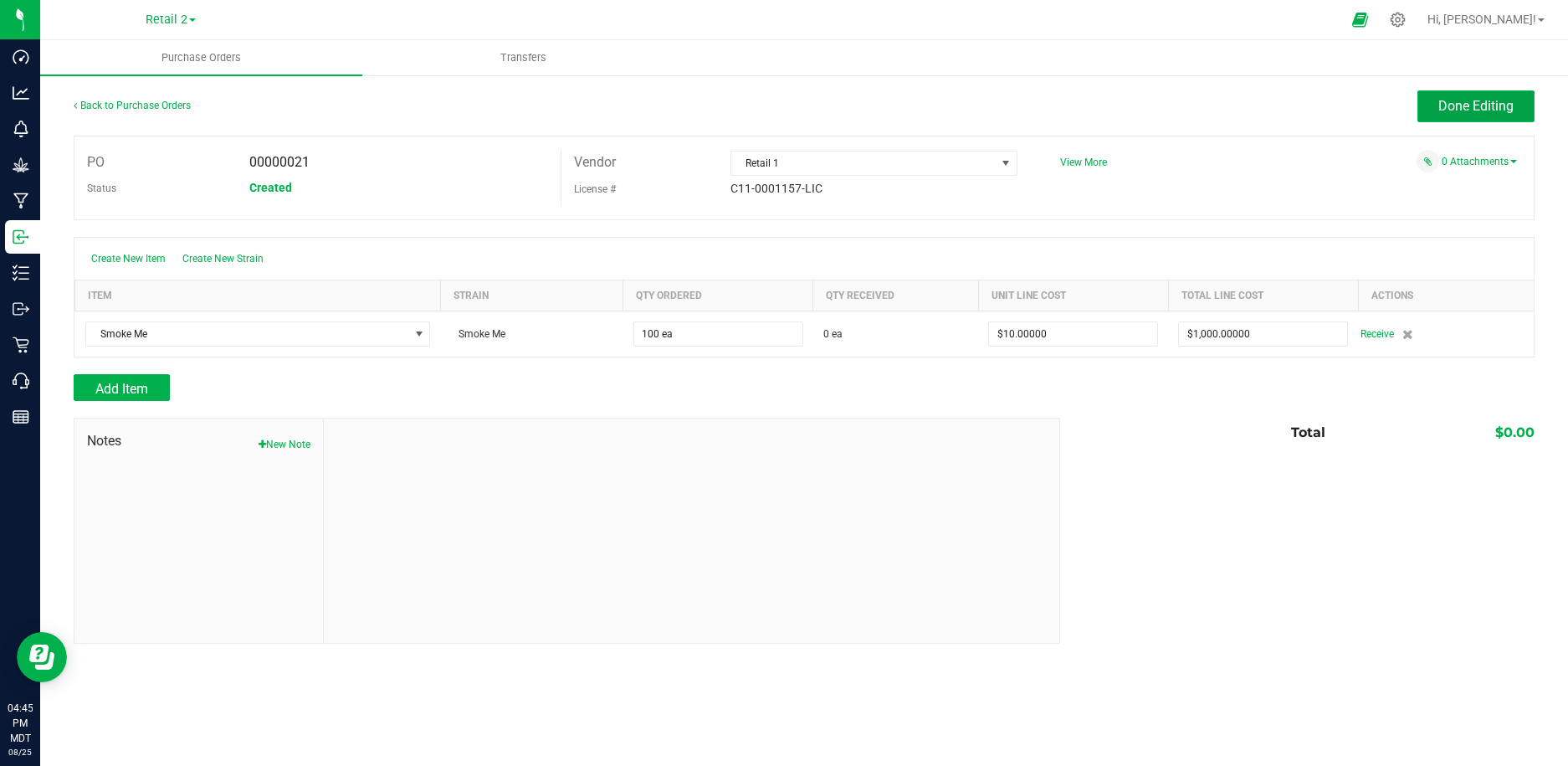
click at [1484, 109] on span "Done Editing" at bounding box center [1477, 106] width 76 height 16
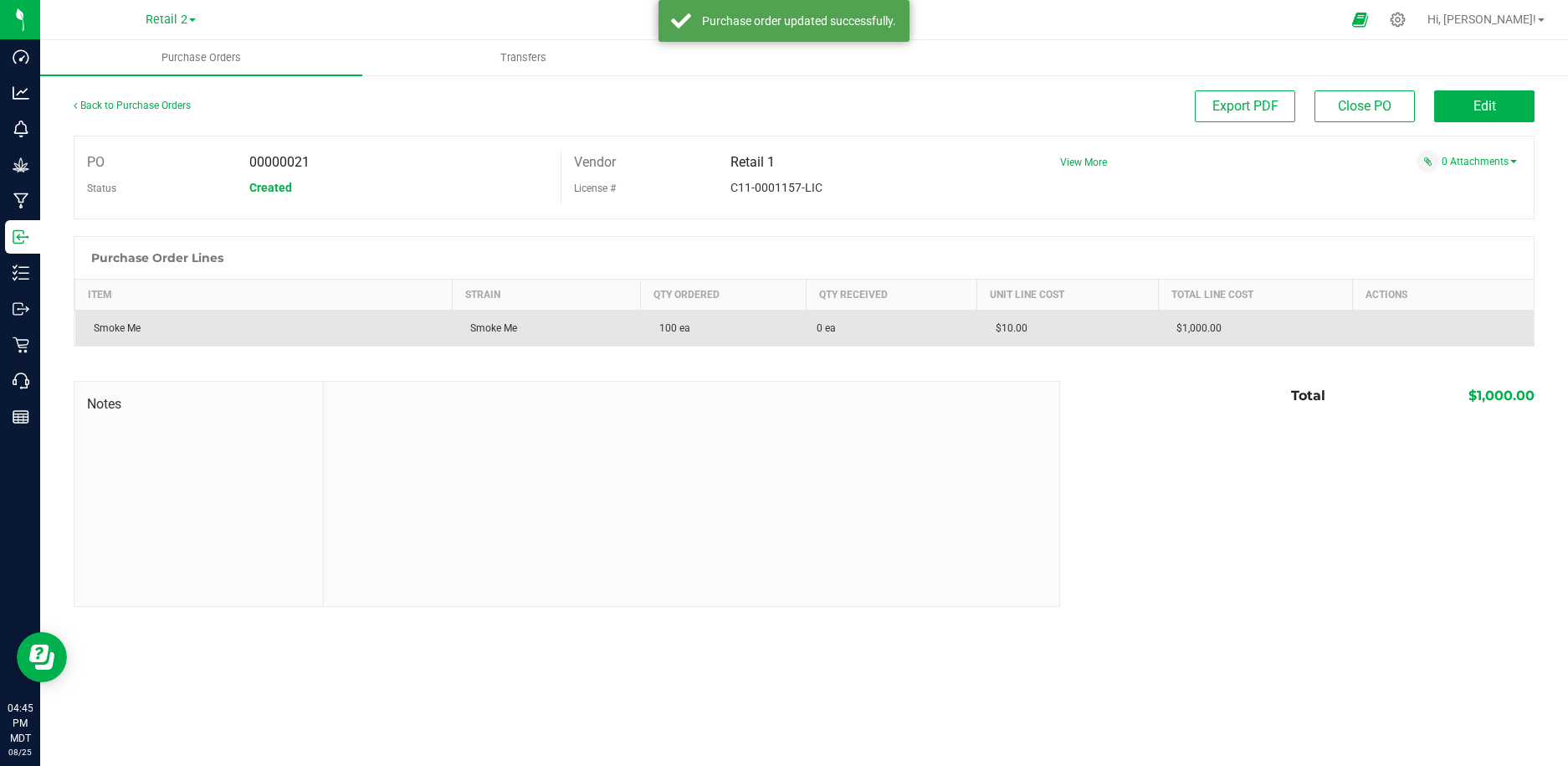
click at [819, 329] on span "0 ea" at bounding box center [826, 328] width 19 height 16
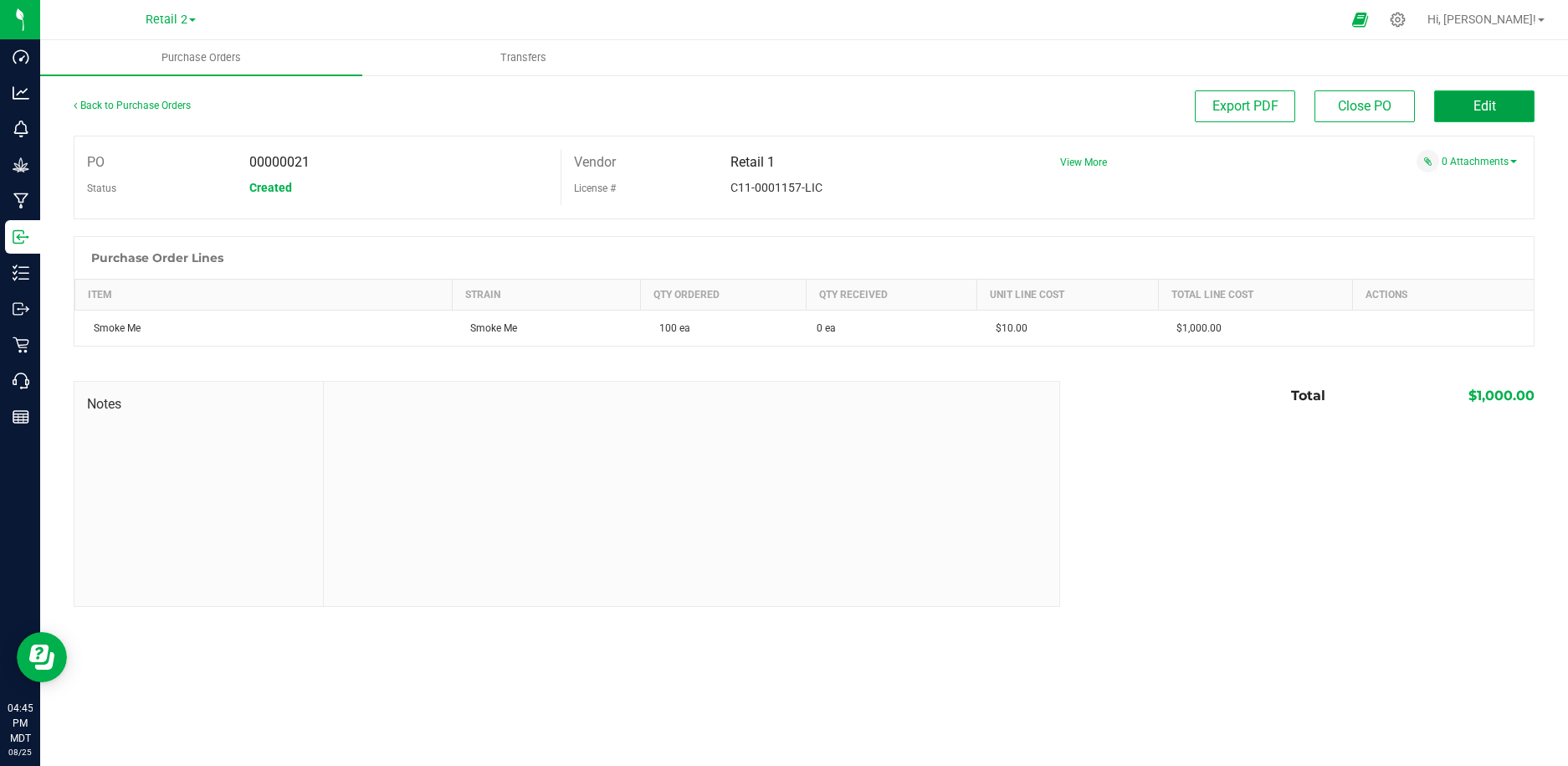
click at [1493, 109] on span "Edit" at bounding box center [1485, 106] width 22 height 16
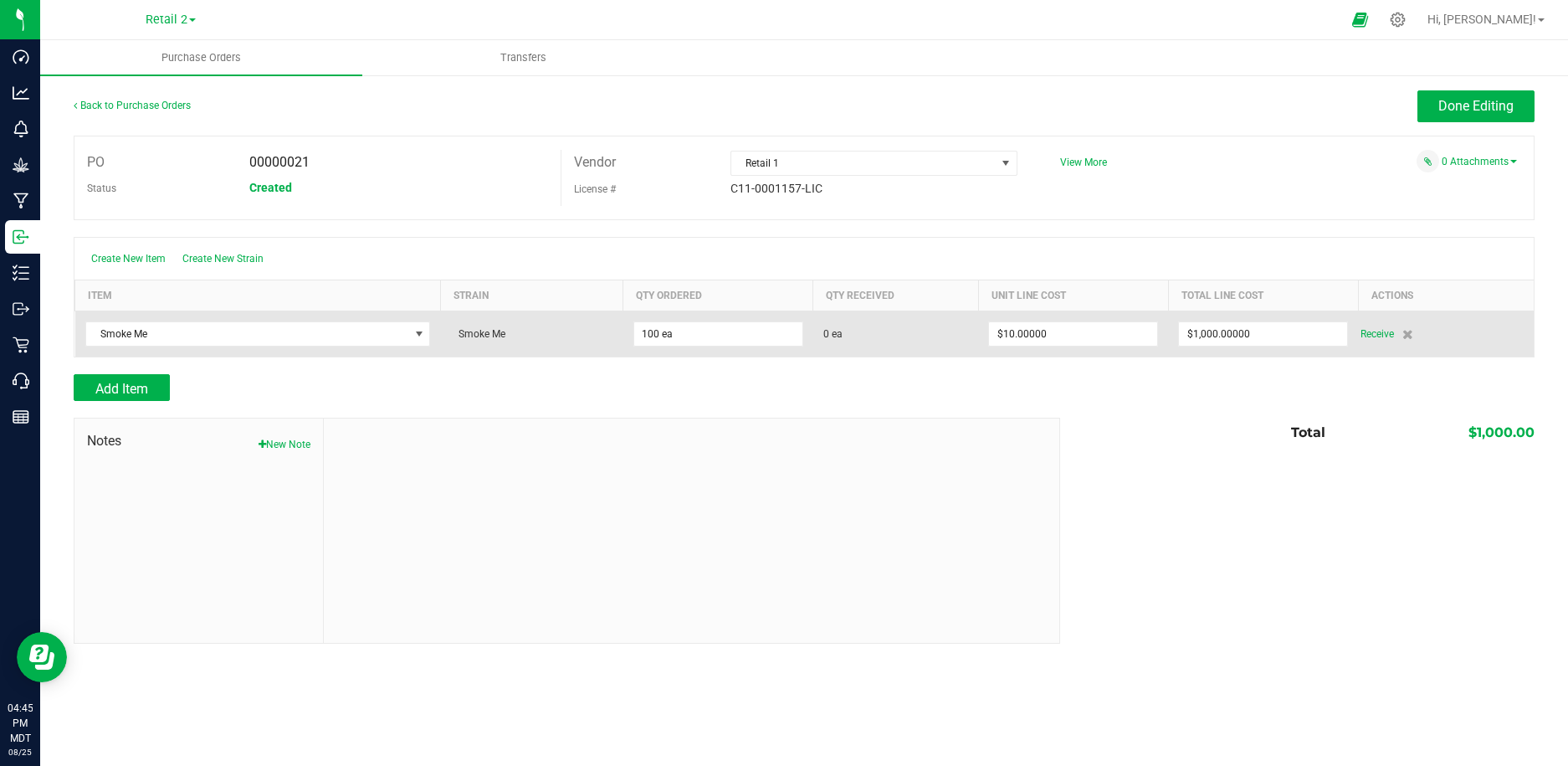
click at [848, 334] on span "0 ea" at bounding box center [895, 334] width 145 height 16
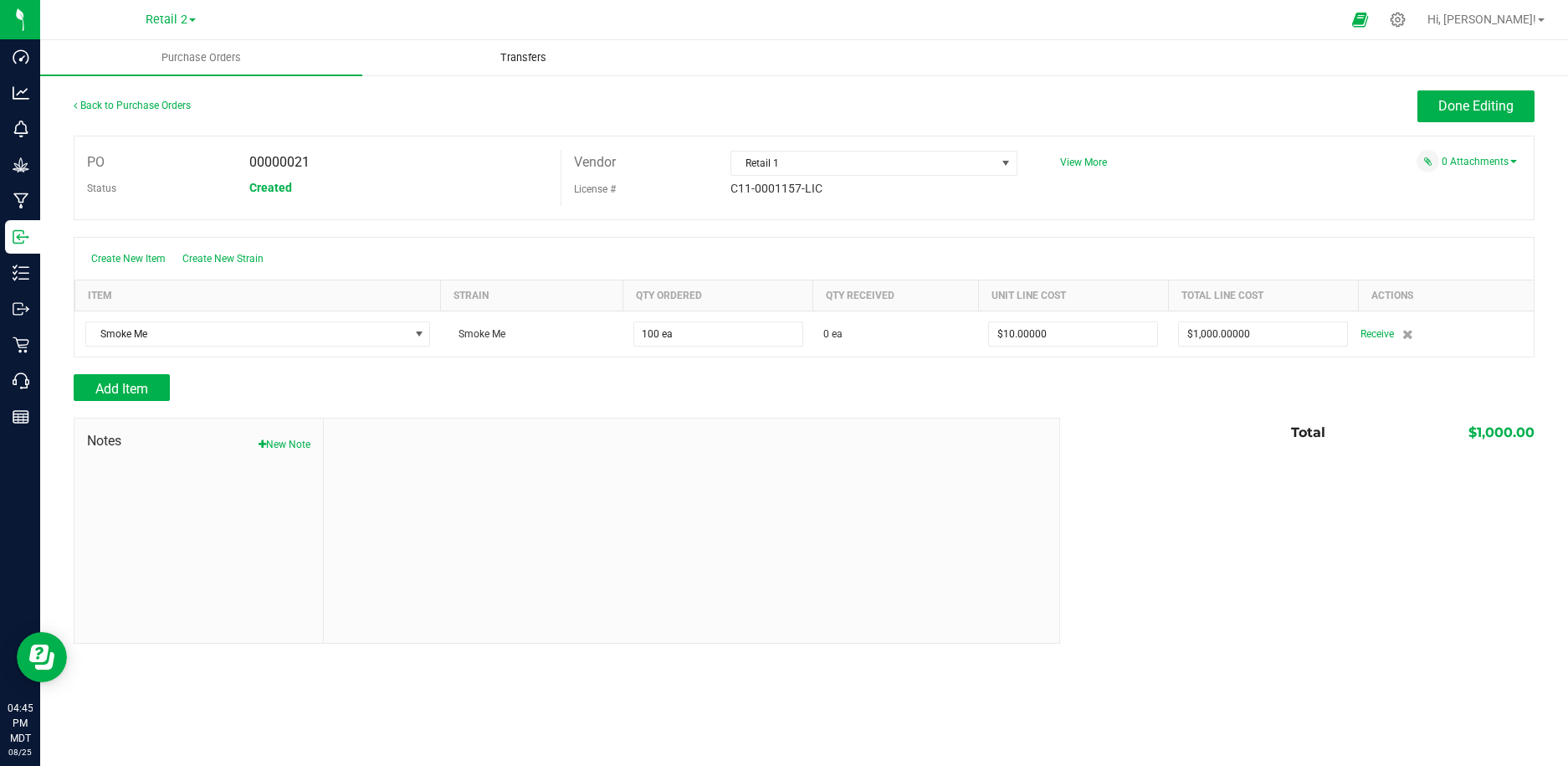
click at [520, 59] on span "Transfers" at bounding box center [523, 58] width 91 height 16
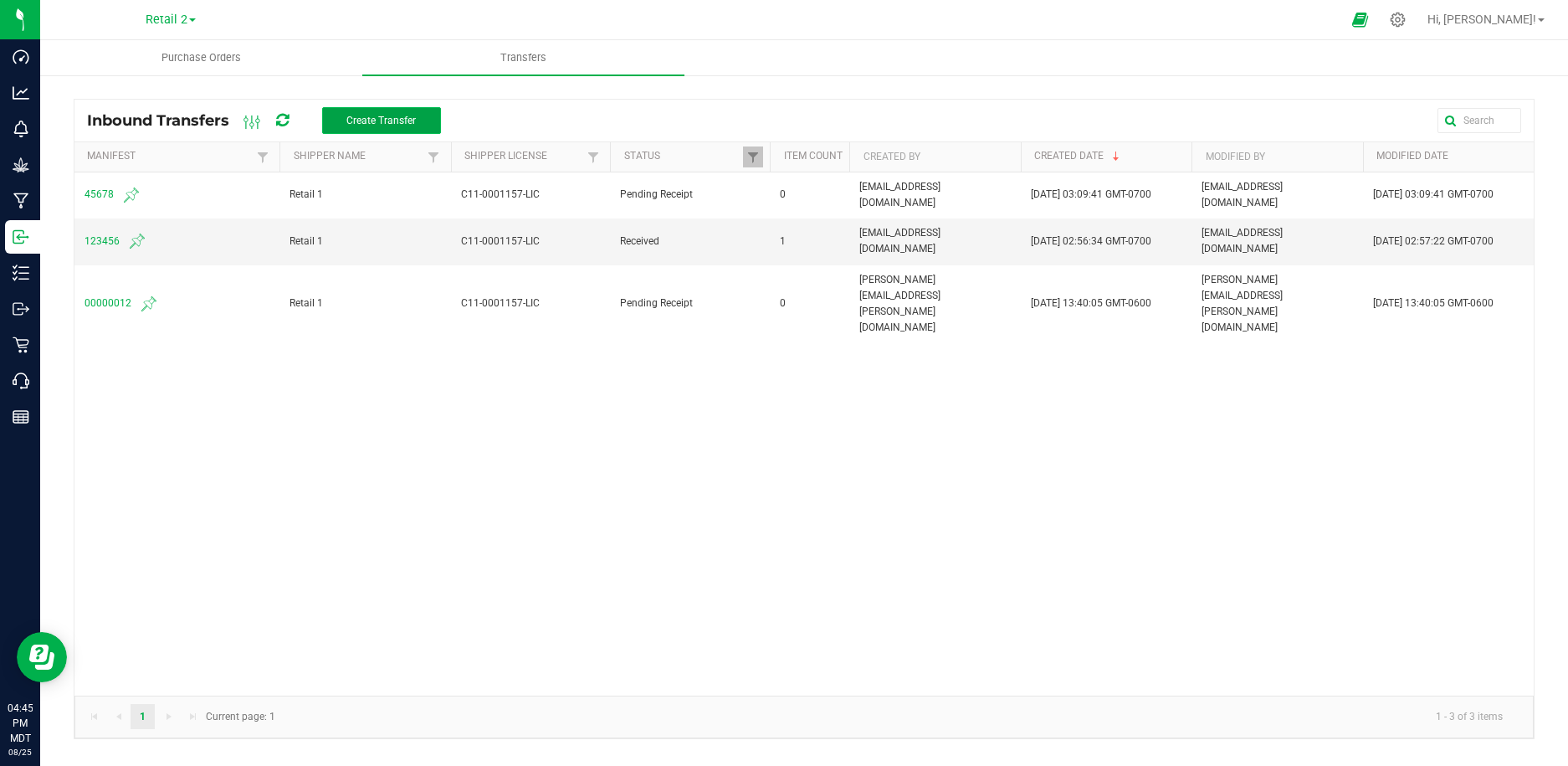
click at [363, 124] on span "Create Transfer" at bounding box center [382, 120] width 70 height 12
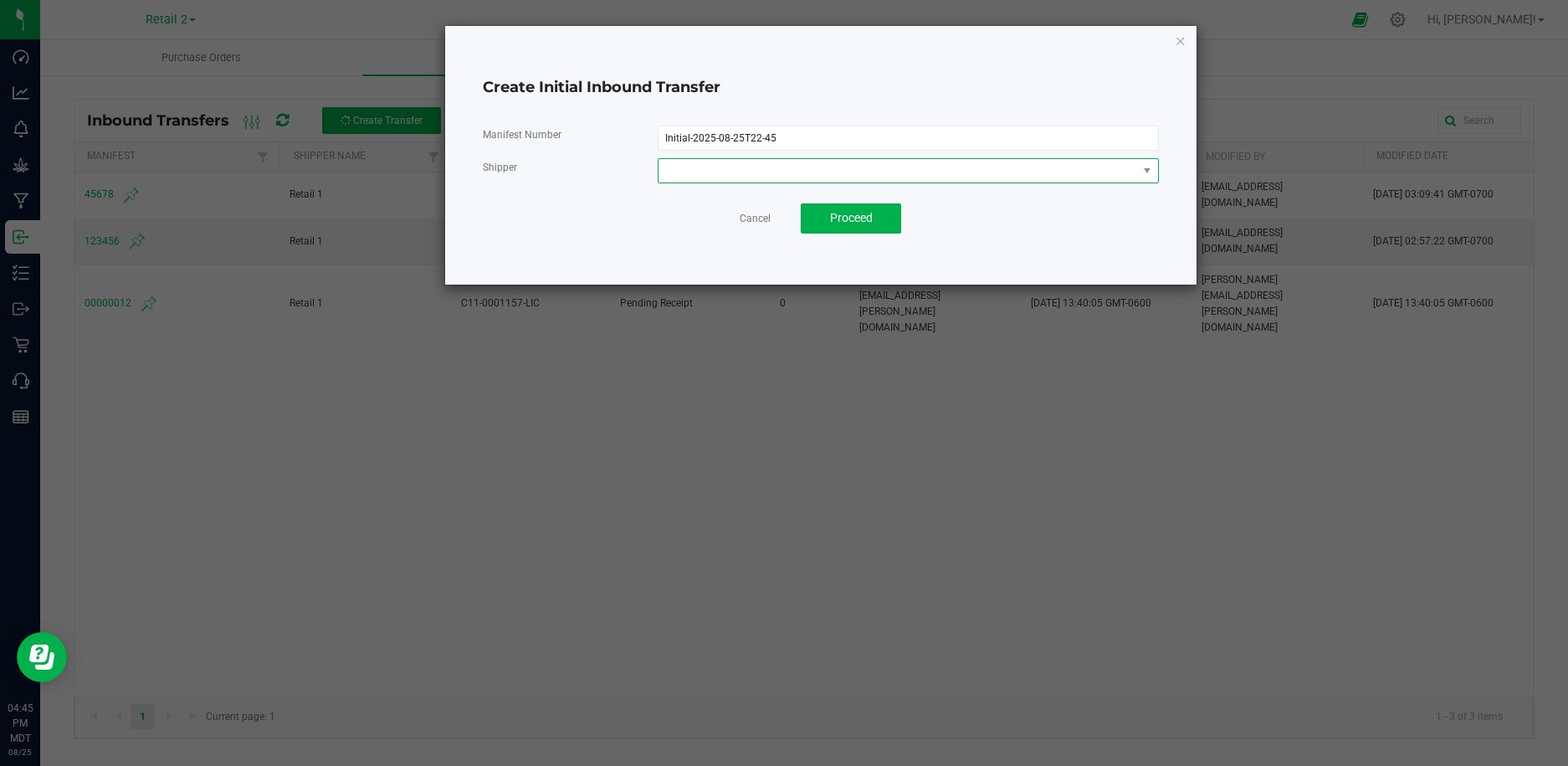
click at [754, 172] on span at bounding box center [897, 171] width 479 height 23
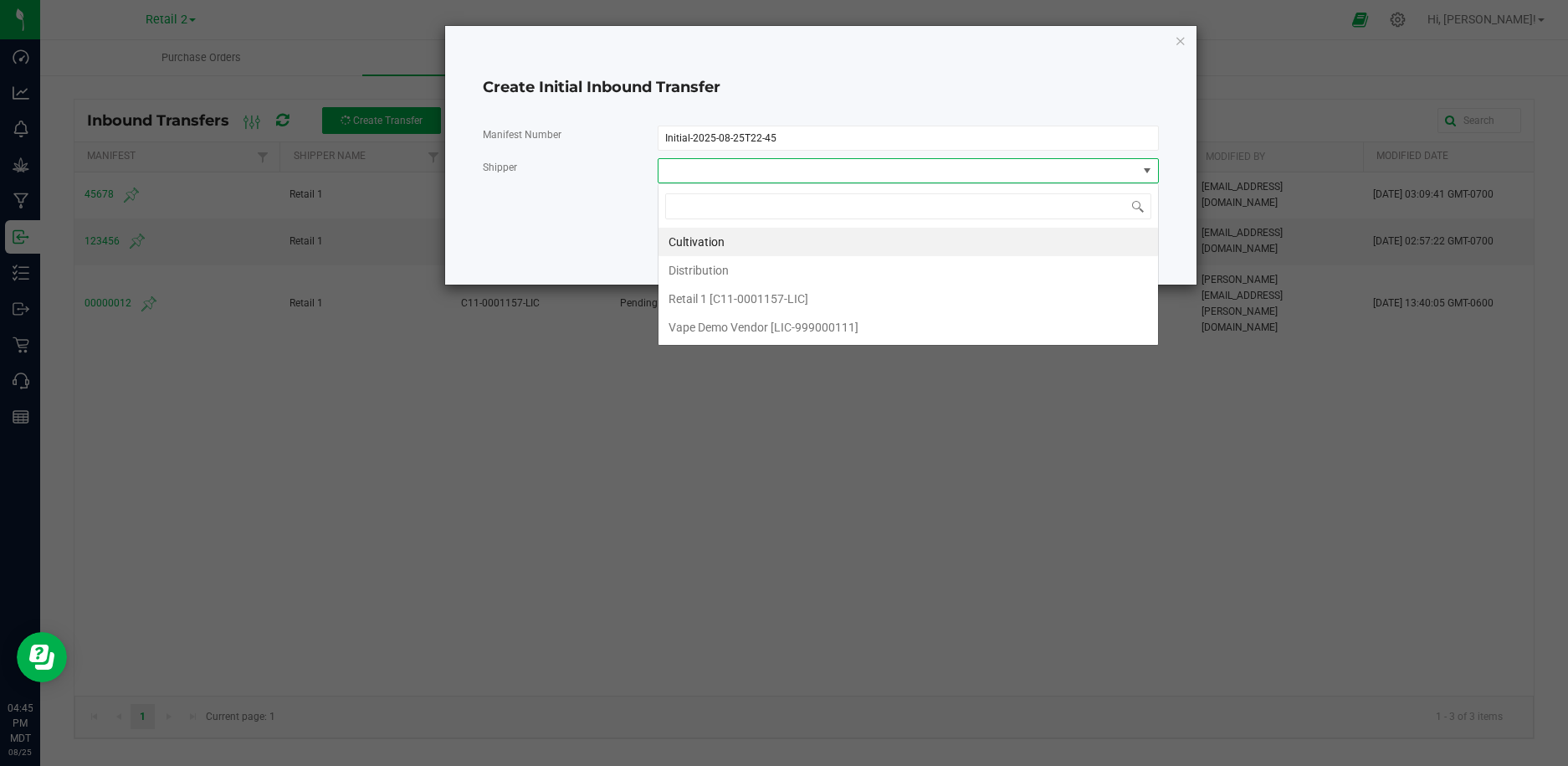
scroll to position [25, 500]
click at [763, 306] on span "Retail 1 [C11-0001157-LIC]" at bounding box center [739, 299] width 140 height 25
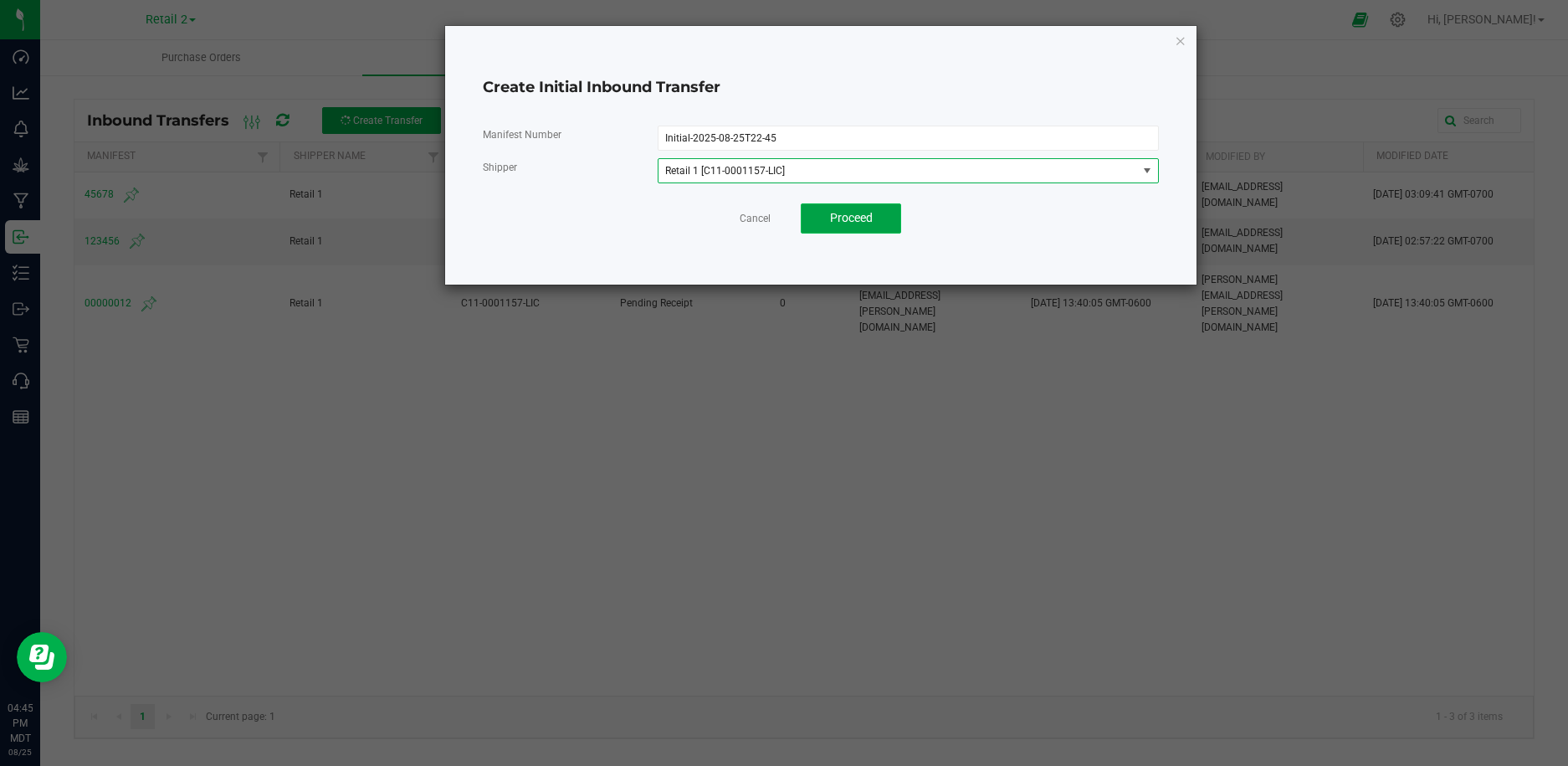
click at [846, 221] on span "Proceed" at bounding box center [851, 217] width 43 height 14
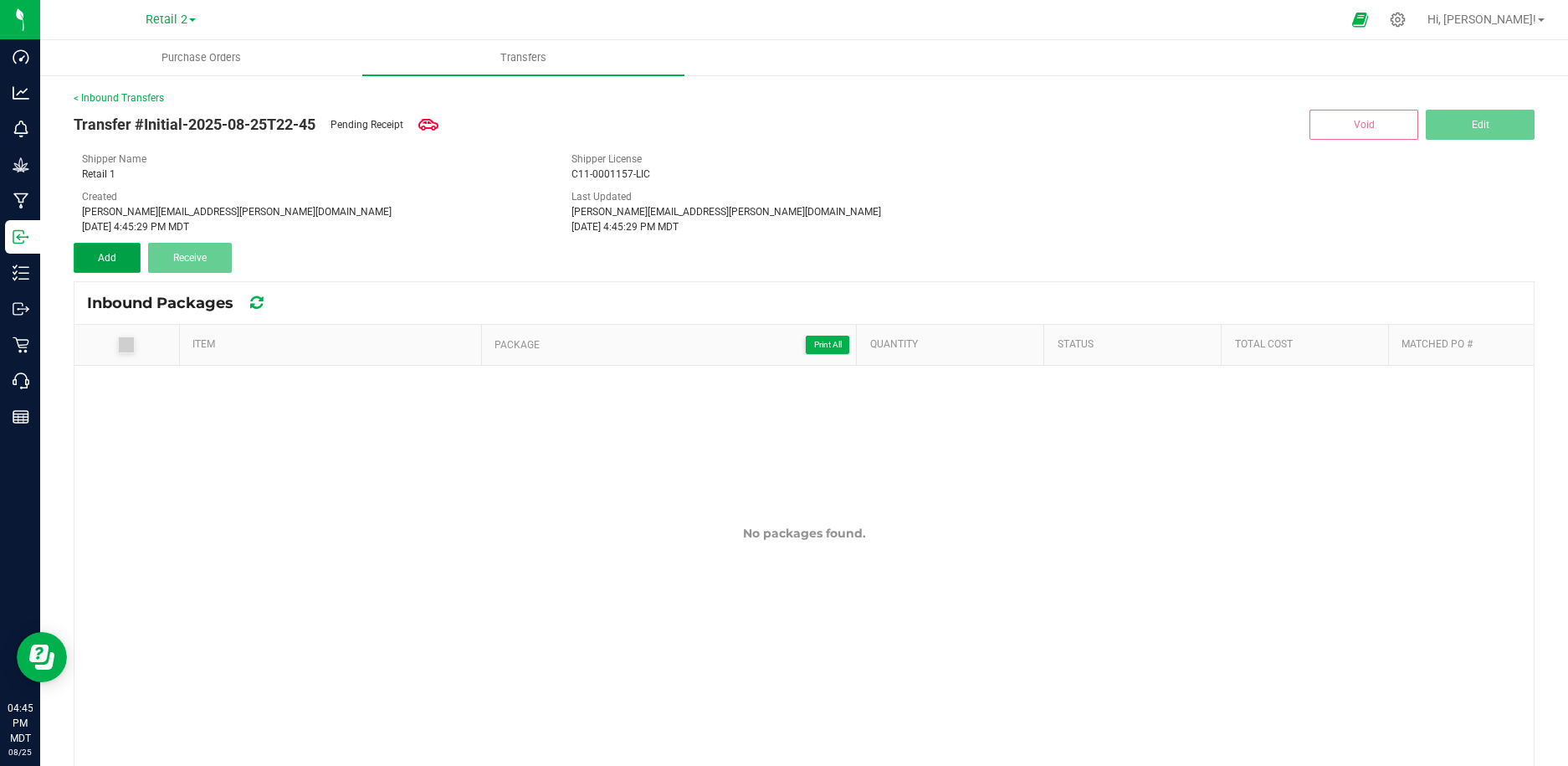
click at [112, 258] on span "Add" at bounding box center [107, 257] width 18 height 12
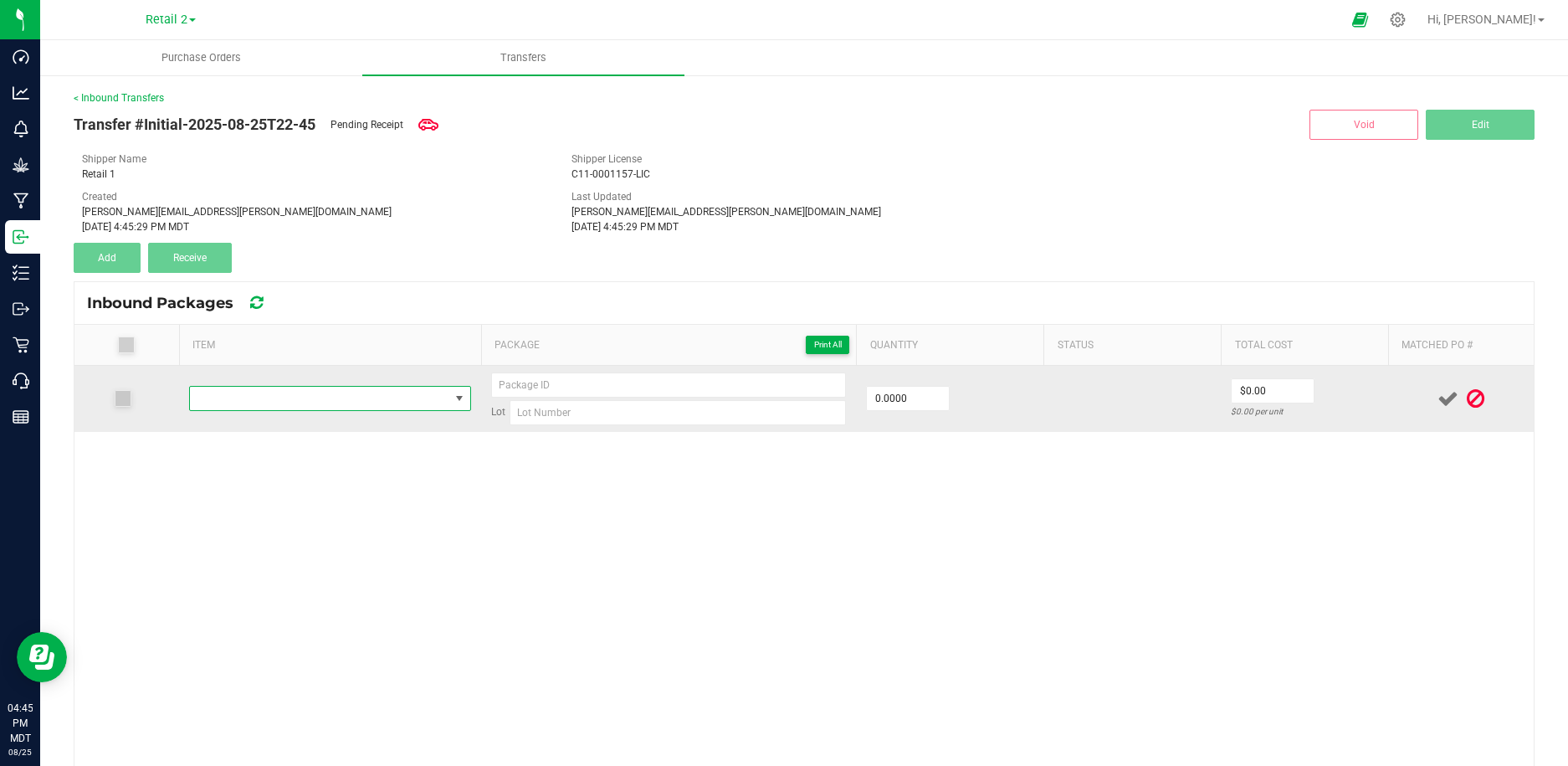
click at [308, 408] on span "NO DATA FOUND" at bounding box center [319, 398] width 259 height 23
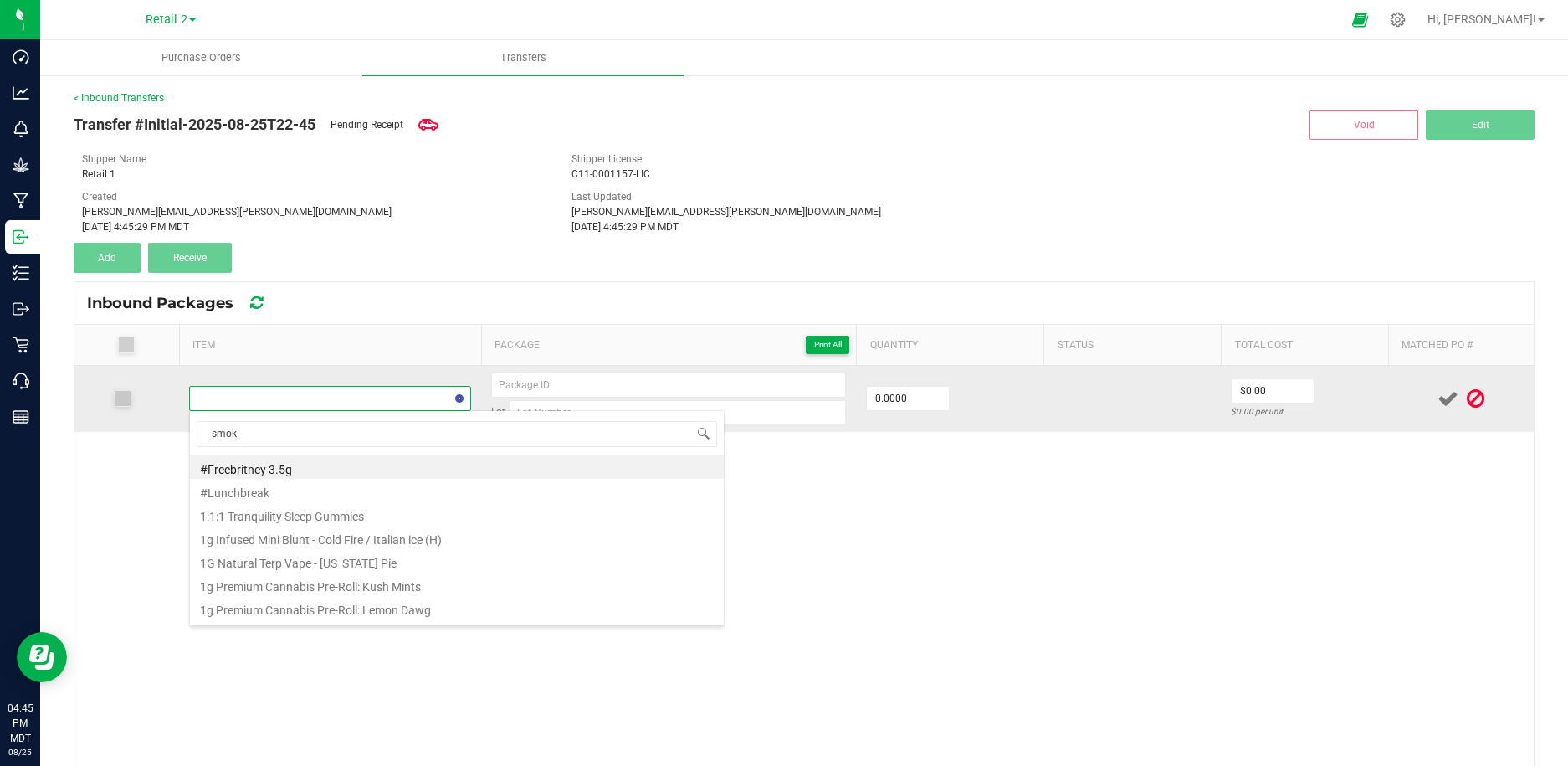
type input "smoke"
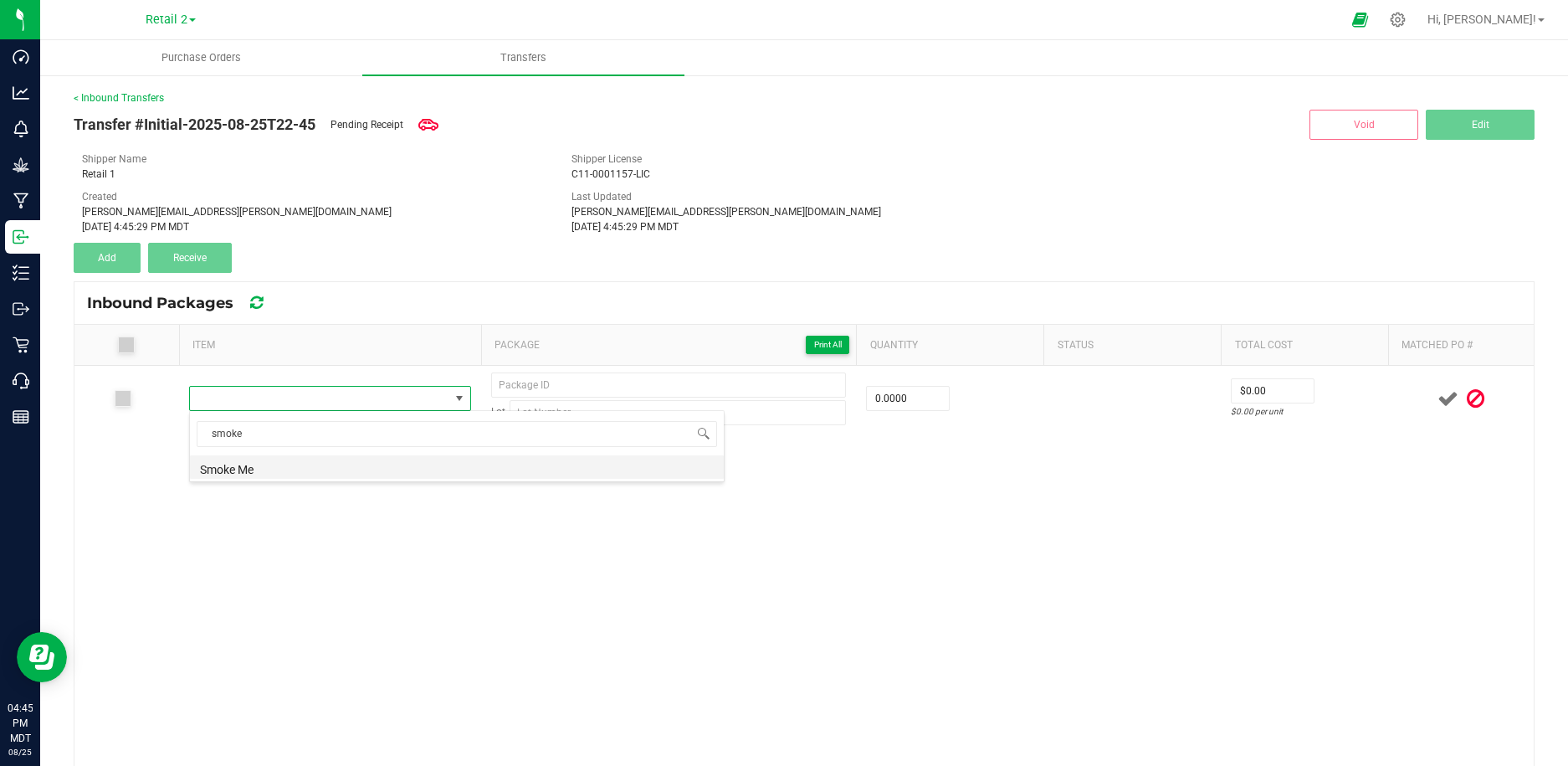
click at [325, 465] on li "Smoke Me" at bounding box center [457, 467] width 534 height 23
type input "0 ea"
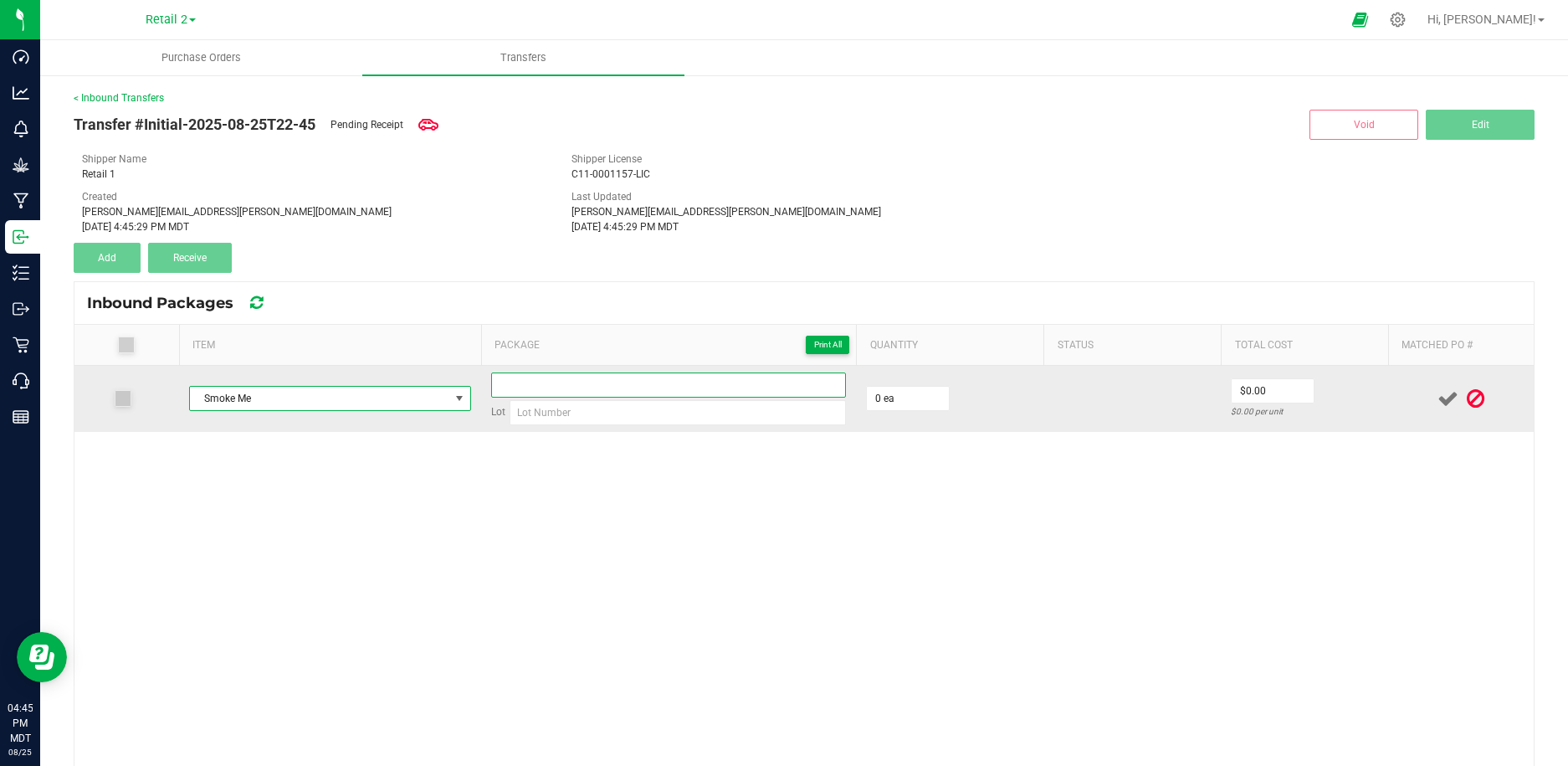
click at [609, 384] on input at bounding box center [668, 385] width 354 height 25
type input "32423423lkjl23j4"
type input "342342342342342"
click at [904, 391] on input "0" at bounding box center [908, 398] width 82 height 23
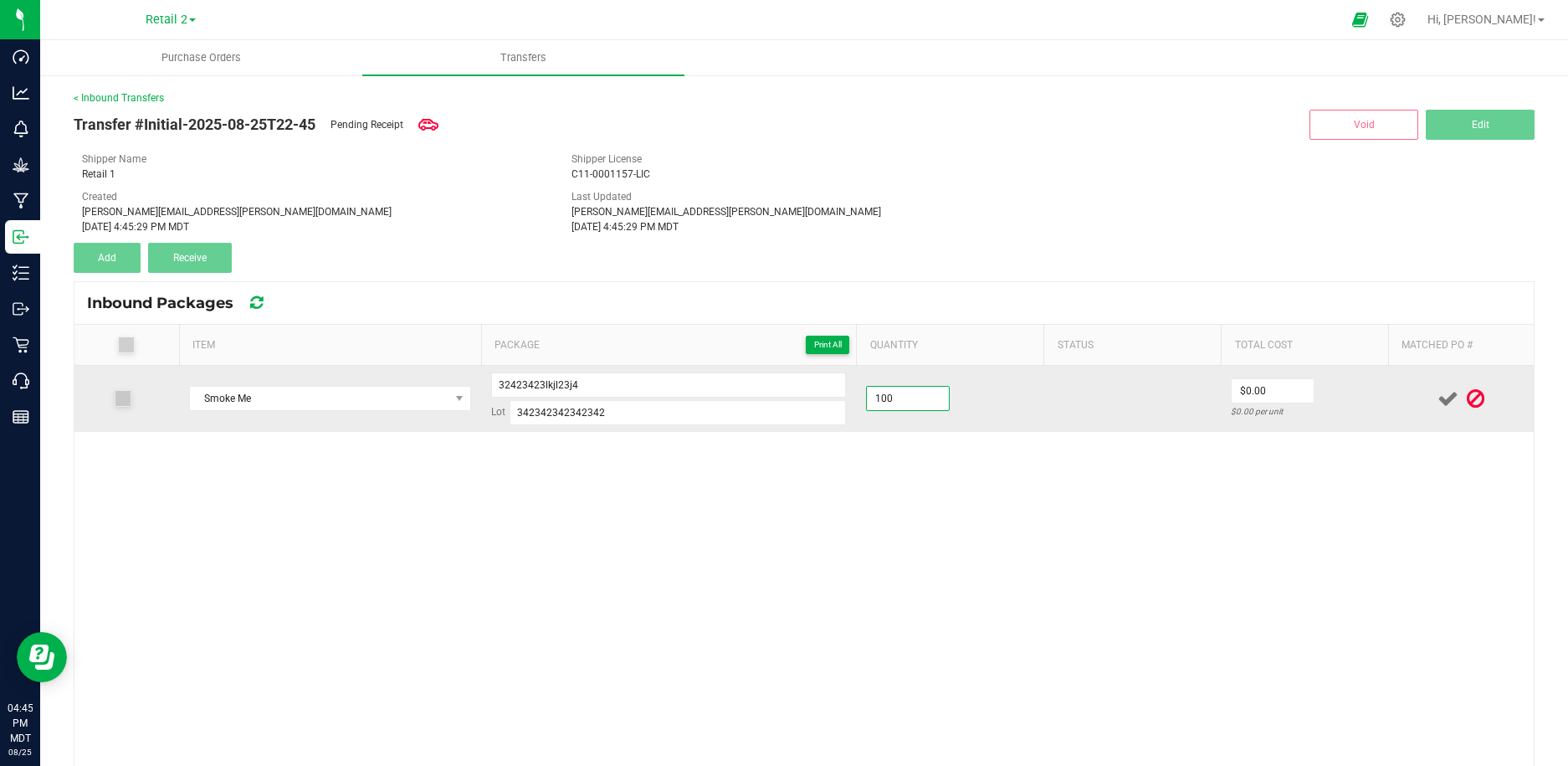
type input "100 ea"
type input "$1,000.00"
click at [1446, 397] on icon at bounding box center [1449, 399] width 21 height 21
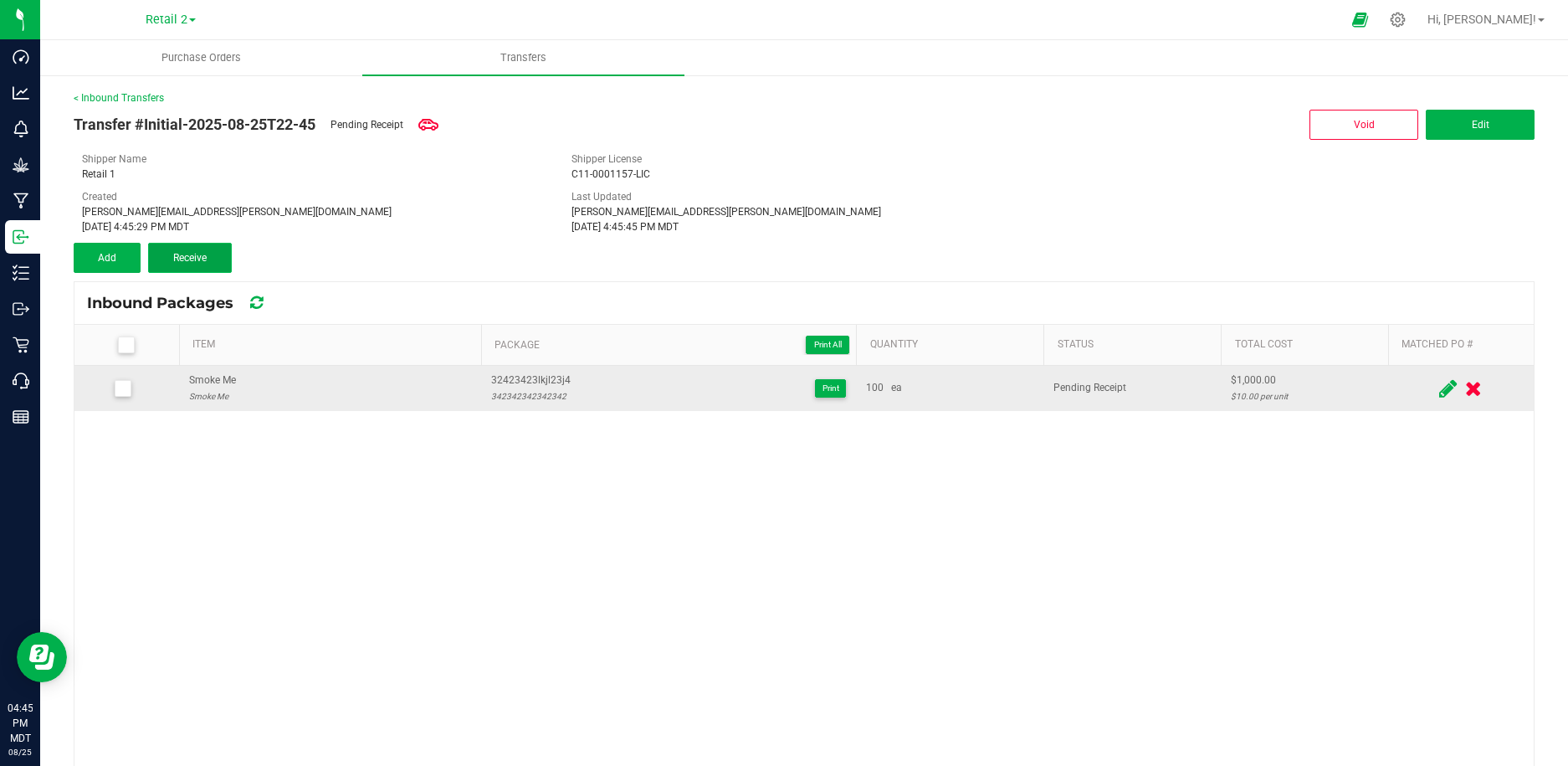
click at [194, 257] on span "Receive" at bounding box center [189, 257] width 33 height 12
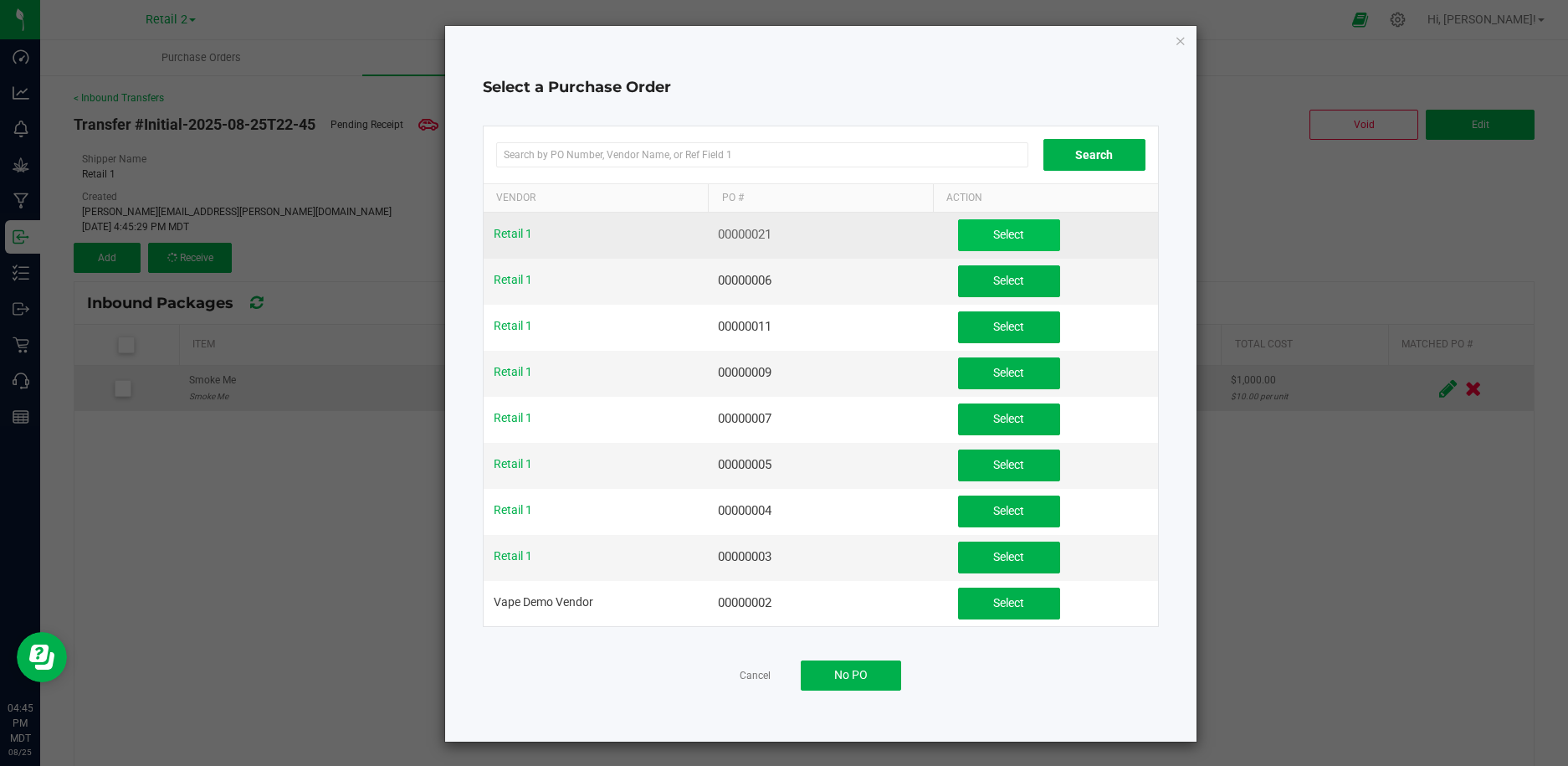
scroll to position [1, 0]
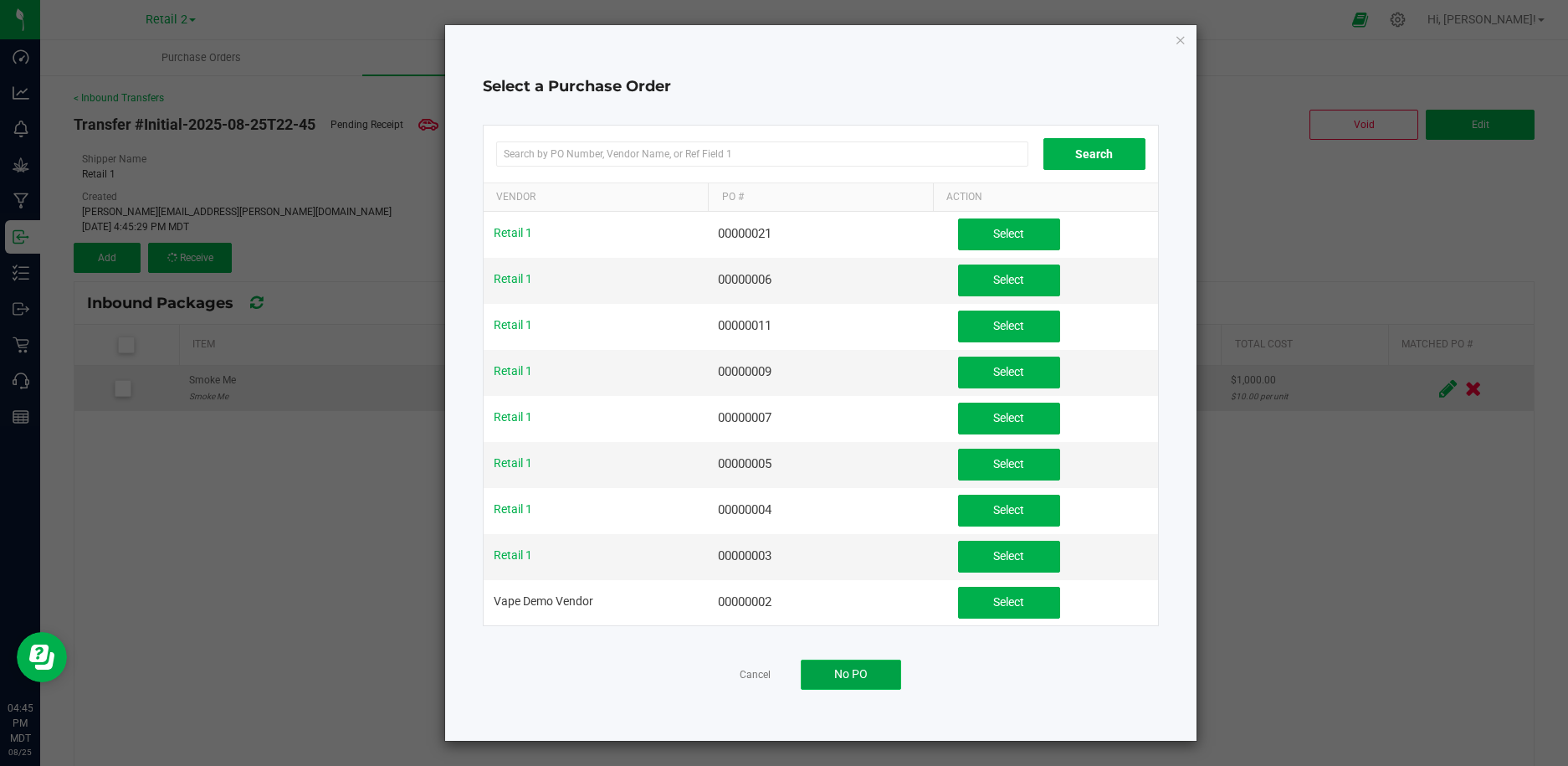
click at [879, 666] on button "No PO" at bounding box center [851, 674] width 100 height 30
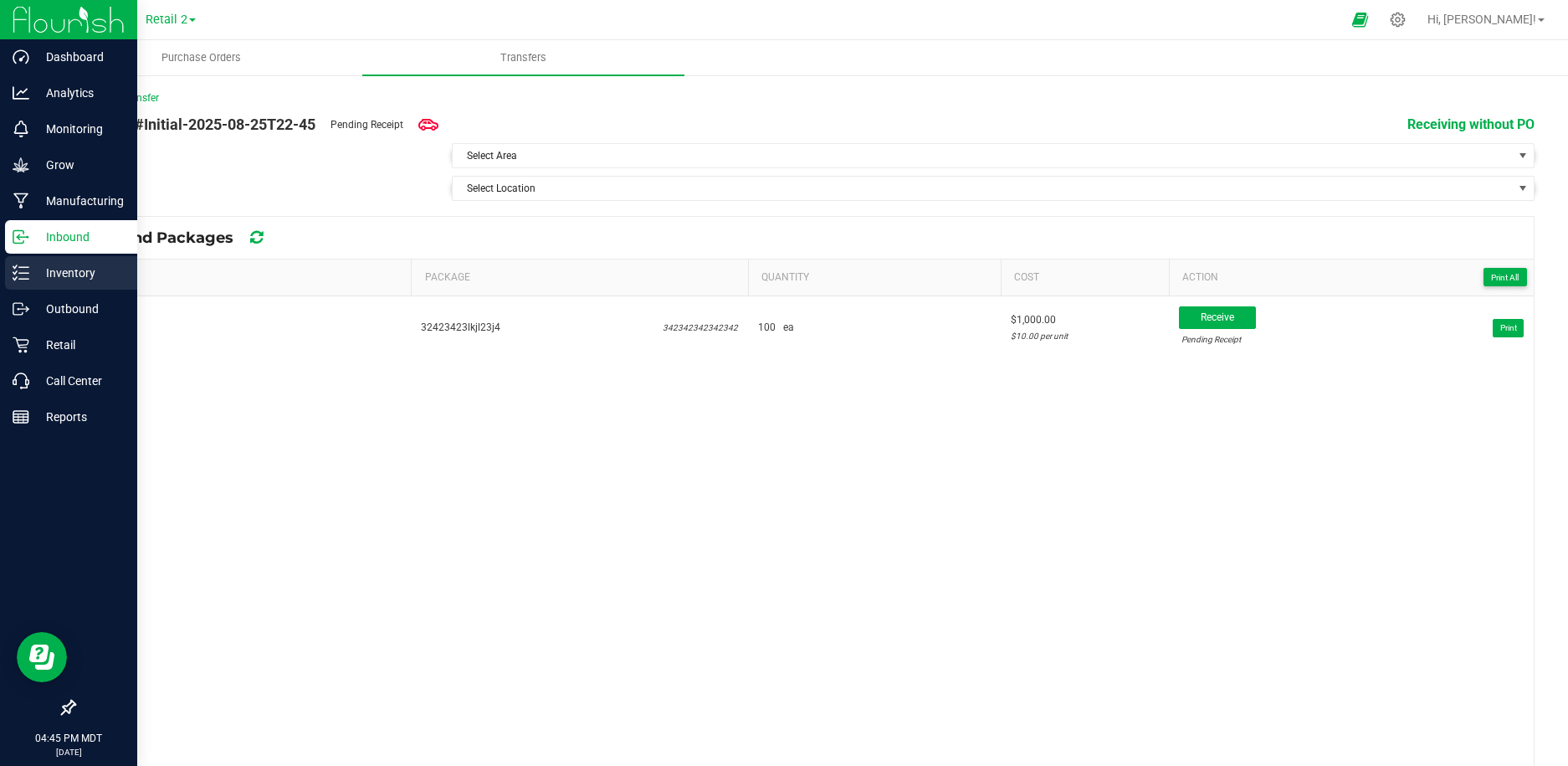
click at [53, 258] on div "Inventory" at bounding box center [71, 273] width 132 height 33
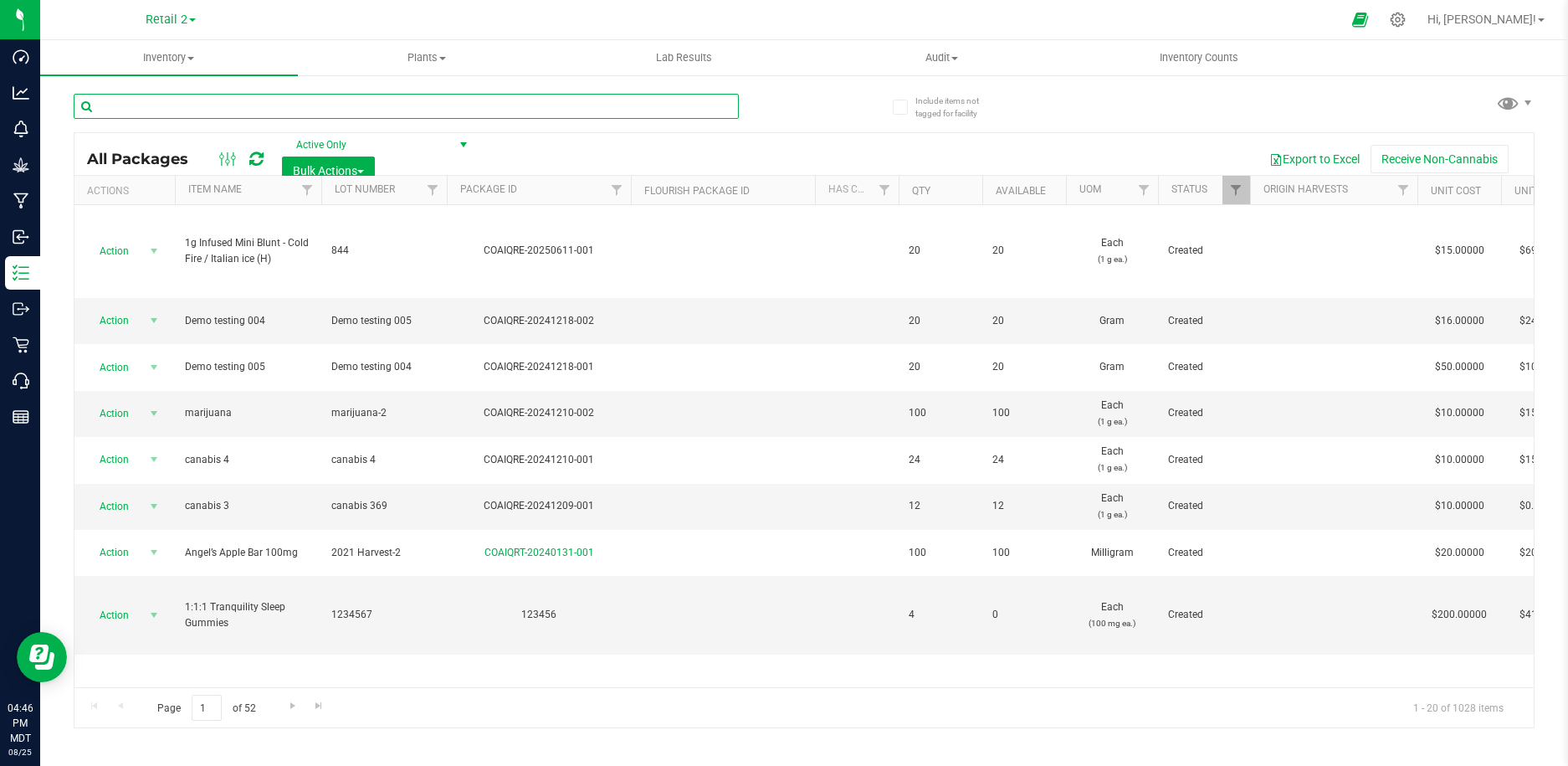
click at [250, 102] on input "text" at bounding box center [406, 107] width 665 height 25
type input "smoke me"
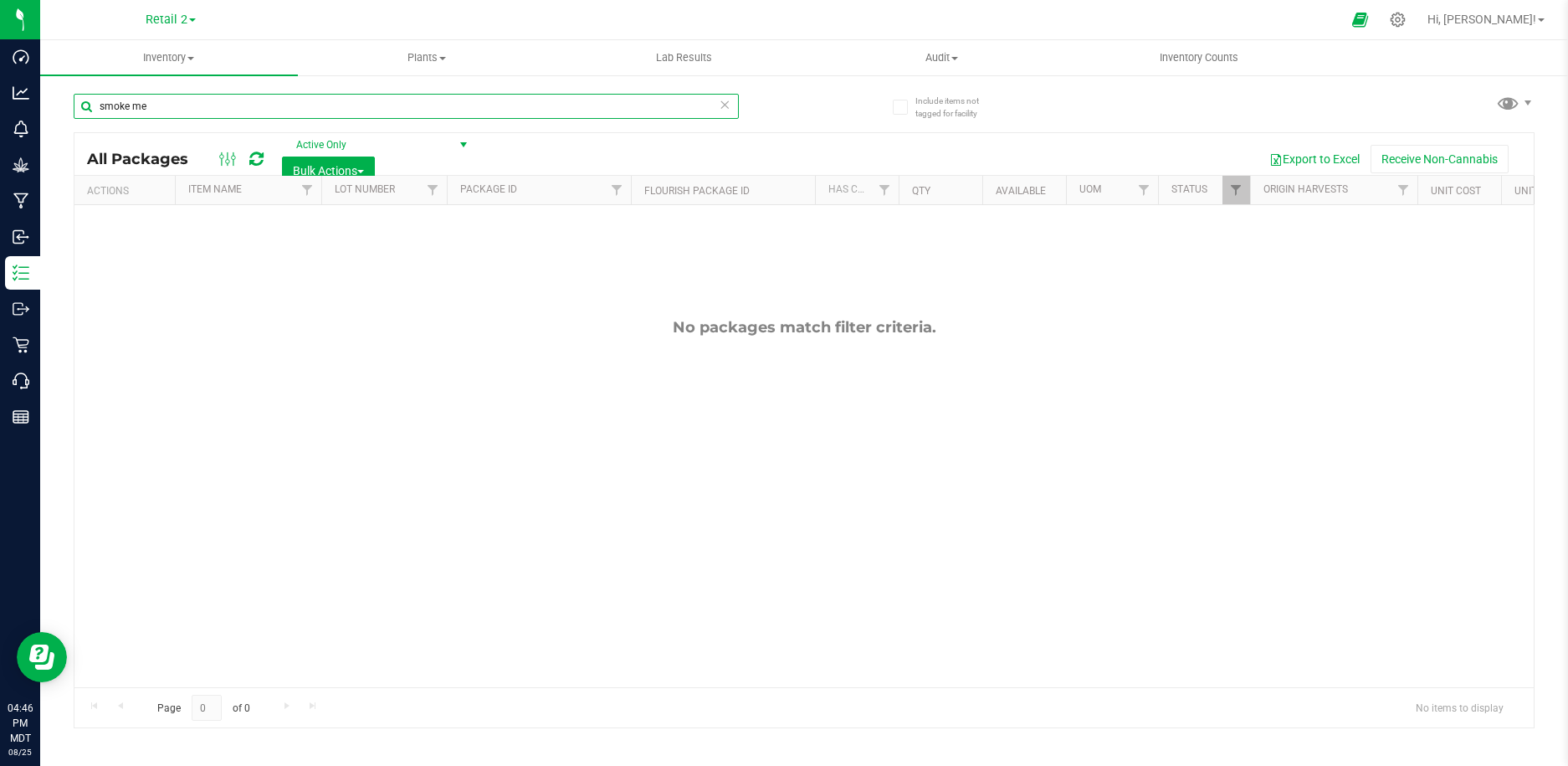
drag, startPoint x: 331, startPoint y: 107, endPoint x: 73, endPoint y: 96, distance: 258.2
click at [73, 96] on div "Include items not tagged for facility smoke me All Packages Active Only Active …" at bounding box center [804, 329] width 1528 height 511
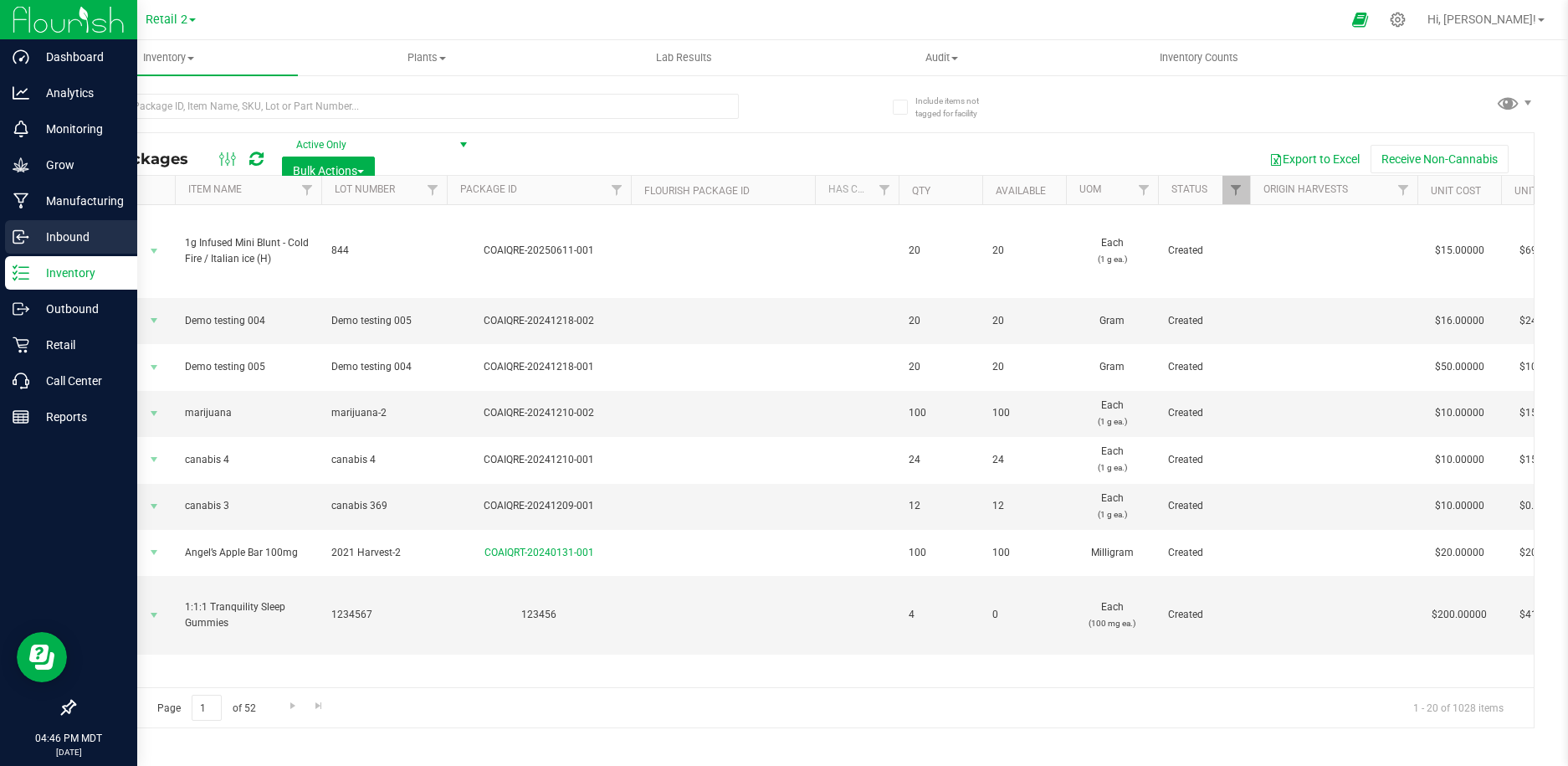
click at [41, 240] on p "Inbound" at bounding box center [79, 237] width 100 height 20
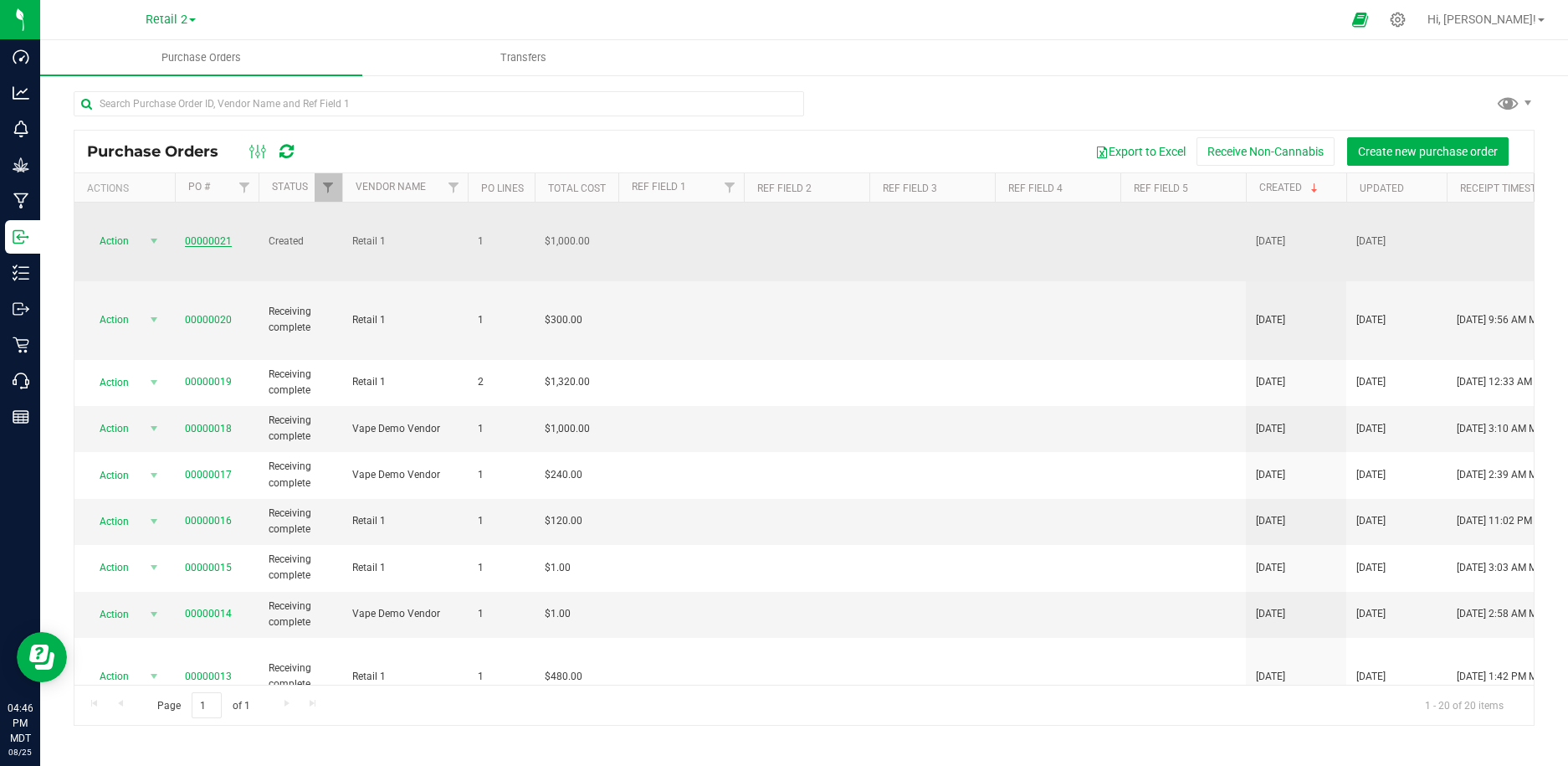
click at [196, 235] on link "00000021" at bounding box center [208, 241] width 47 height 12
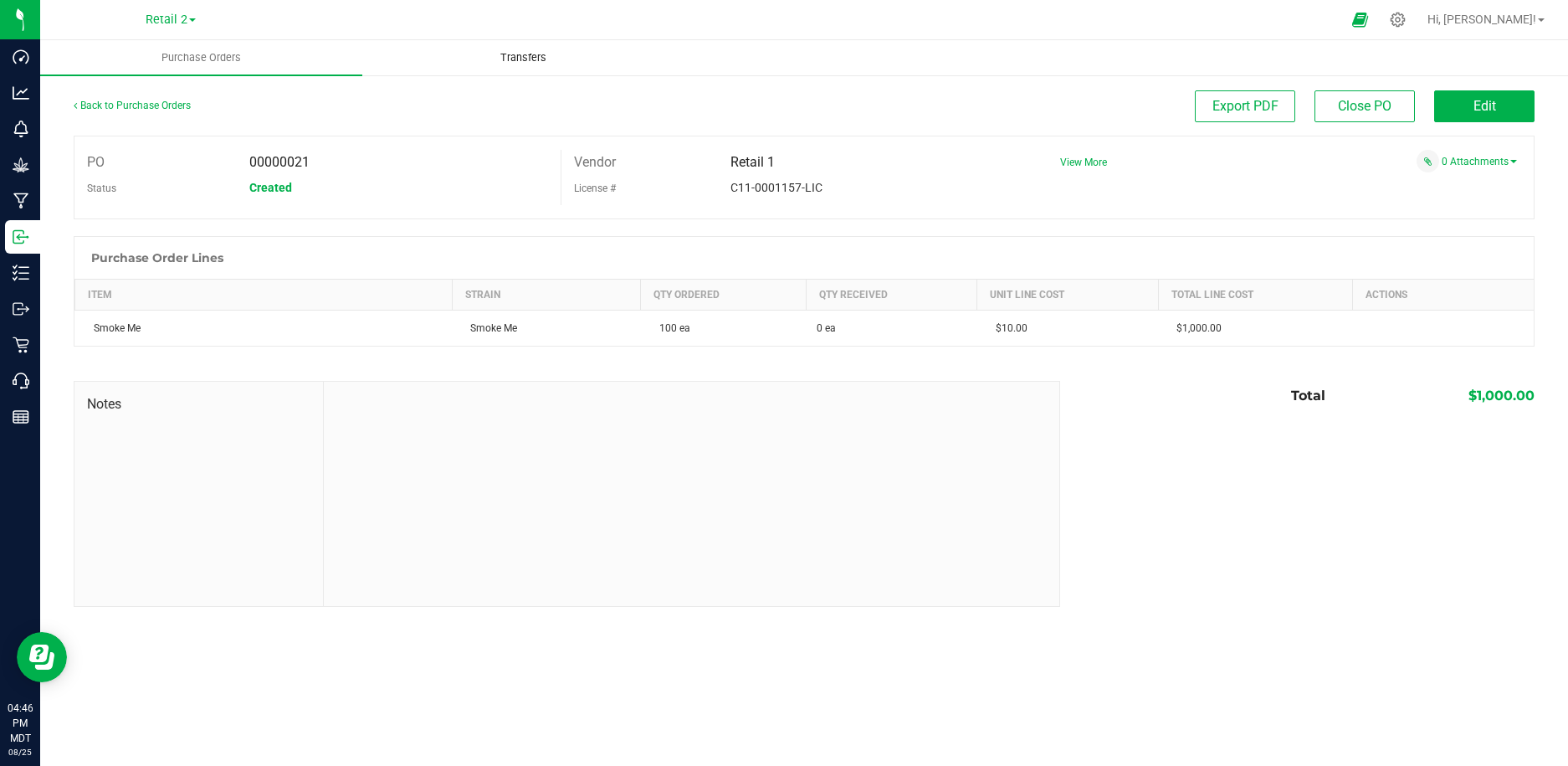
click at [488, 57] on span "Transfers" at bounding box center [523, 58] width 91 height 16
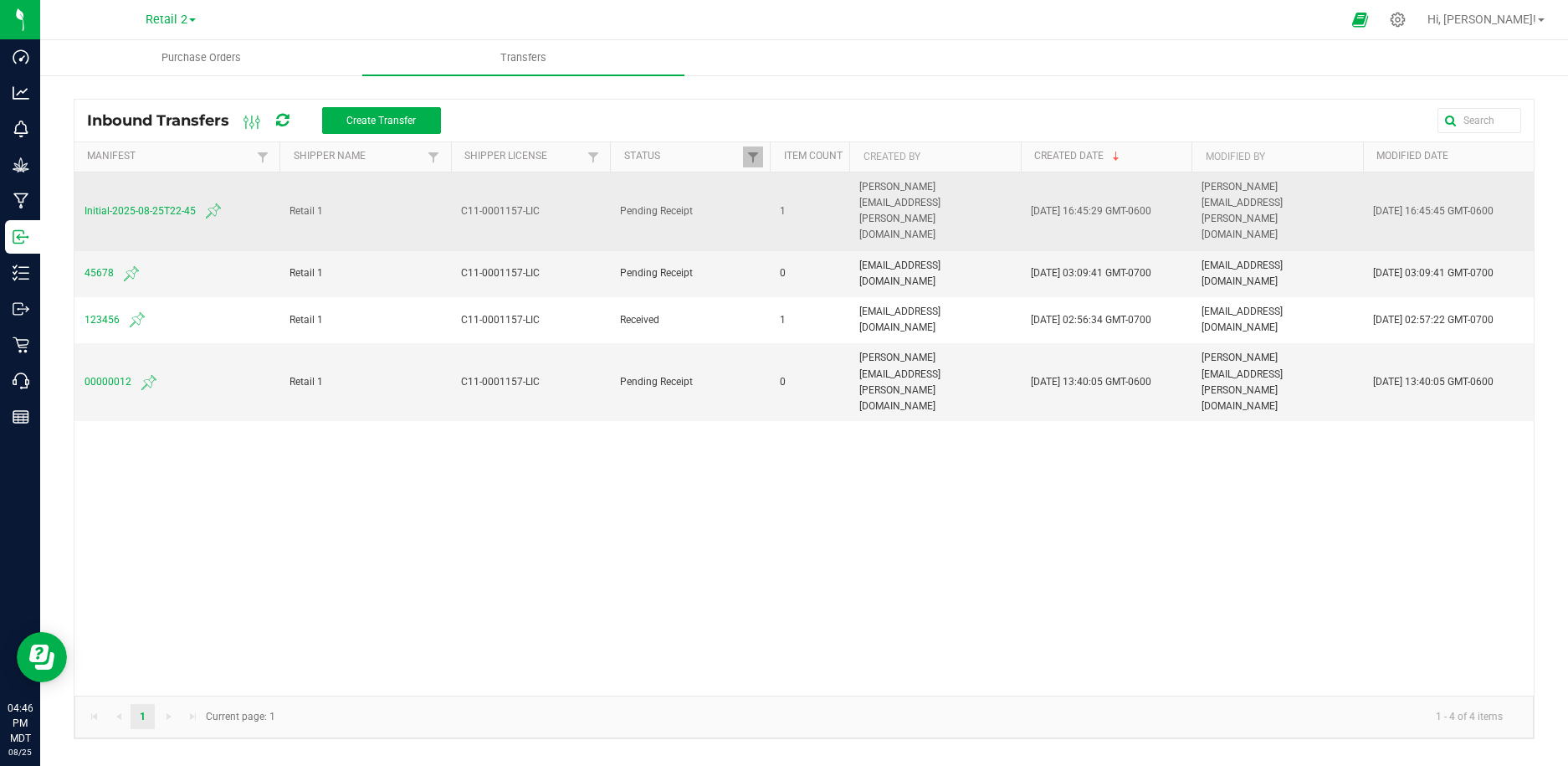
click at [150, 201] on span "Initial-2025-08-25T22-45" at bounding box center [177, 211] width 184 height 20
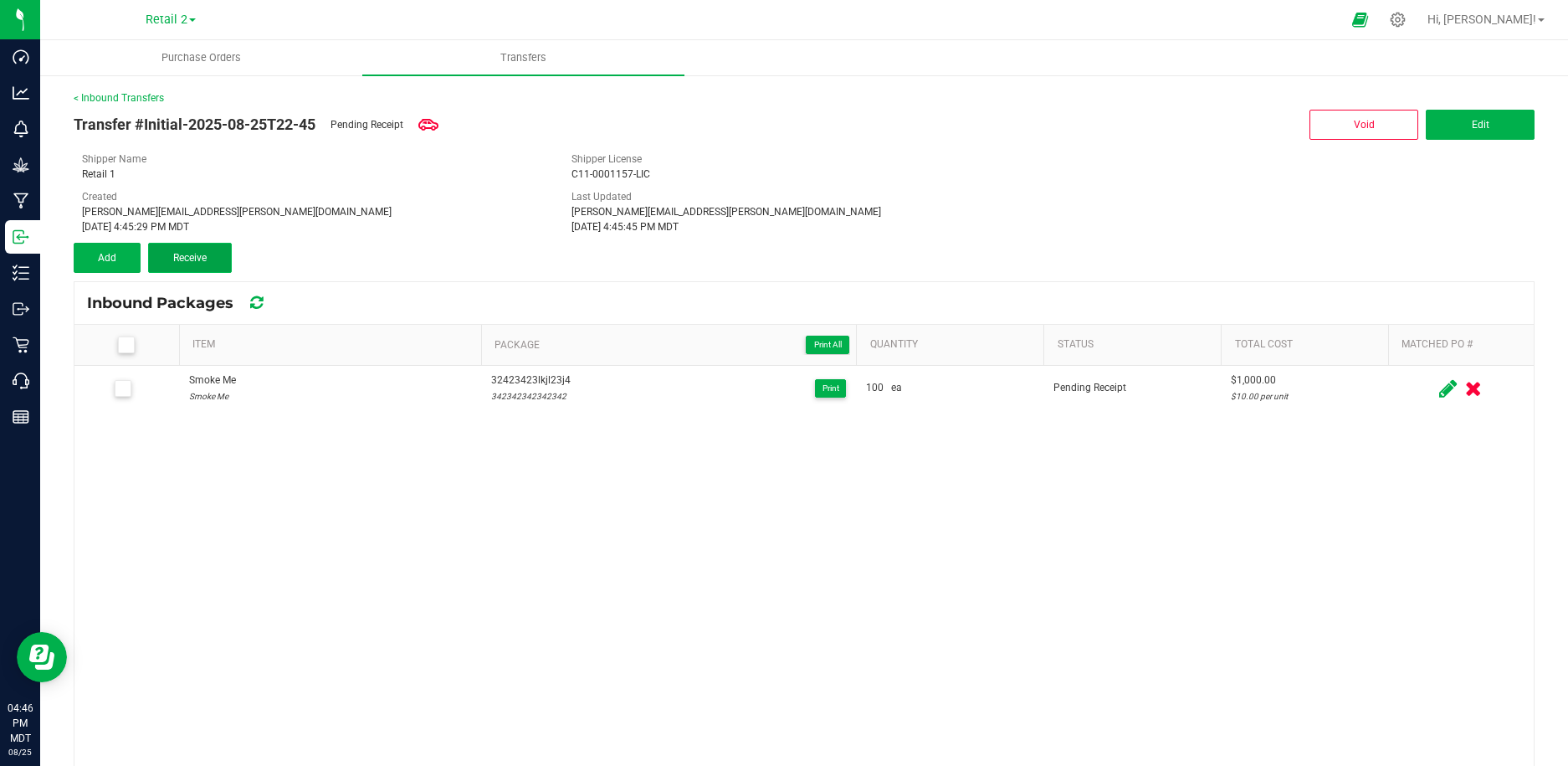
click at [205, 260] on span "Receive" at bounding box center [189, 257] width 33 height 12
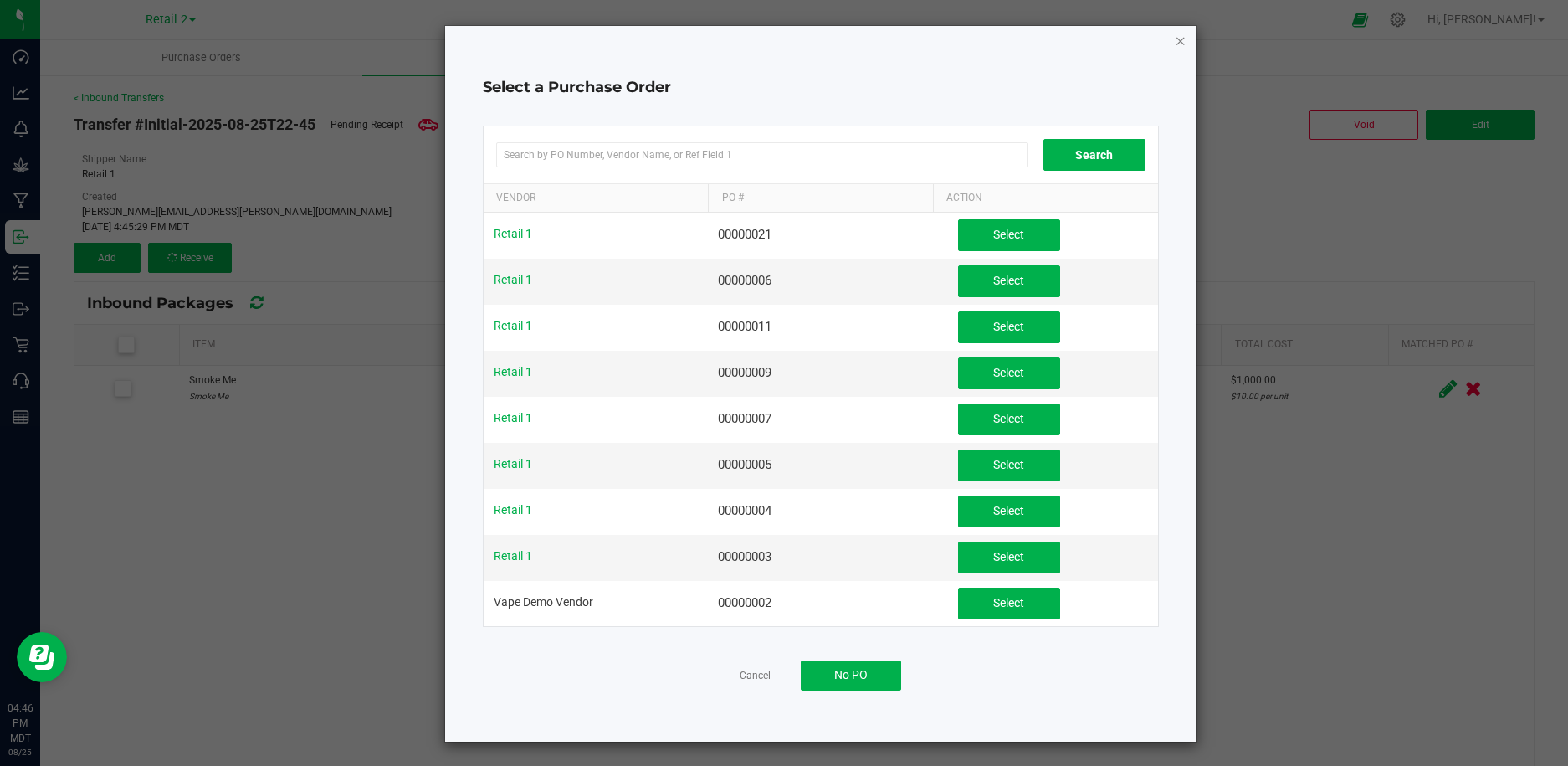
click at [1184, 39] on icon "button" at bounding box center [1181, 40] width 12 height 20
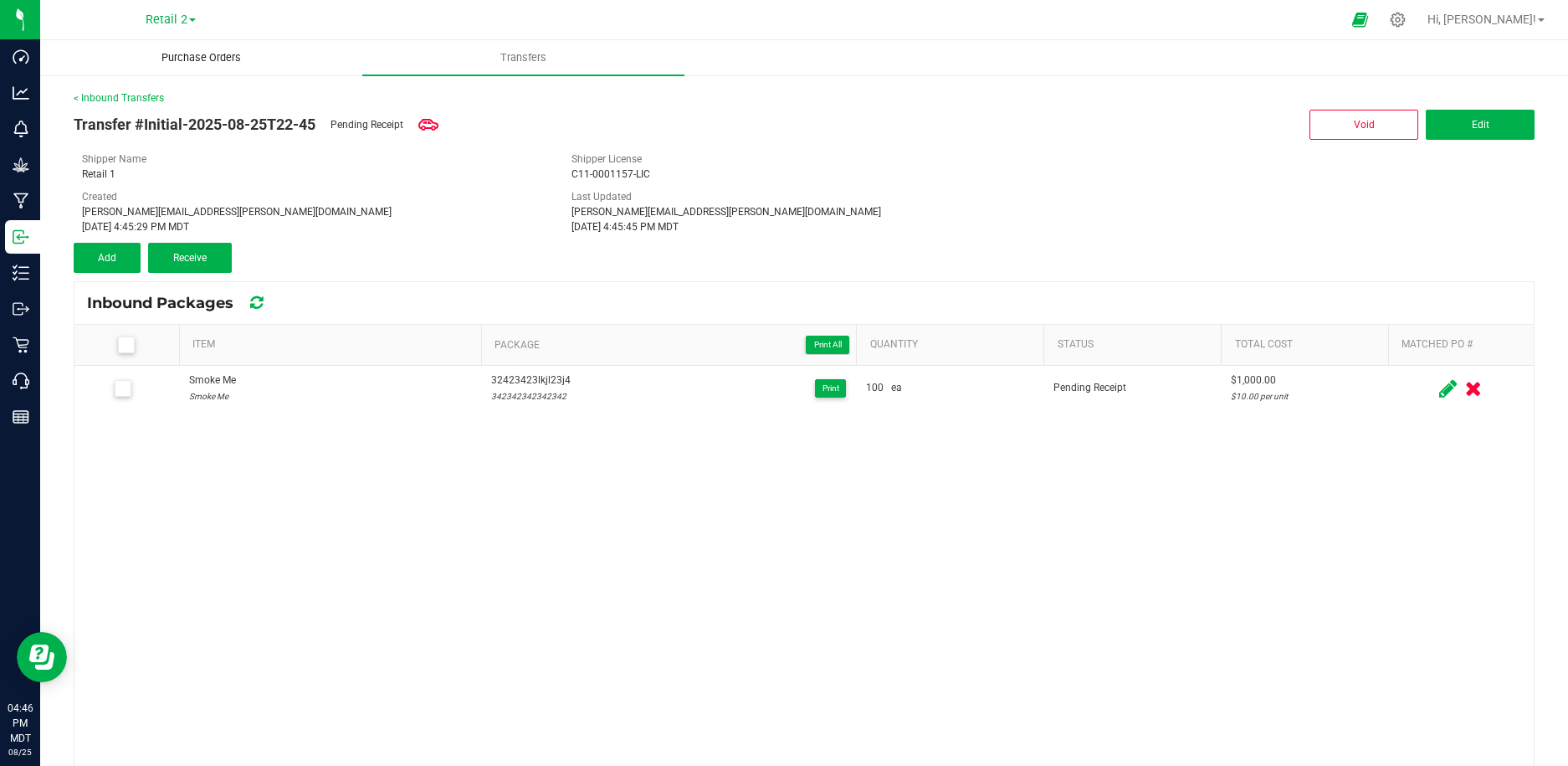
click at [179, 57] on span "Purchase Orders" at bounding box center [201, 58] width 124 height 16
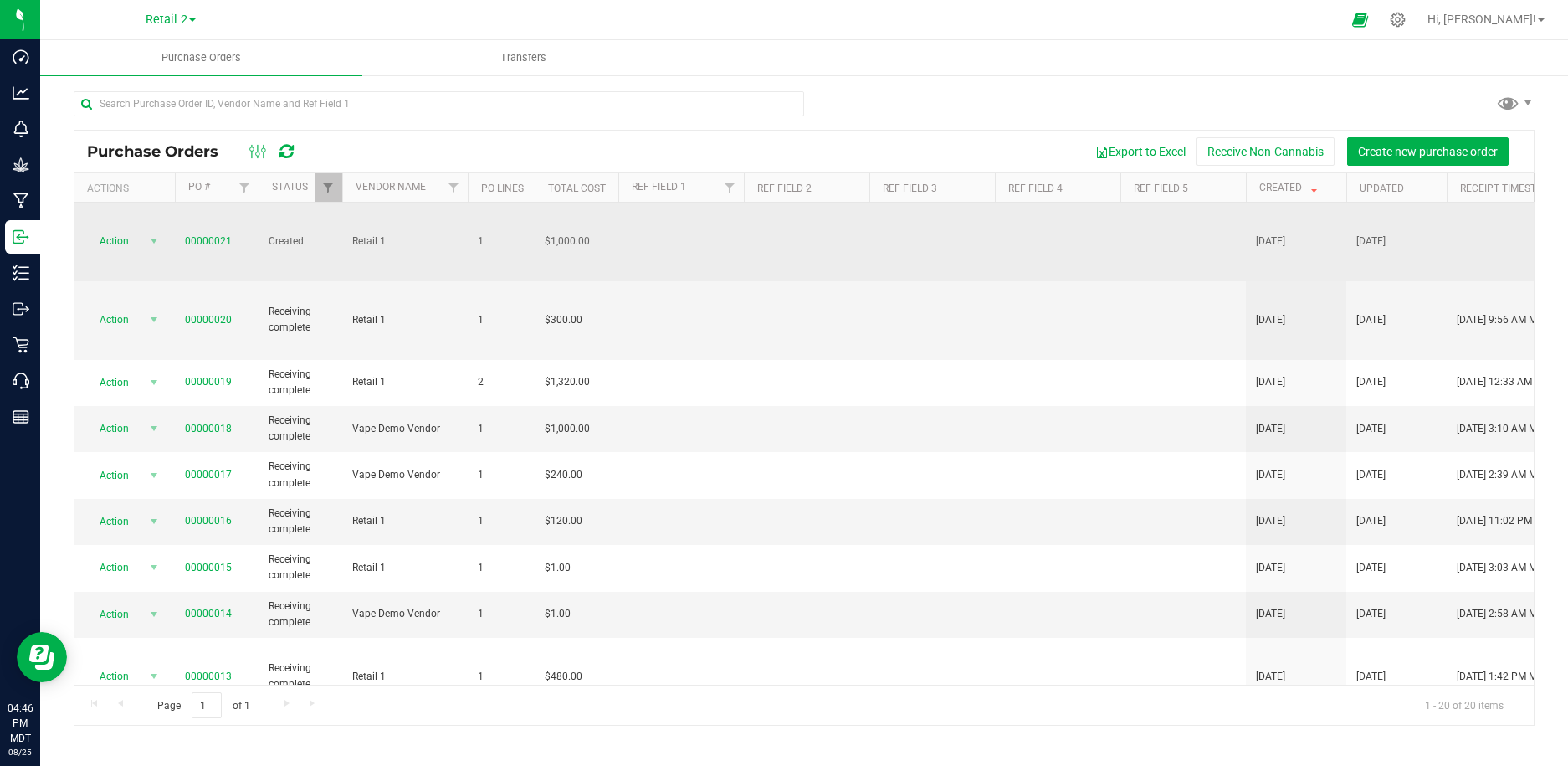
drag, startPoint x: 235, startPoint y: 218, endPoint x: 174, endPoint y: 218, distance: 61.0
click at [175, 218] on td "00000021" at bounding box center [217, 242] width 83 height 79
copy tr "Action Cancel purchase order Close purchase order Edit purchase order PO audit …"
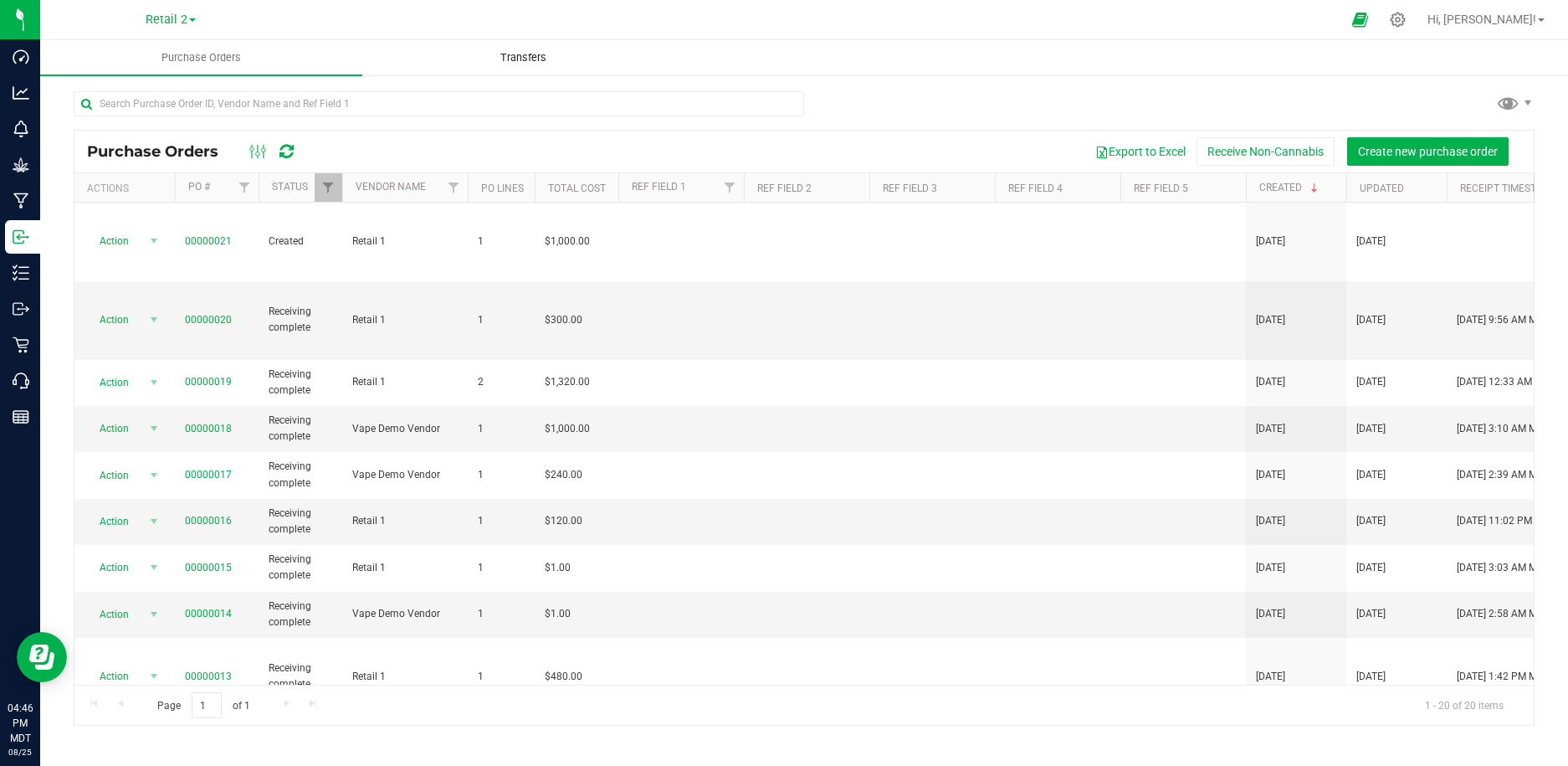
click at [518, 52] on span "Transfers" at bounding box center [523, 58] width 91 height 16
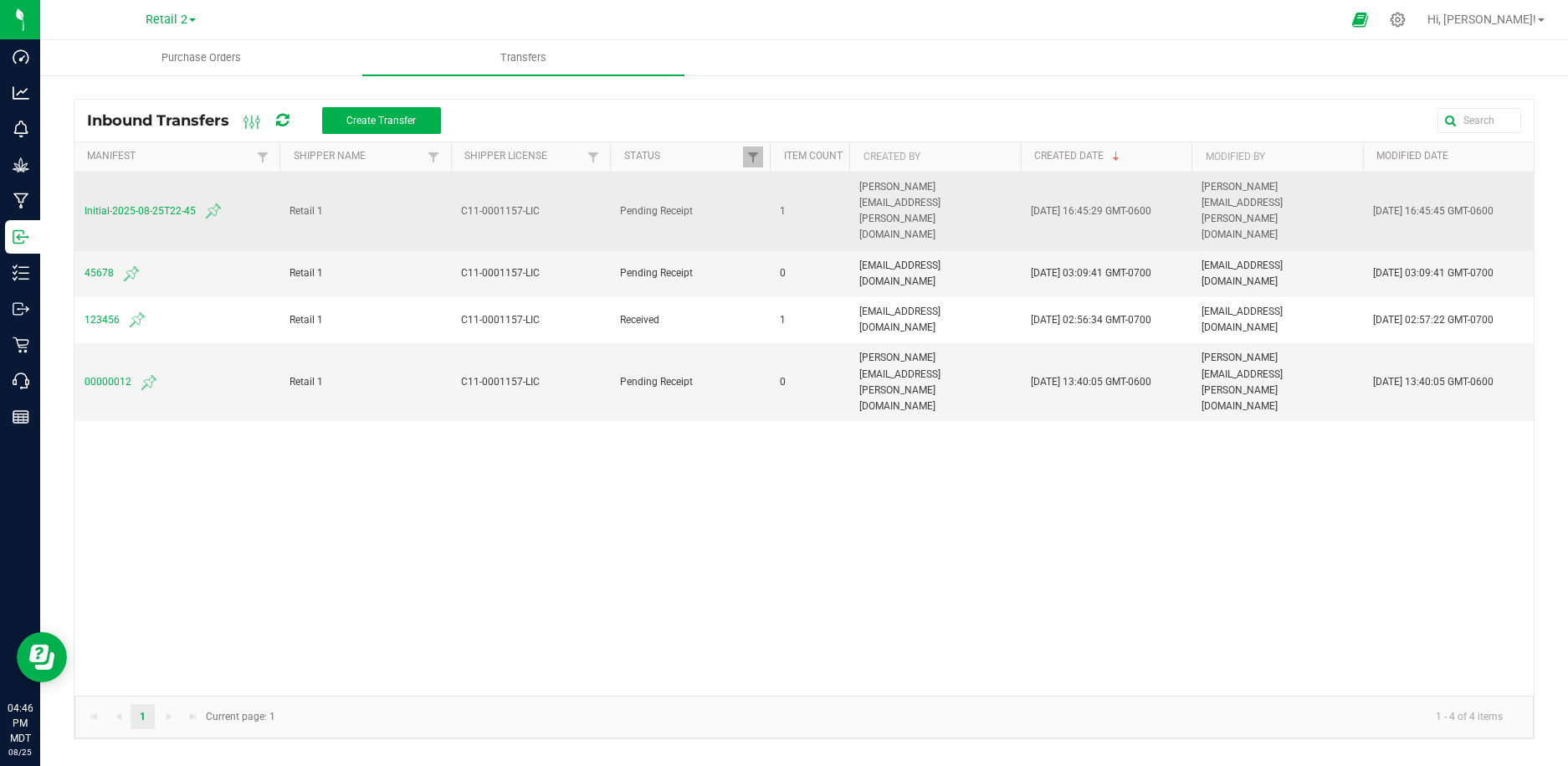
click at [127, 201] on span "Initial-2025-08-25T22-45" at bounding box center [177, 211] width 184 height 20
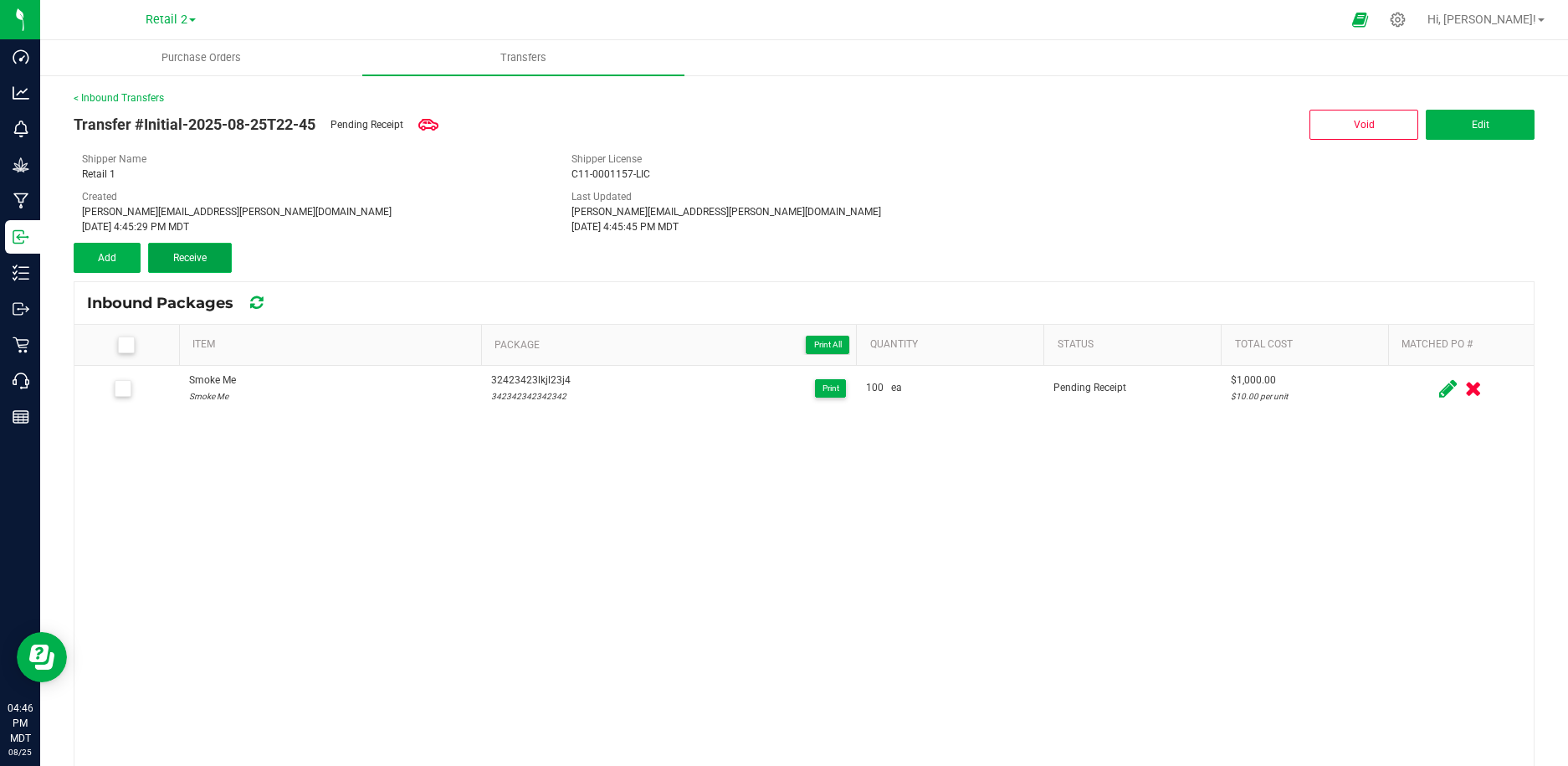
click at [209, 257] on button "Receive" at bounding box center [190, 257] width 83 height 30
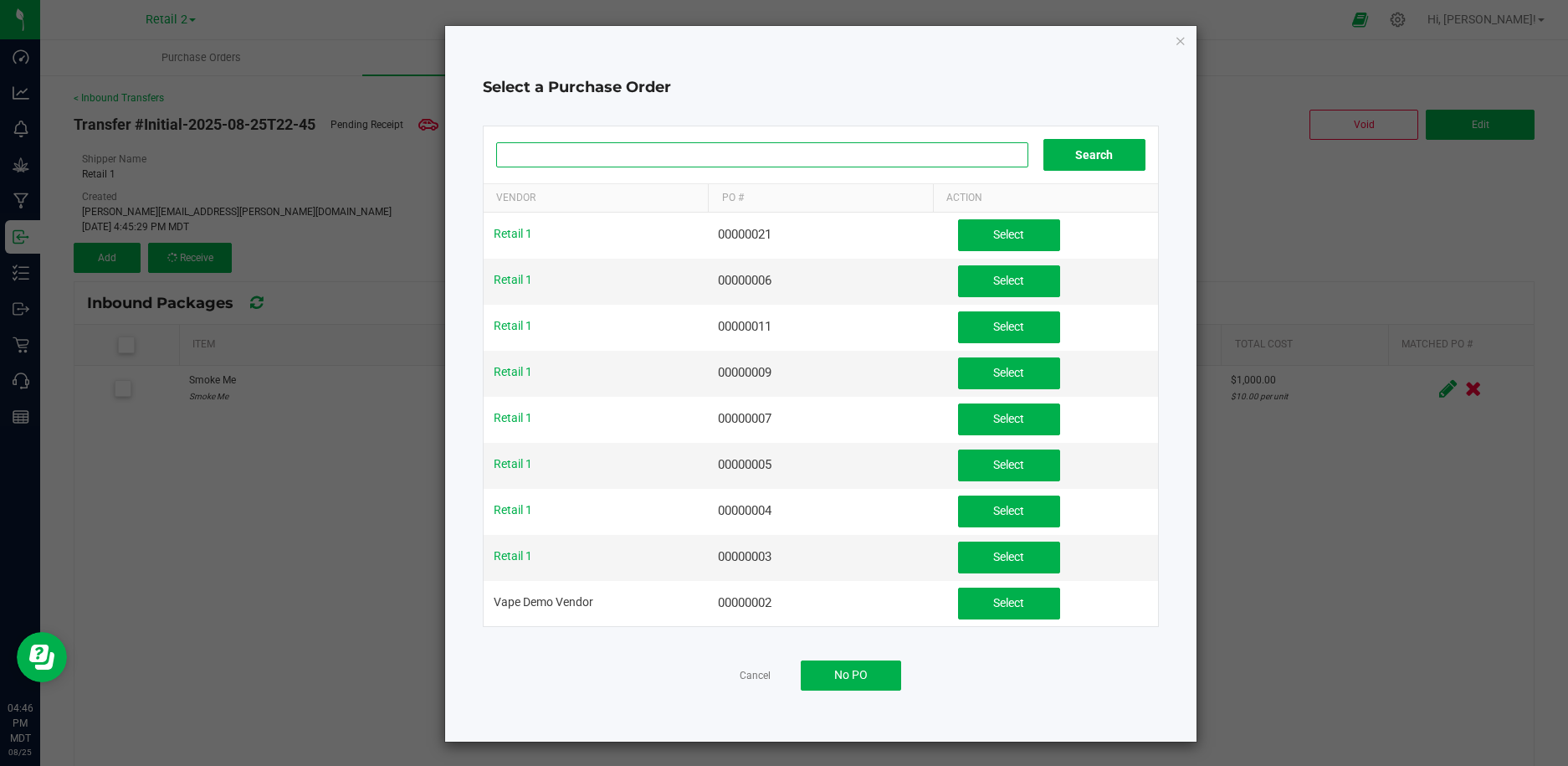
click at [682, 143] on input at bounding box center [762, 155] width 532 height 25
paste input "00000021"
type input "00000021"
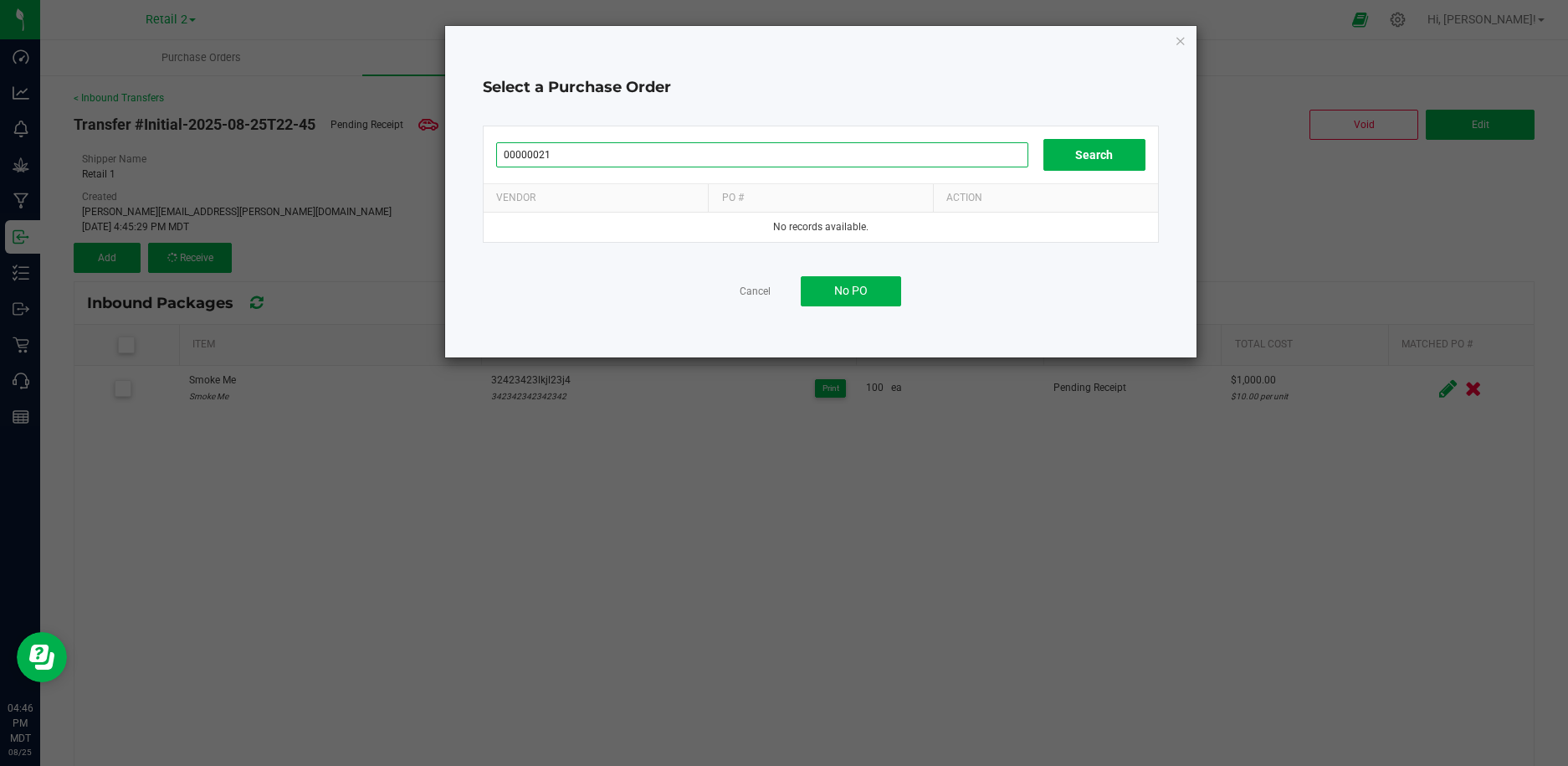
drag, startPoint x: 1003, startPoint y: 159, endPoint x: 397, endPoint y: 138, distance: 606.4
click at [397, 138] on div "Select a Purchase Order 00000021 Search Vendor PO # Action No records available…" at bounding box center [791, 191] width 814 height 333
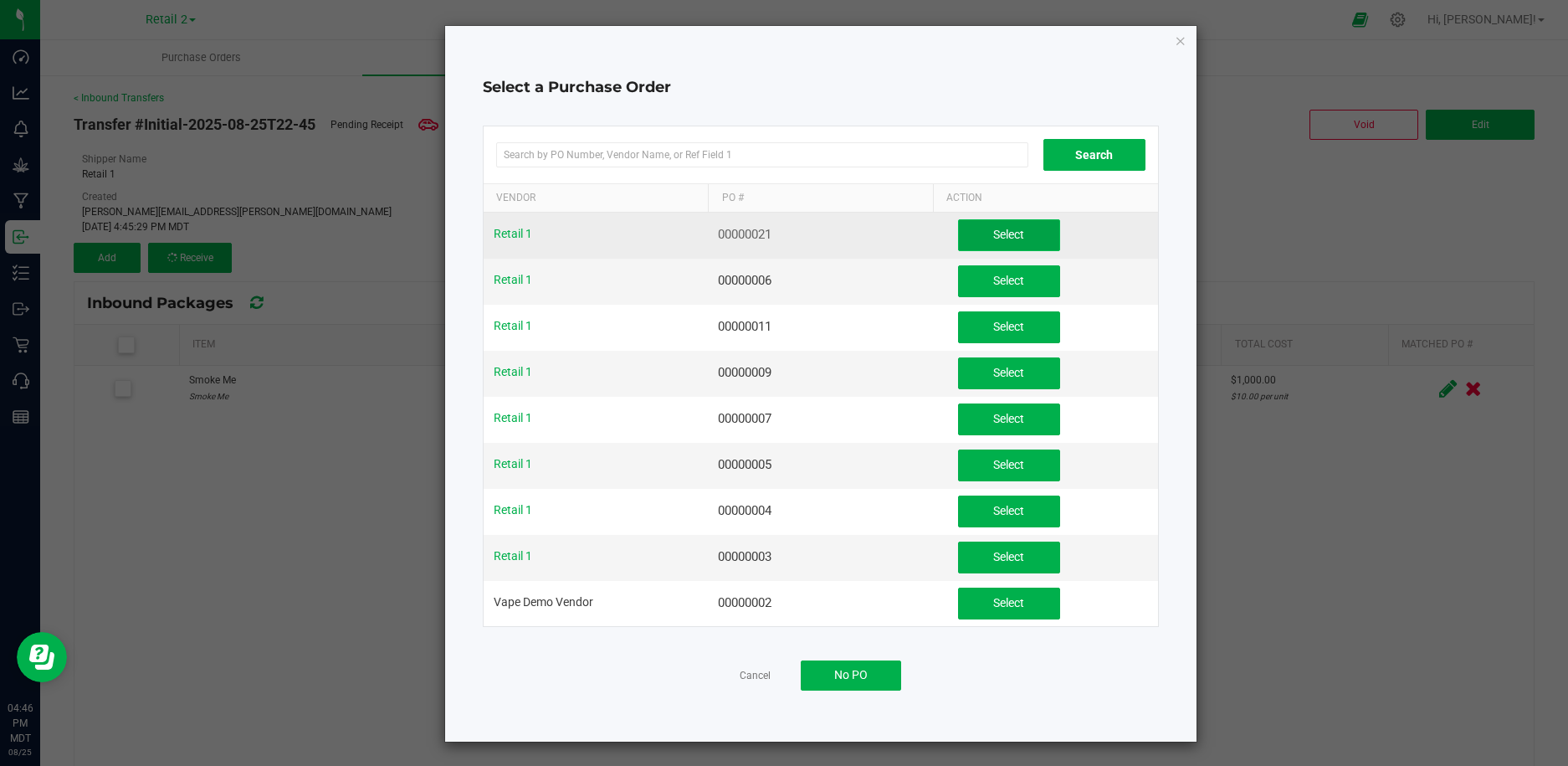
click at [979, 233] on button "Select" at bounding box center [1009, 235] width 102 height 32
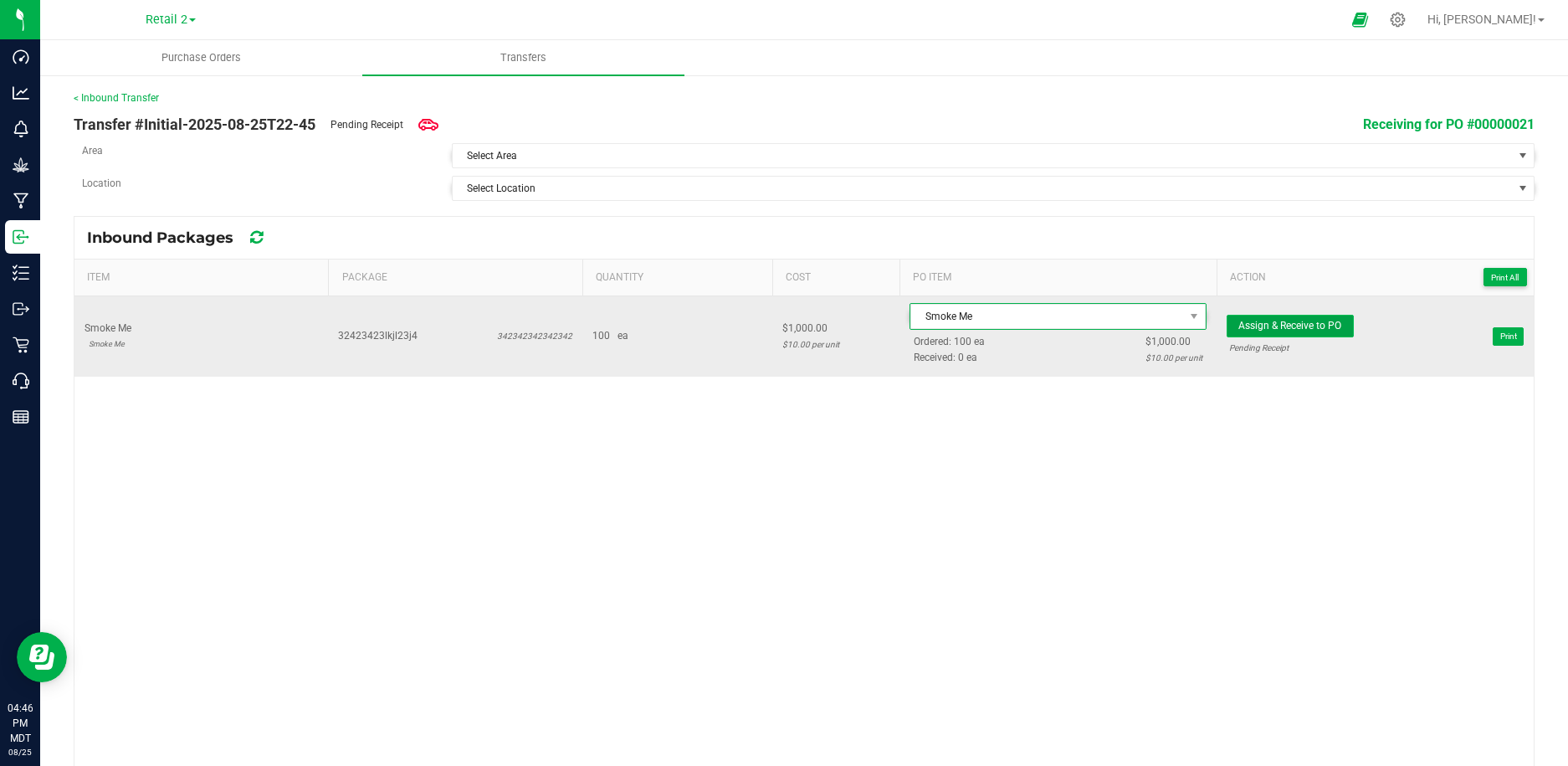
click at [1295, 319] on span "Assign & Receive to PO" at bounding box center [1290, 325] width 103 height 12
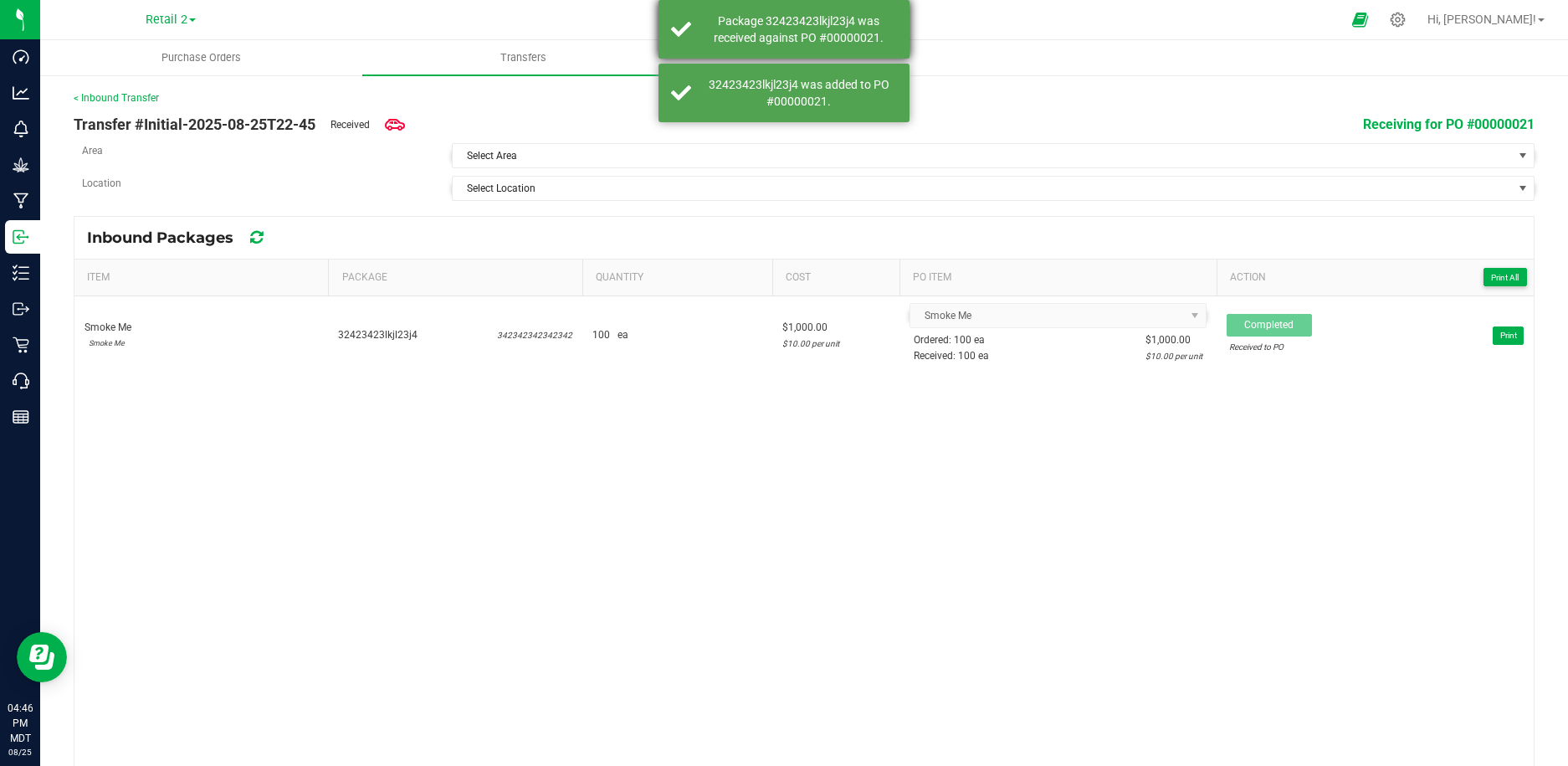
click at [758, 23] on div "Package 32423423lkjl23j4 was received against PO #00000021." at bounding box center [798, 29] width 197 height 33
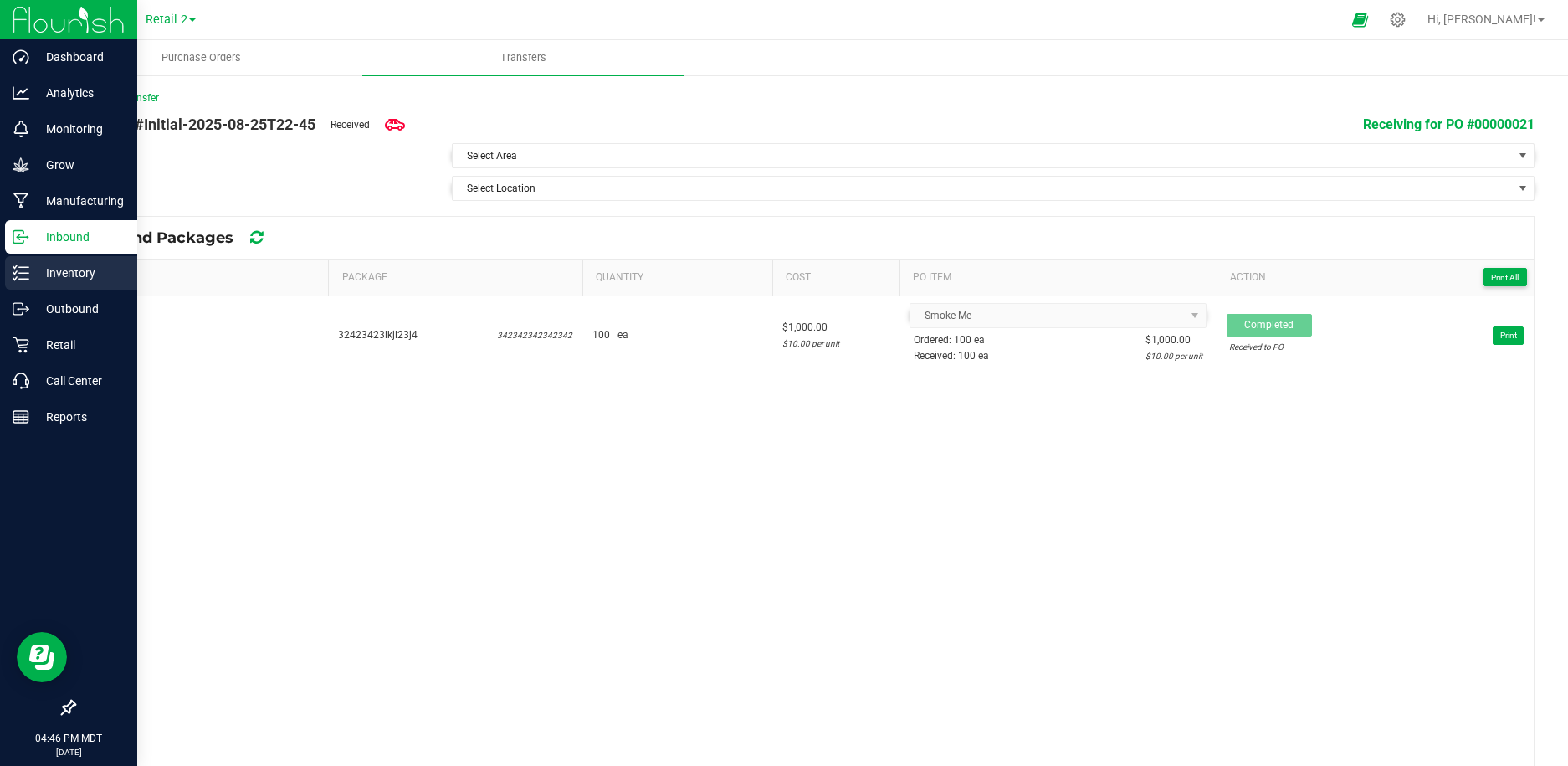
click at [78, 267] on p "Inventory" at bounding box center [79, 273] width 100 height 20
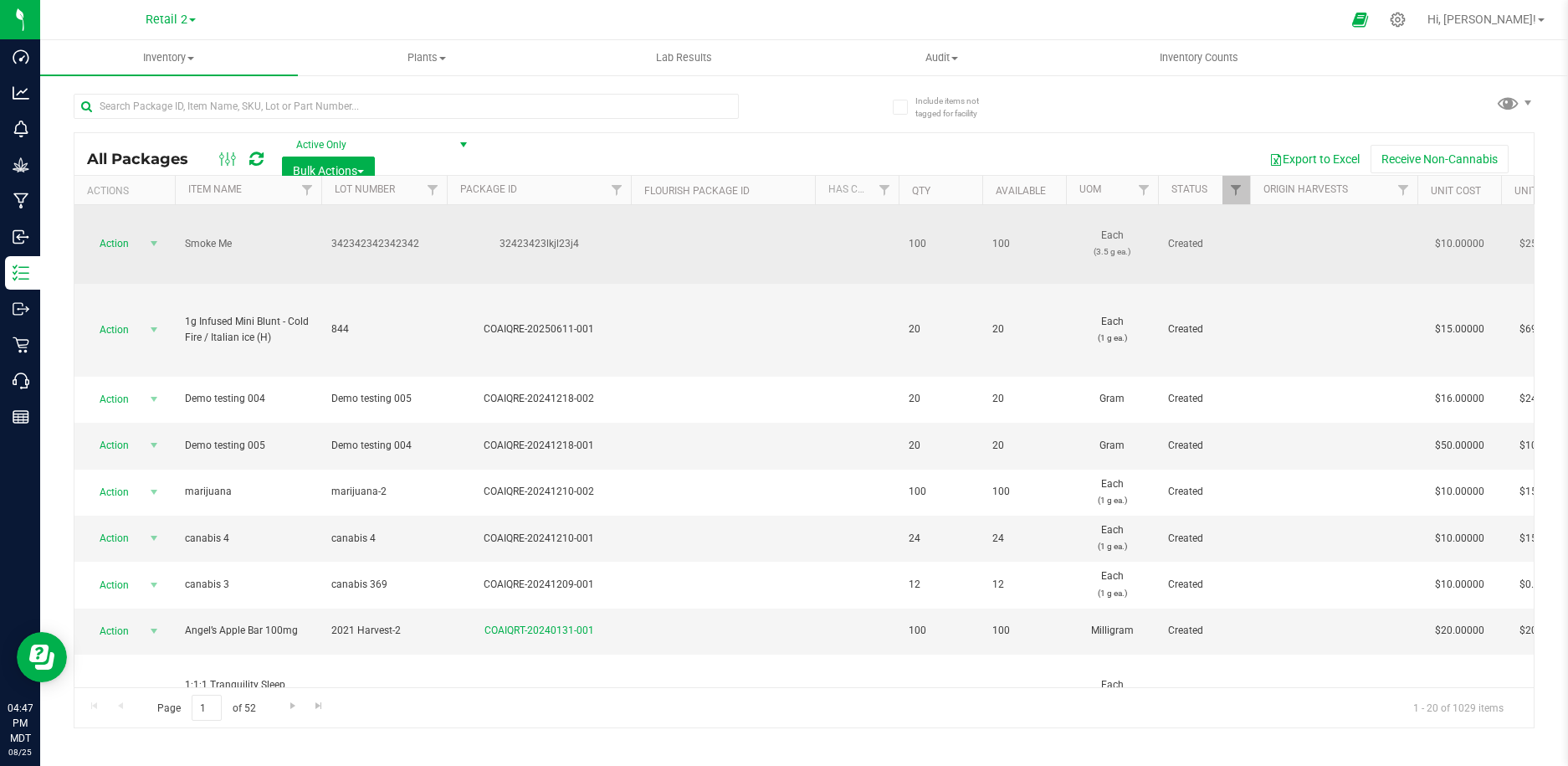
click at [916, 240] on td "100" at bounding box center [941, 244] width 83 height 79
click at [231, 216] on td "Smoke Me" at bounding box center [248, 244] width 147 height 79
click at [182, 231] on td "Smoke Me" at bounding box center [248, 244] width 147 height 79
drag, startPoint x: 183, startPoint y: 229, endPoint x: 244, endPoint y: 229, distance: 61.0
click at [244, 229] on td "Smoke Me" at bounding box center [248, 244] width 147 height 79
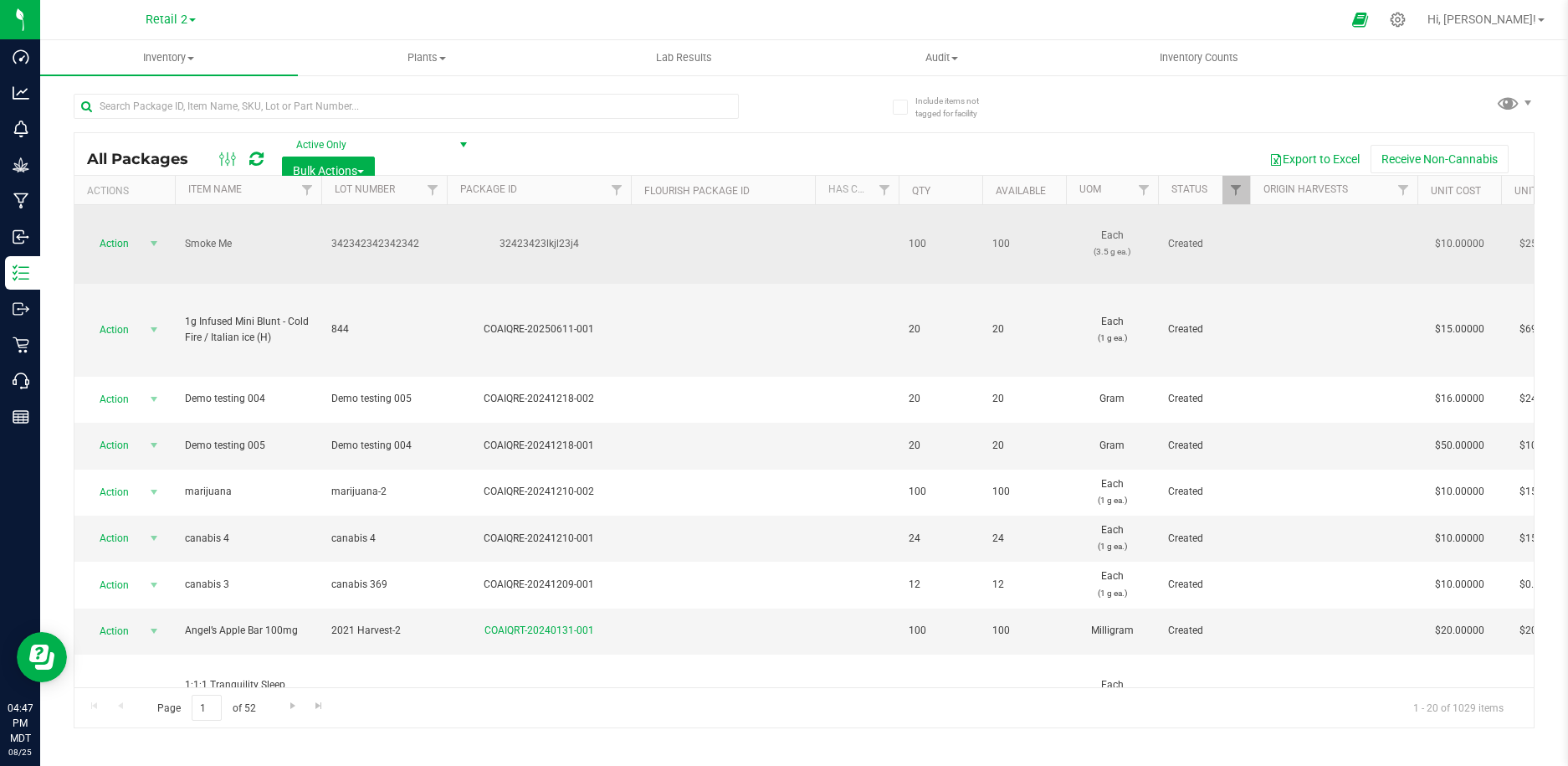
copy span "Smoke Me"
click at [124, 232] on span "Action" at bounding box center [107, 244] width 46 height 23
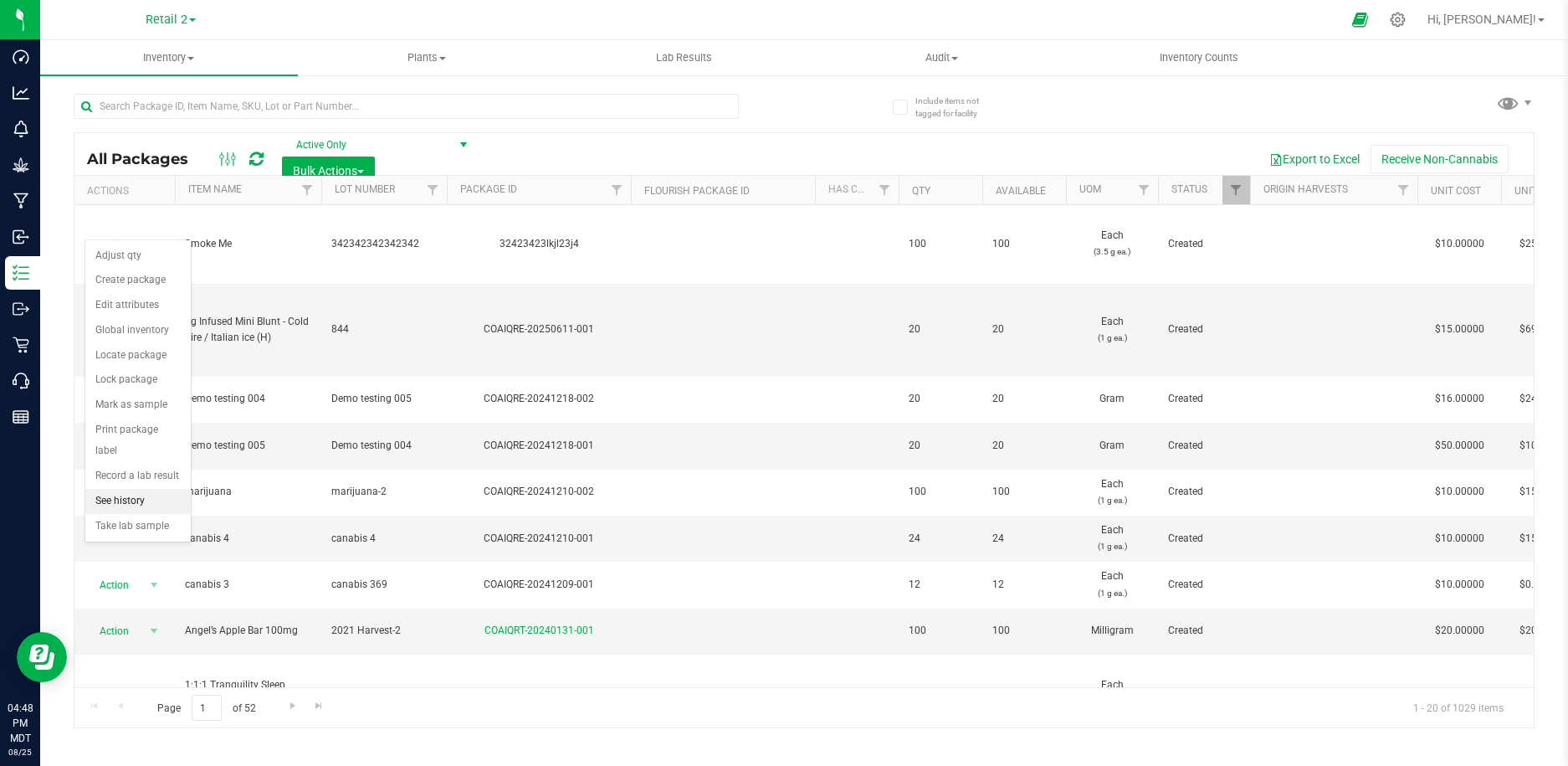
click at [149, 488] on li "See history" at bounding box center [138, 501] width 106 height 25
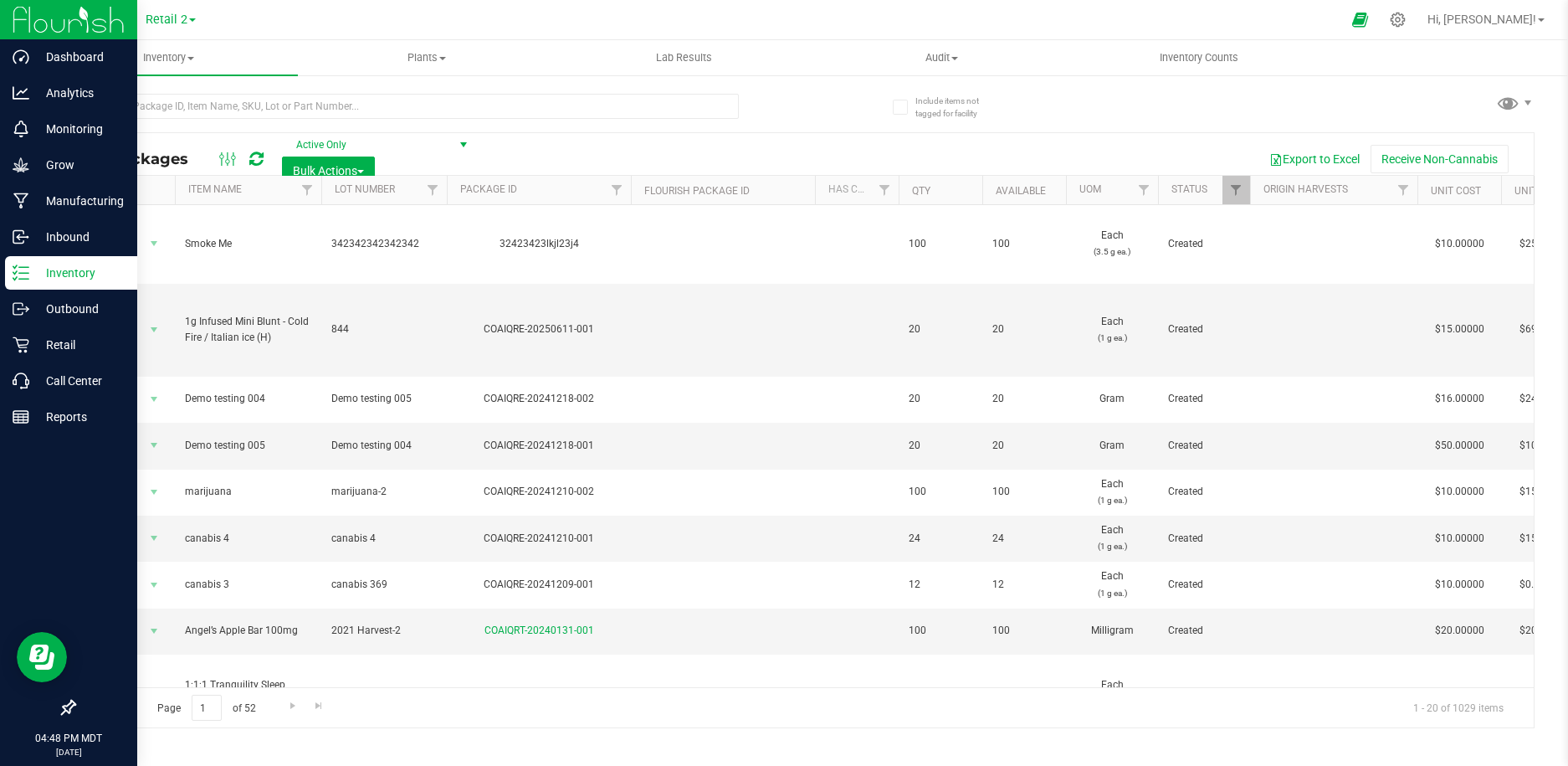
click at [60, 271] on p "Inventory" at bounding box center [79, 273] width 100 height 20
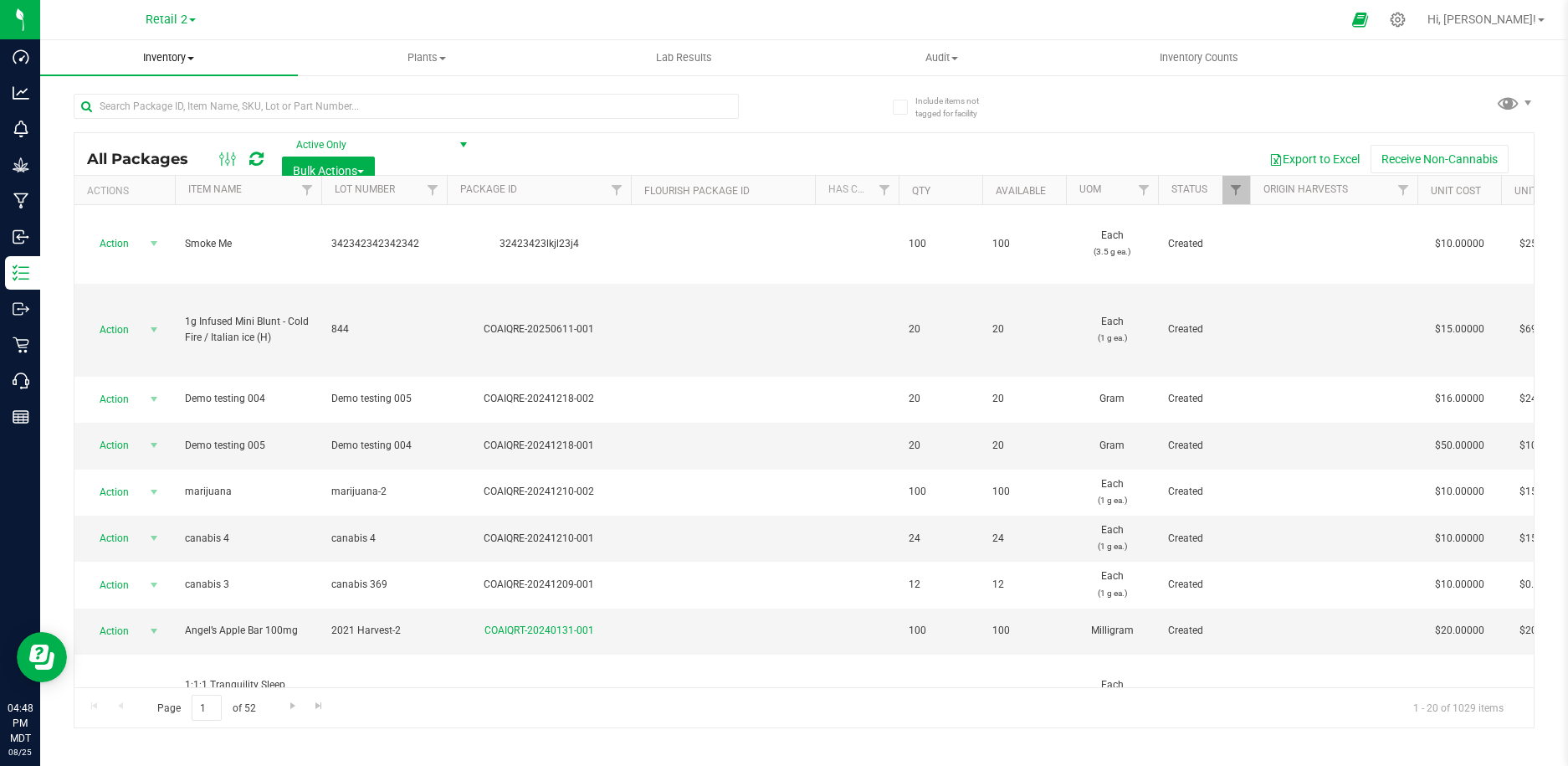
click at [190, 58] on span at bounding box center [190, 58] width 7 height 3
click at [1407, 16] on icon at bounding box center [1398, 19] width 17 height 17
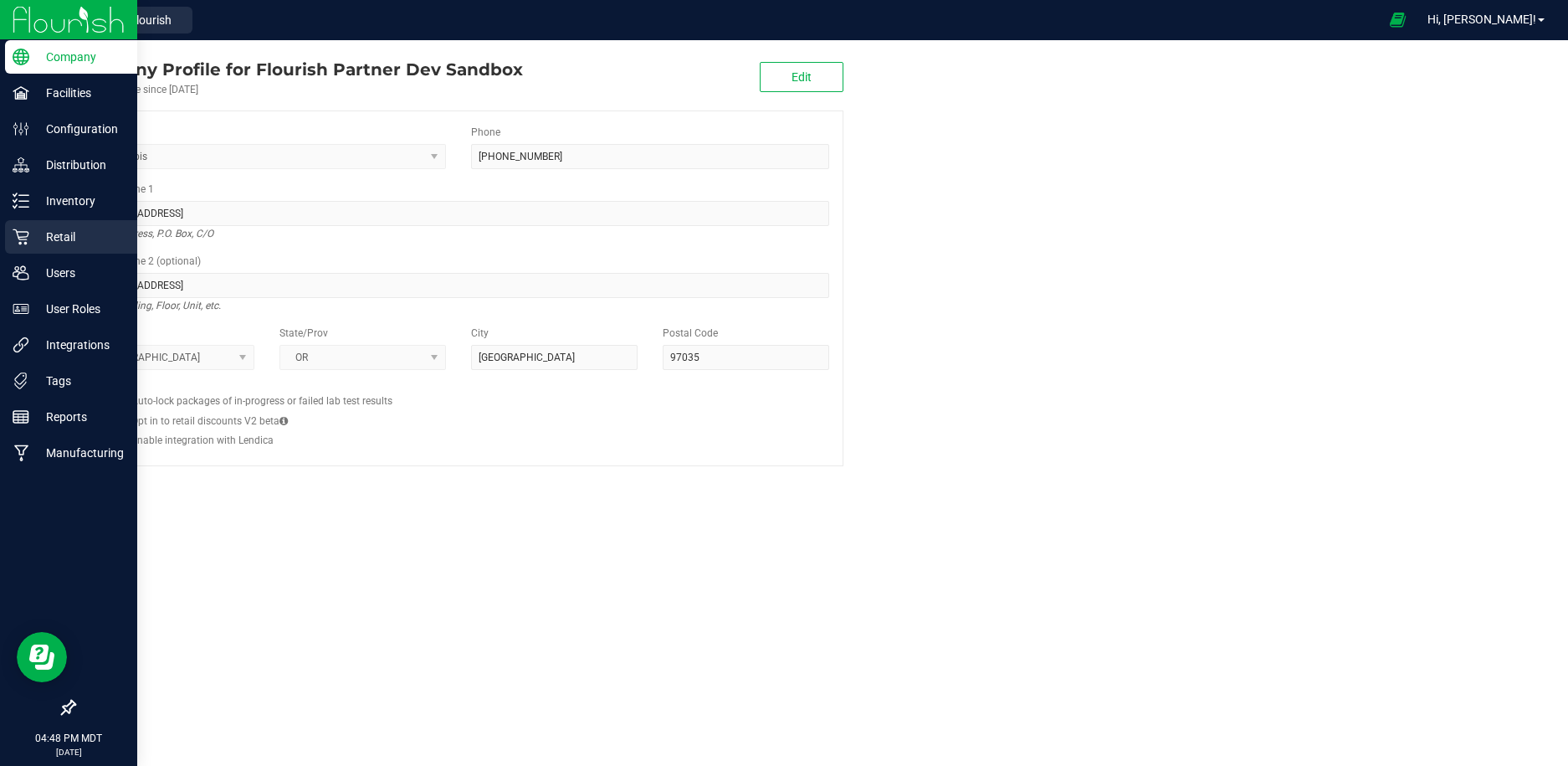
click at [76, 243] on p "Retail" at bounding box center [79, 237] width 100 height 20
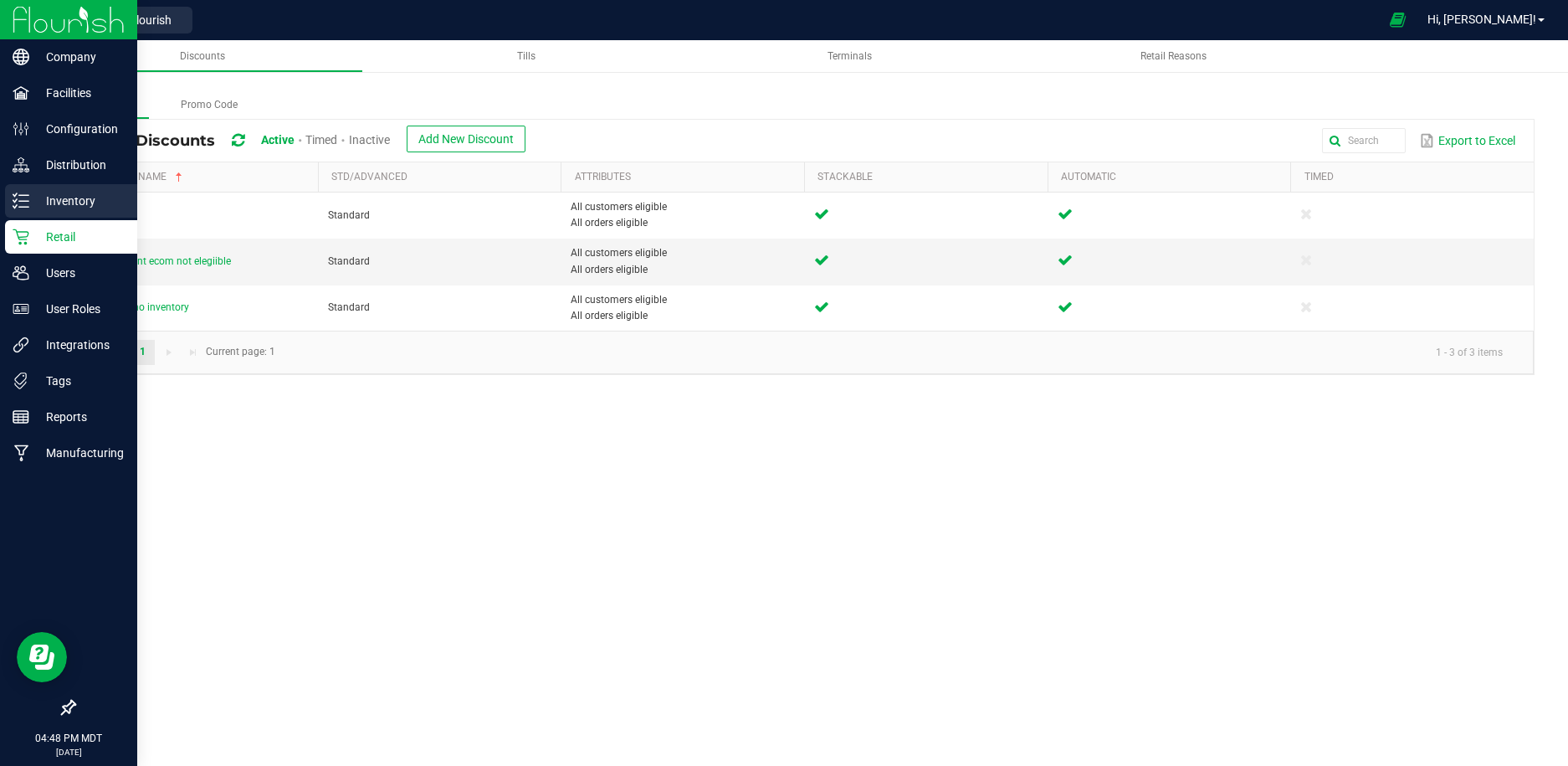
click at [87, 193] on p "Inventory" at bounding box center [79, 201] width 100 height 20
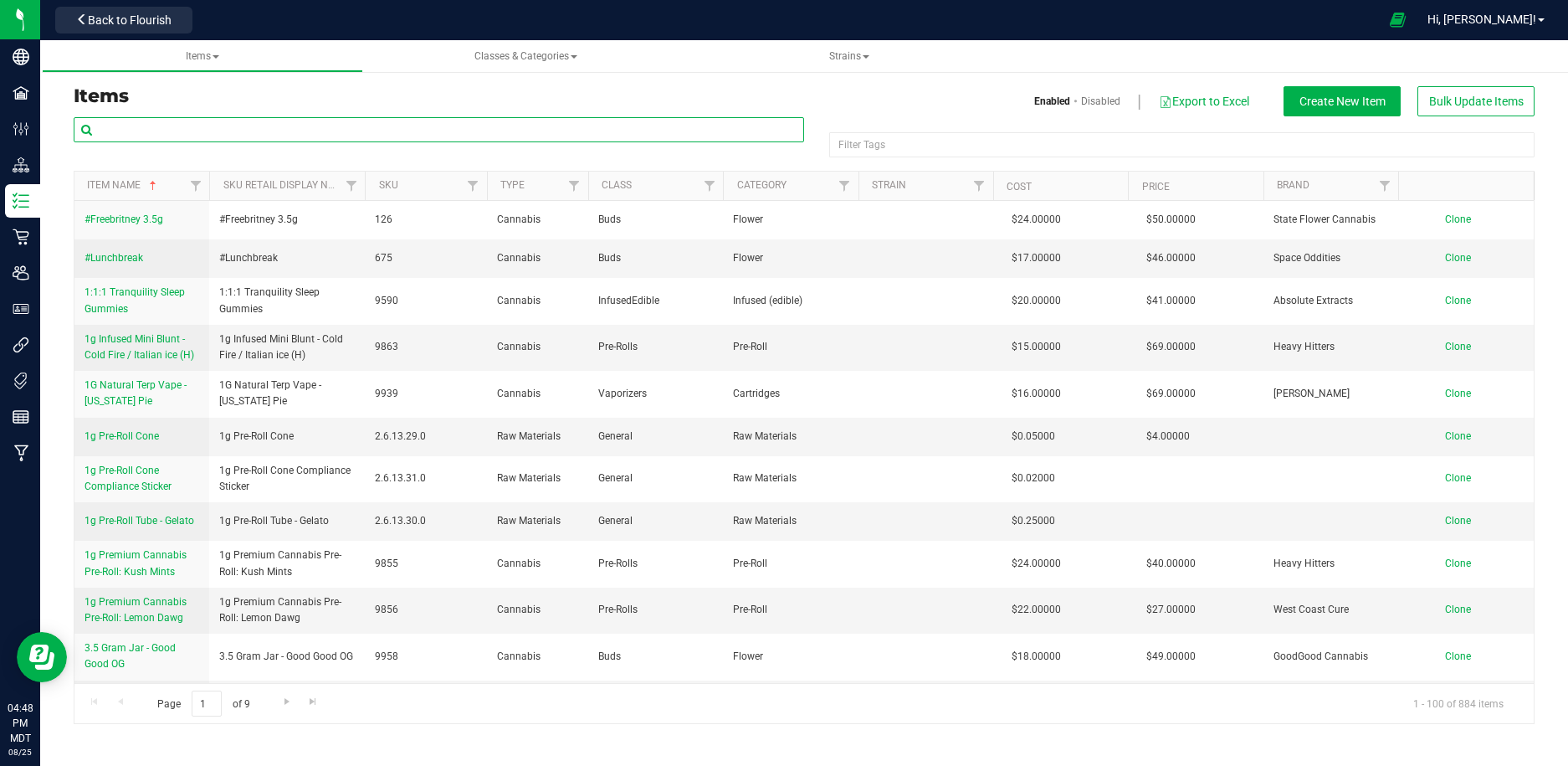
click at [228, 129] on input "text" at bounding box center [439, 130] width 730 height 25
type input "smoke me"
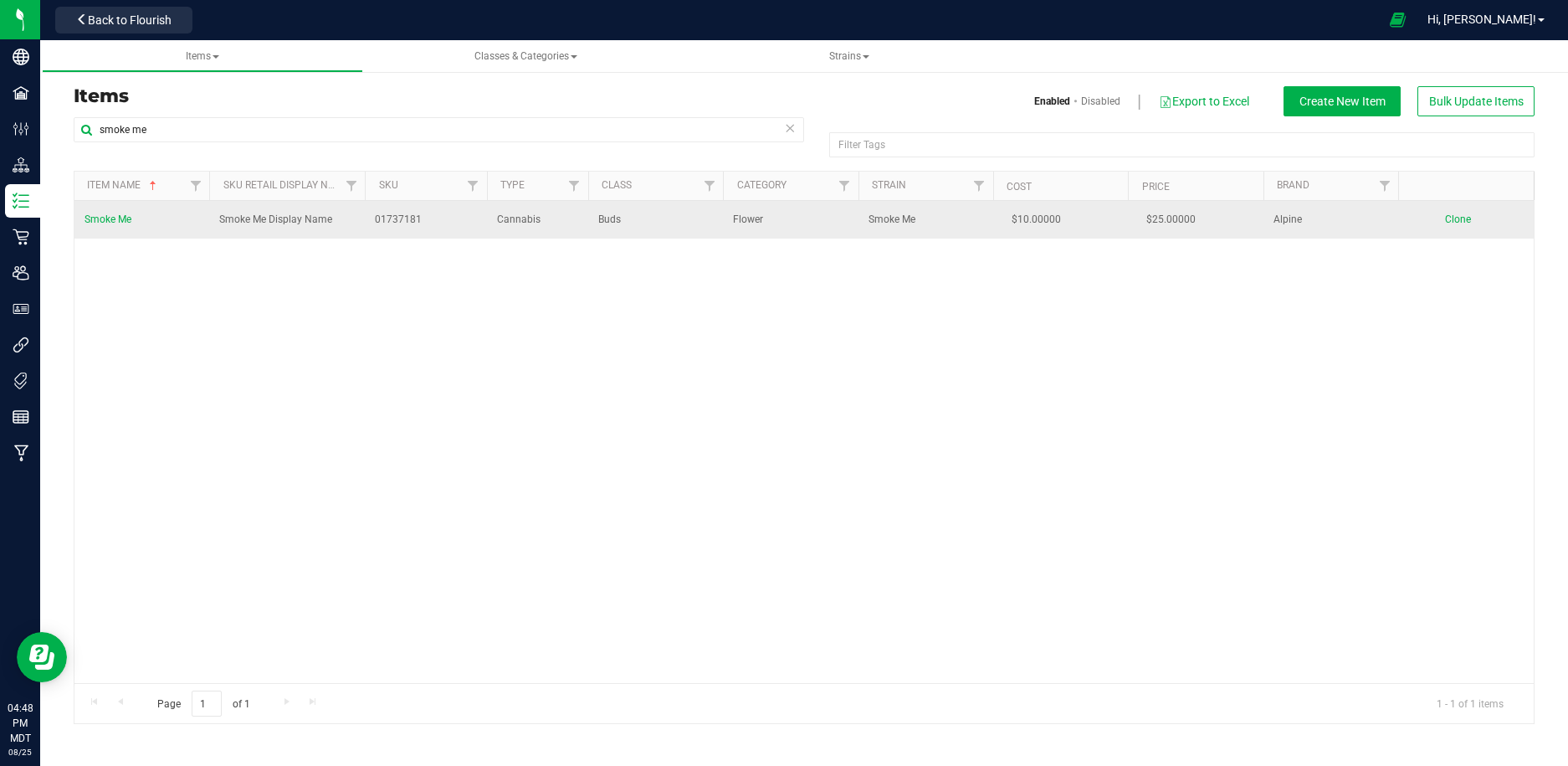
click at [121, 216] on span "Smoke Me" at bounding box center [108, 219] width 47 height 12
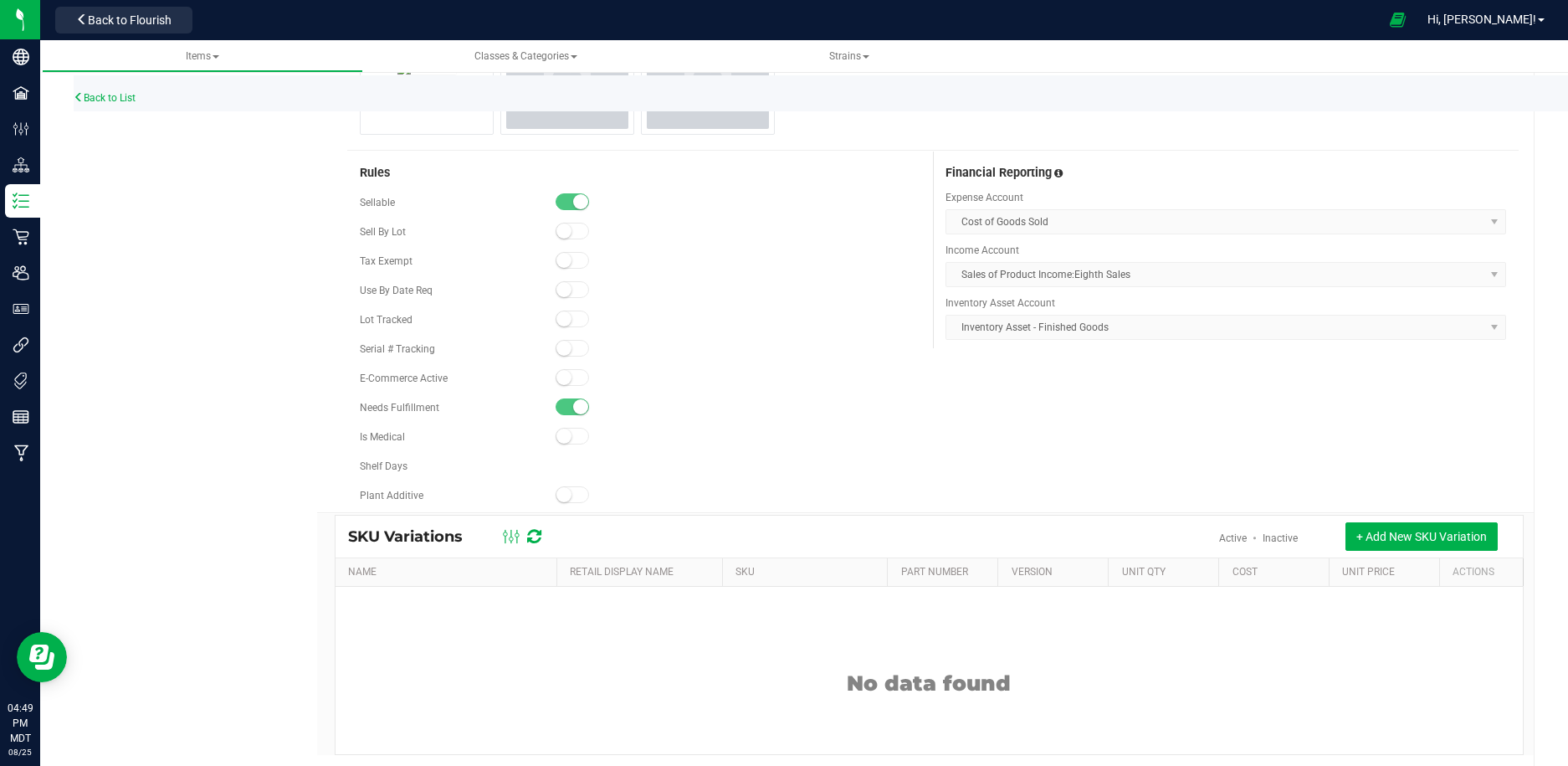
scroll to position [851, 0]
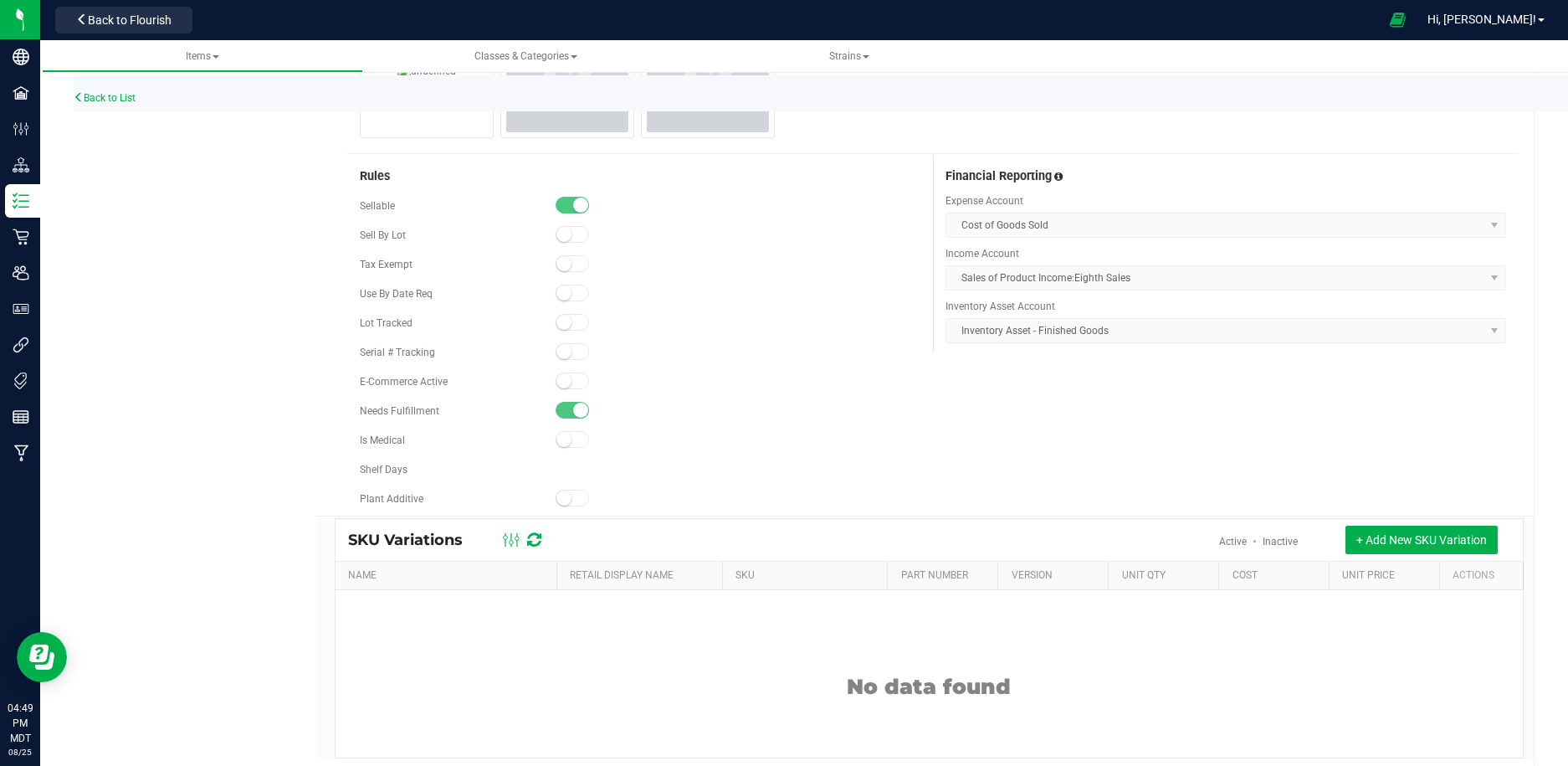
click at [573, 376] on span at bounding box center [572, 381] width 33 height 17
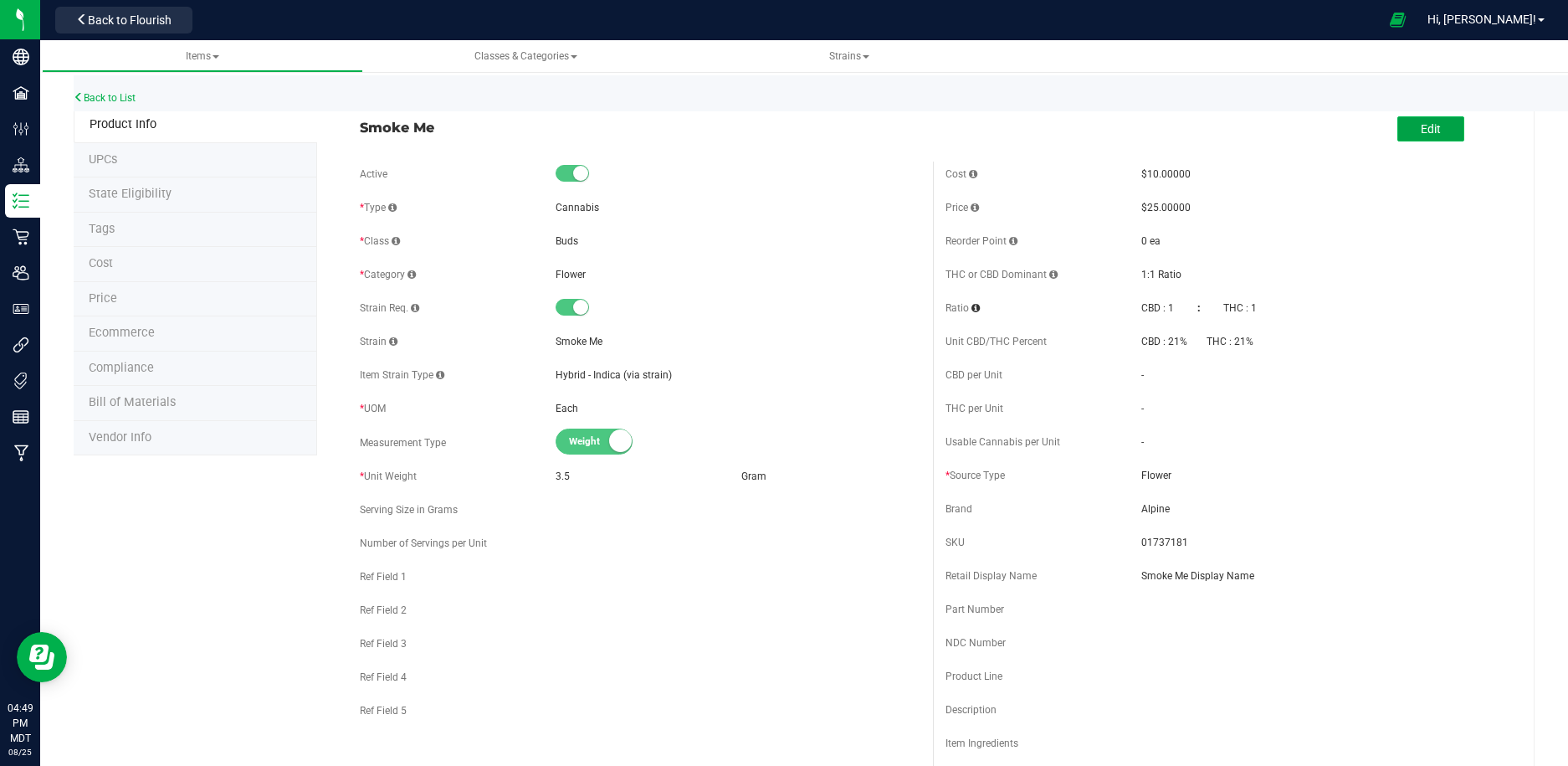
click at [1454, 130] on button "Edit" at bounding box center [1430, 129] width 67 height 25
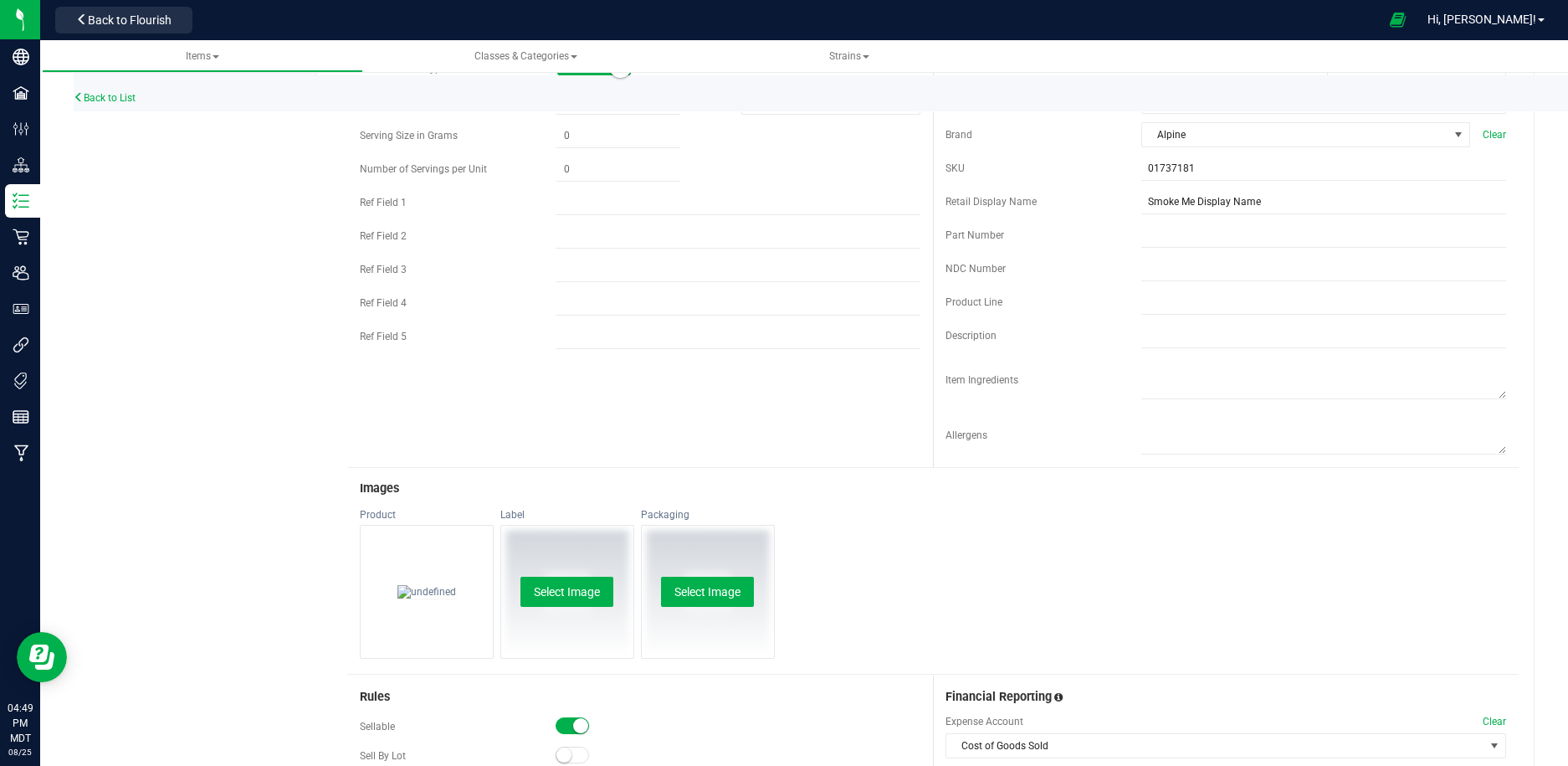
scroll to position [936, 0]
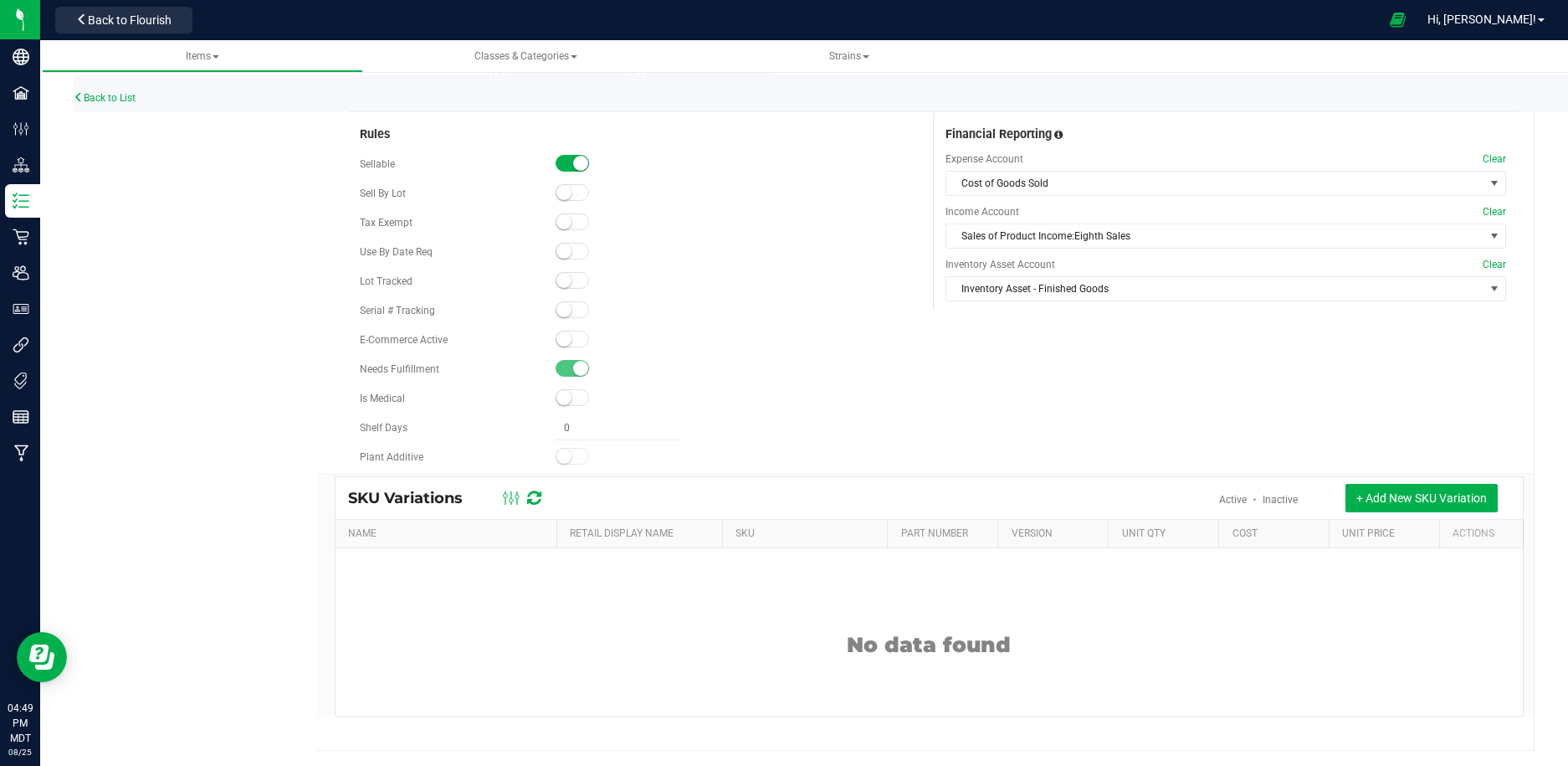
click at [567, 342] on small at bounding box center [564, 339] width 16 height 16
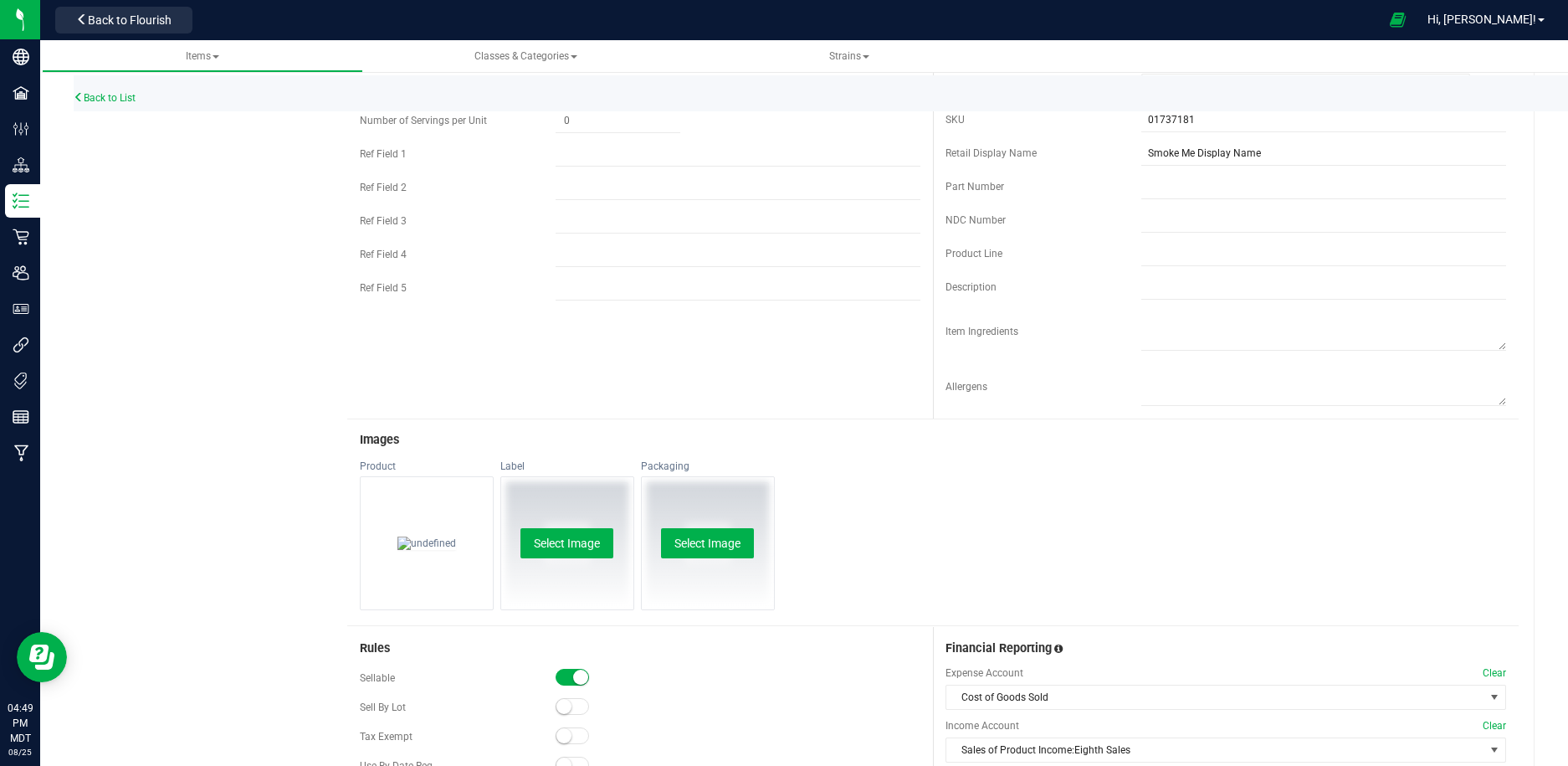
scroll to position [0, 0]
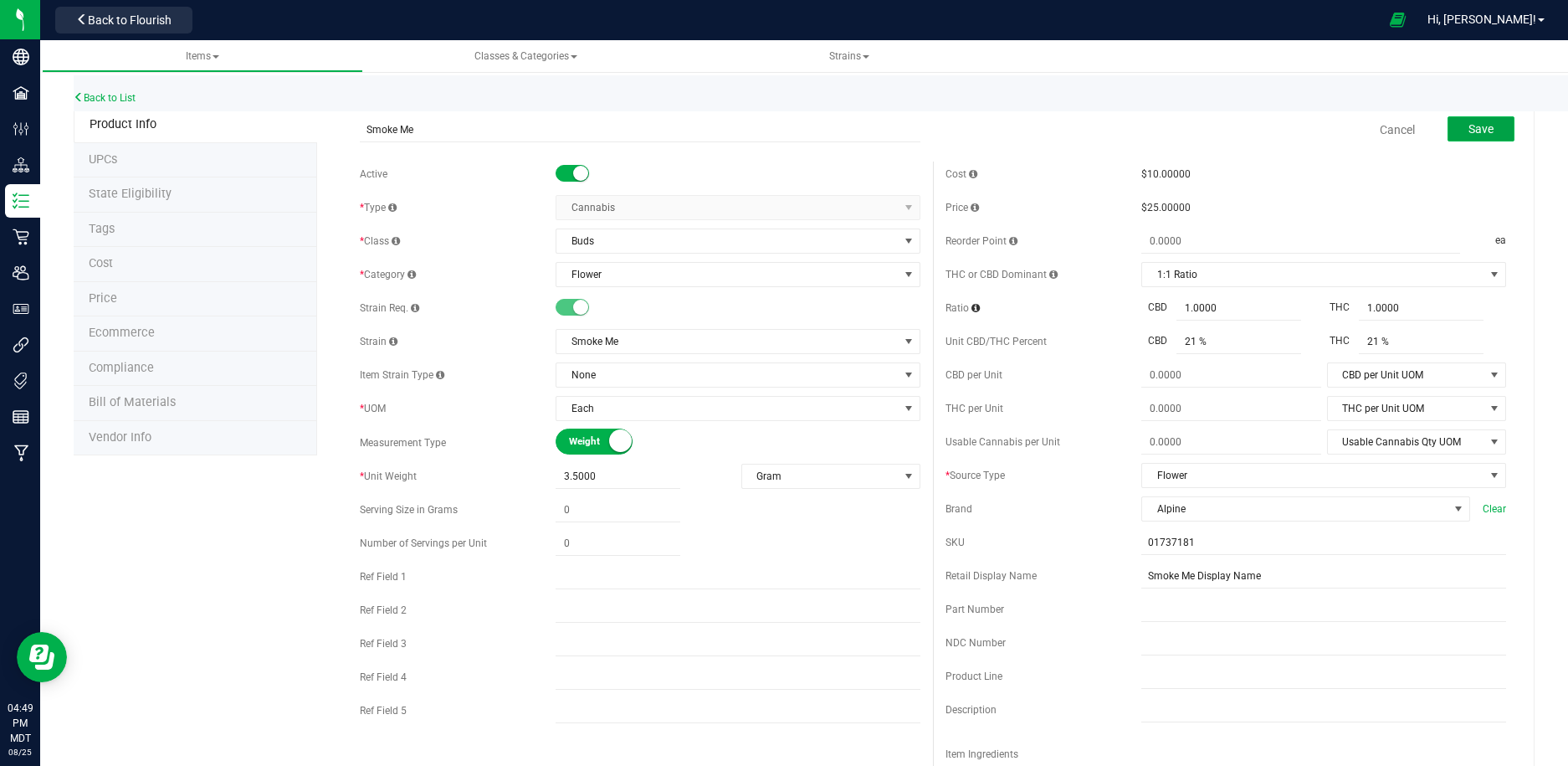
click at [1486, 127] on span "Save" at bounding box center [1482, 129] width 25 height 14
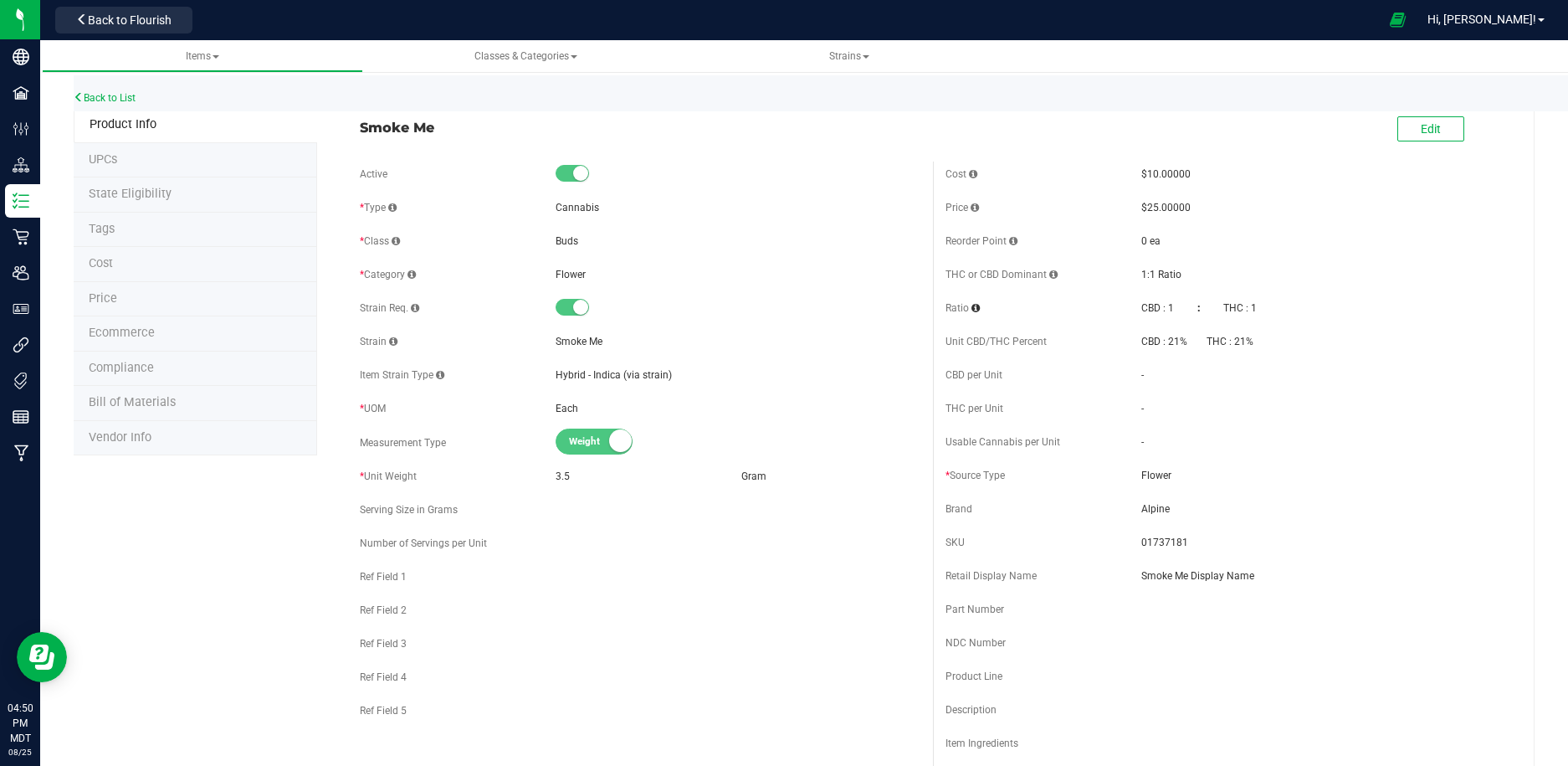
scroll to position [6, 0]
click at [163, 312] on li "Ecommerce" at bounding box center [195, 328] width 244 height 35
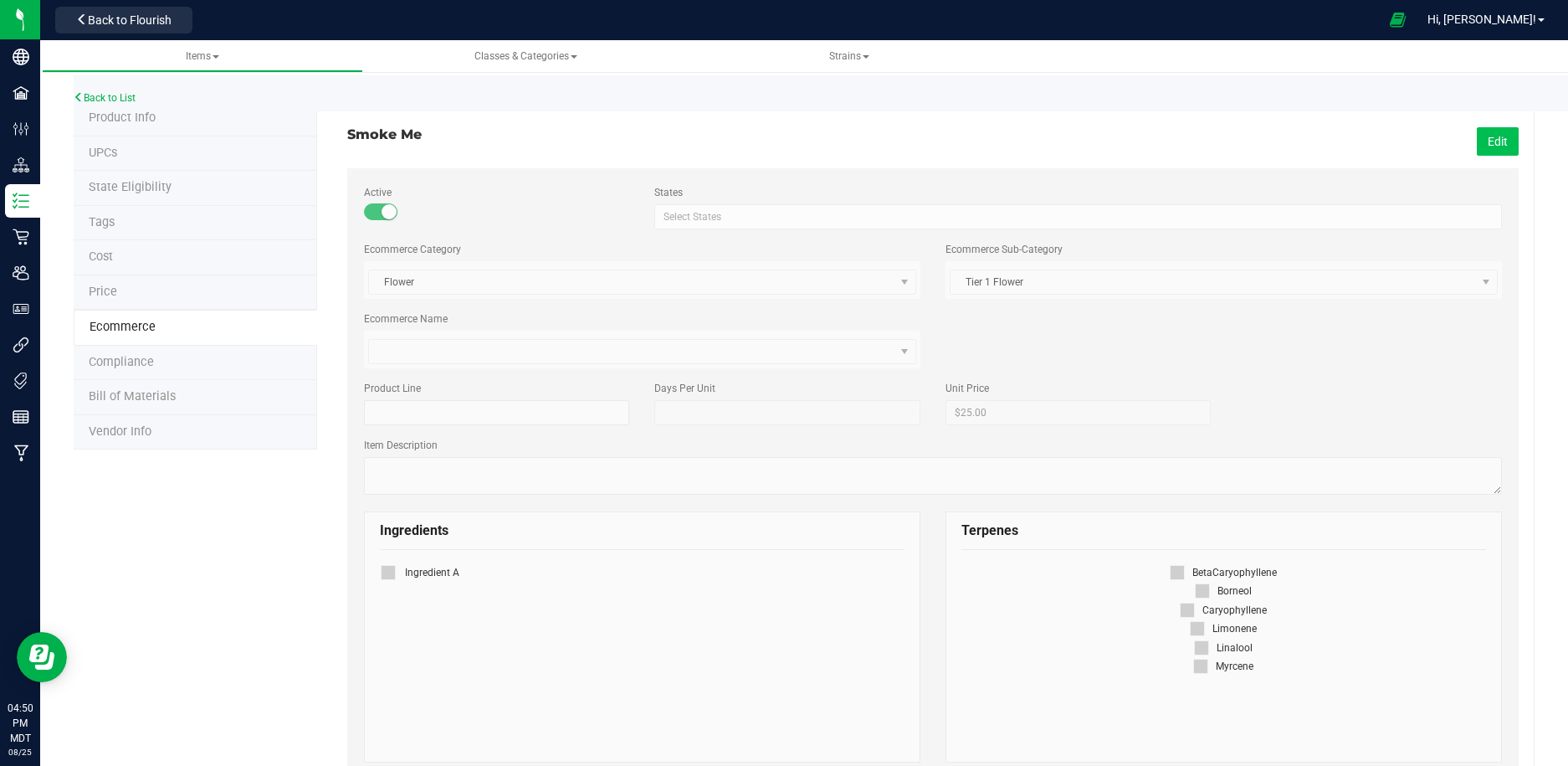
click at [1500, 135] on button "Edit" at bounding box center [1497, 141] width 42 height 28
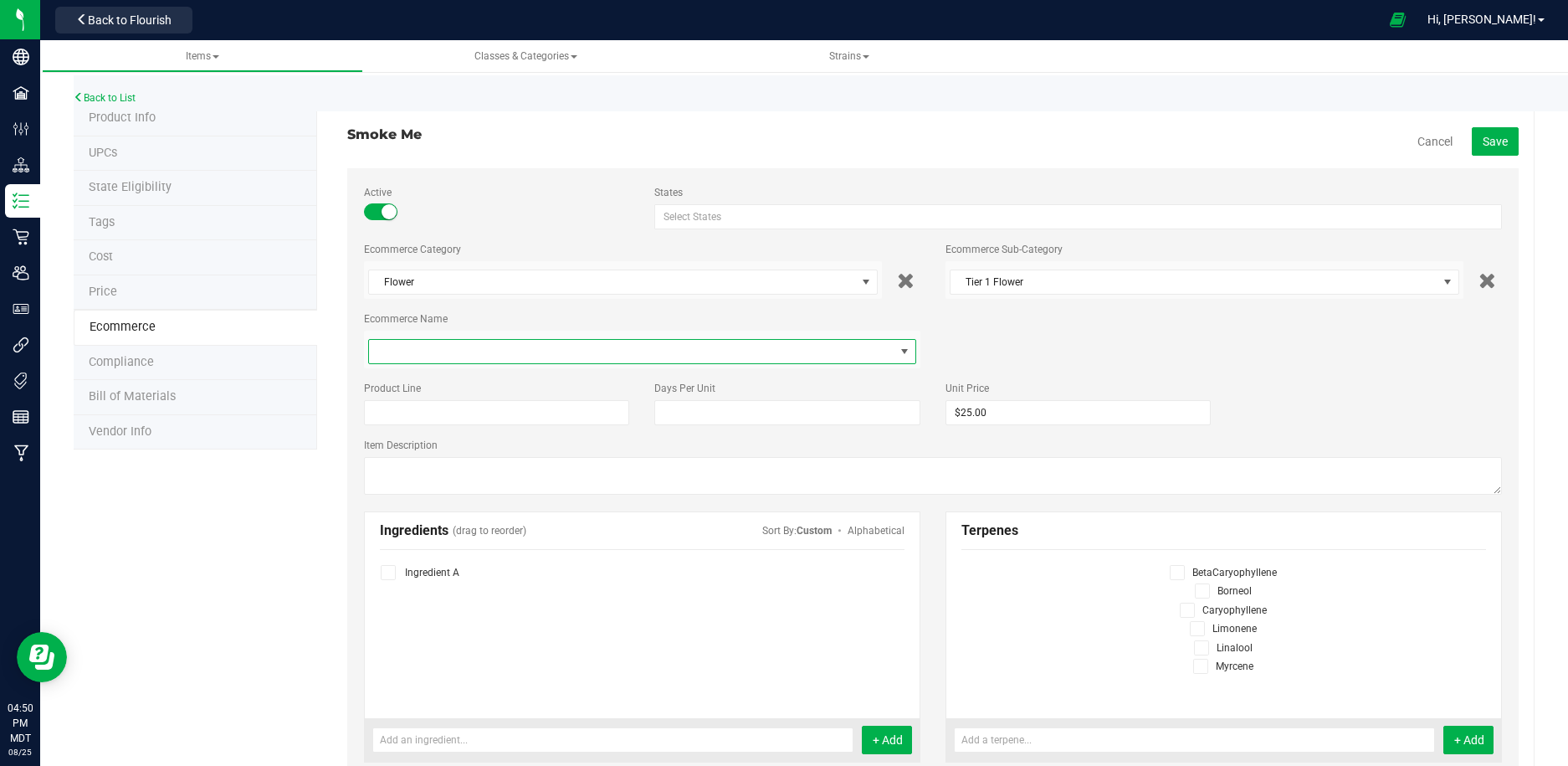
click at [657, 352] on span at bounding box center [631, 351] width 525 height 23
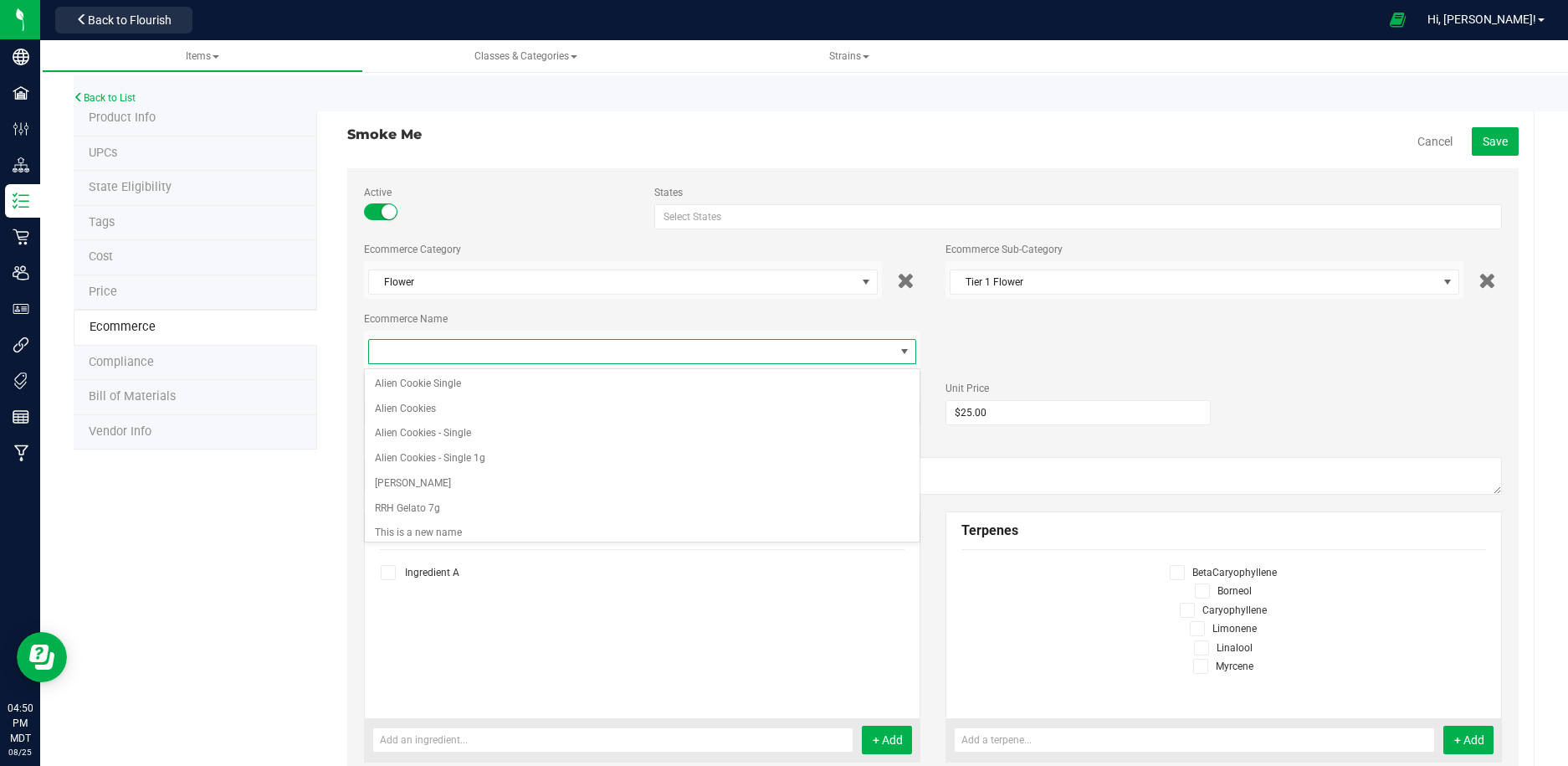
click at [628, 354] on span at bounding box center [631, 351] width 525 height 23
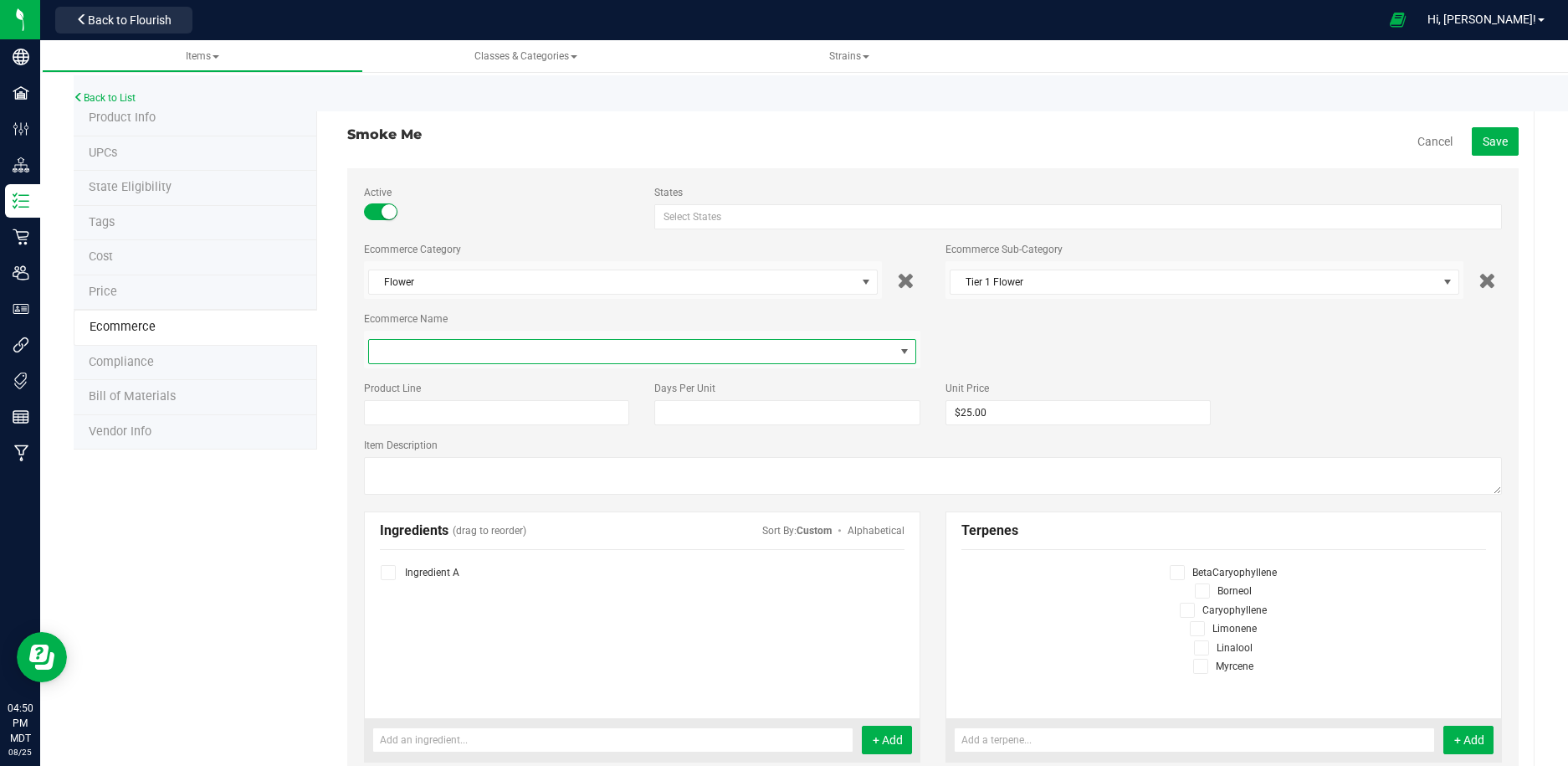
click at [627, 352] on span at bounding box center [631, 351] width 525 height 23
click at [480, 298] on form "Active States Select States AK AL AR AZ CA CO [GEOGRAPHIC_DATA] [GEOGRAPHIC_DAT…" at bounding box center [933, 730] width 1172 height 1124
click at [219, 51] on span "Items" at bounding box center [202, 56] width 33 height 12
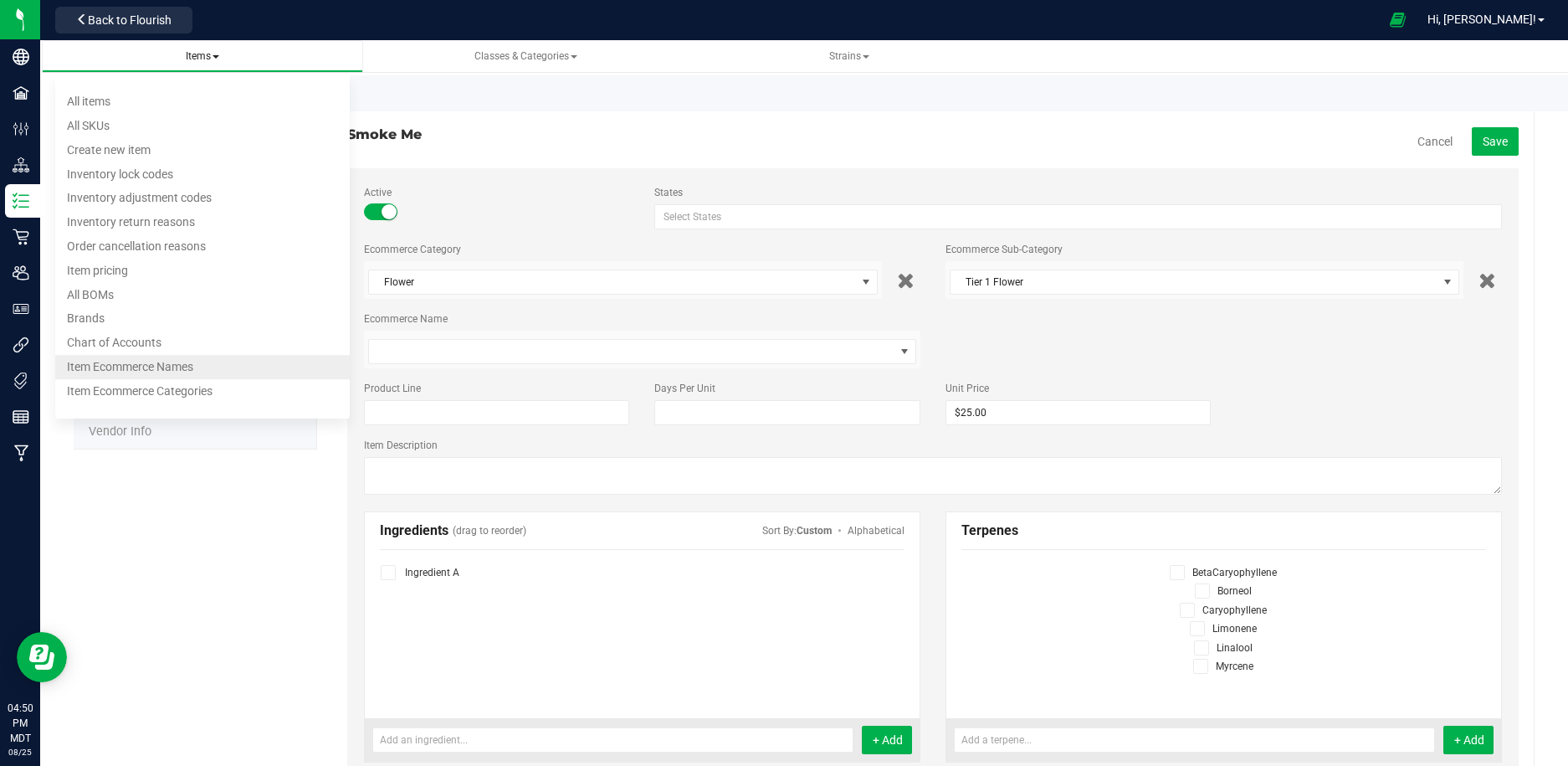
click at [168, 377] on li "Item Ecommerce Names" at bounding box center [203, 366] width 295 height 24
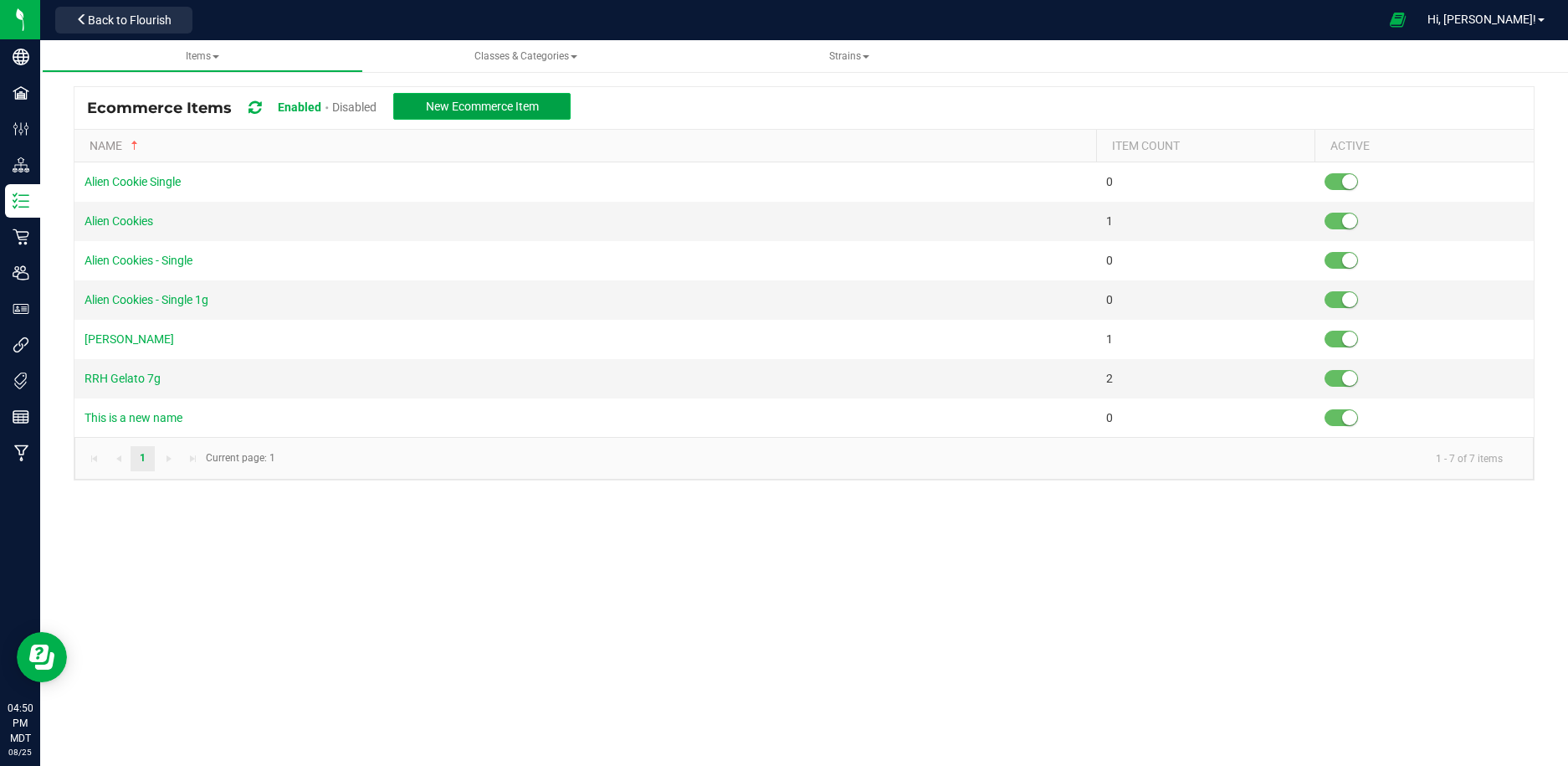
click at [507, 117] on button "New Ecommerce Item" at bounding box center [482, 107] width 178 height 27
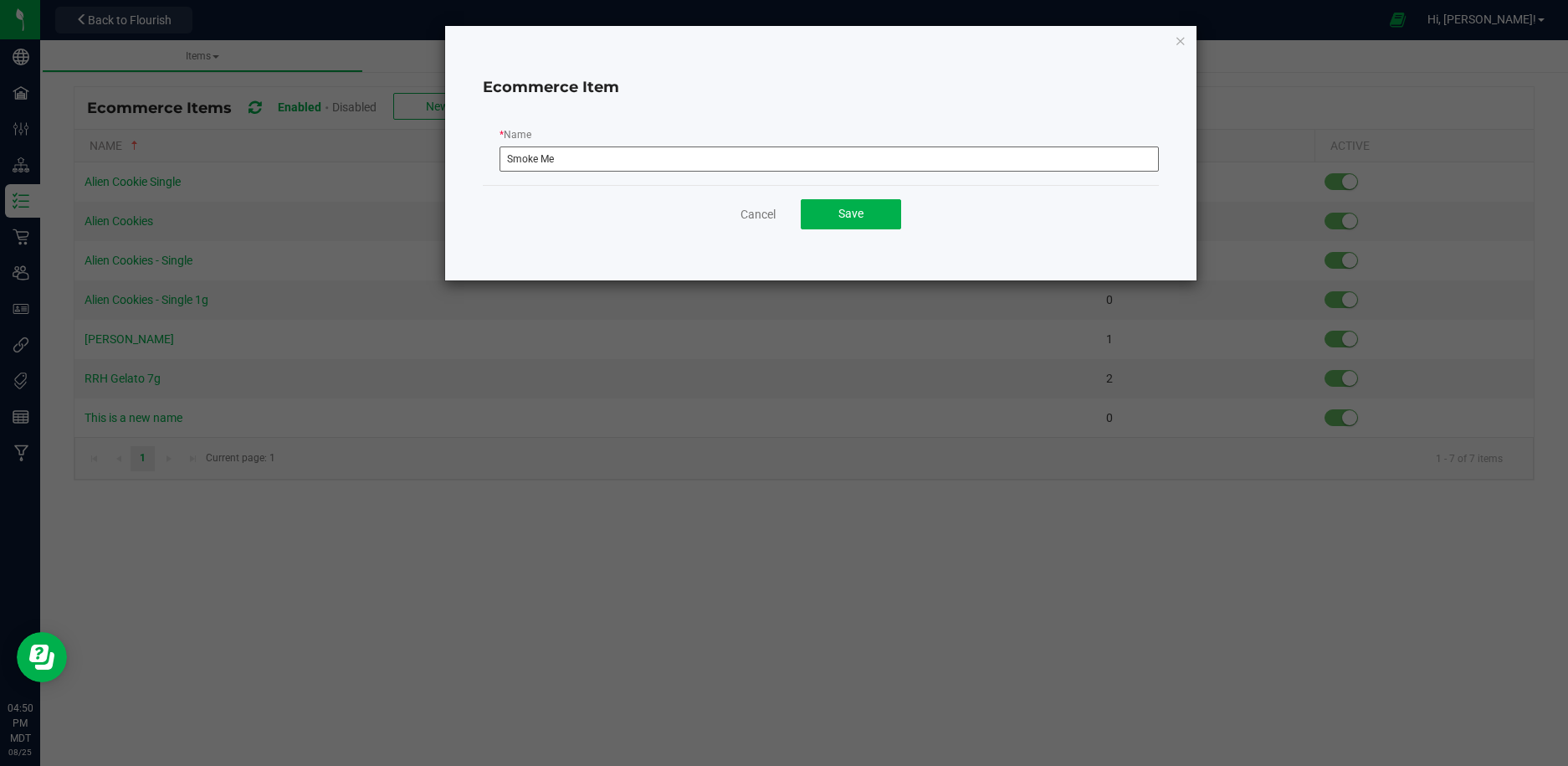
type input "Smoke Me"
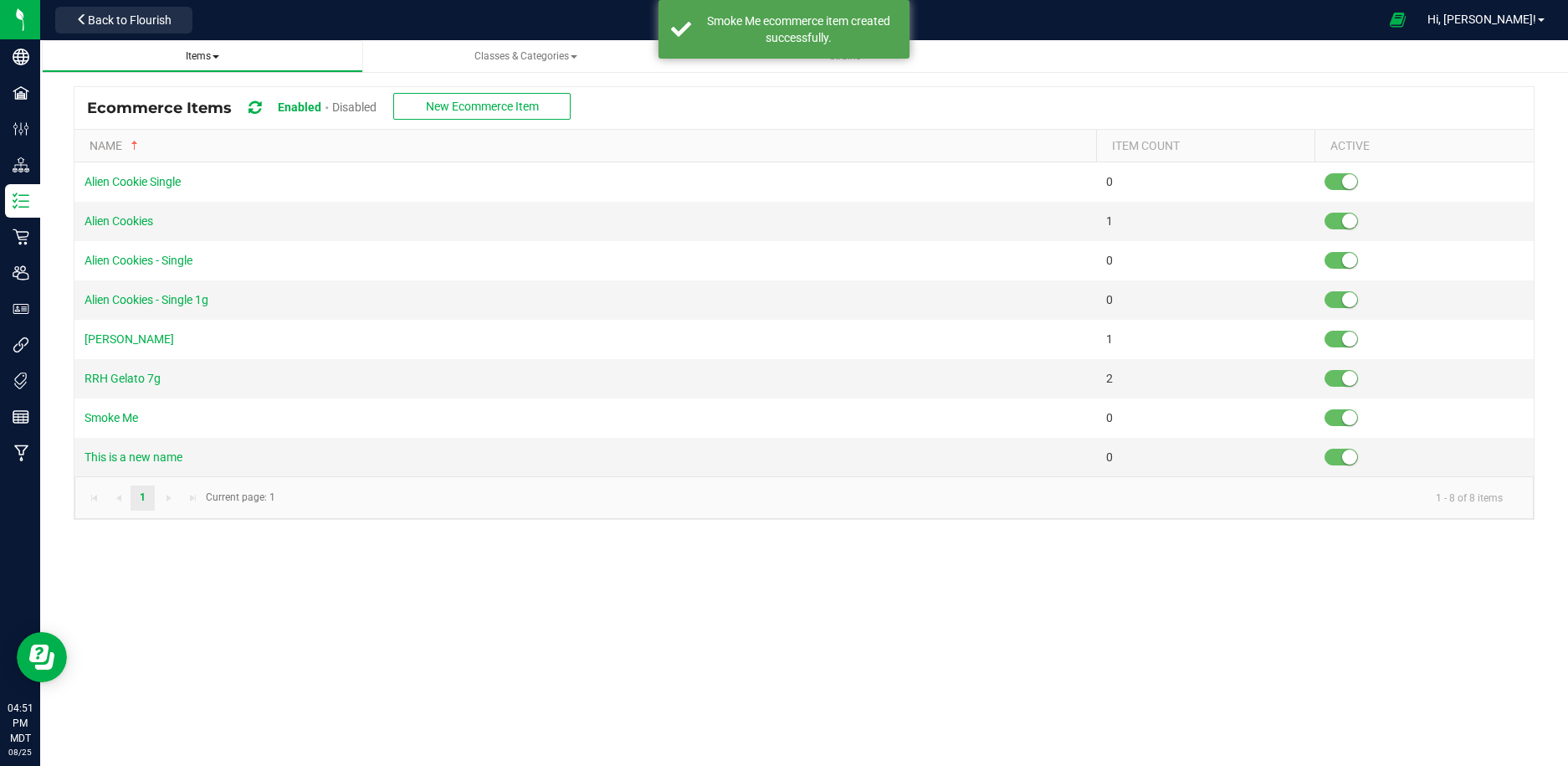
click at [205, 58] on span "Items" at bounding box center [202, 56] width 33 height 12
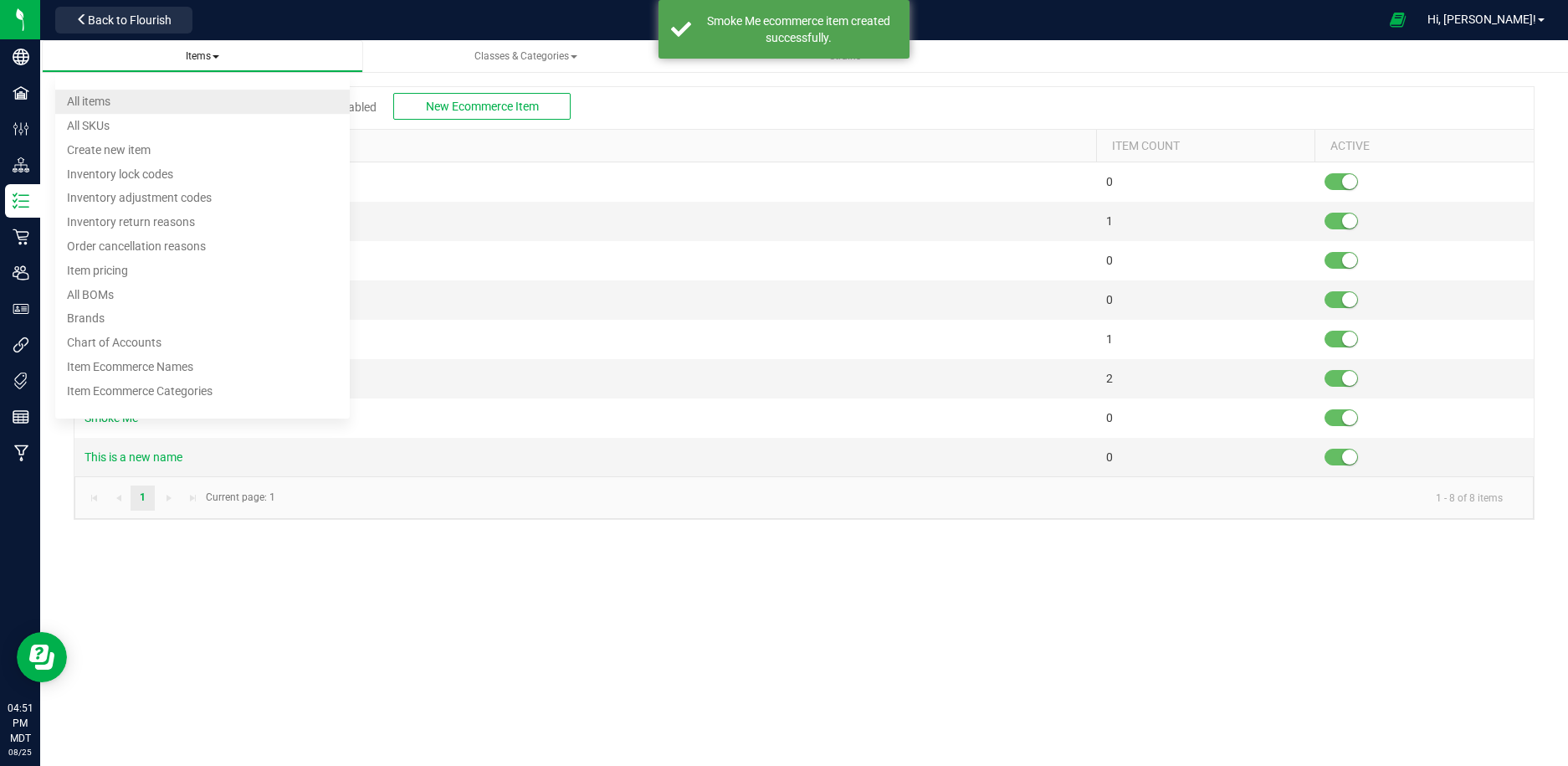
click at [179, 109] on li "All items" at bounding box center [203, 101] width 295 height 24
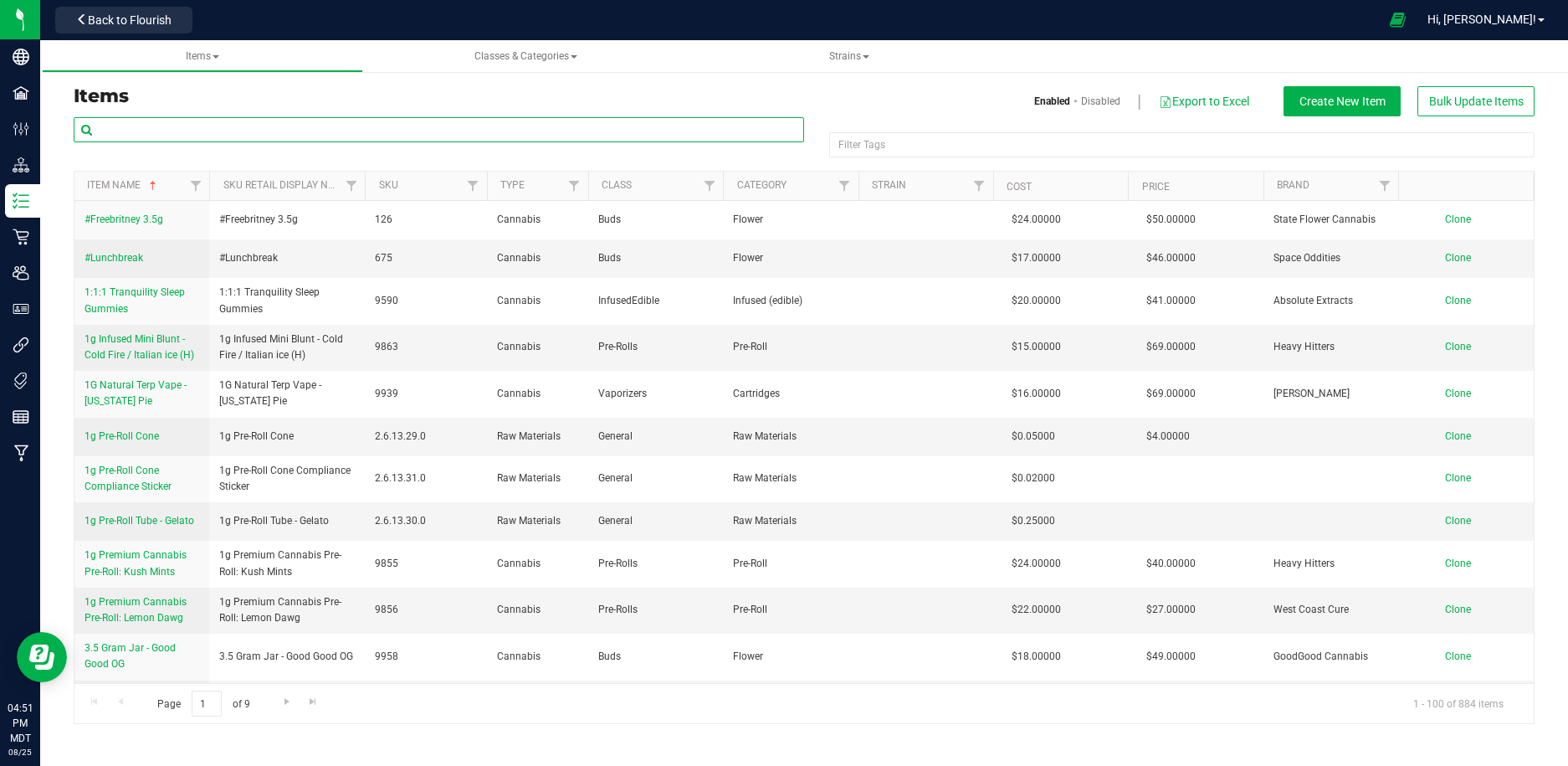
click at [292, 126] on input "text" at bounding box center [439, 130] width 730 height 25
type input "smoke"
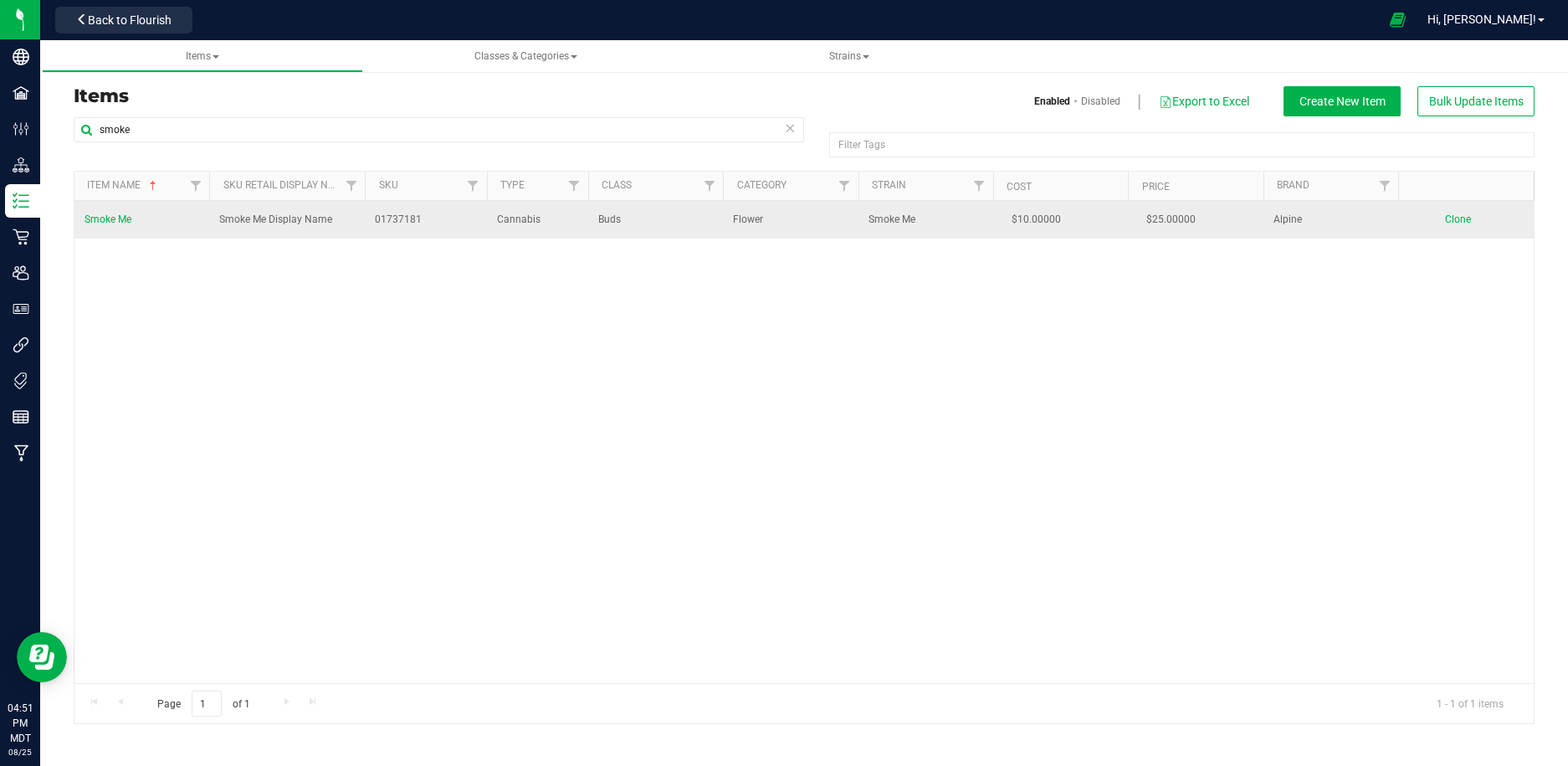
click at [122, 216] on span "Smoke Me" at bounding box center [108, 219] width 47 height 12
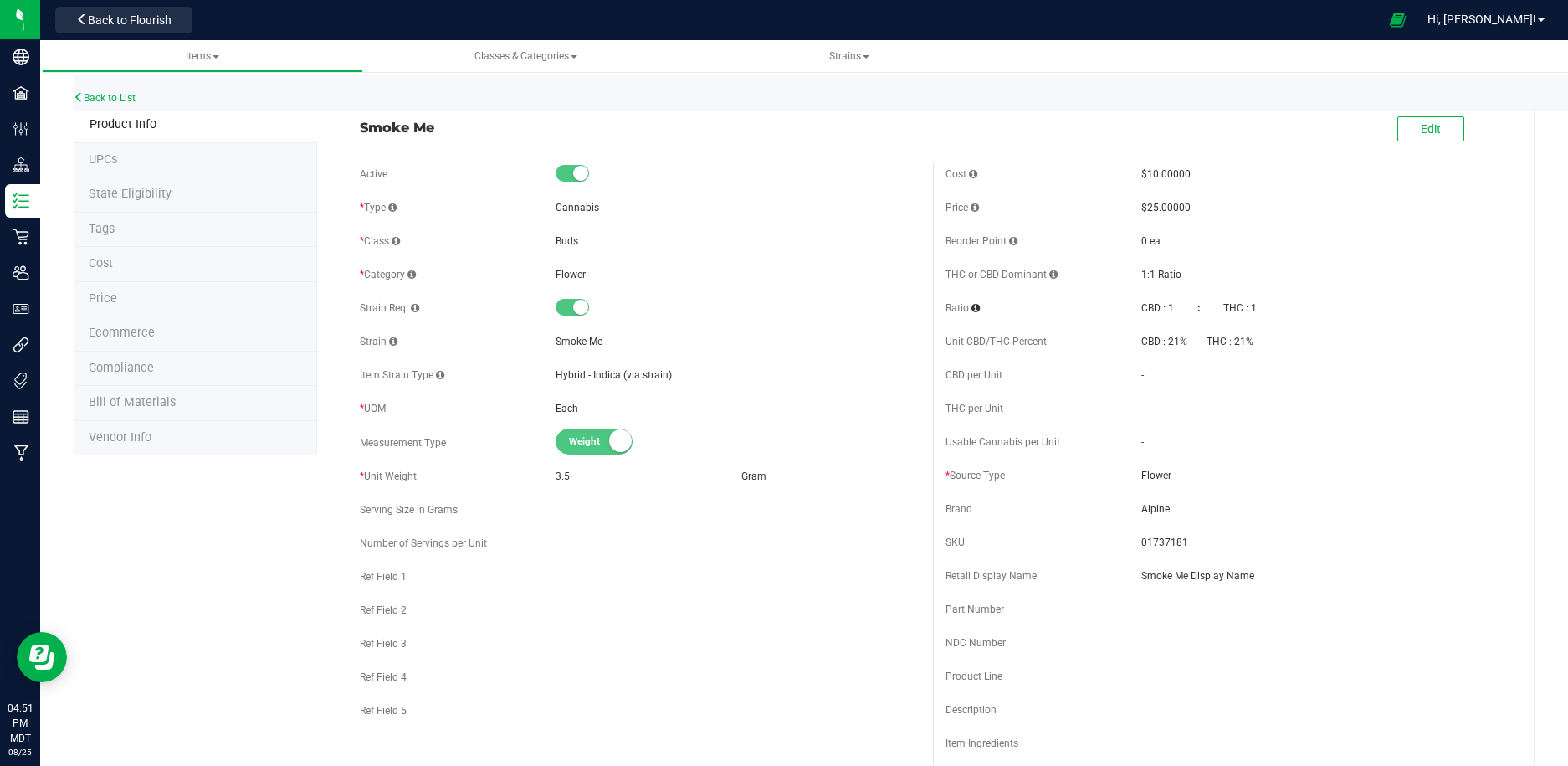
click at [159, 324] on li "Ecommerce" at bounding box center [195, 334] width 244 height 35
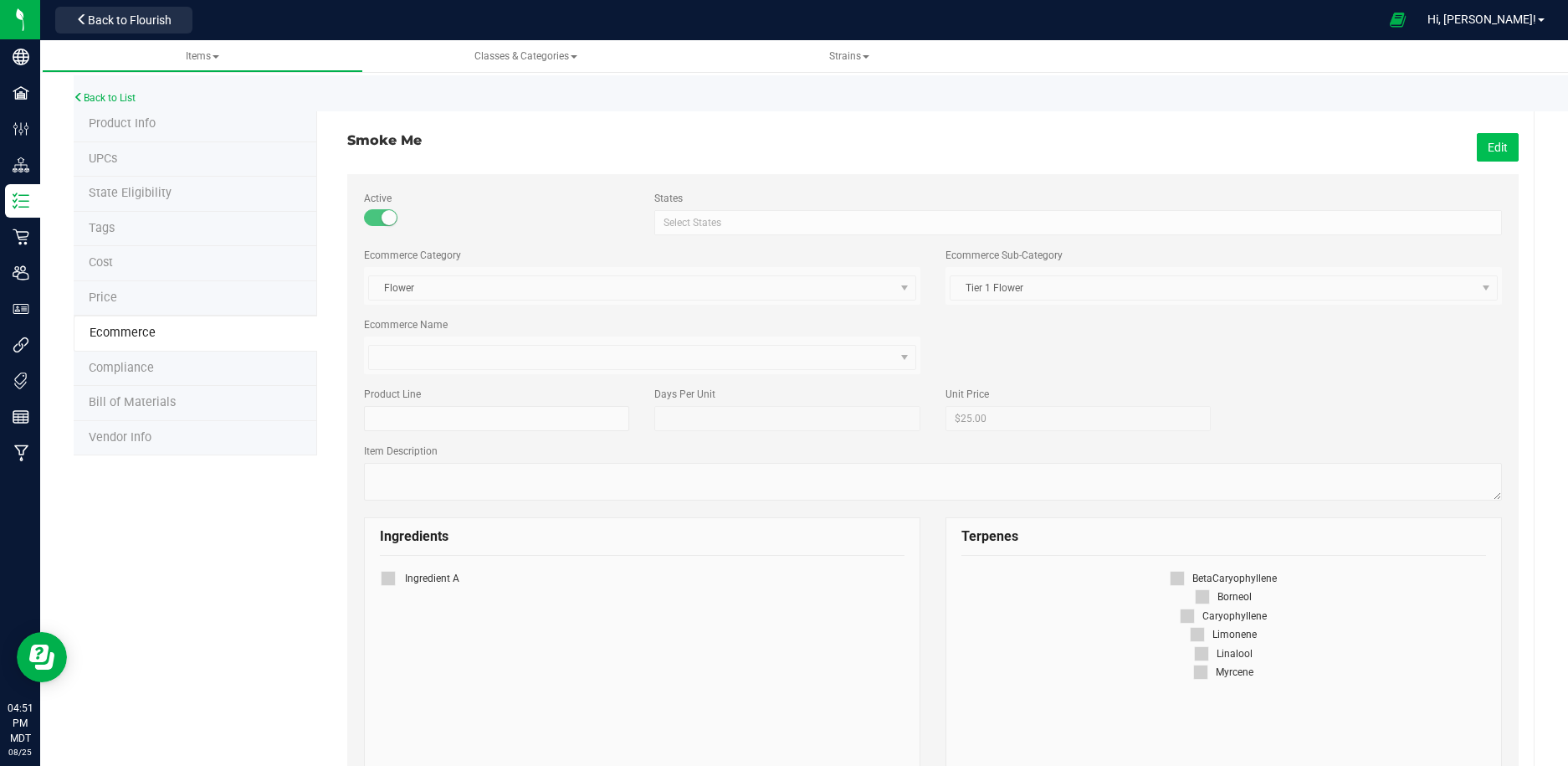
click at [1497, 138] on button "Edit" at bounding box center [1497, 147] width 42 height 28
click at [518, 351] on span at bounding box center [631, 357] width 525 height 23
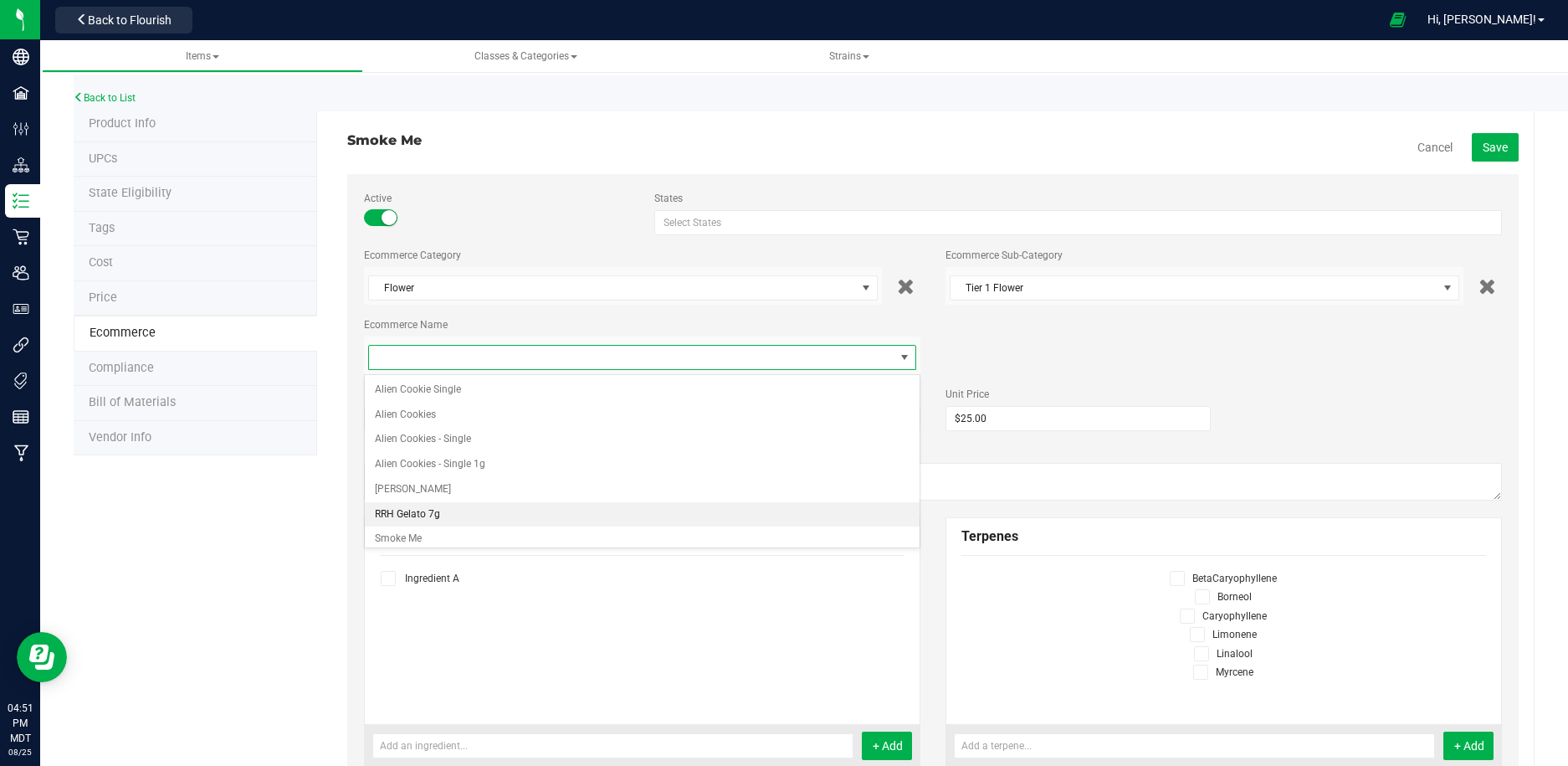
scroll to position [20, 0]
click at [524, 510] on li "Smoke Me" at bounding box center [642, 518] width 554 height 25
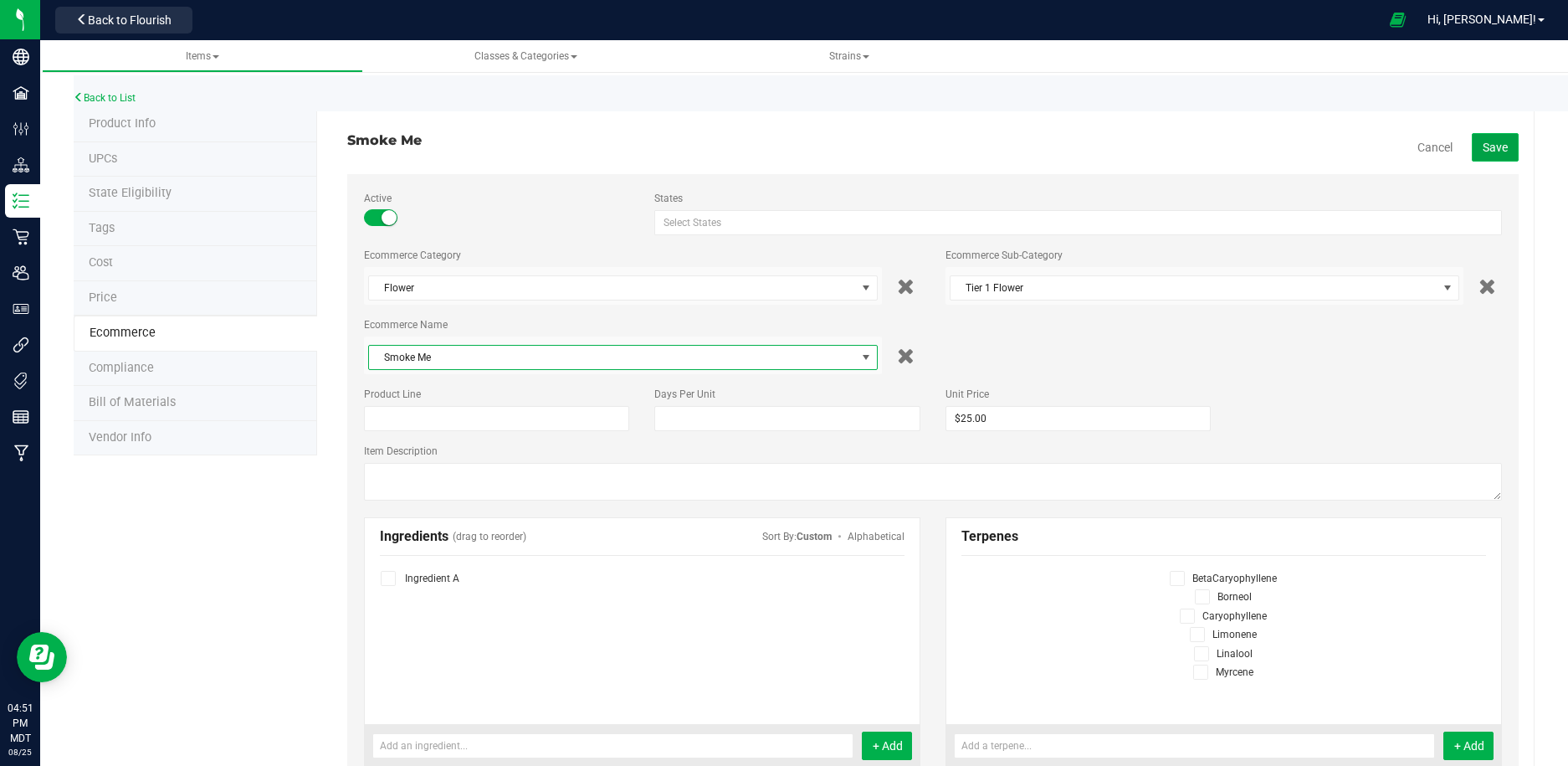
click at [1491, 148] on span "Save" at bounding box center [1495, 148] width 25 height 14
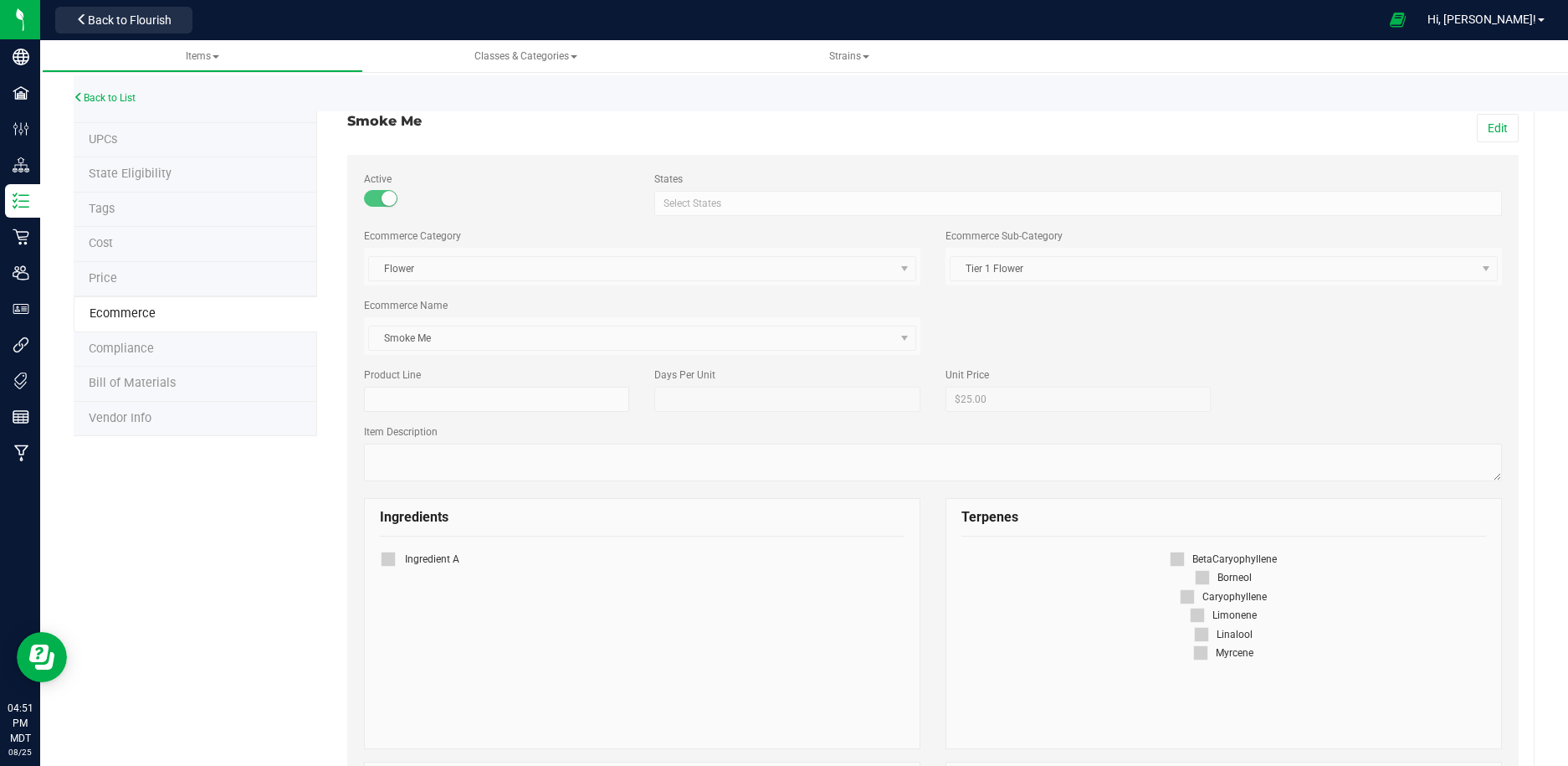
scroll to position [22, 0]
click at [1495, 118] on button "Edit" at bounding box center [1497, 124] width 42 height 28
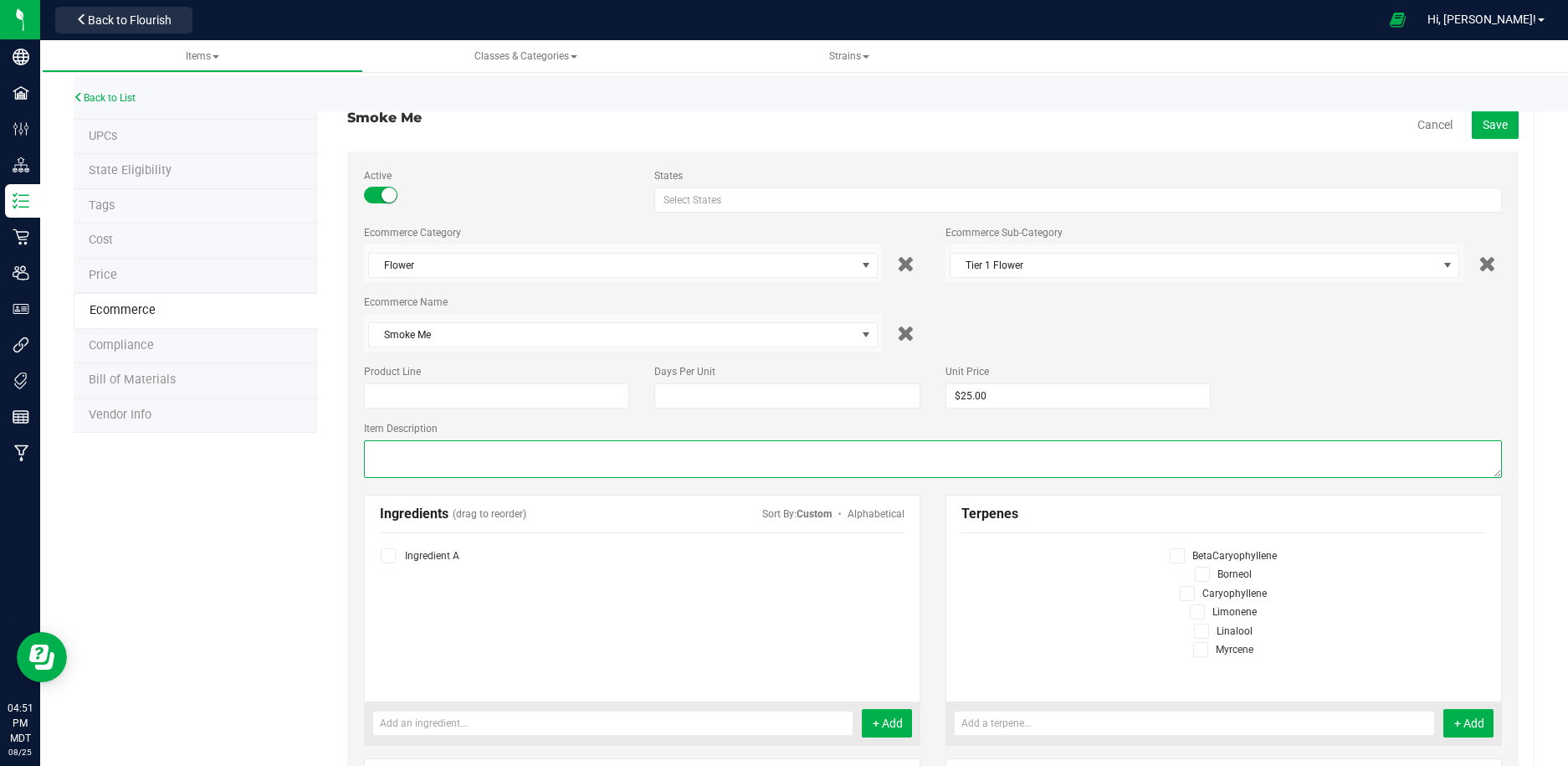
click at [532, 463] on textarea at bounding box center [933, 458] width 1138 height 38
type textarea "This is my ecommerce description. Please smoke me. I need to be smoked."
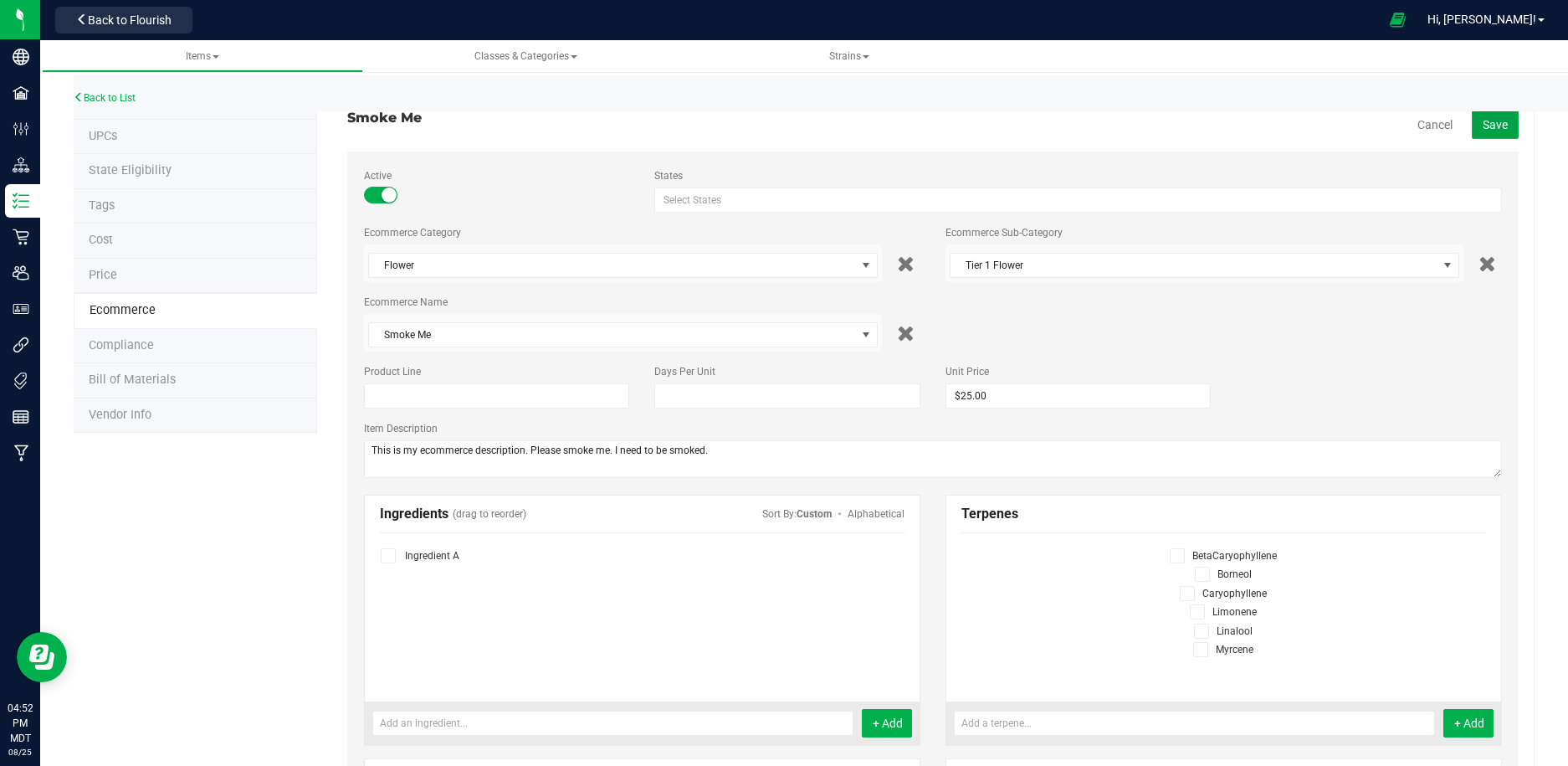
click at [1505, 115] on button "Save" at bounding box center [1495, 124] width 47 height 28
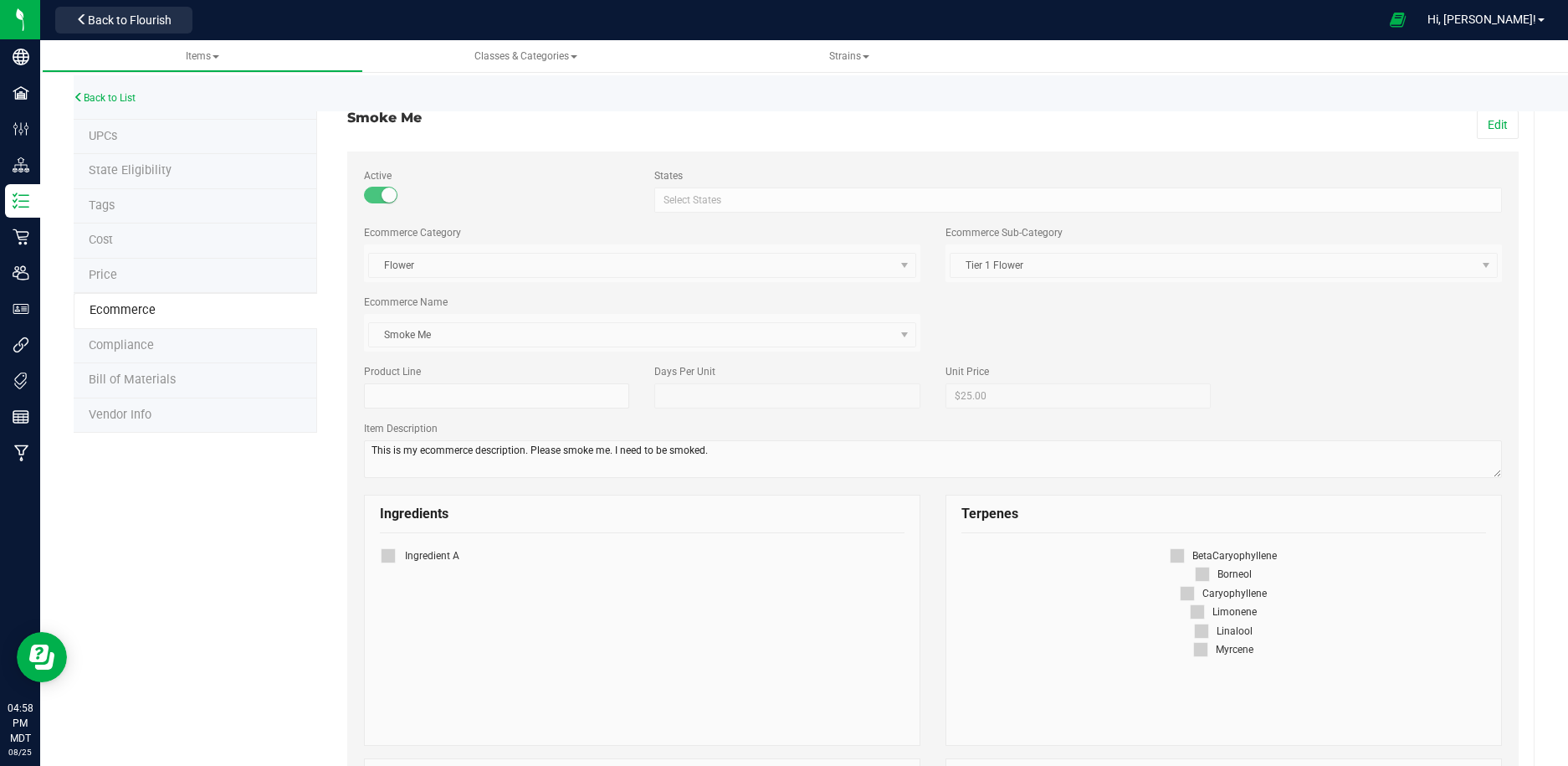
click at [130, 270] on li "Price" at bounding box center [195, 276] width 244 height 35
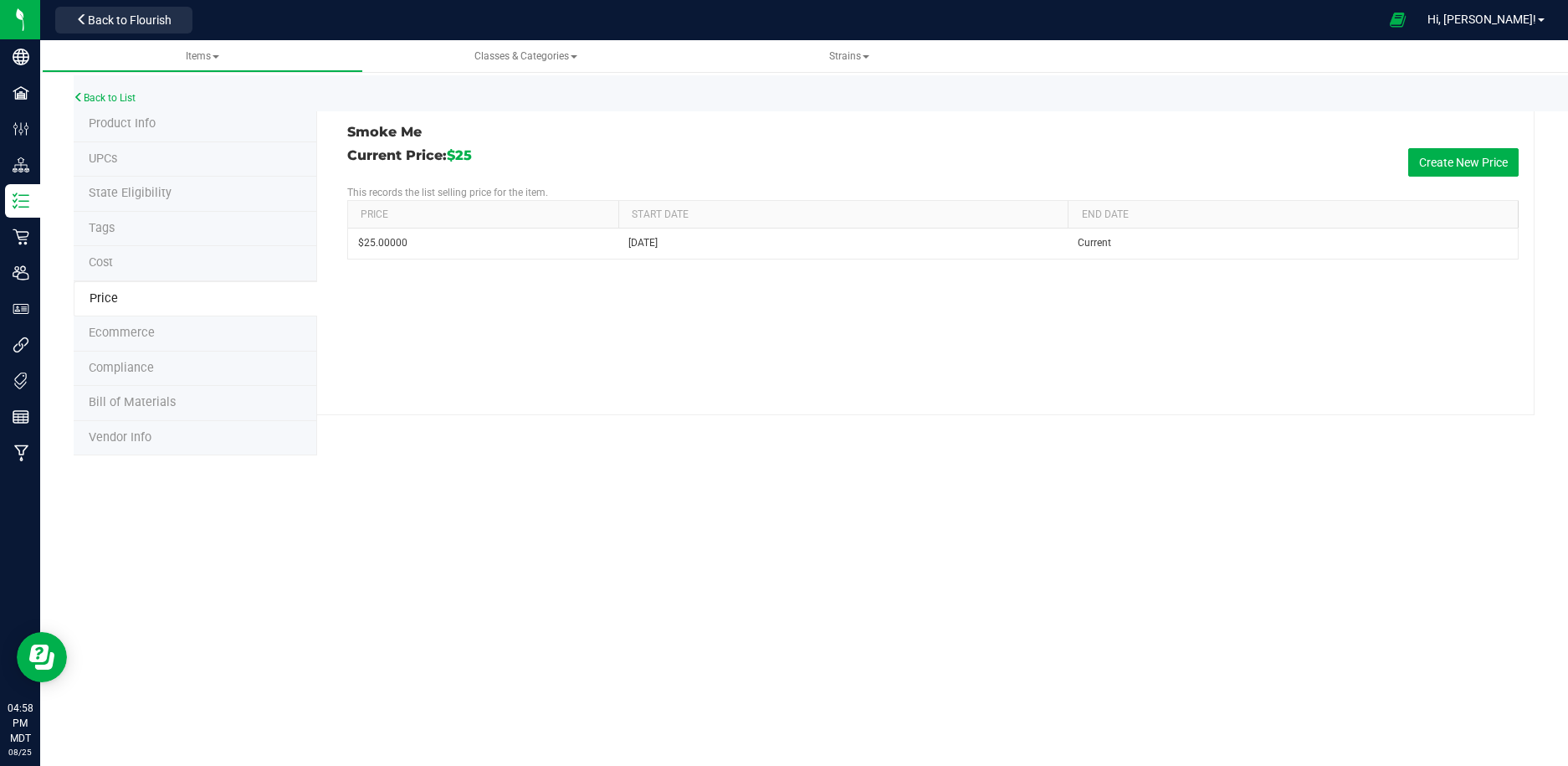
click at [135, 360] on span "Compliance" at bounding box center [120, 367] width 65 height 15
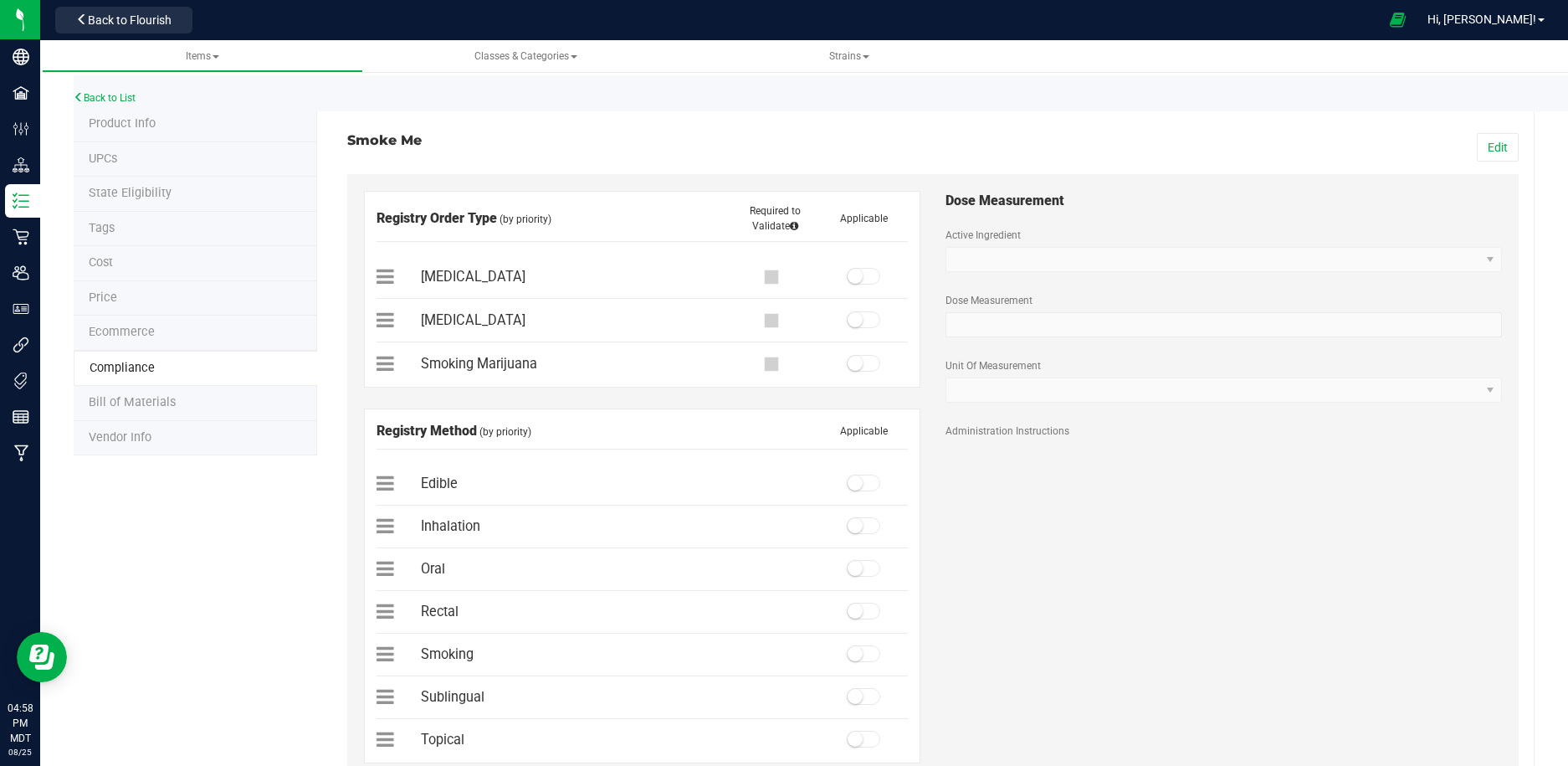
click at [148, 125] on span "Product Info" at bounding box center [121, 123] width 67 height 15
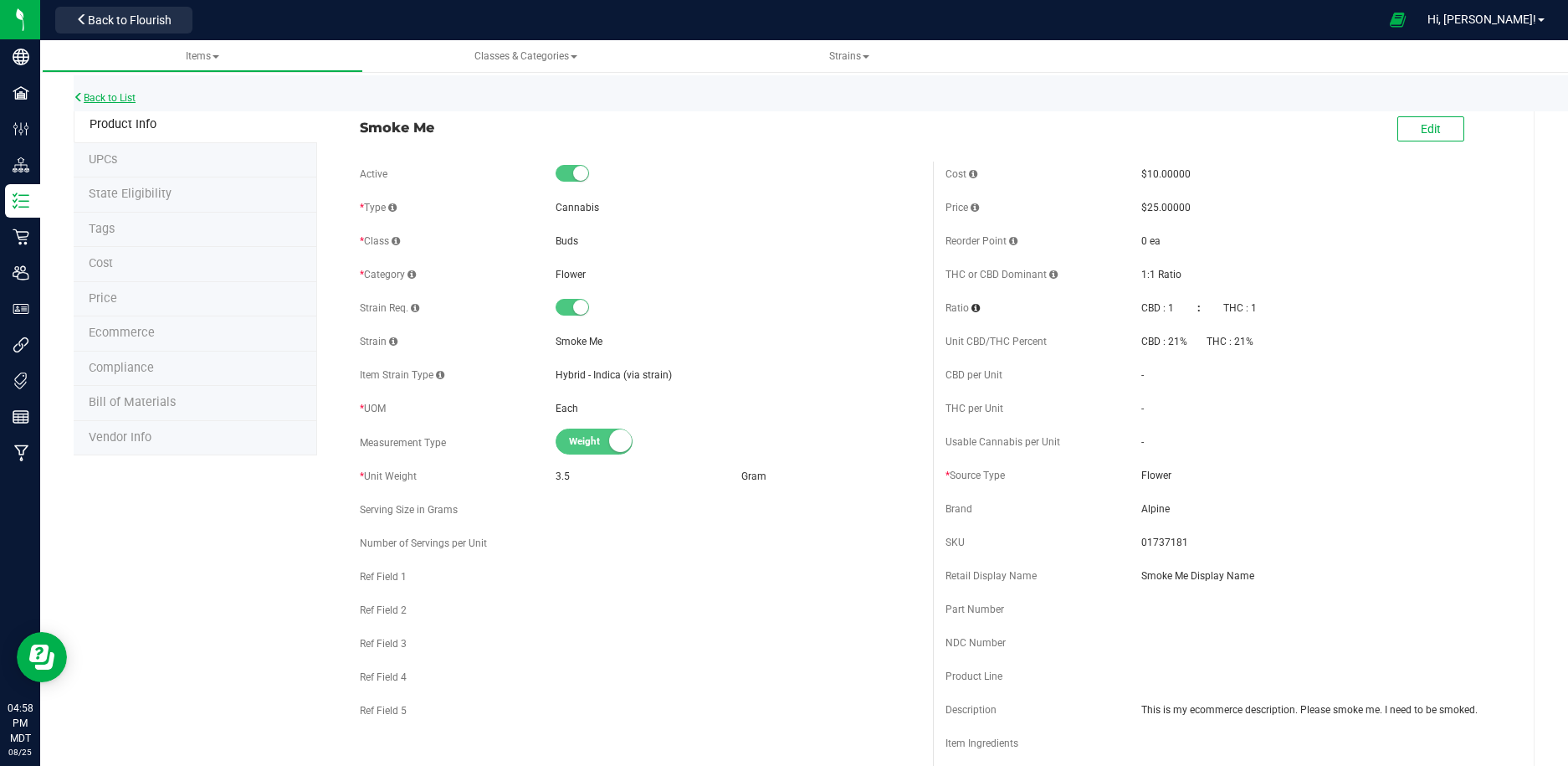
click at [123, 94] on link "Back to List" at bounding box center [105, 98] width 62 height 12
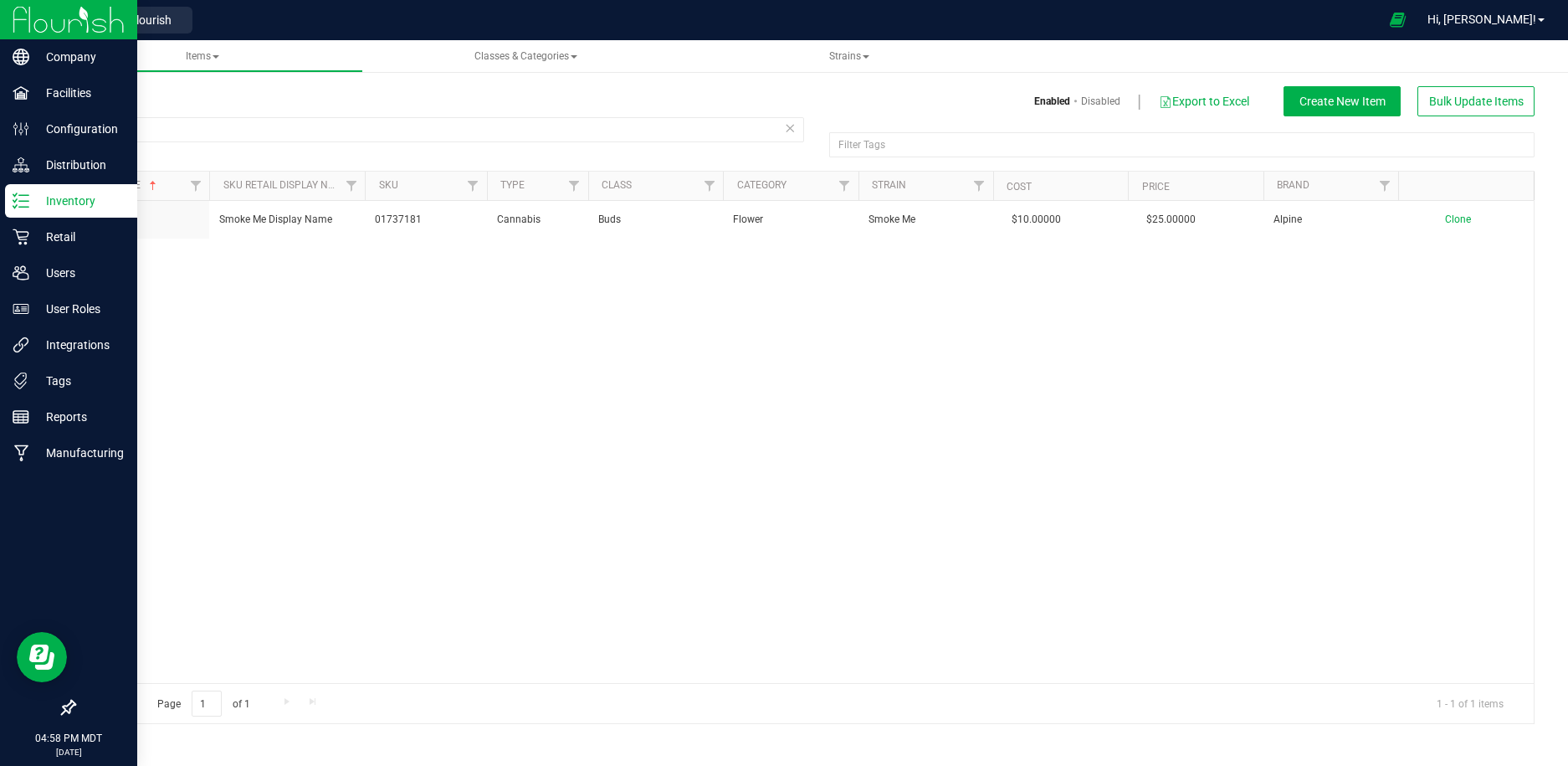
click at [50, 206] on p "Inventory" at bounding box center [79, 201] width 100 height 20
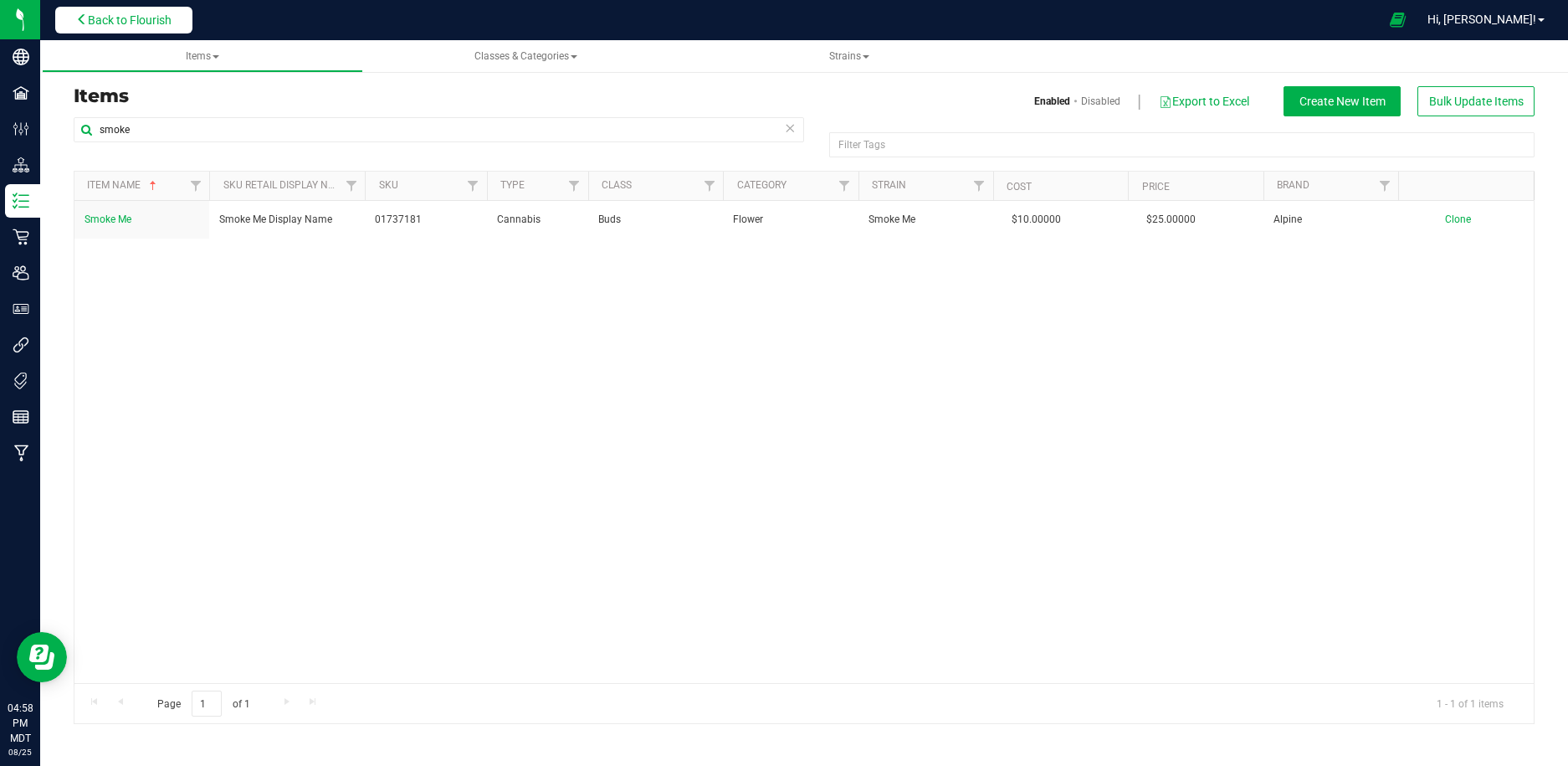
click at [130, 22] on span "Back to Flourish" at bounding box center [129, 20] width 83 height 14
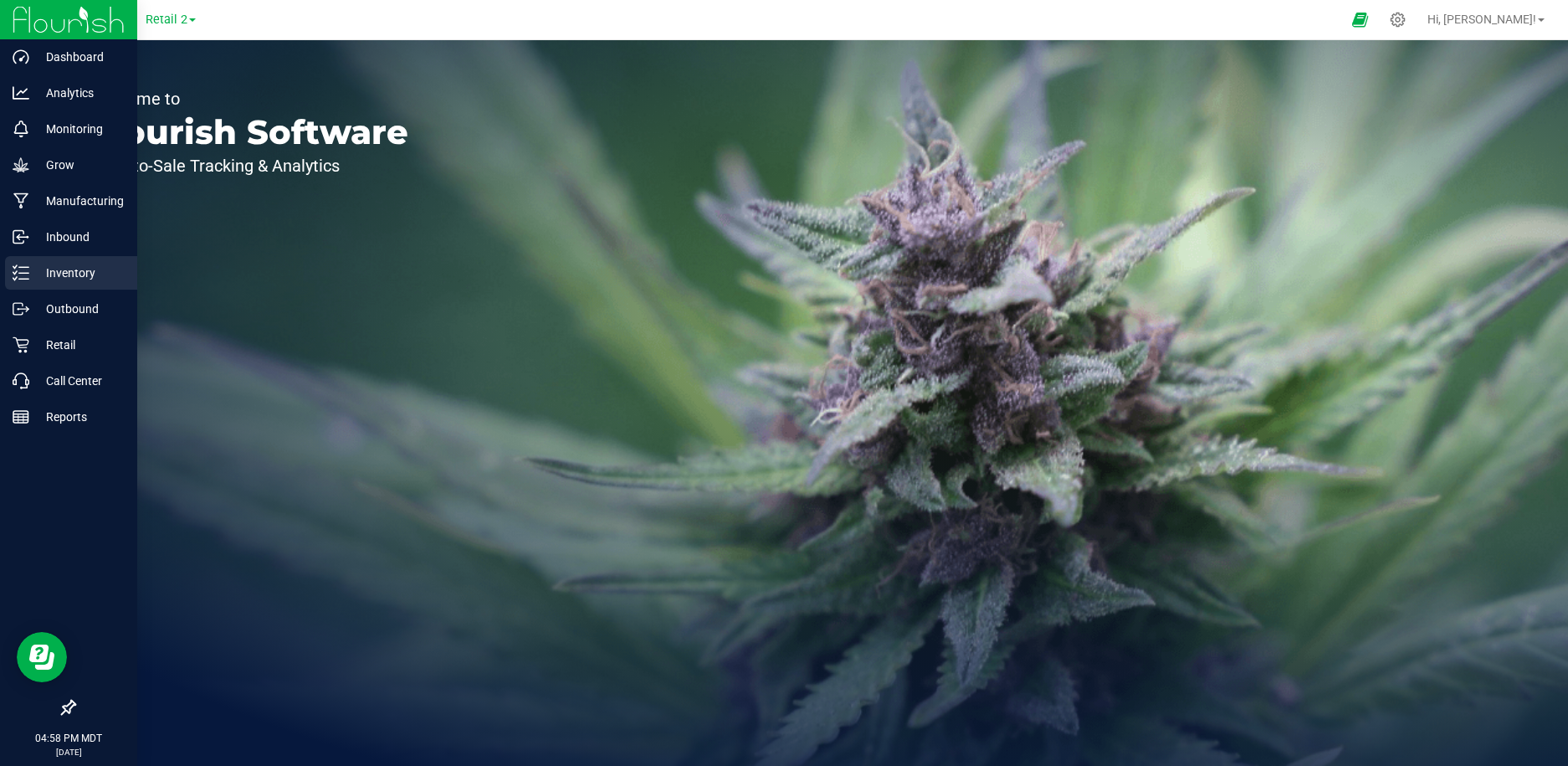
click at [63, 279] on p "Inventory" at bounding box center [79, 273] width 100 height 20
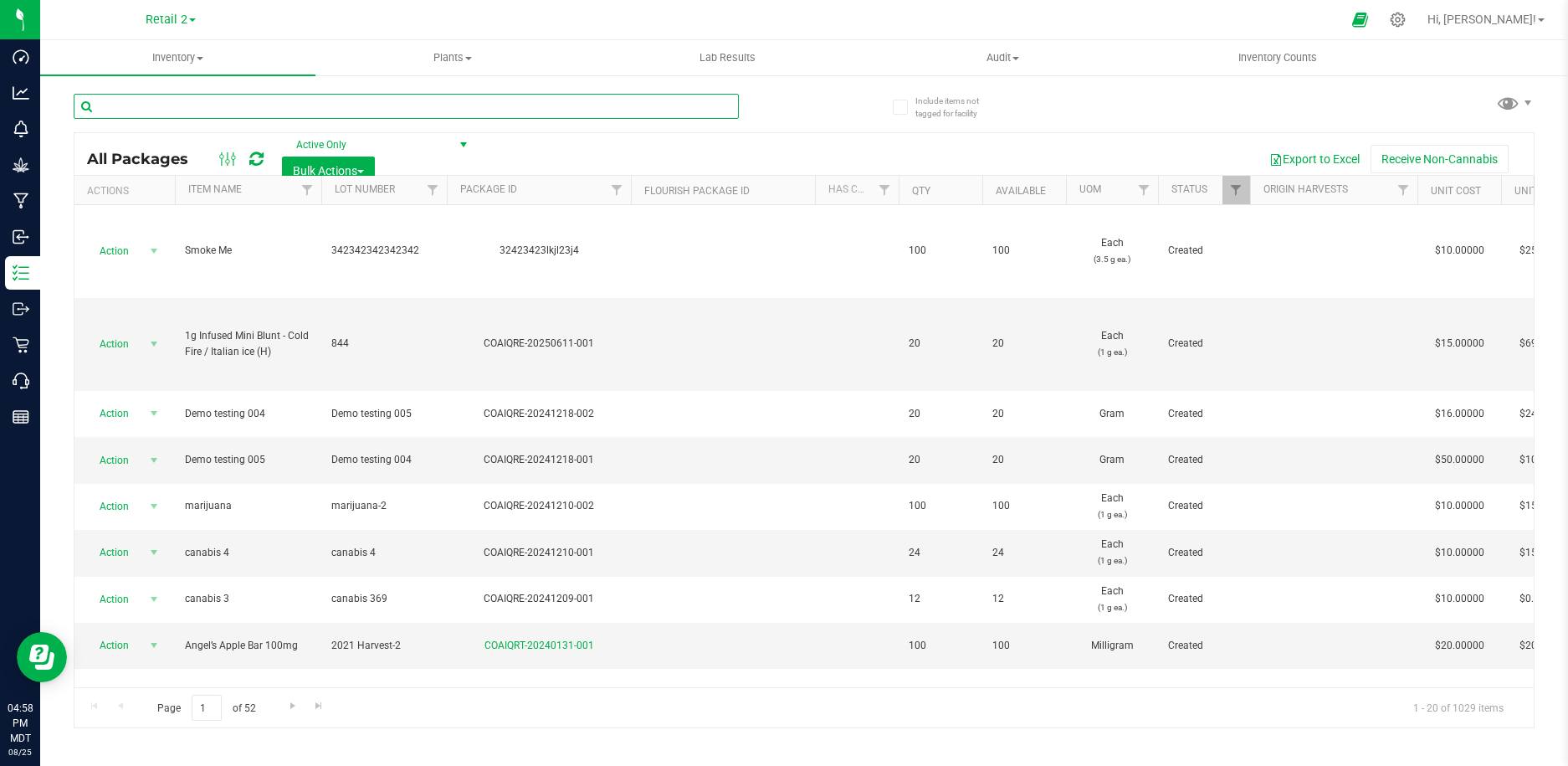
click at [202, 105] on input "text" at bounding box center [406, 107] width 665 height 25
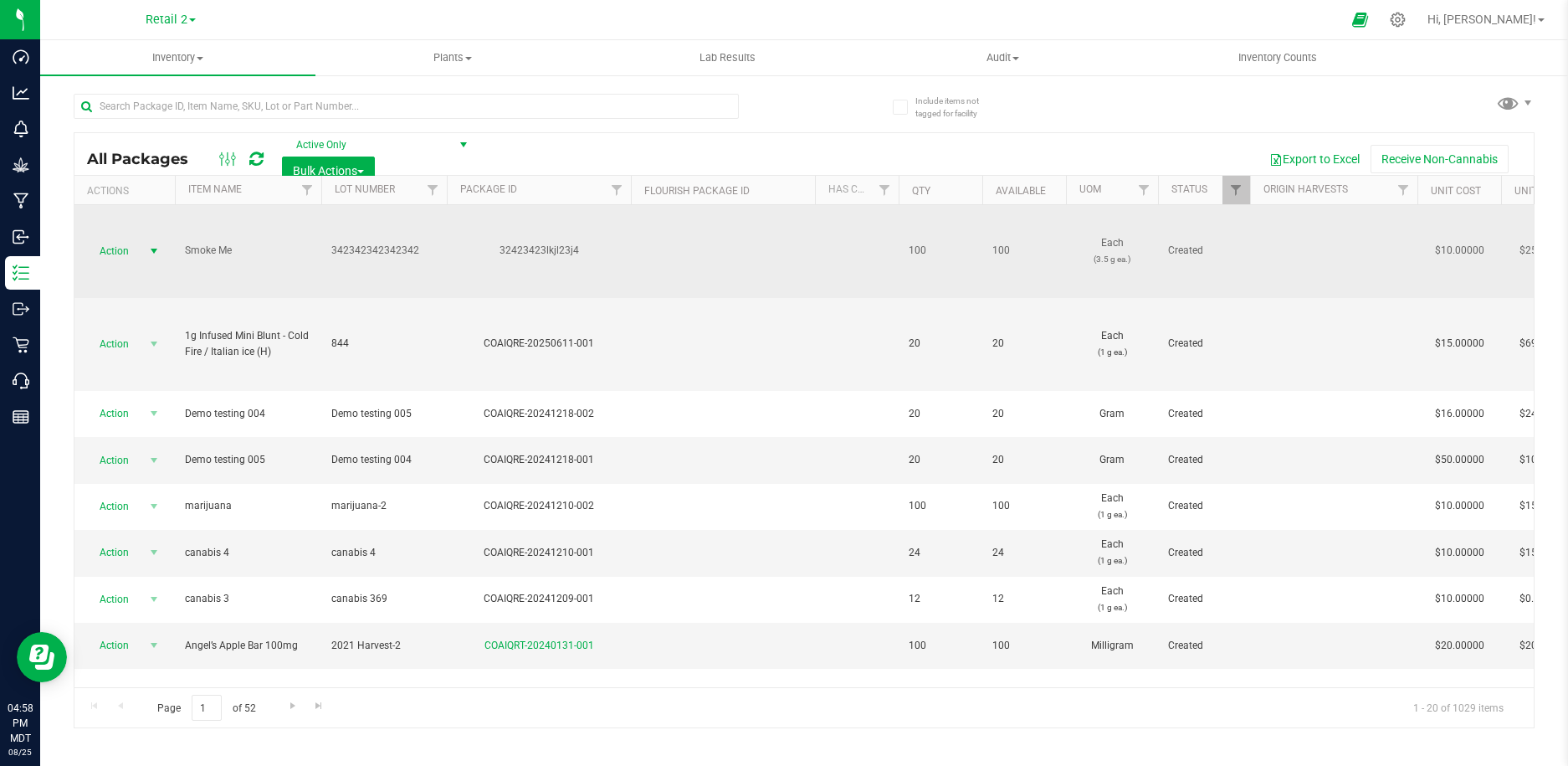
click at [152, 250] on span "select" at bounding box center [154, 251] width 14 height 14
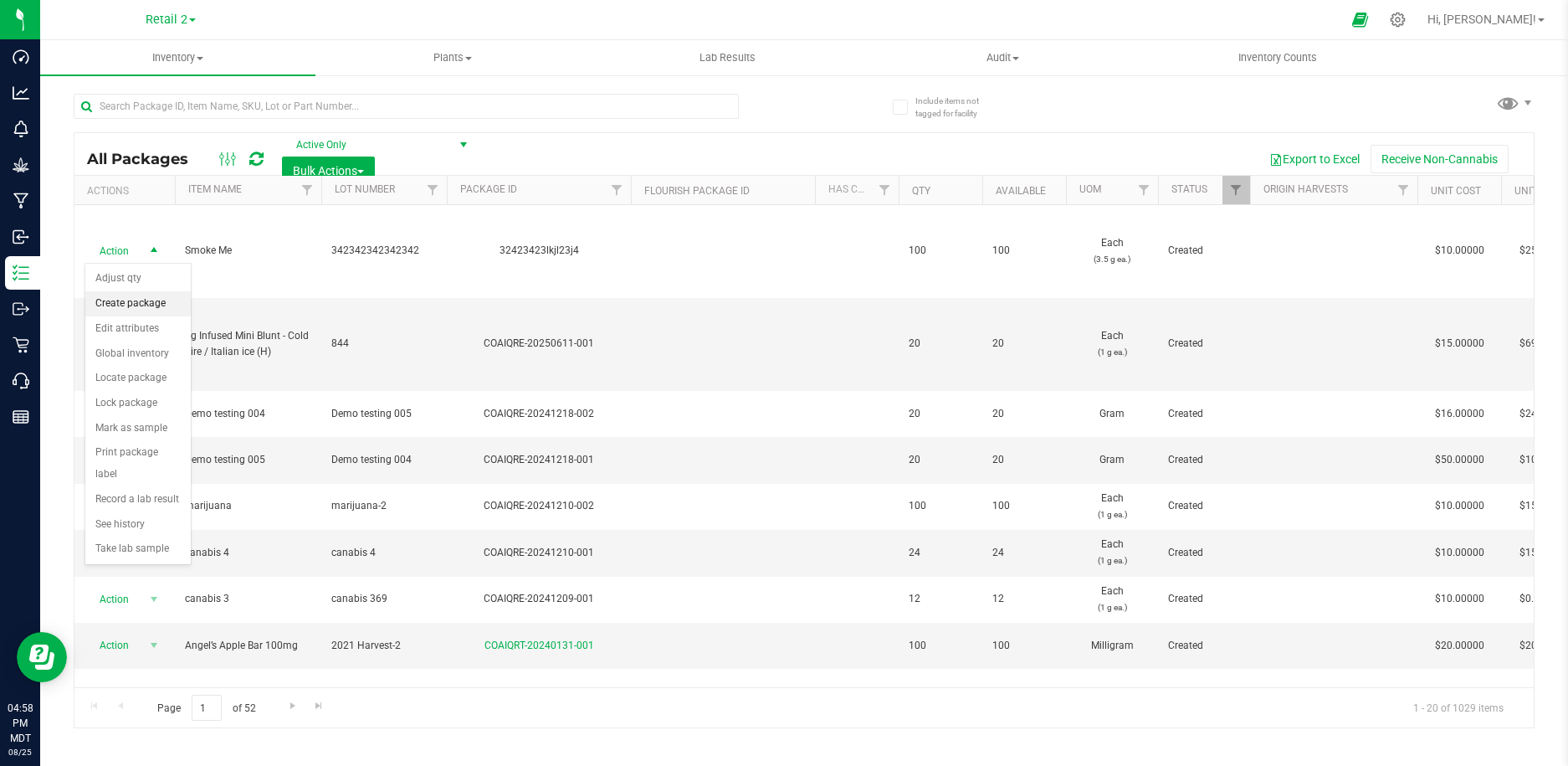
click at [170, 307] on li "Create package" at bounding box center [138, 304] width 106 height 25
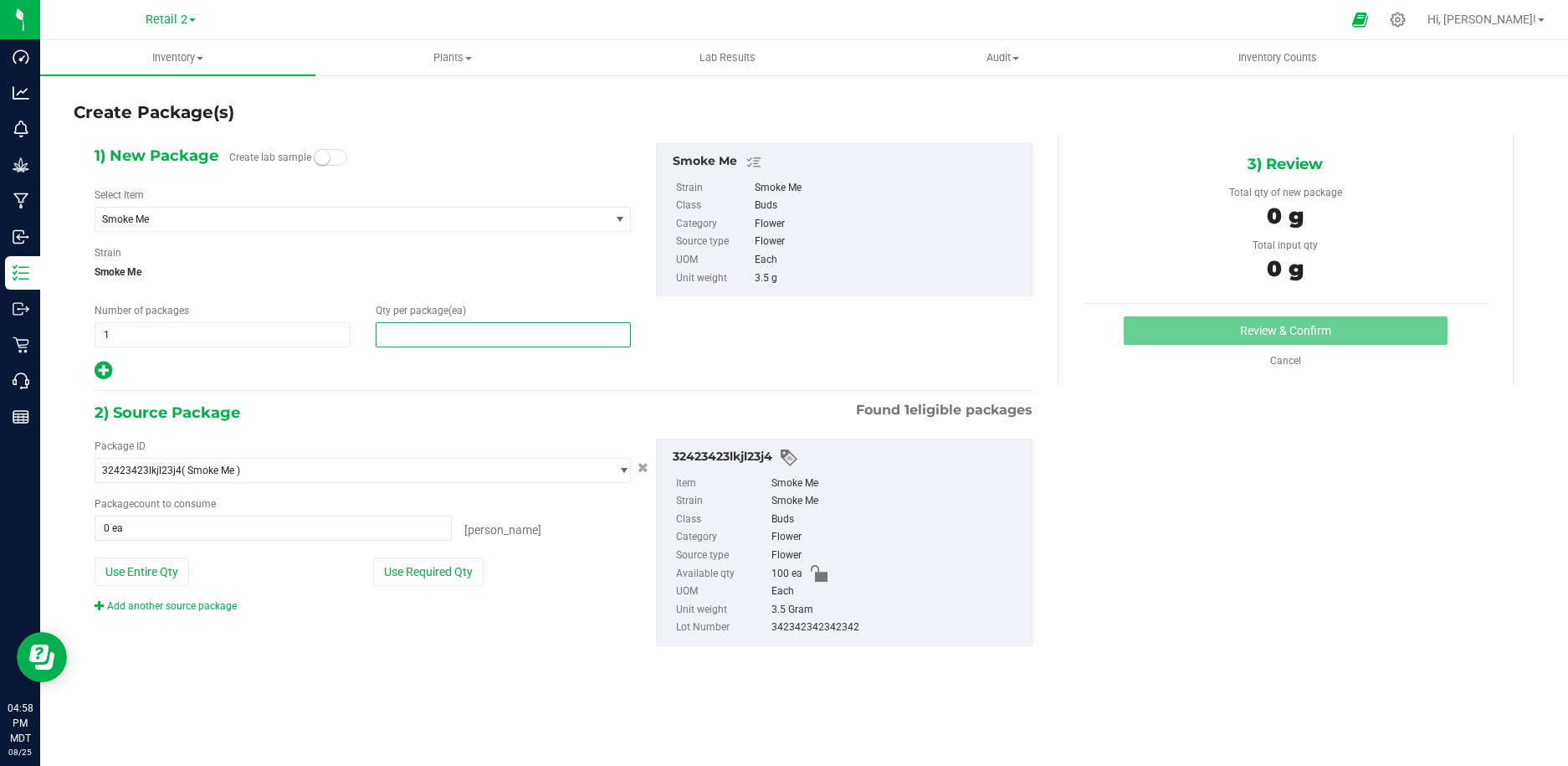
drag, startPoint x: 398, startPoint y: 339, endPoint x: 370, endPoint y: 334, distance: 28.4
click at [370, 334] on div "Qty per package (ea)" at bounding box center [504, 325] width 282 height 45
type input "0"
click at [723, 57] on span "Lab Results" at bounding box center [727, 58] width 101 height 16
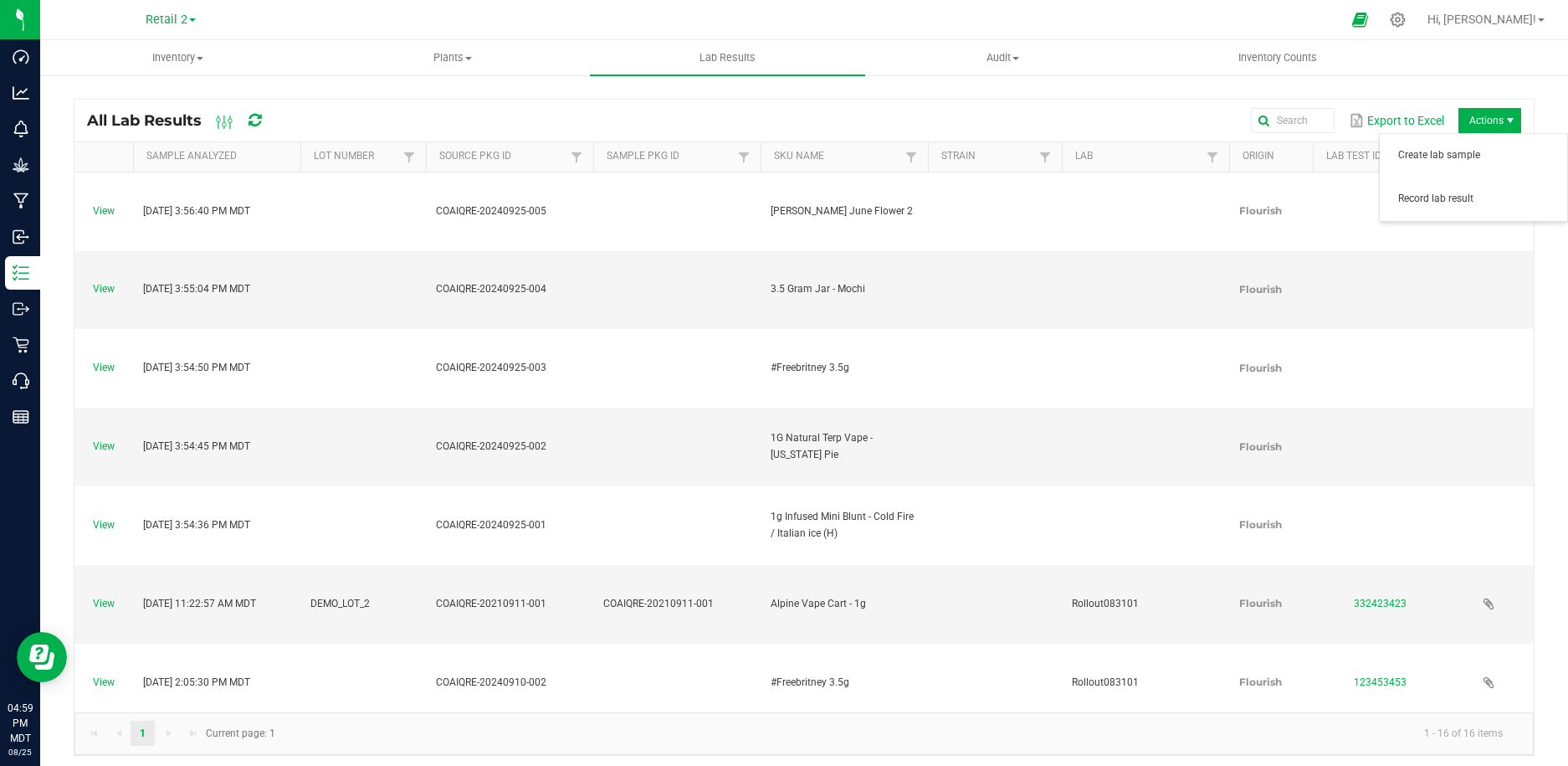
click at [1493, 115] on span "Actions" at bounding box center [1489, 120] width 63 height 25
click at [1472, 144] on span "Create lab sample" at bounding box center [1474, 155] width 167 height 33
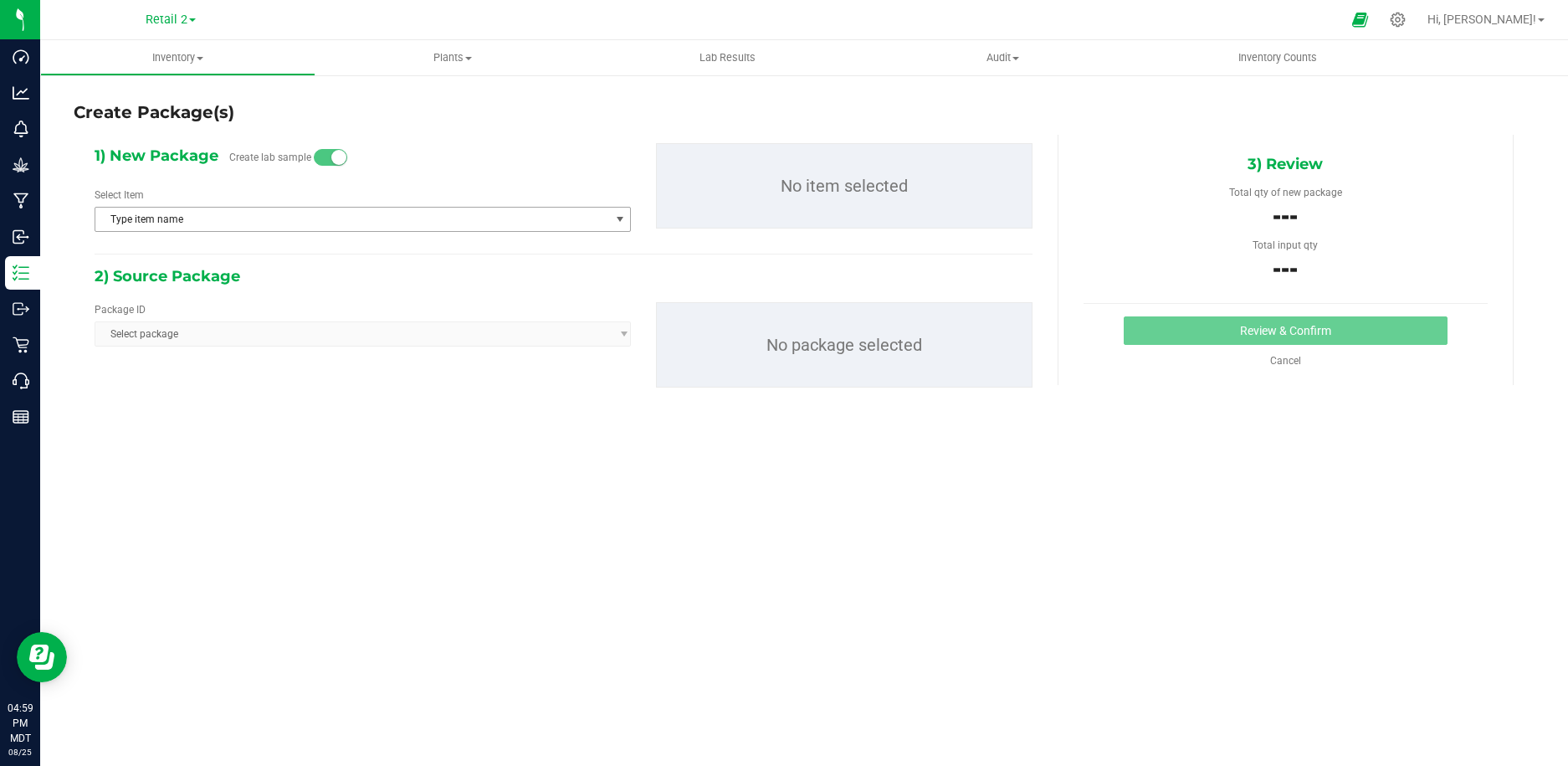
click at [332, 214] on span "Type item name" at bounding box center [351, 219] width 514 height 23
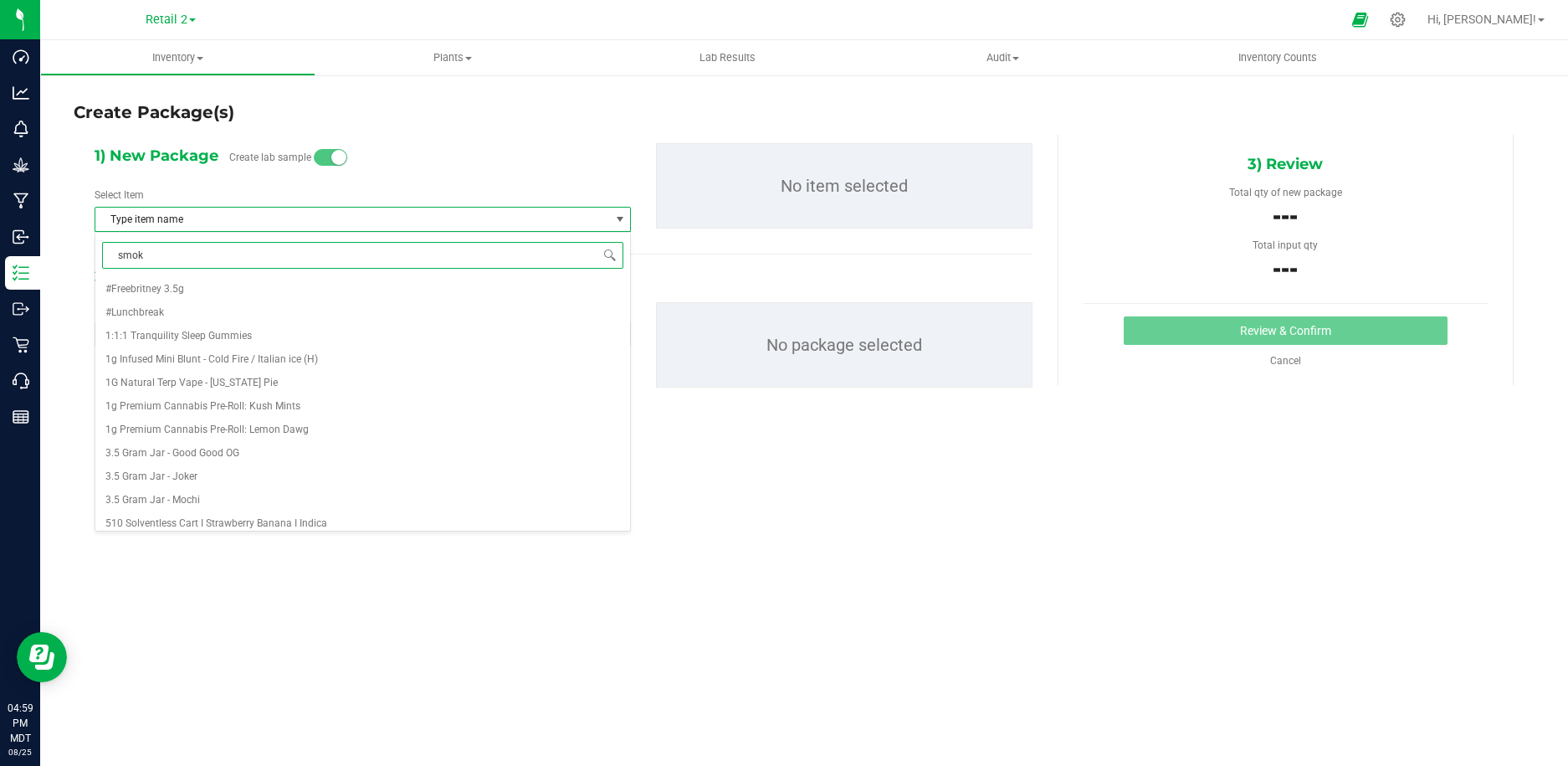
type input "smoke"
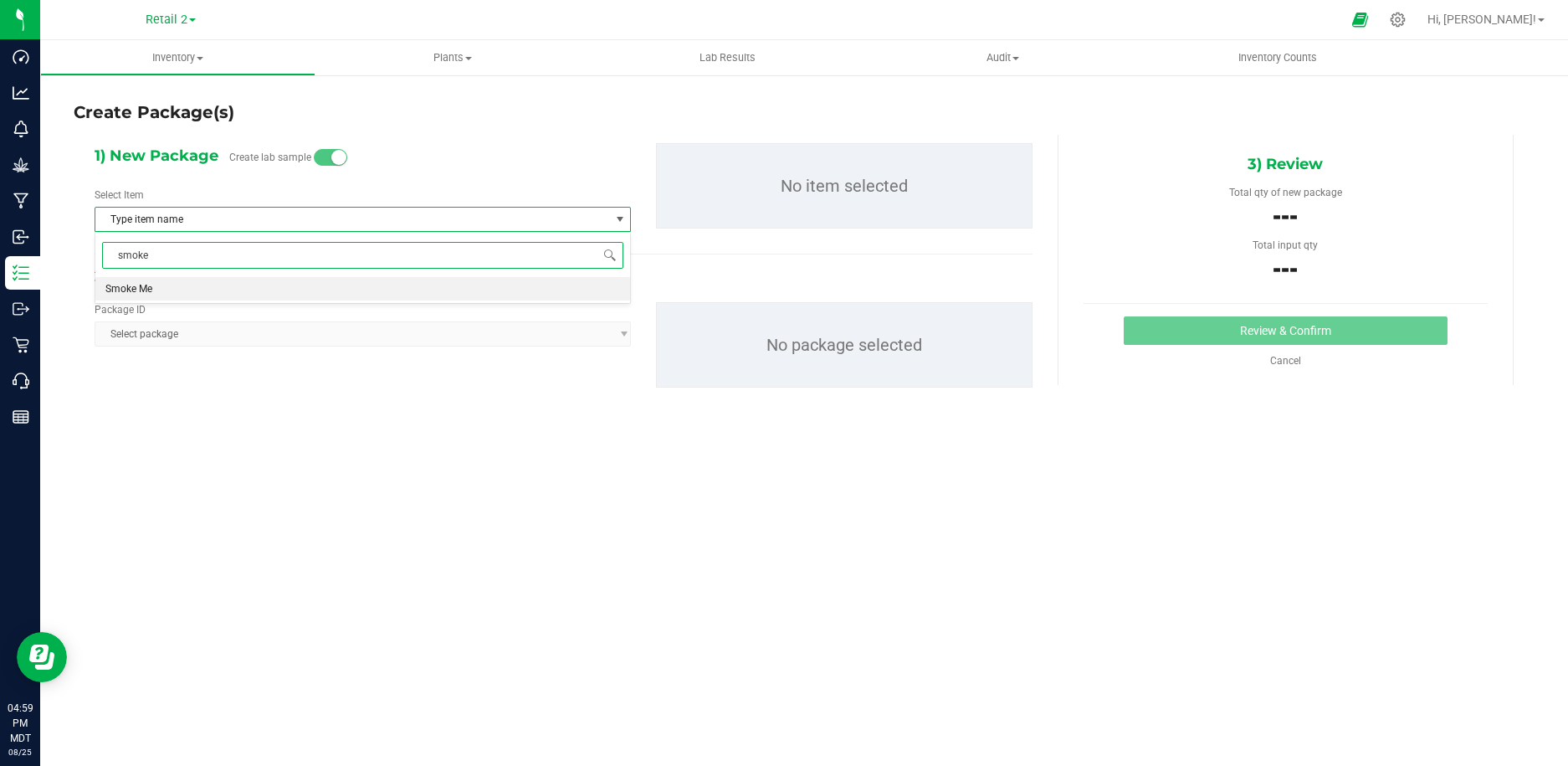
click at [271, 284] on li "Smoke Me" at bounding box center [362, 288] width 535 height 23
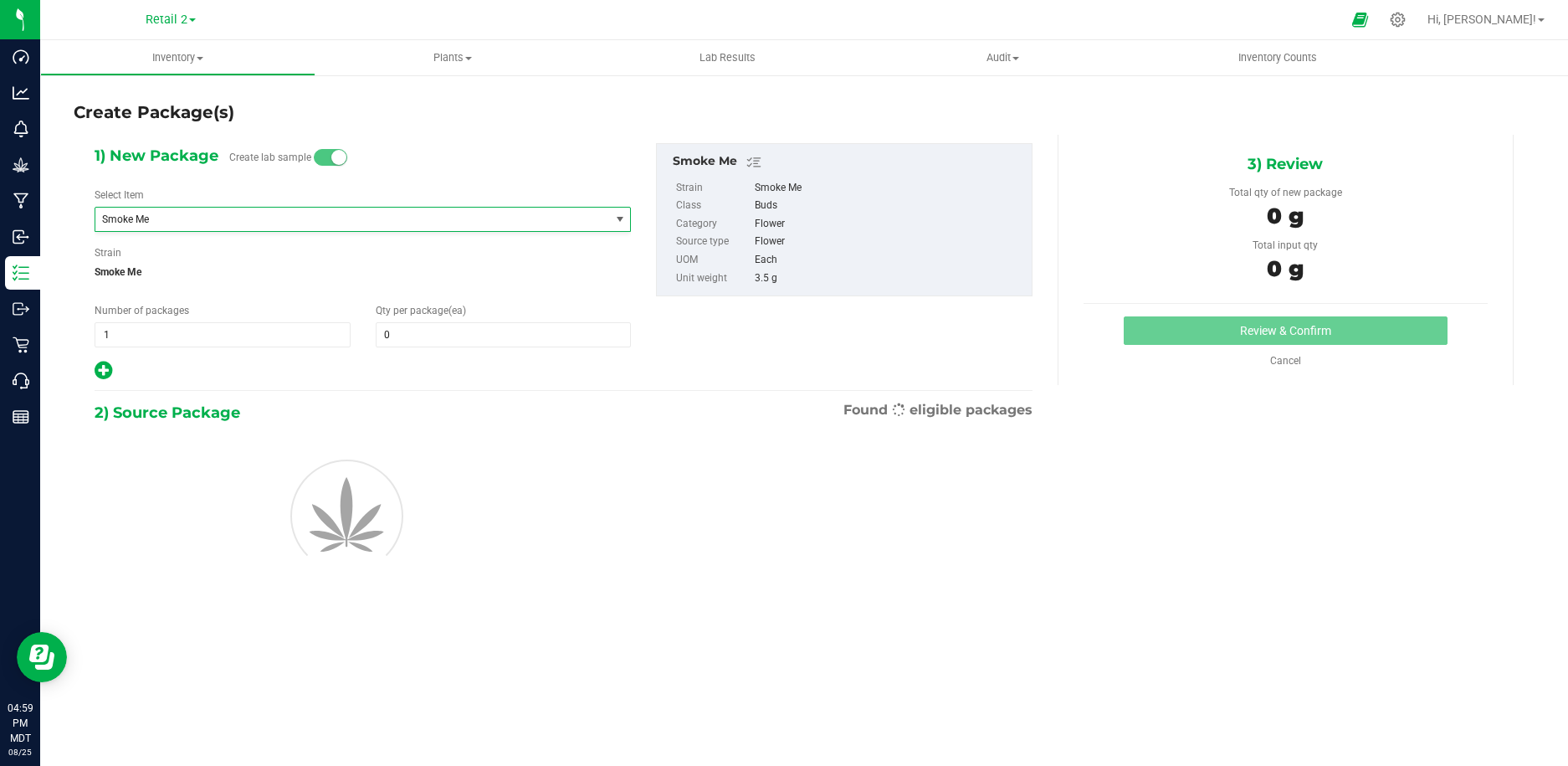
scroll to position [14292, 0]
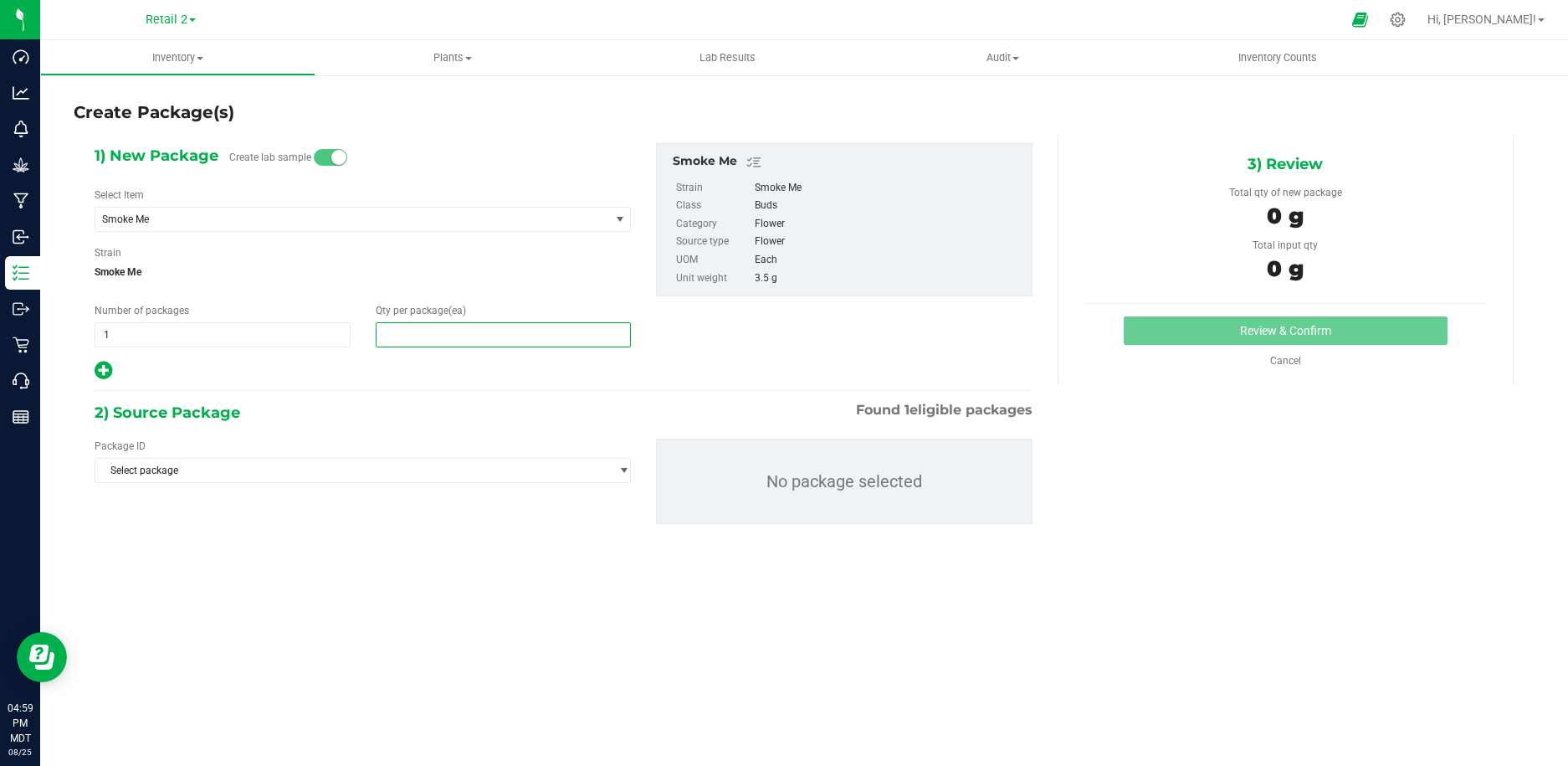
drag, startPoint x: 411, startPoint y: 330, endPoint x: 376, endPoint y: 330, distance: 35.0
click at [376, 330] on span at bounding box center [504, 335] width 256 height 25
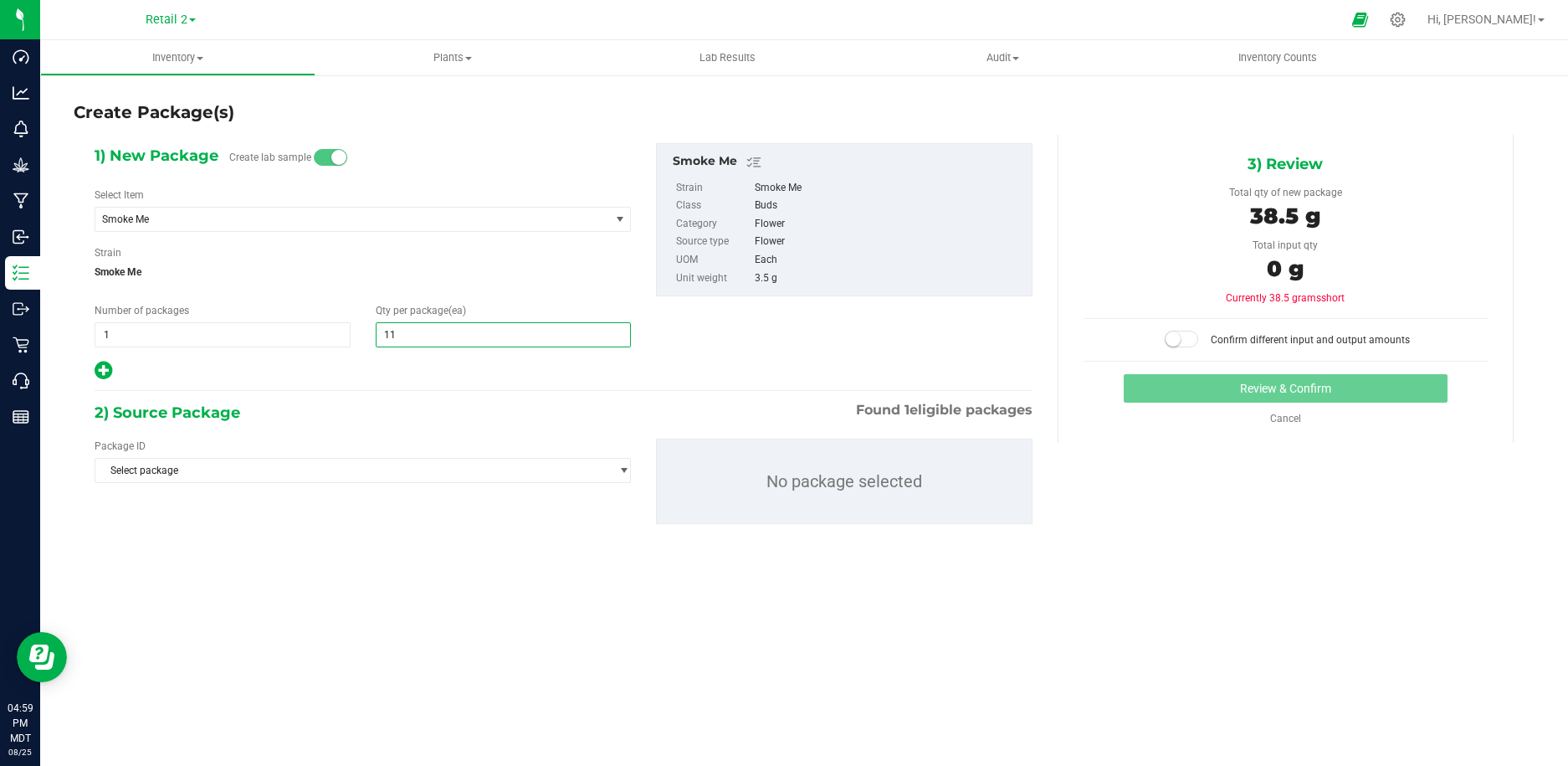
type input "1"
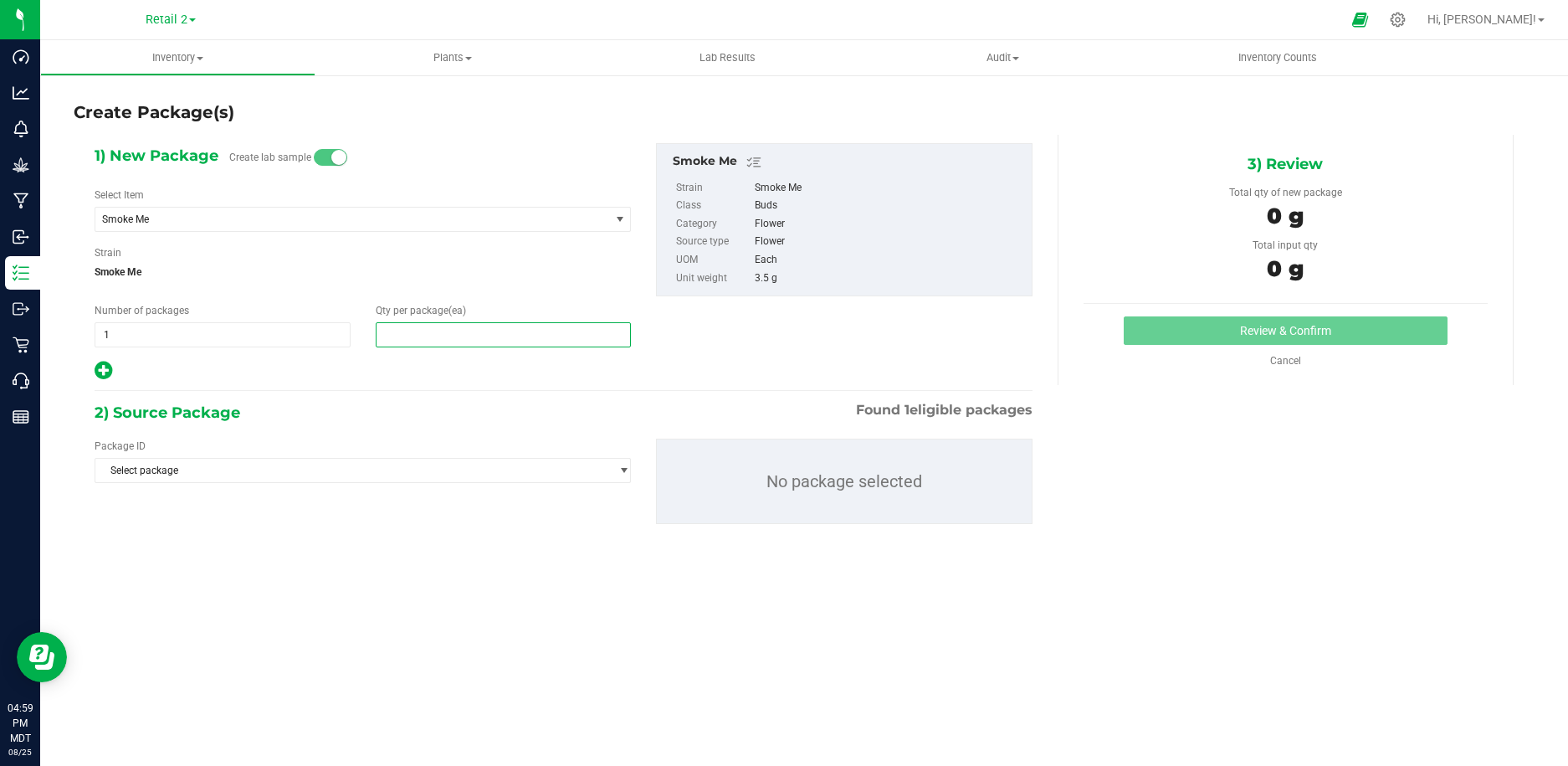
type input "2"
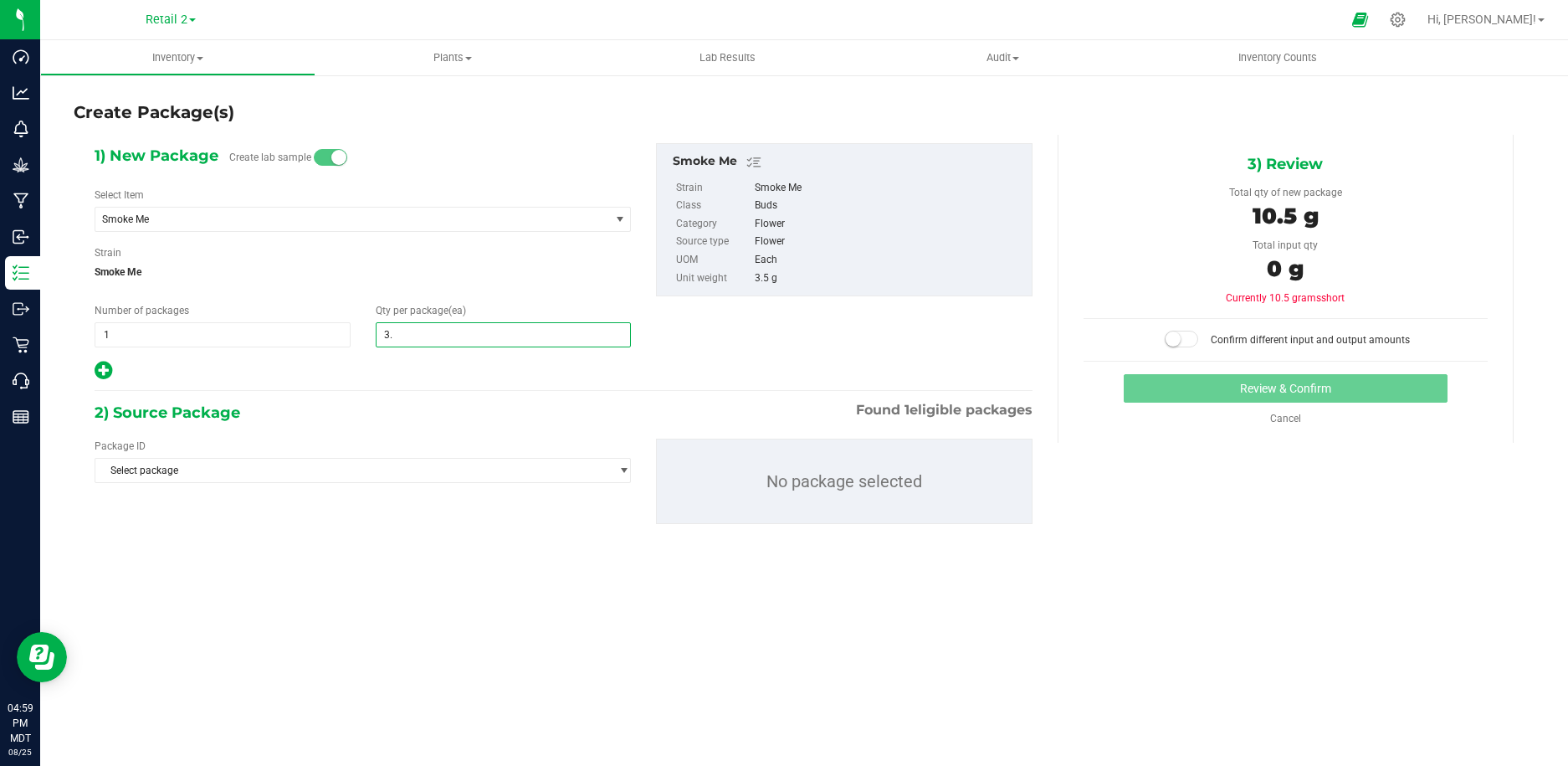
type input "3"
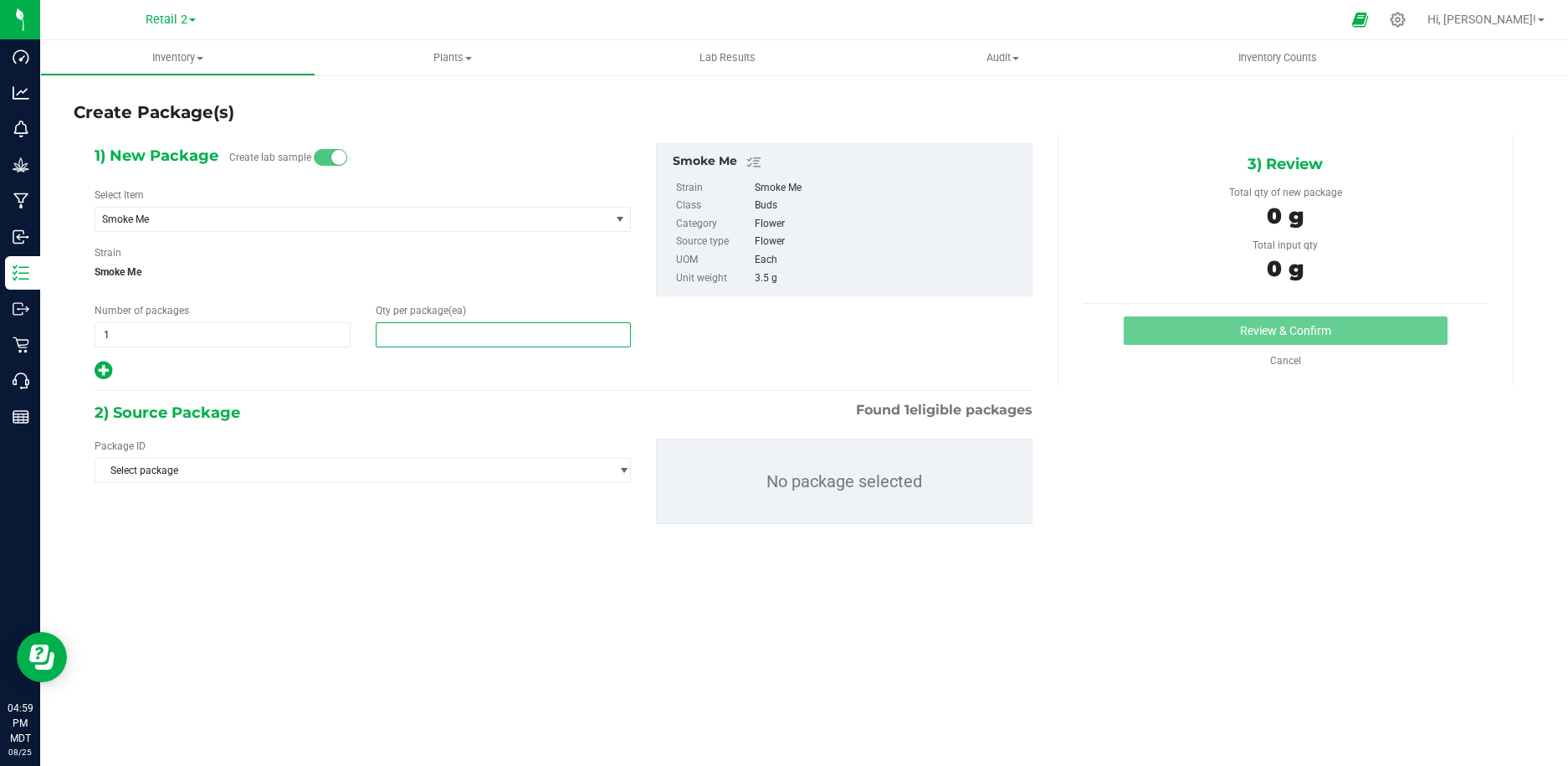
type input "0"
click at [425, 381] on div at bounding box center [362, 371] width 536 height 21
click at [217, 468] on span "Select package" at bounding box center [351, 470] width 514 height 23
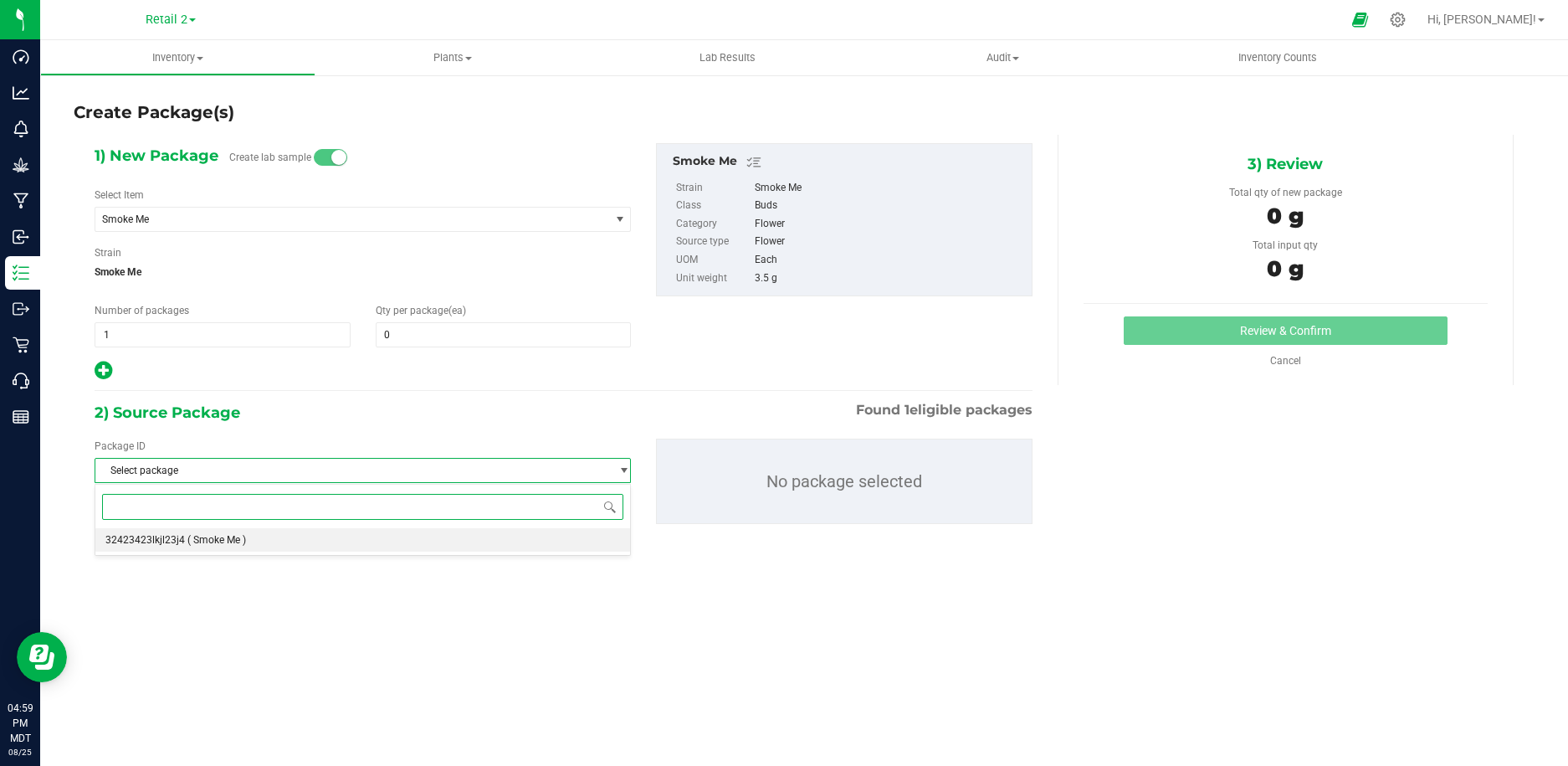
click at [231, 536] on span "( Smoke Me )" at bounding box center [217, 540] width 58 height 12
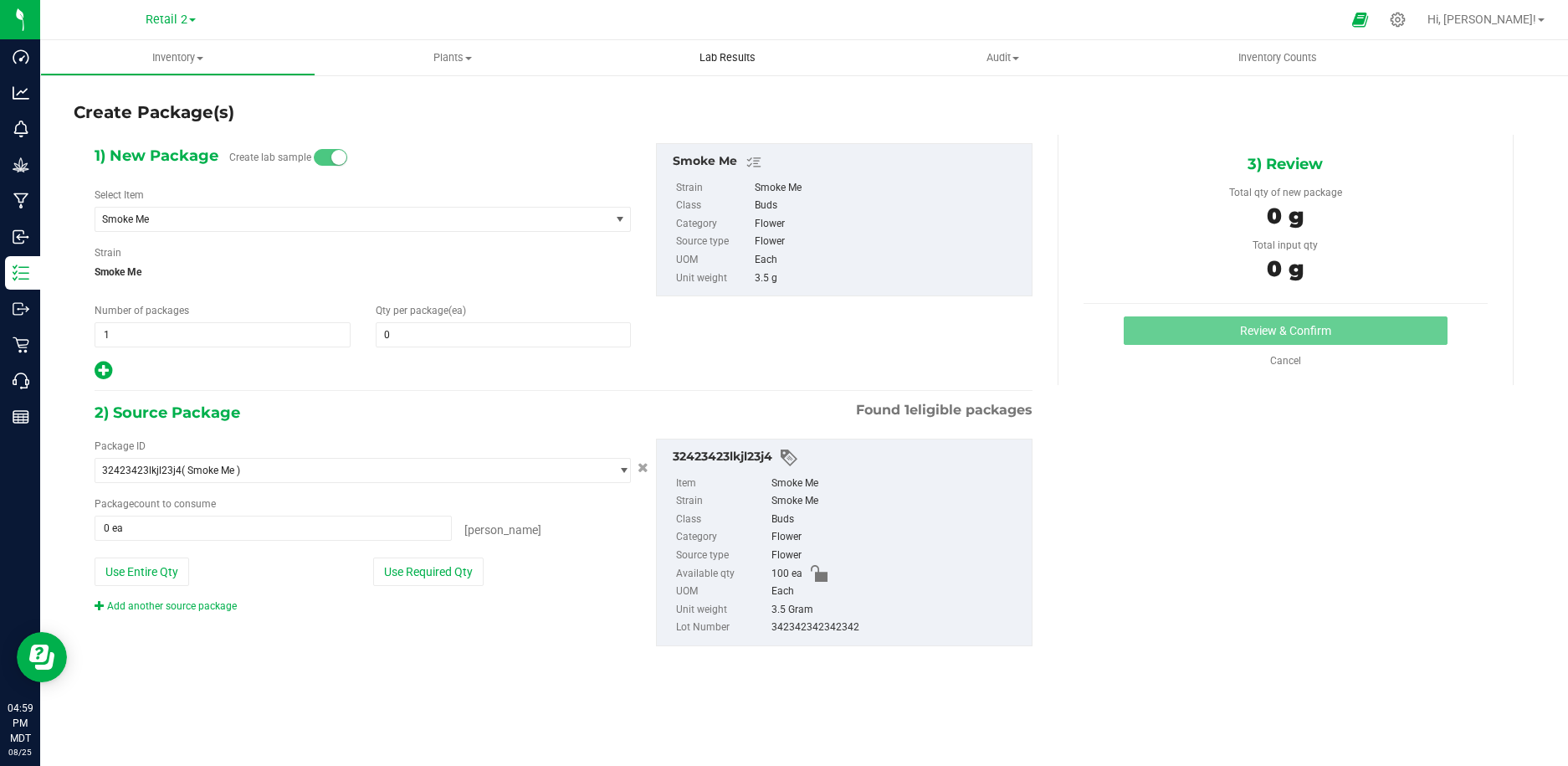
click at [721, 70] on uib-tab-heading "Lab Results" at bounding box center [728, 57] width 276 height 35
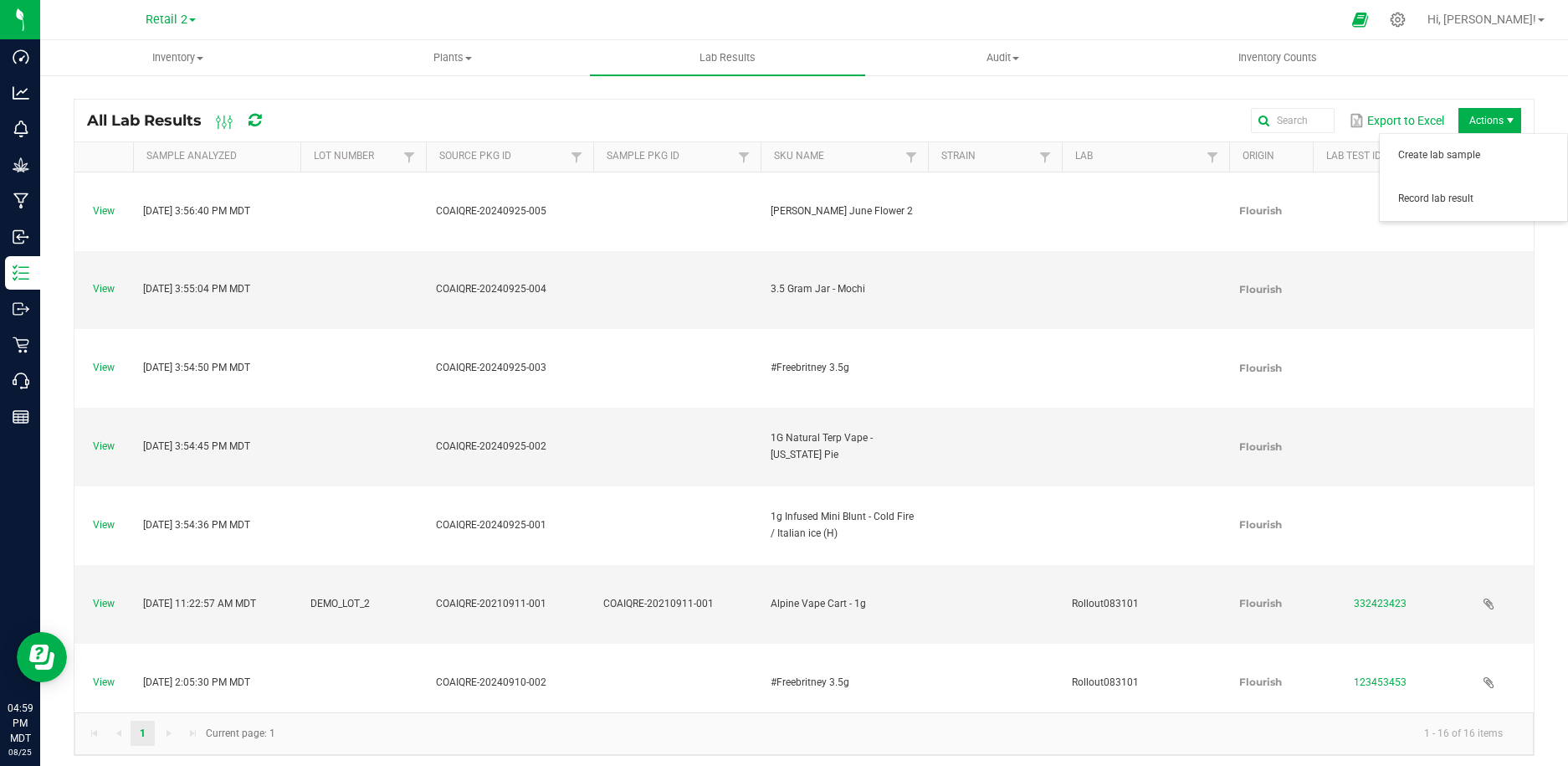
click at [1507, 122] on span "Actions" at bounding box center [1511, 120] width 14 height 14
click at [1460, 201] on span "Record lab result" at bounding box center [1478, 198] width 159 height 15
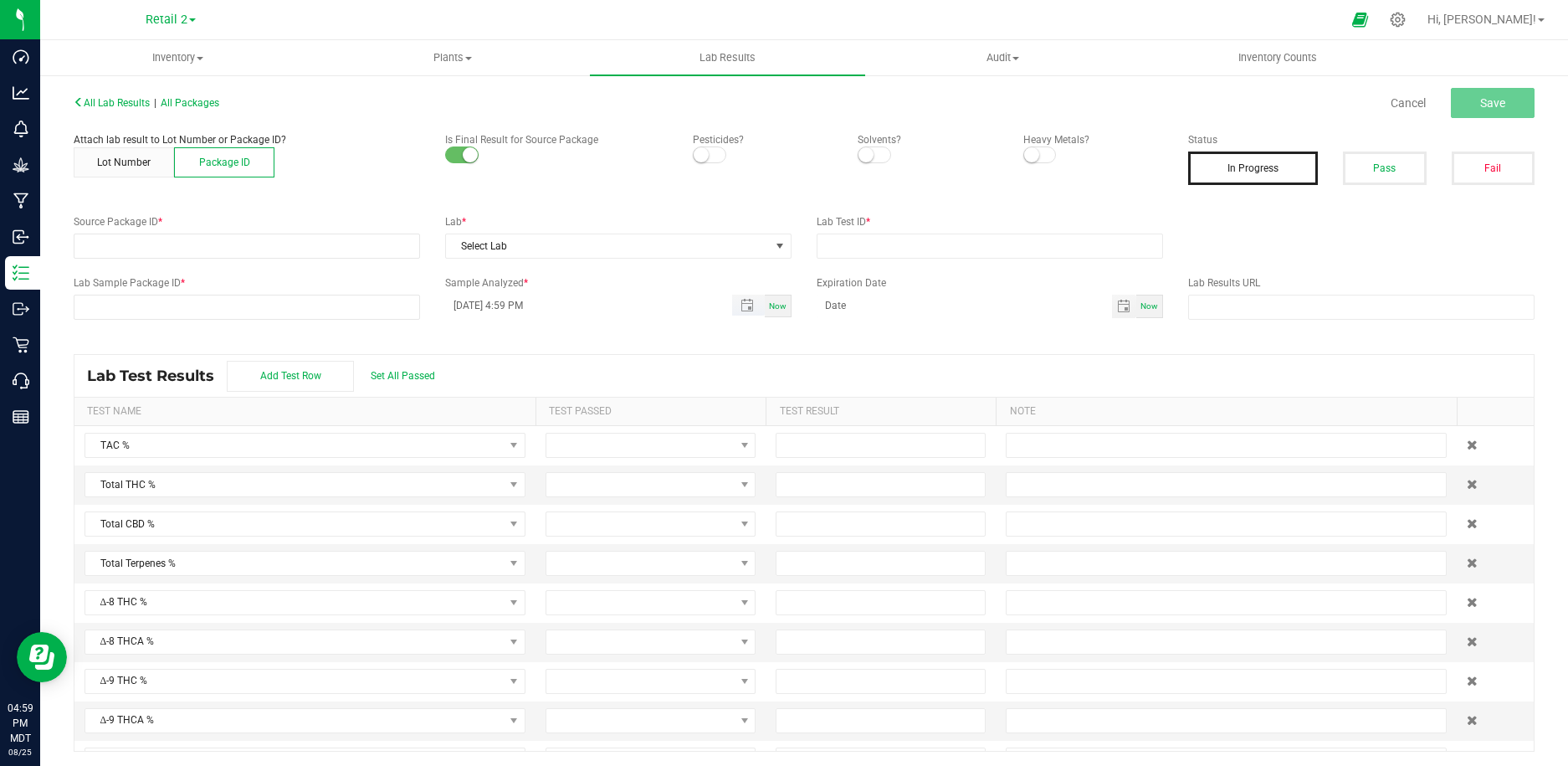
scroll to position [3, 0]
